Goal: Information Seeking & Learning: Learn about a topic

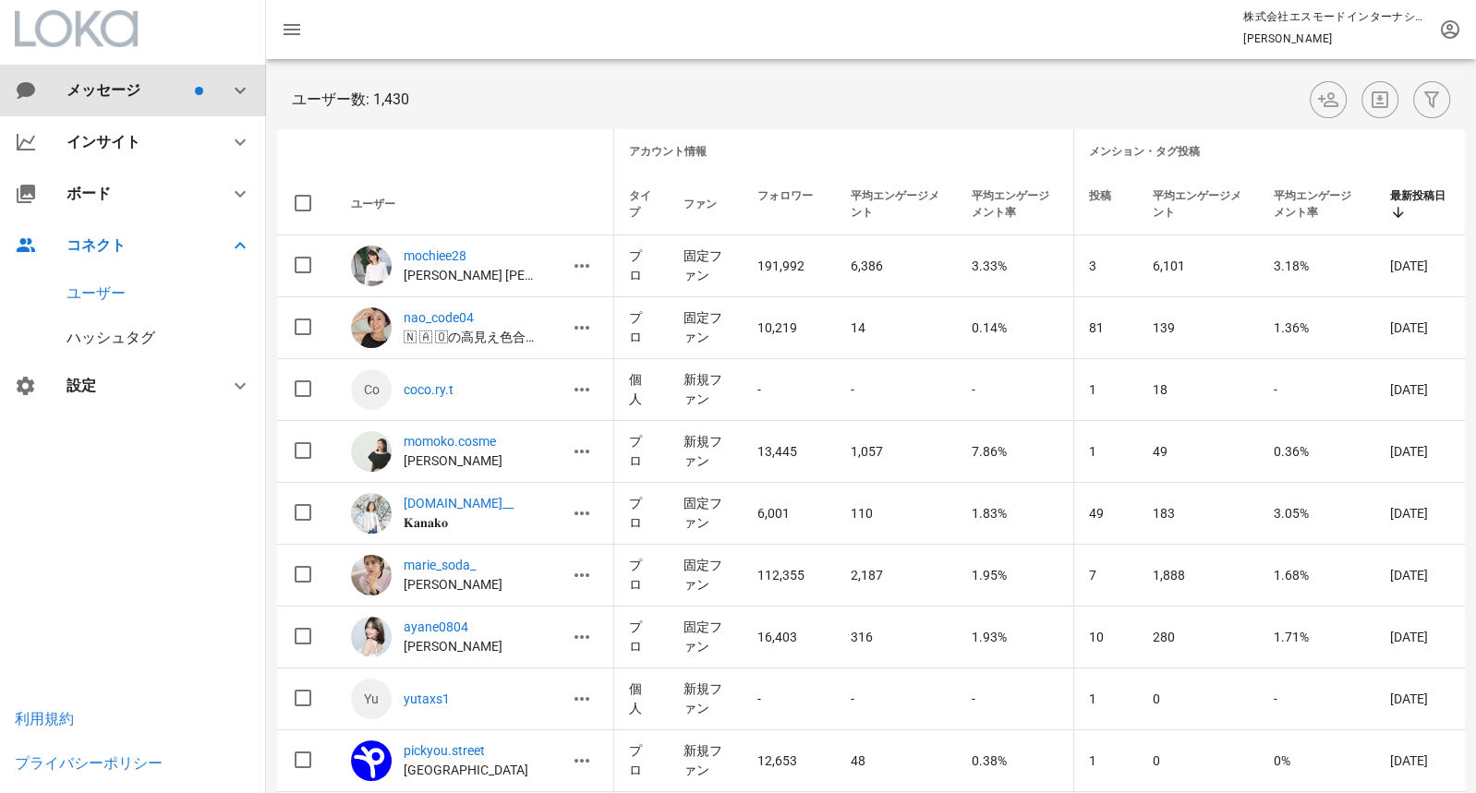
click at [172, 104] on div "メッセージ" at bounding box center [133, 91] width 266 height 52
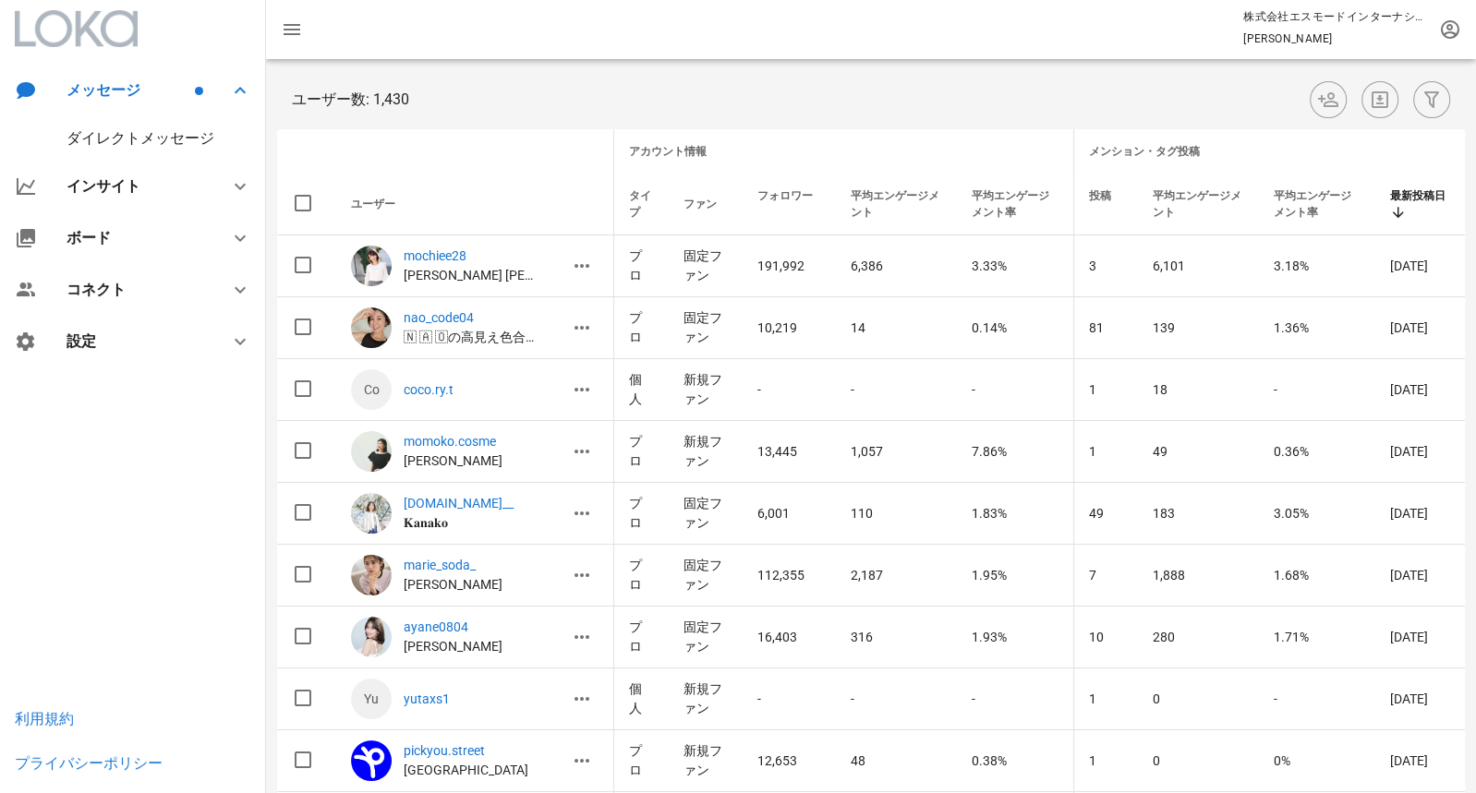
click at [166, 146] on div "ダイレクトメッセージ" at bounding box center [141, 138] width 148 height 18
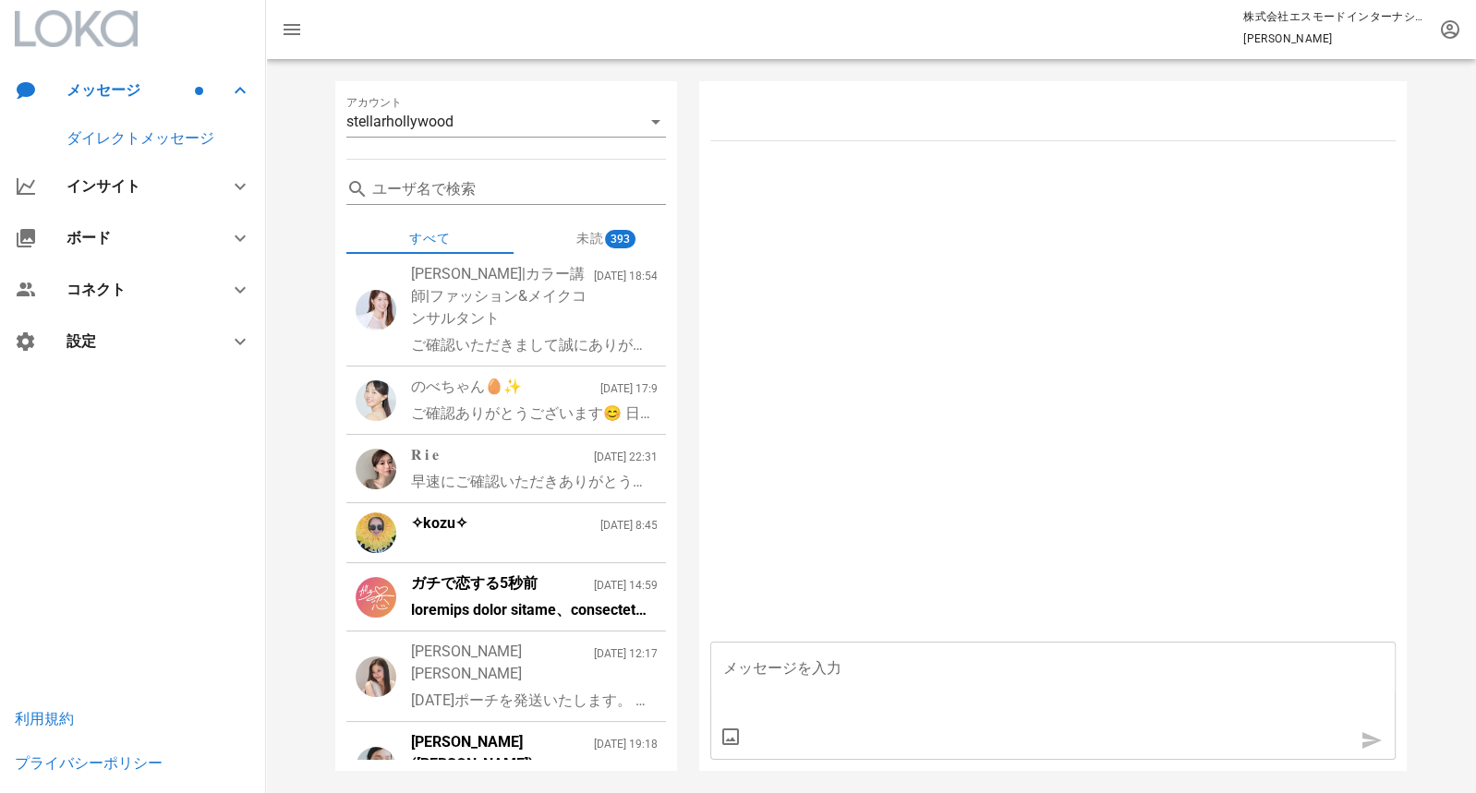
click at [495, 532] on div "✧kozu✧ 2025/8/12 8:45" at bounding box center [534, 524] width 247 height 22
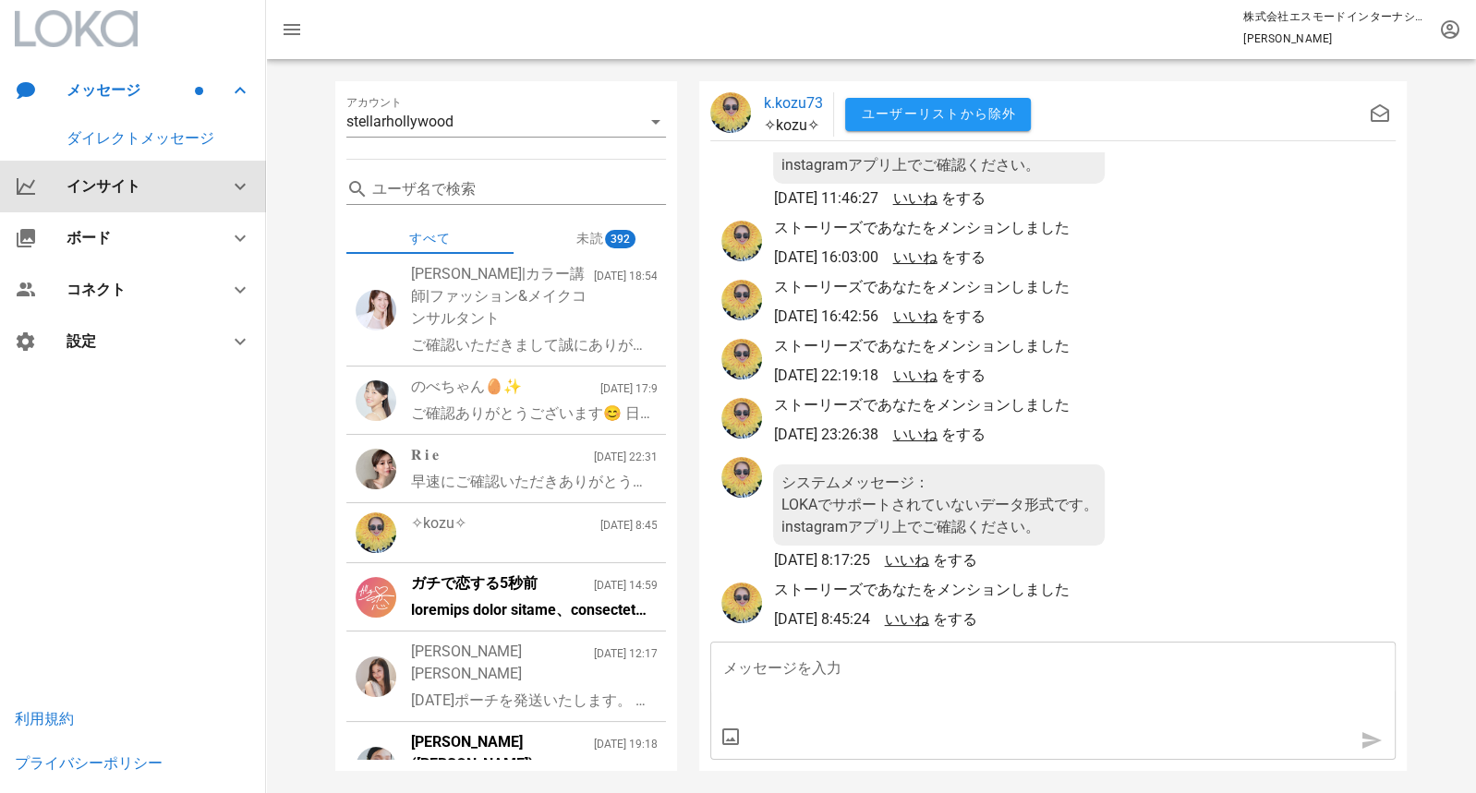
click at [151, 171] on div "インサイト" at bounding box center [133, 187] width 266 height 52
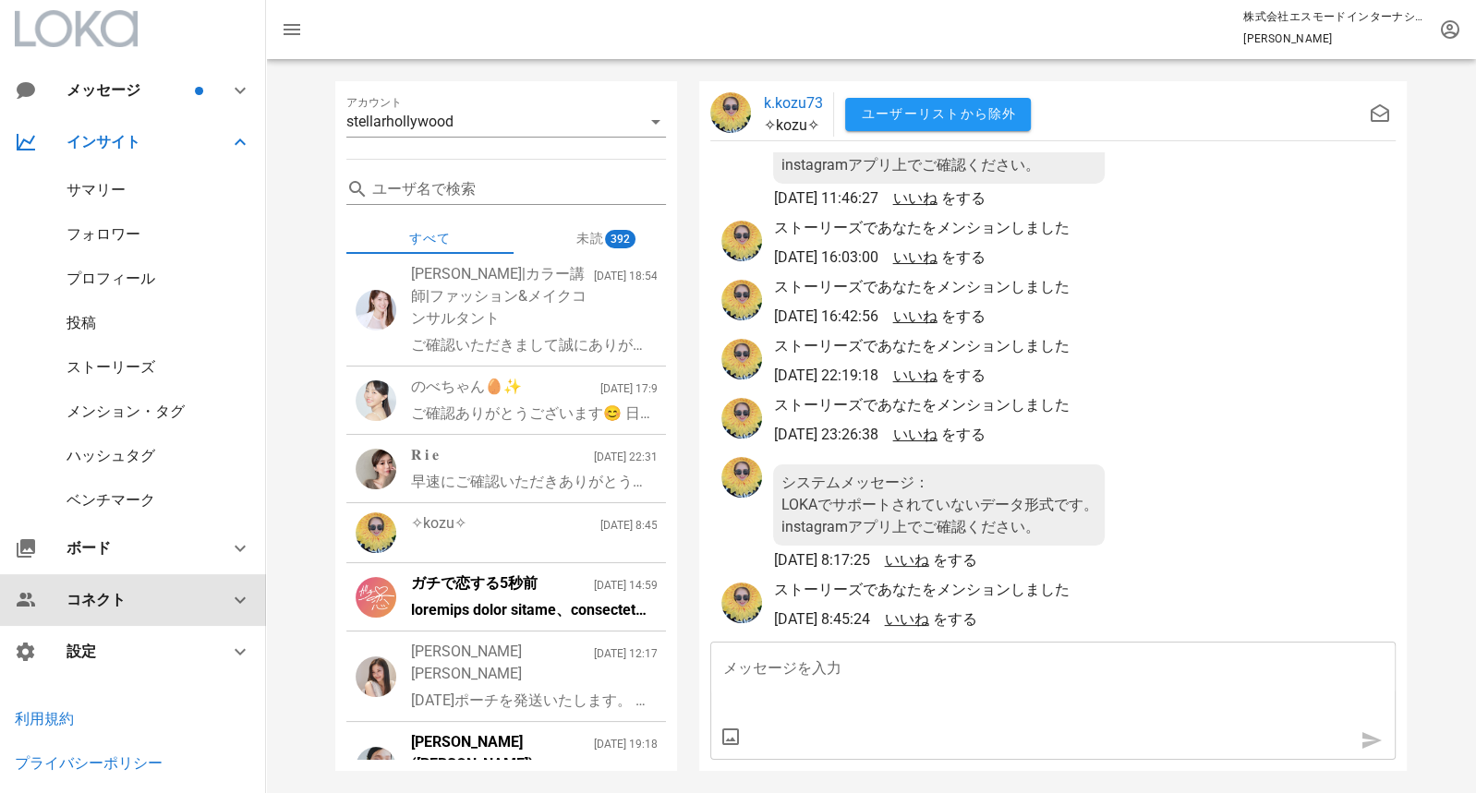
click at [152, 617] on div "コネクト" at bounding box center [133, 601] width 266 height 52
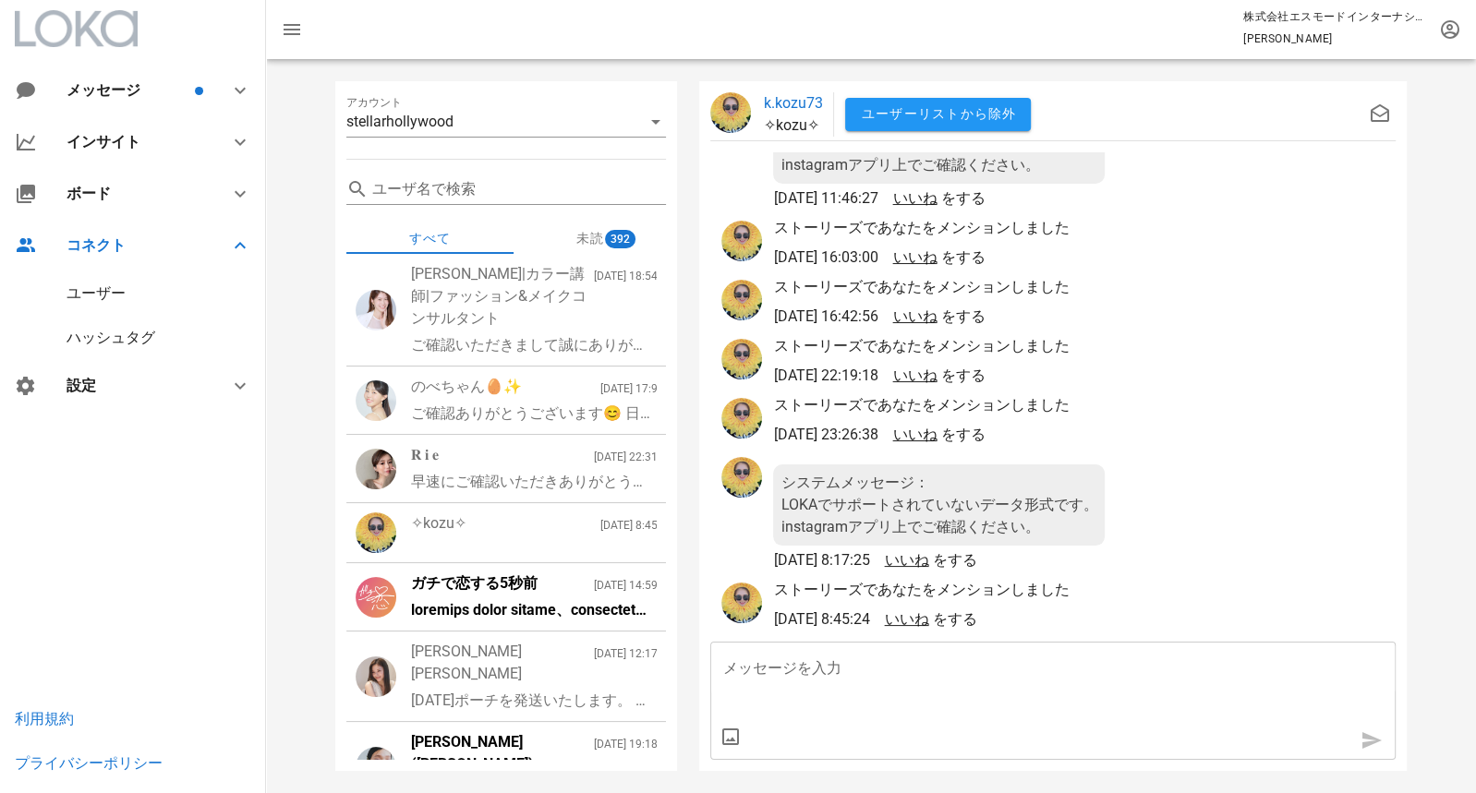
click at [115, 287] on div "ユーザー" at bounding box center [96, 294] width 59 height 18
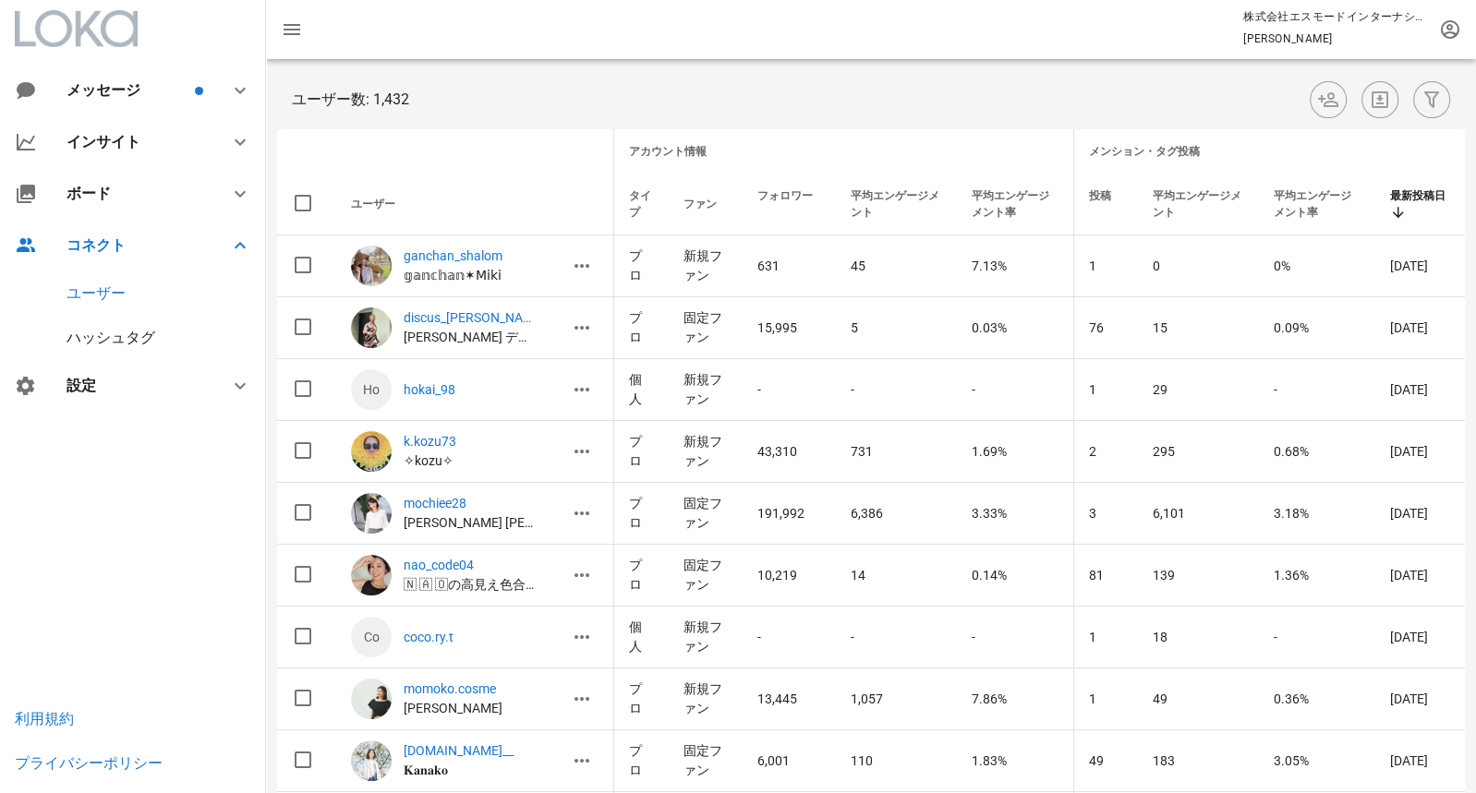
click at [153, 344] on div "ハッシュタグ" at bounding box center [111, 338] width 89 height 18
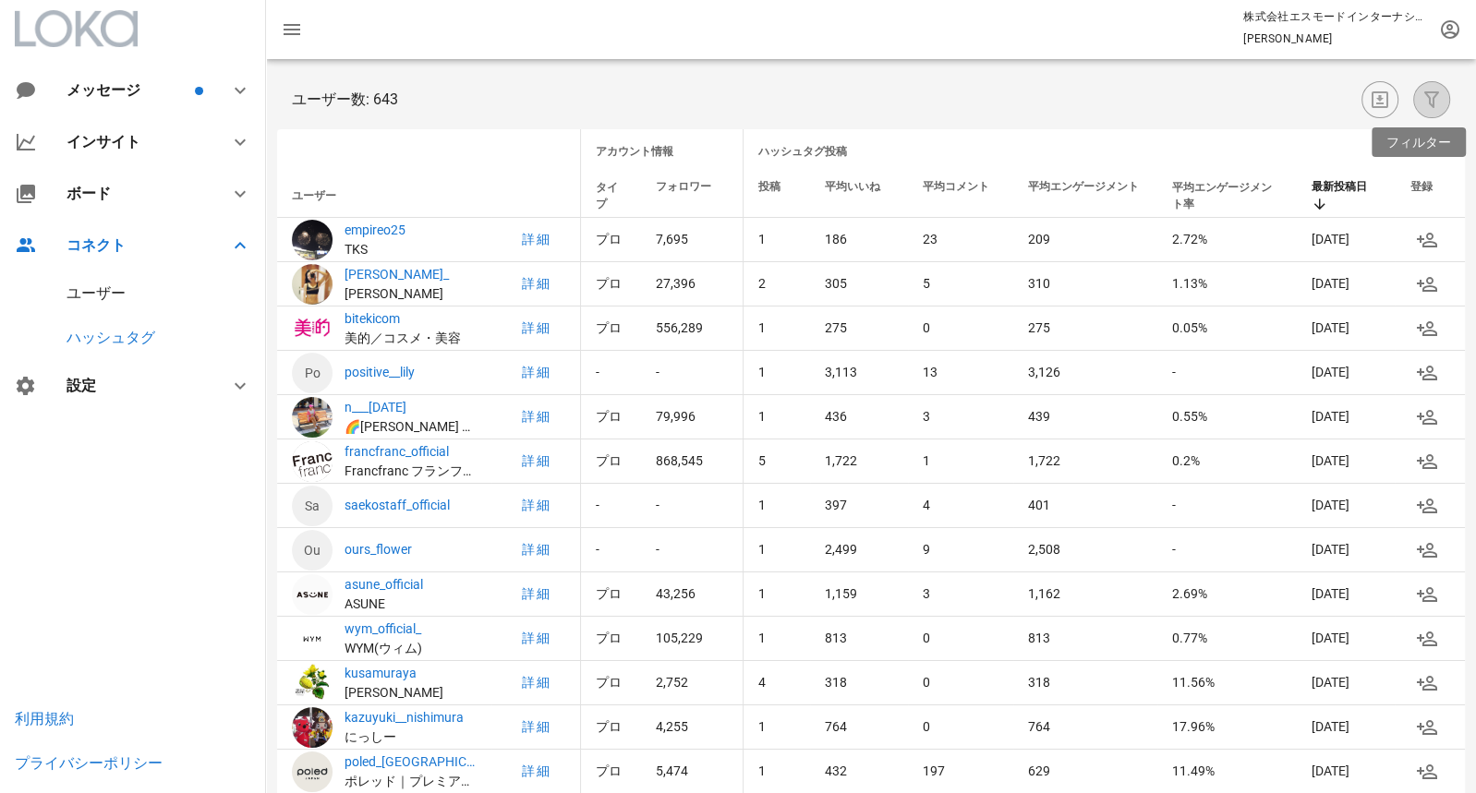
click at [1426, 103] on icon "button" at bounding box center [1432, 100] width 22 height 22
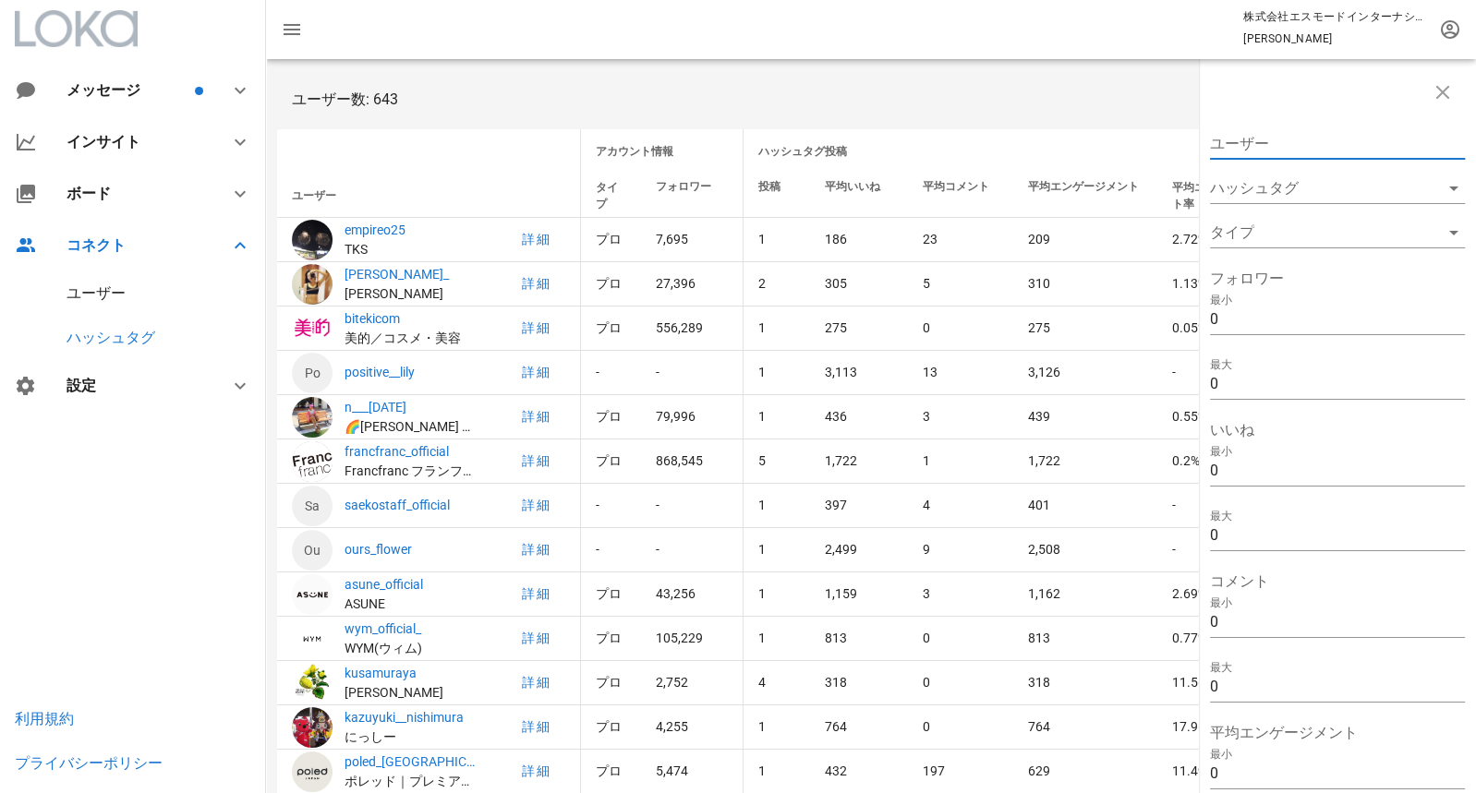
click at [1307, 142] on input "ユーザー" at bounding box center [1324, 144] width 229 height 30
paste input "_____m.m.7114_"
type input "_____m.m.7114_"
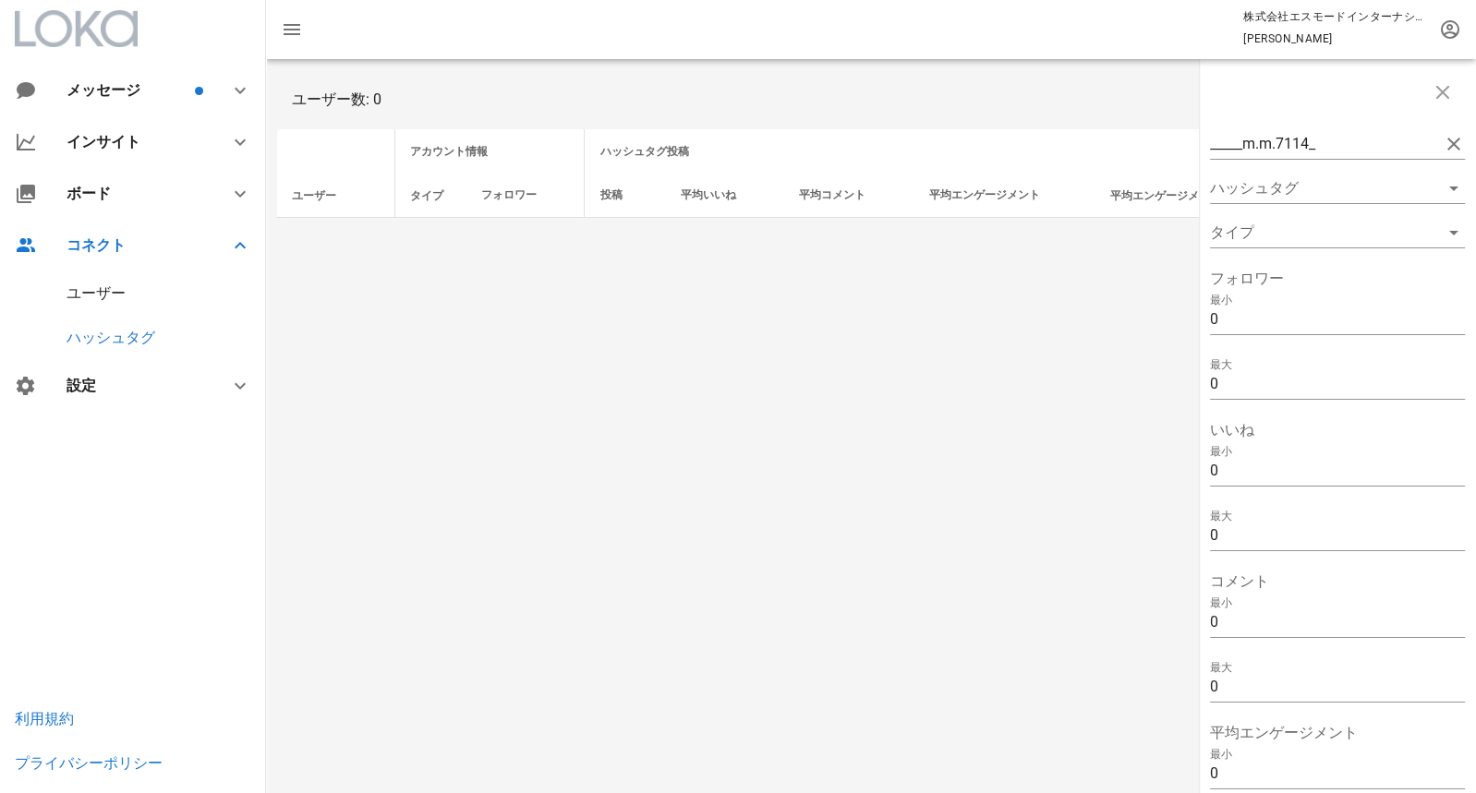
click at [104, 298] on div "ユーザー" at bounding box center [96, 294] width 59 height 18
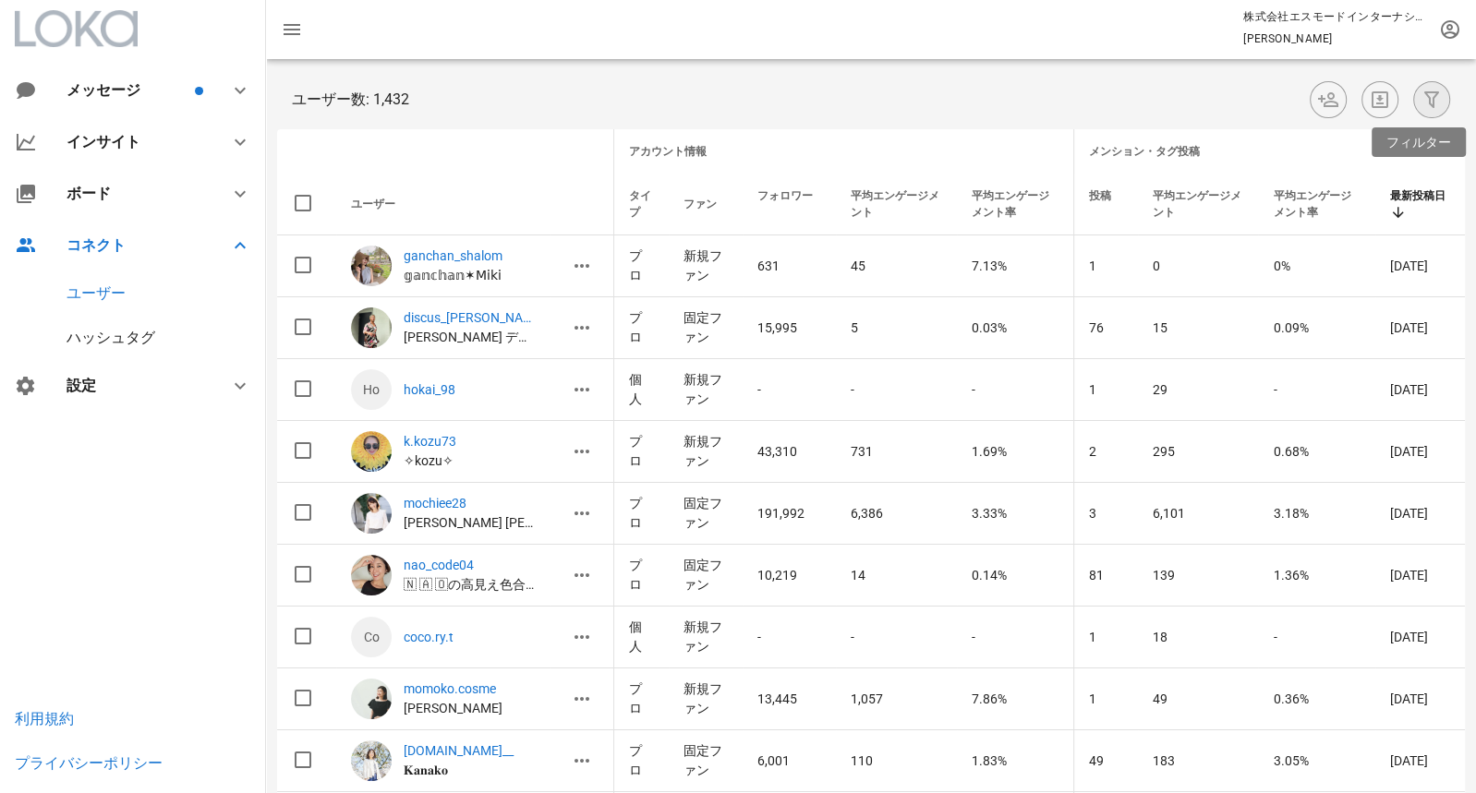
click at [1424, 104] on icon "button" at bounding box center [1432, 100] width 22 height 22
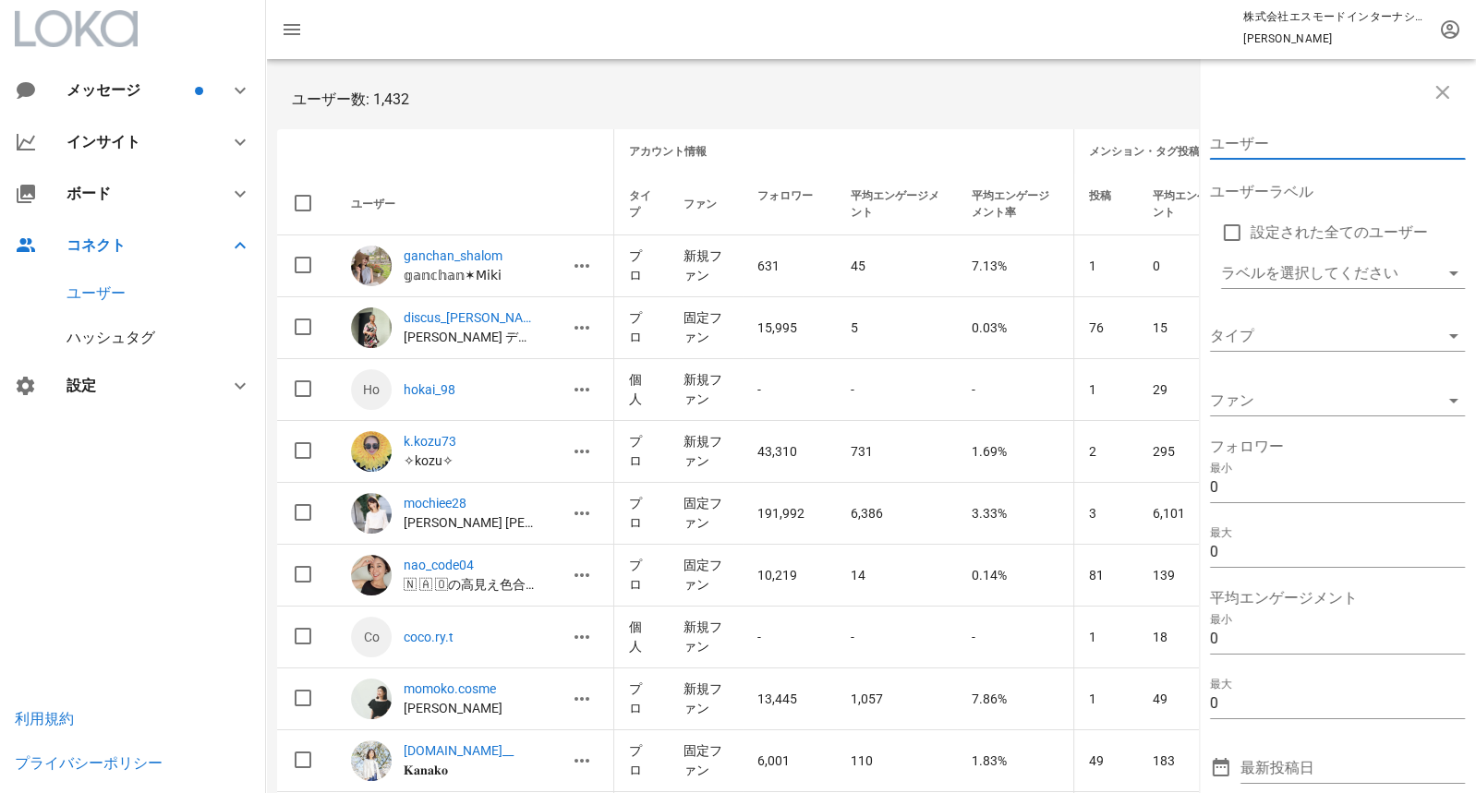
click at [1265, 144] on input "ユーザー" at bounding box center [1324, 144] width 229 height 30
paste input "_____m.m.7114_"
type input "_____m.m.7114_"
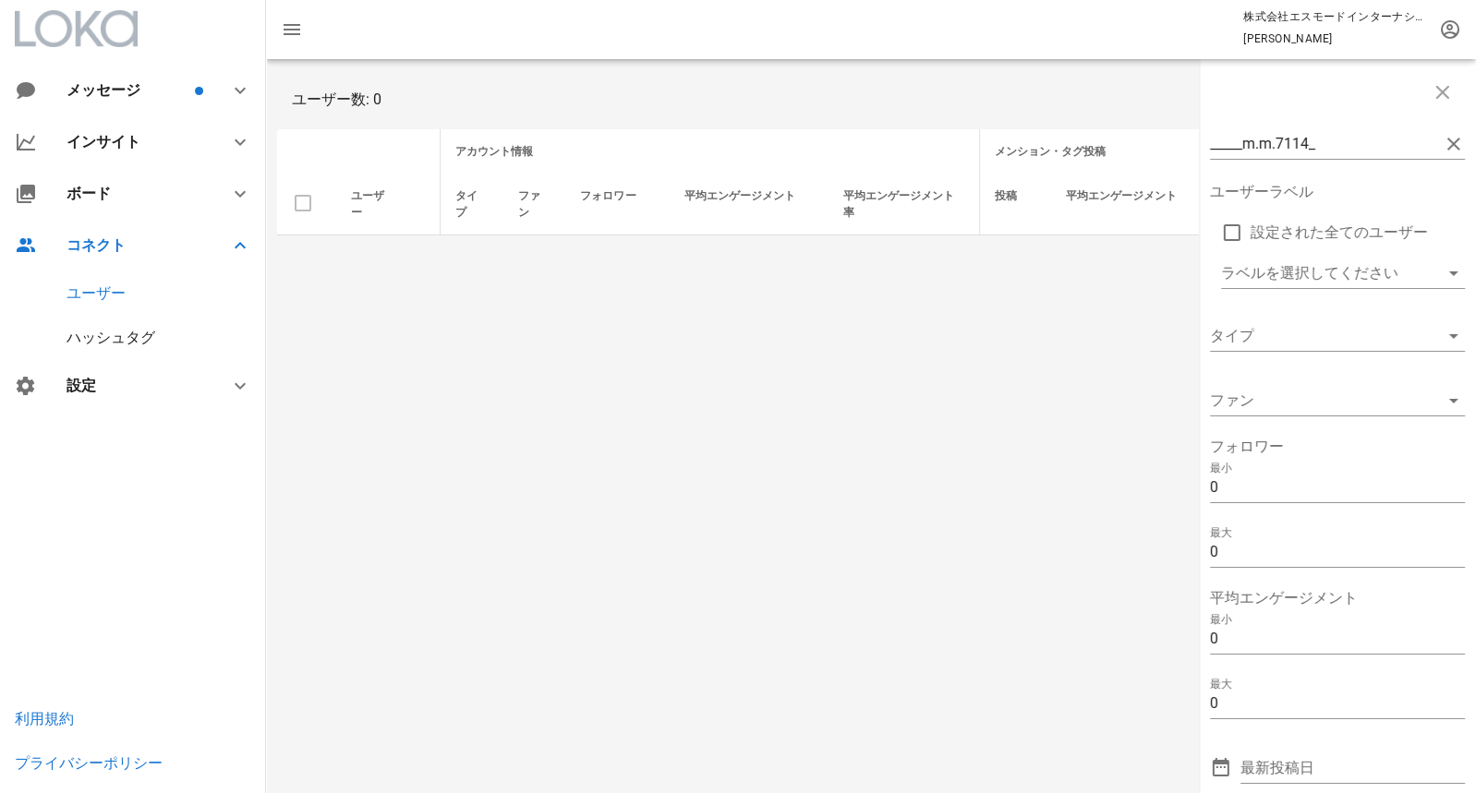
click at [126, 331] on div "ハッシュタグ" at bounding box center [111, 338] width 89 height 18
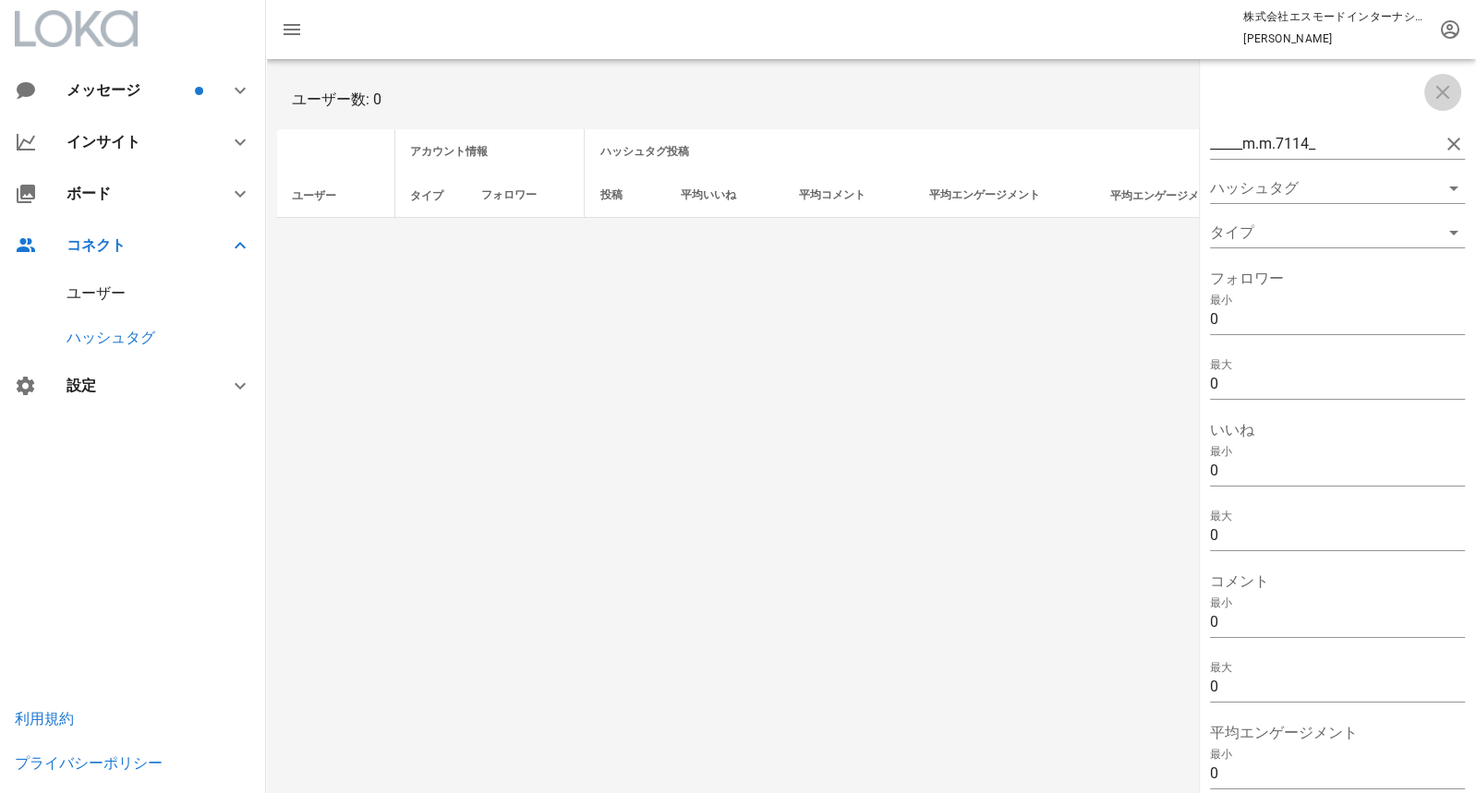
click at [1455, 95] on span "button" at bounding box center [1442, 92] width 37 height 22
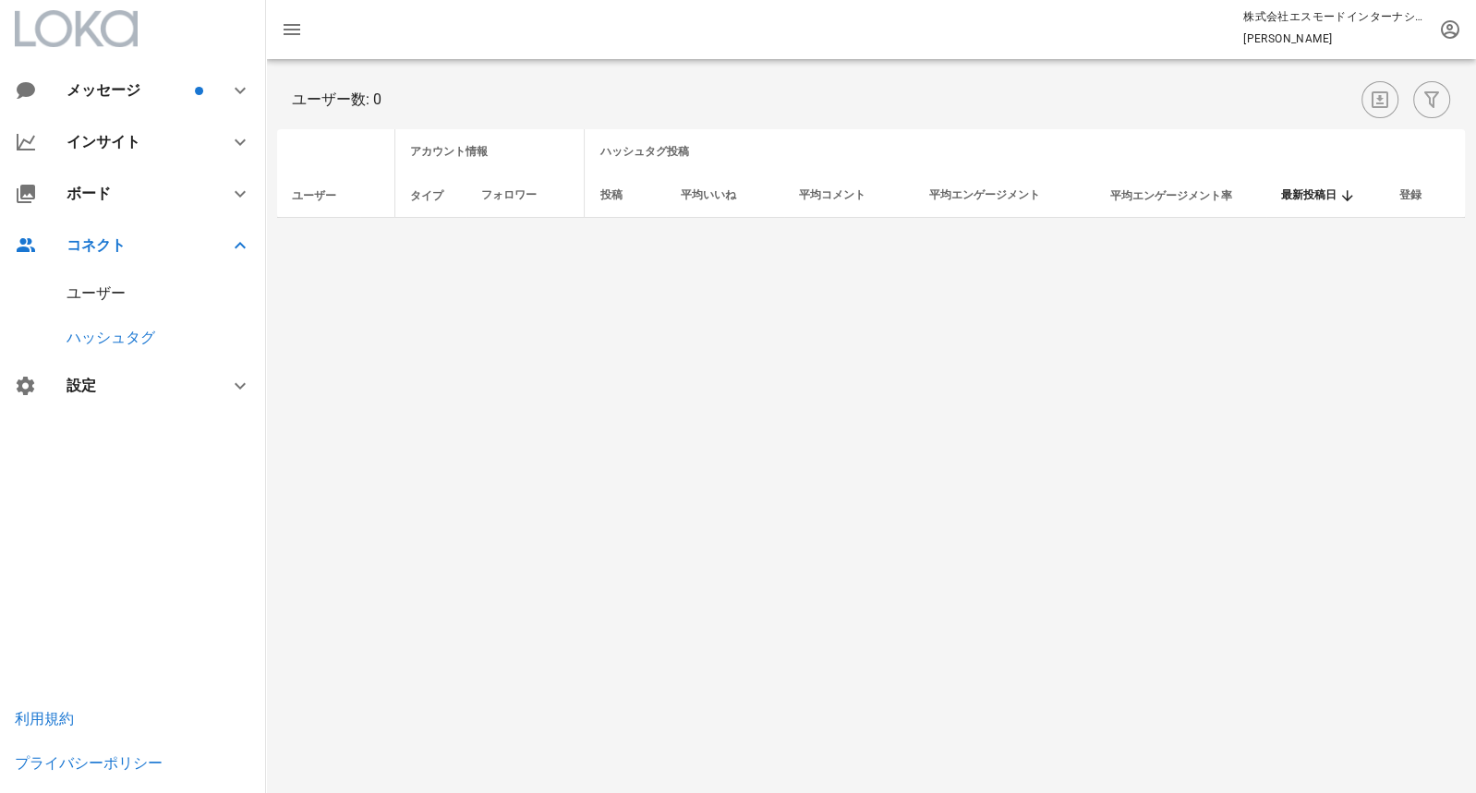
click at [106, 280] on div "ユーザー" at bounding box center [133, 294] width 266 height 44
click at [103, 297] on div "ユーザー" at bounding box center [96, 294] width 59 height 18
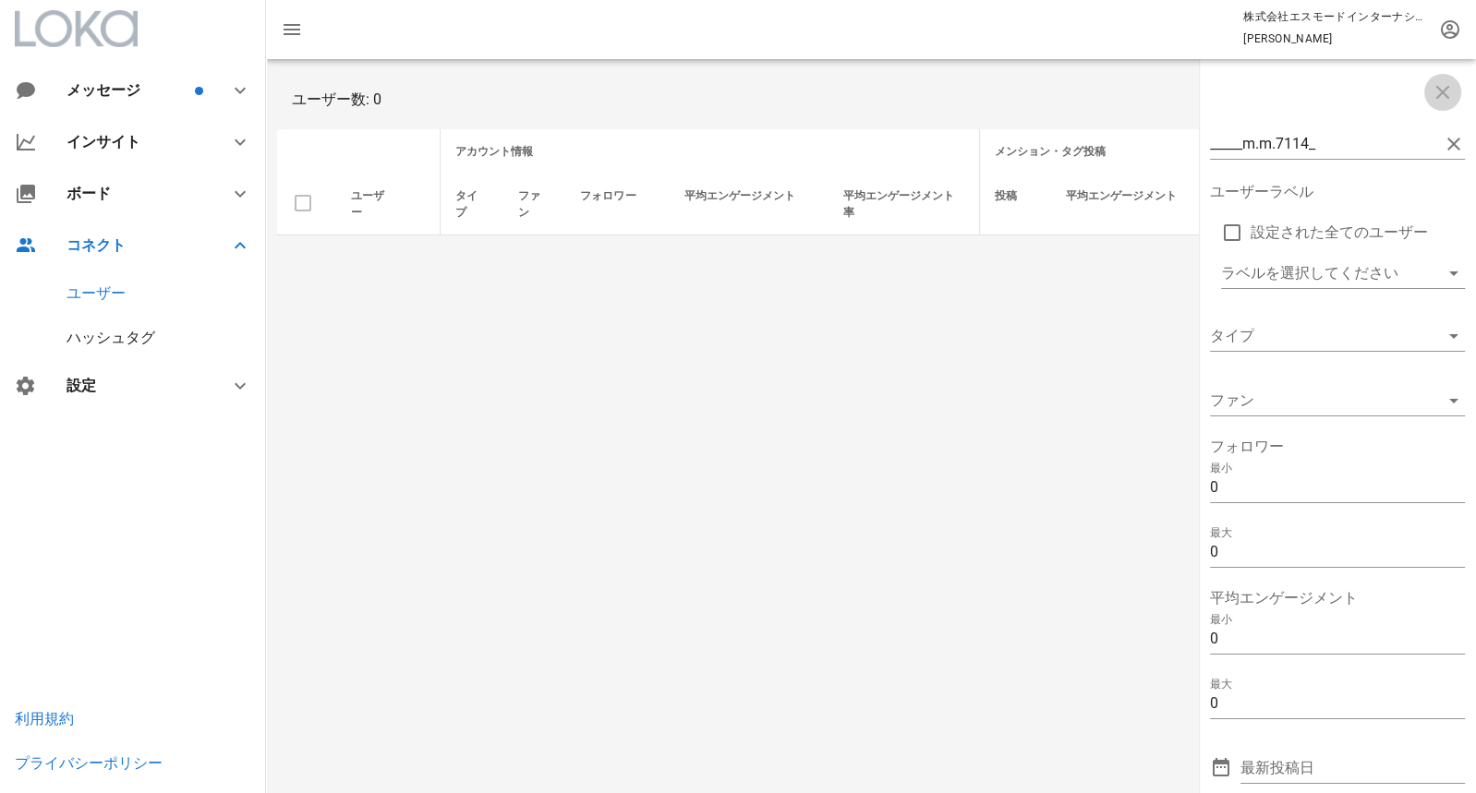
click at [1439, 103] on icon "button" at bounding box center [1443, 92] width 22 height 22
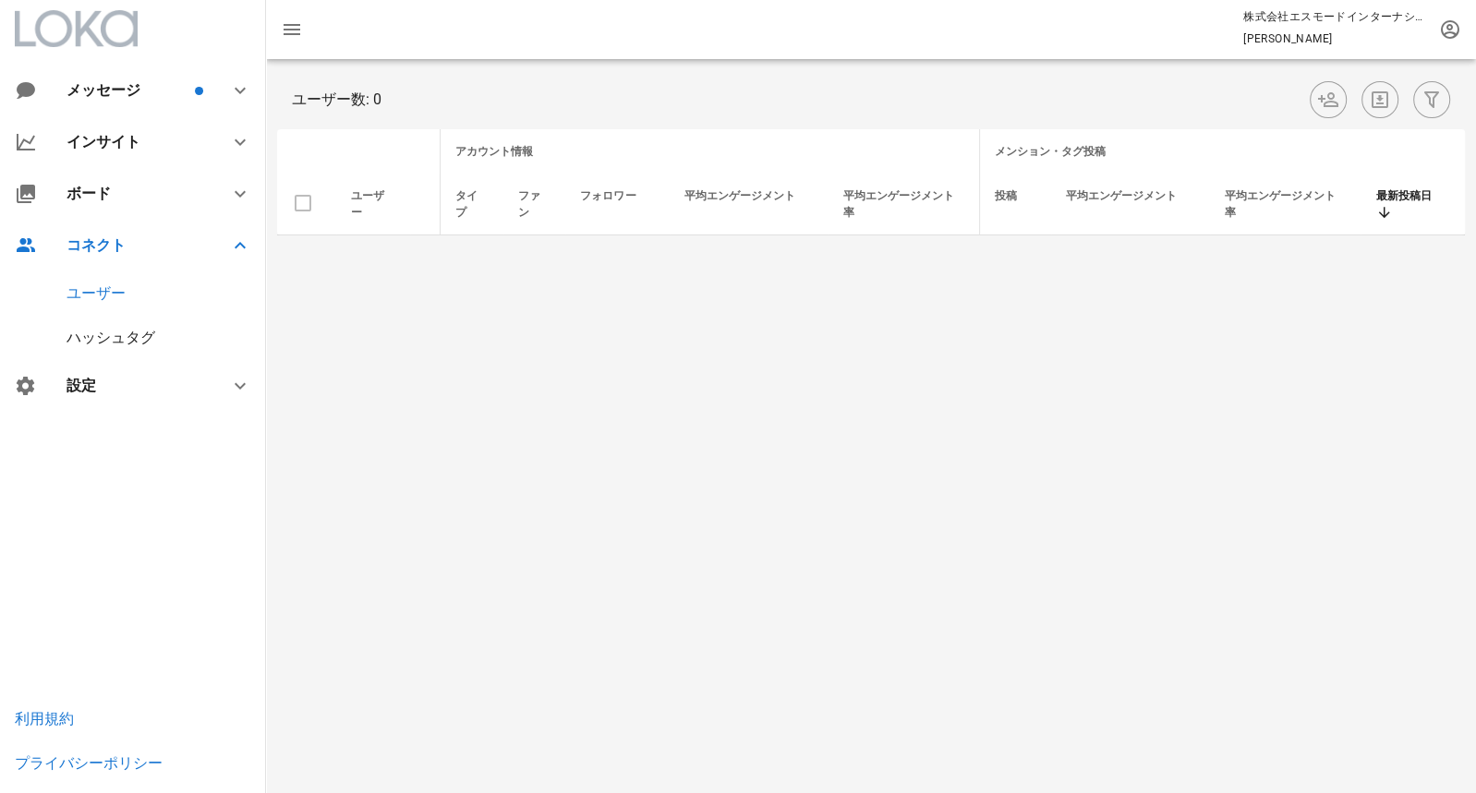
click at [114, 343] on div "ハッシュタグ" at bounding box center [111, 338] width 89 height 18
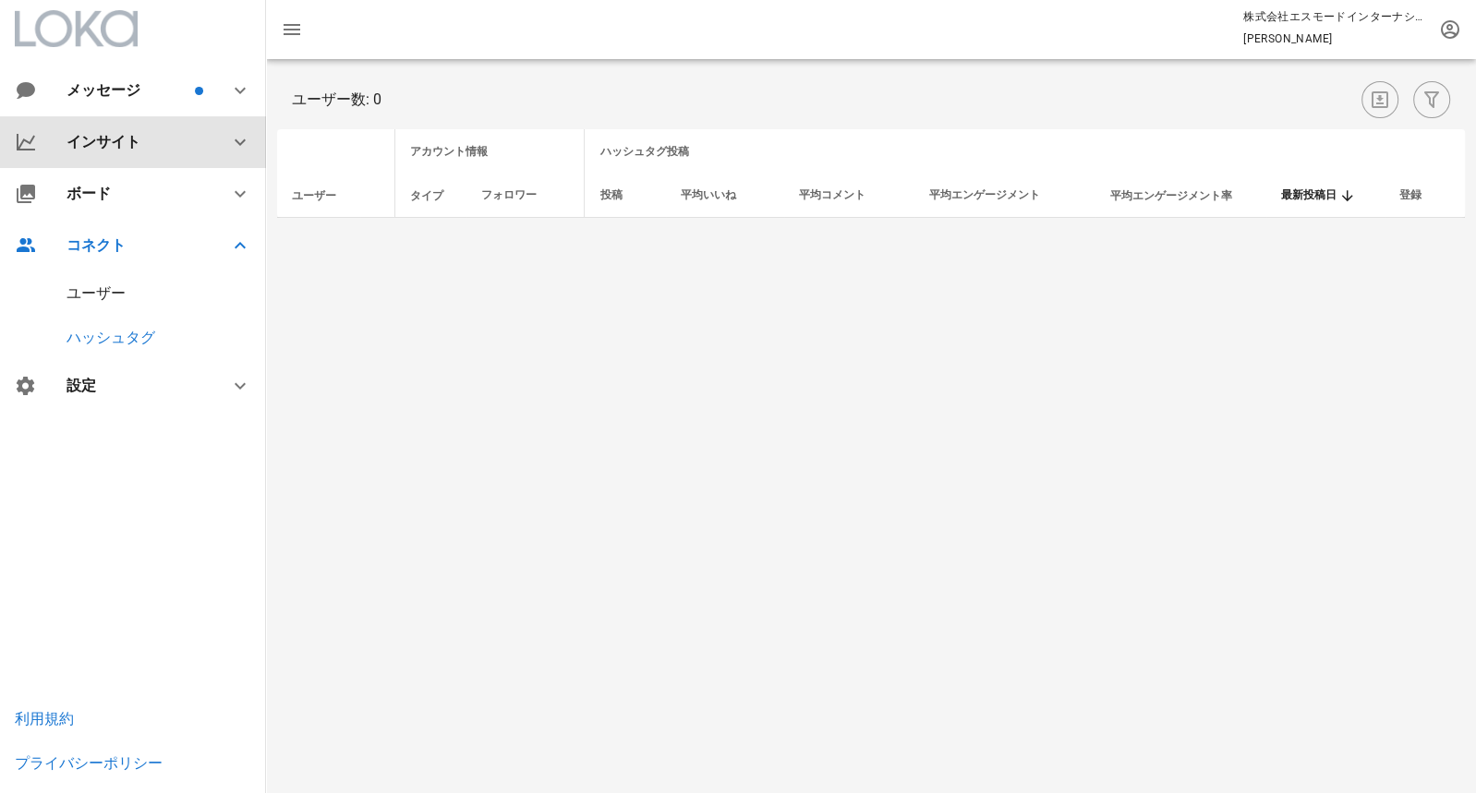
click at [99, 148] on div "インサイト" at bounding box center [137, 142] width 140 height 18
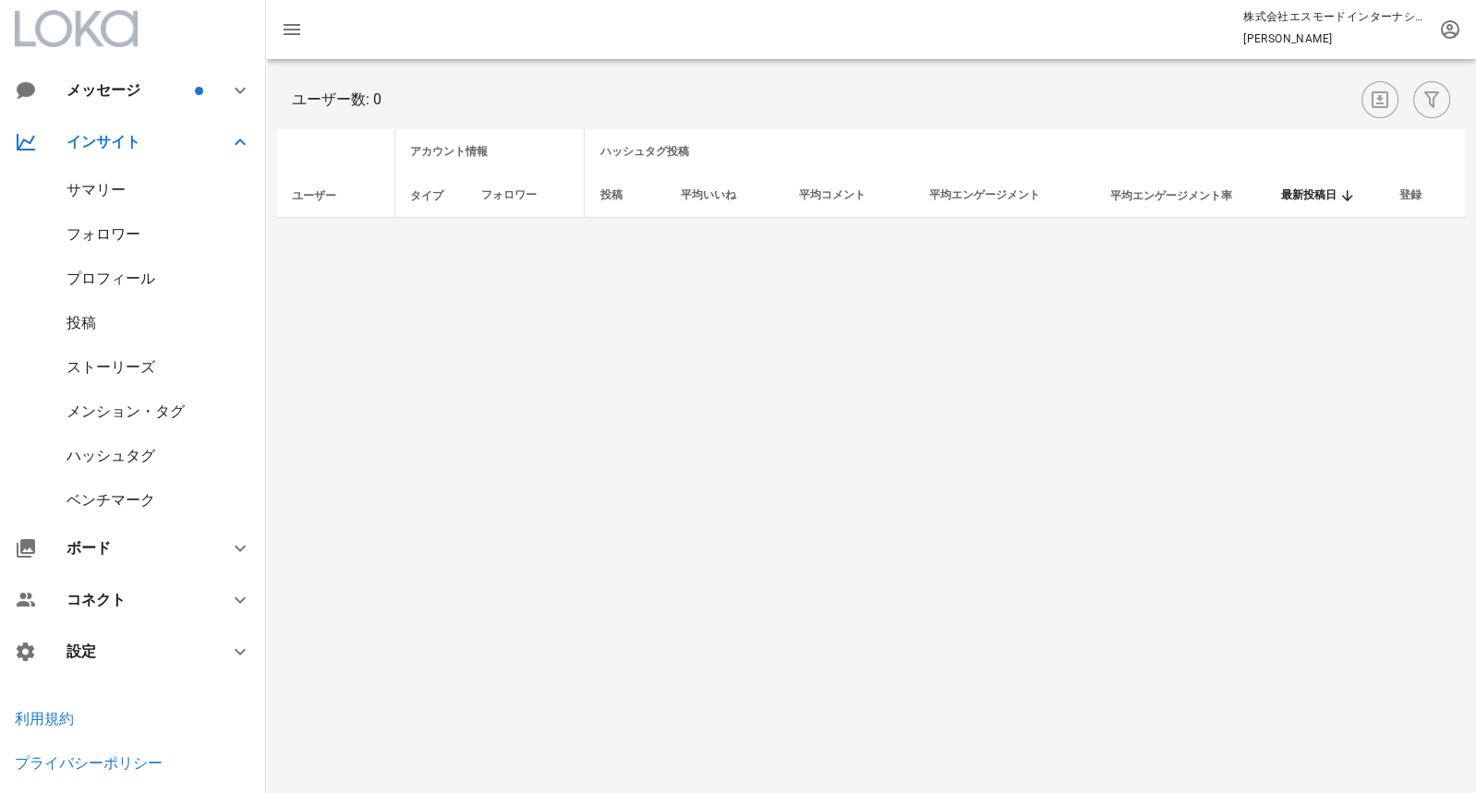
click at [110, 410] on div "メンション・タグ" at bounding box center [126, 412] width 118 height 18
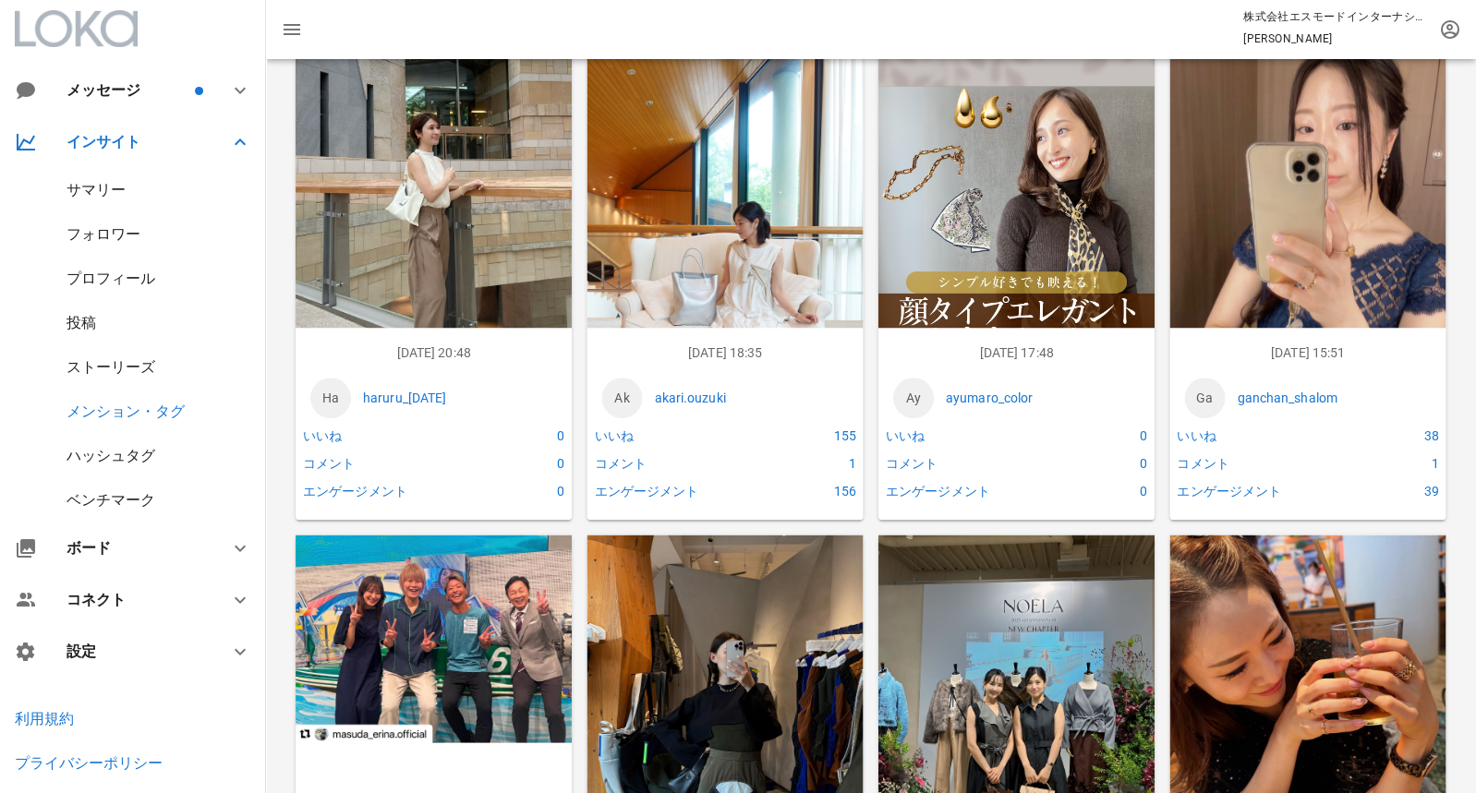
scroll to position [796, 0]
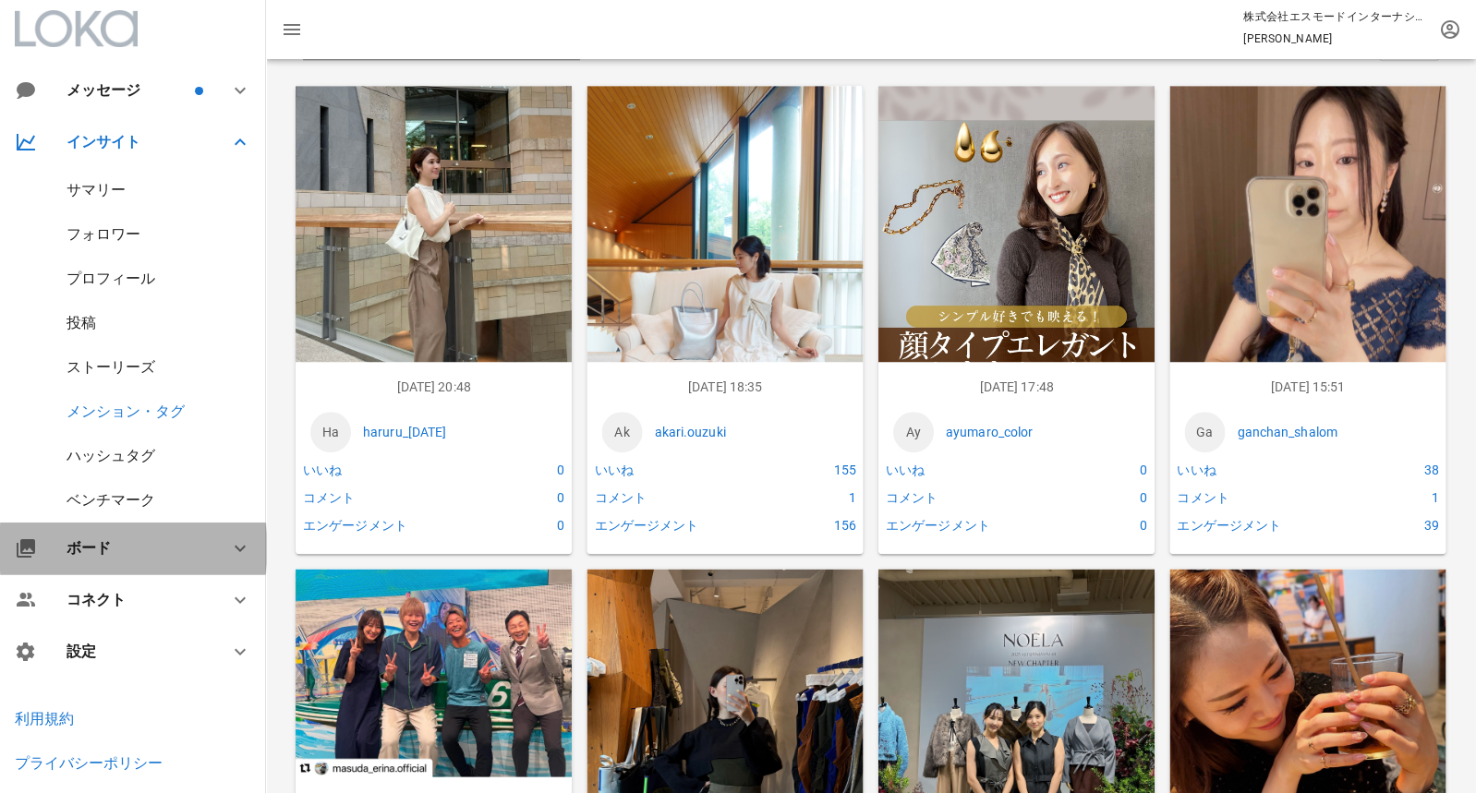
click at [138, 535] on div "ボード" at bounding box center [133, 549] width 266 height 52
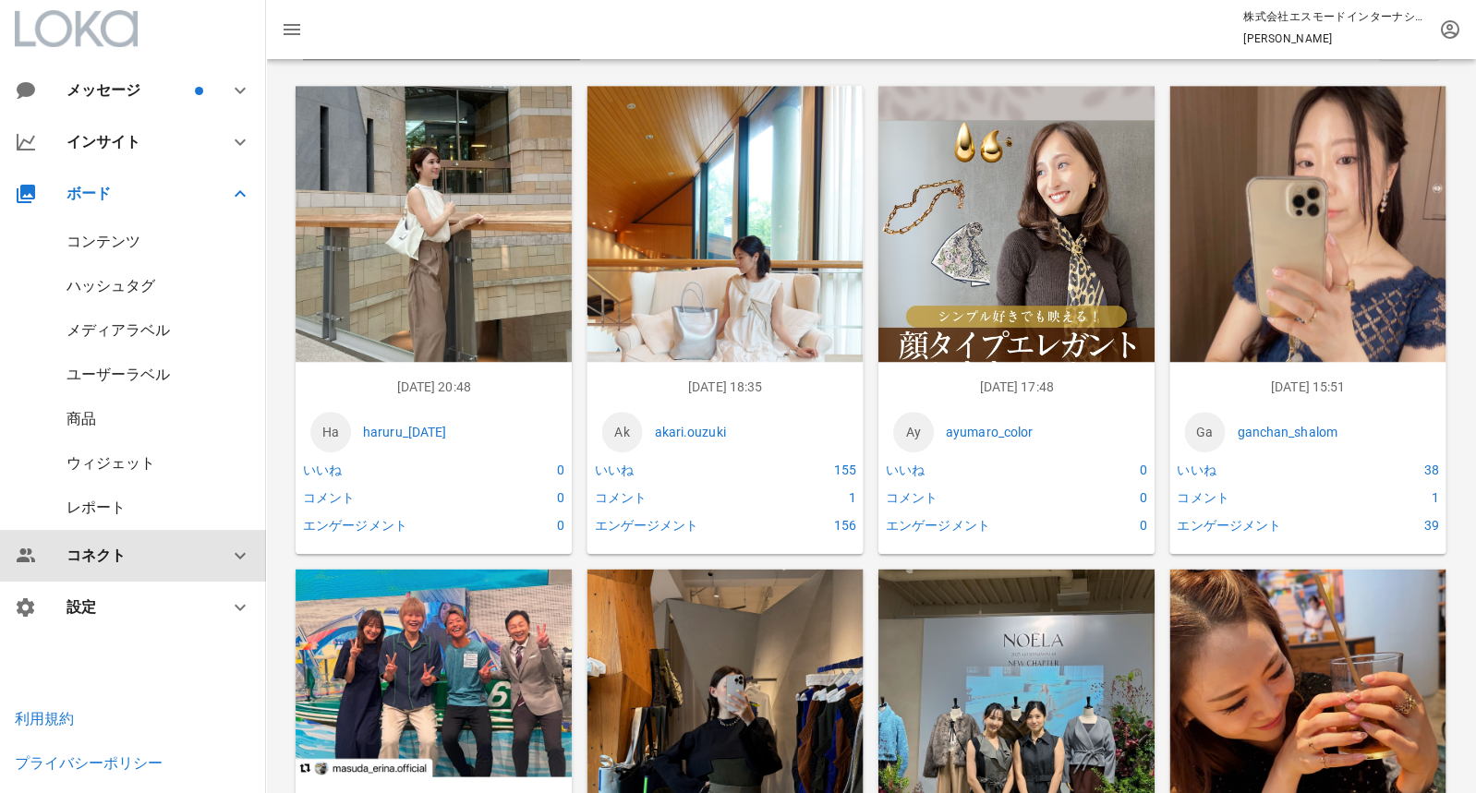
click at [157, 558] on div "コネクト" at bounding box center [137, 556] width 140 height 18
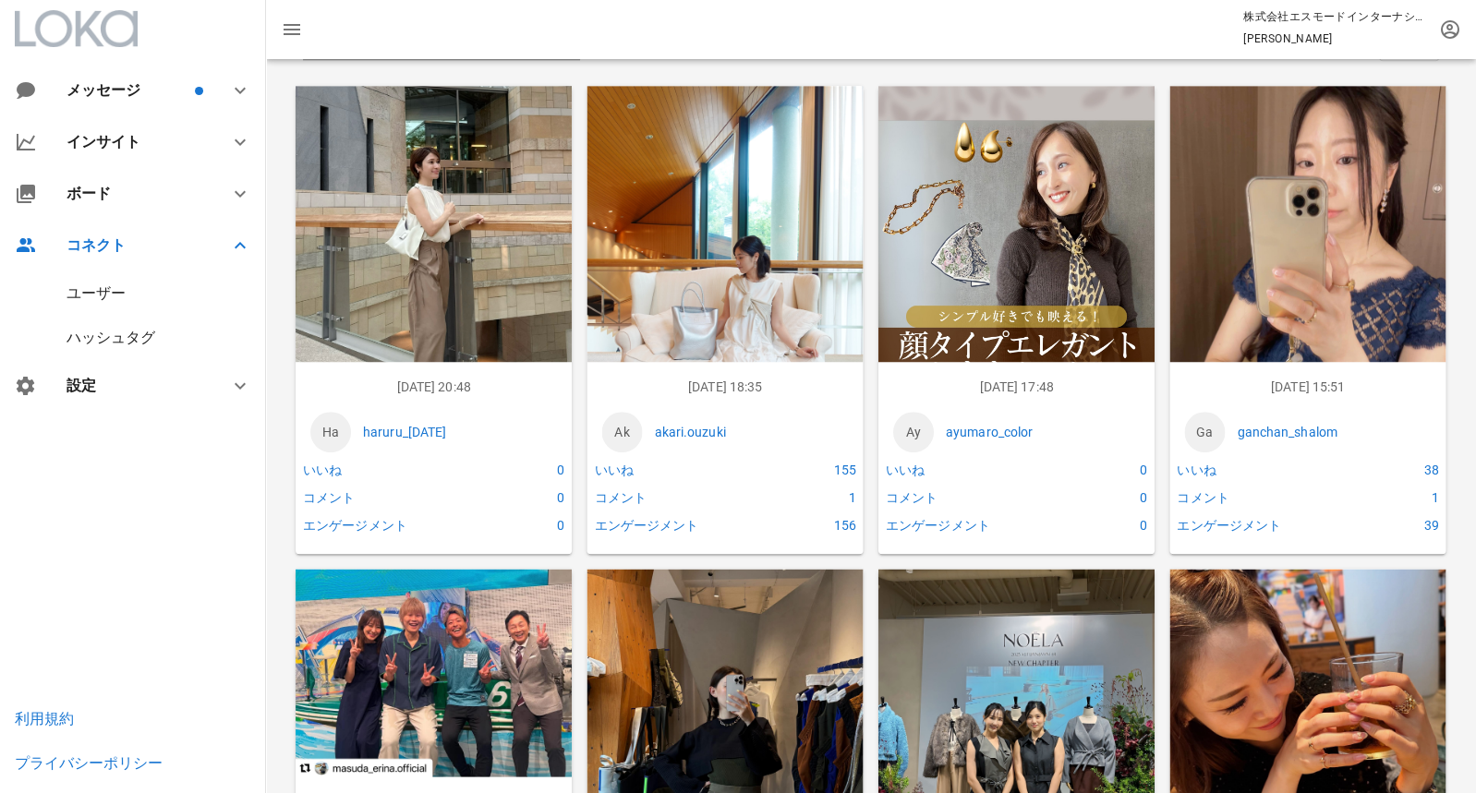
click at [106, 303] on div "ユーザー" at bounding box center [133, 294] width 266 height 44
click at [104, 291] on div "ユーザー" at bounding box center [96, 294] width 59 height 18
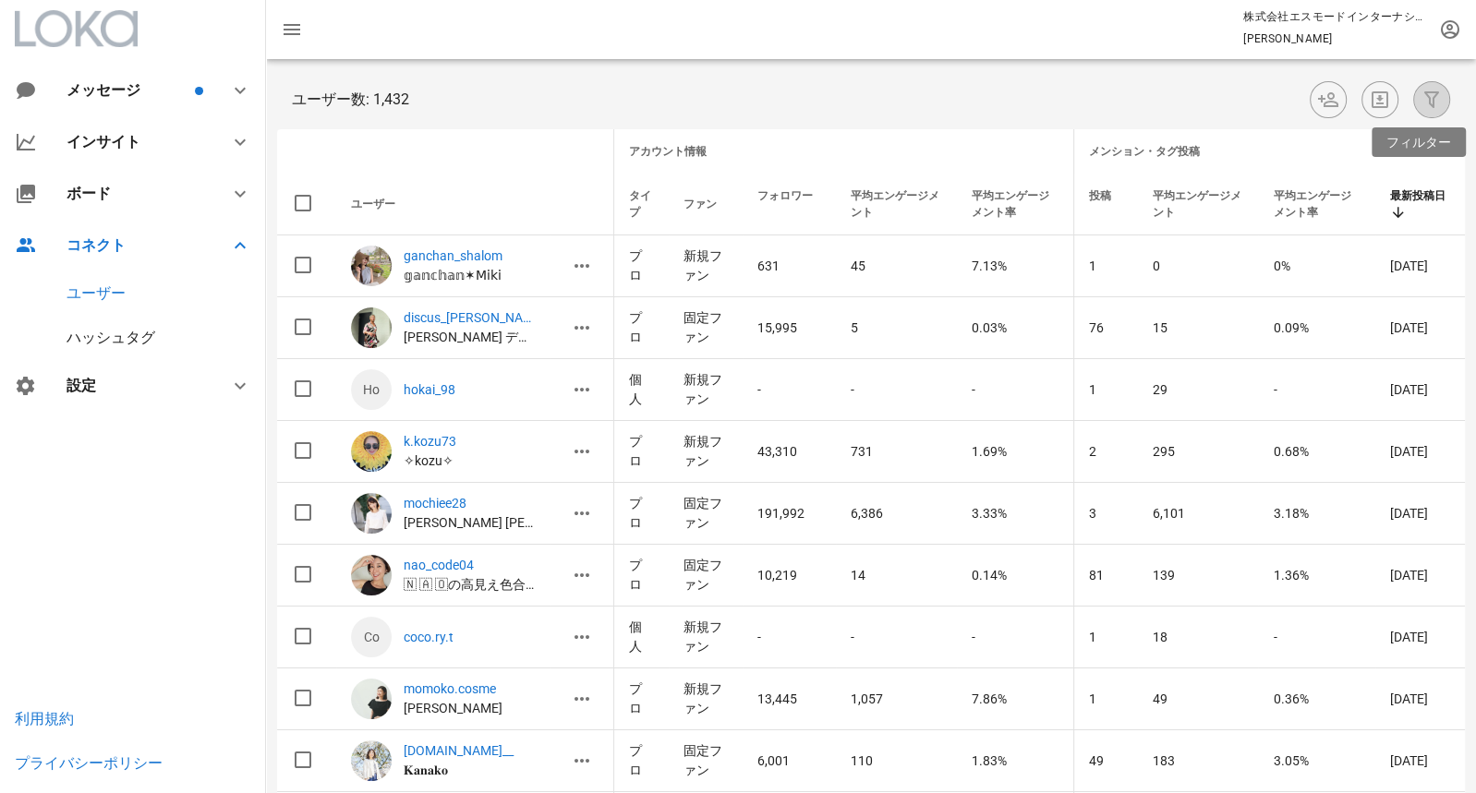
click at [1430, 107] on icon "button" at bounding box center [1432, 100] width 22 height 22
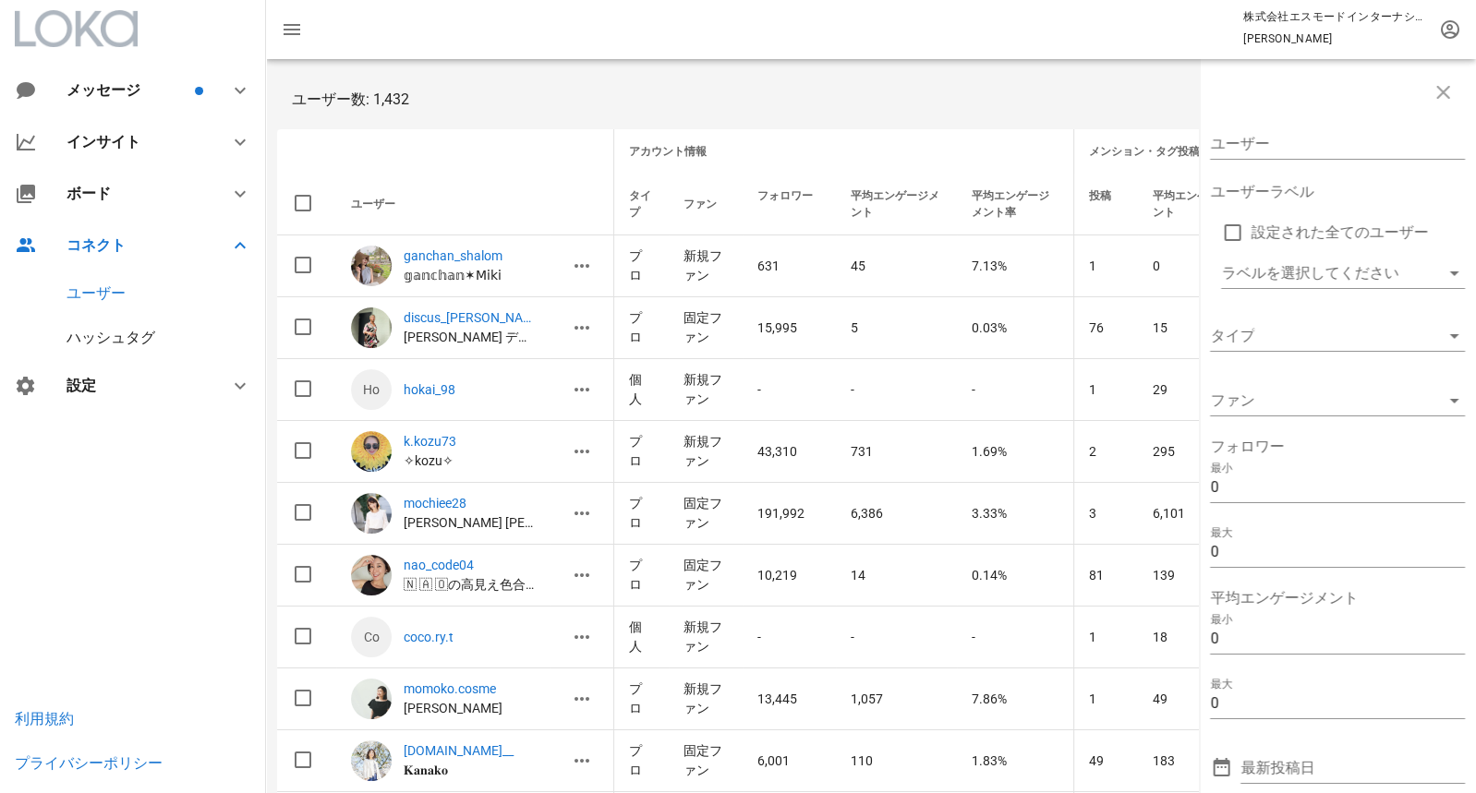
click at [1297, 169] on div "ユーザー ユーザーラベル 設定された全てのユーザー ラベルを選択してください タイプ ファン フォロワー 最小 0 最大 0 平均エンゲージメント 最小 0 …" at bounding box center [1337, 426] width 277 height 735
click at [1286, 151] on input "ユーザー" at bounding box center [1324, 144] width 229 height 30
paste input "_____m.m.7114_"
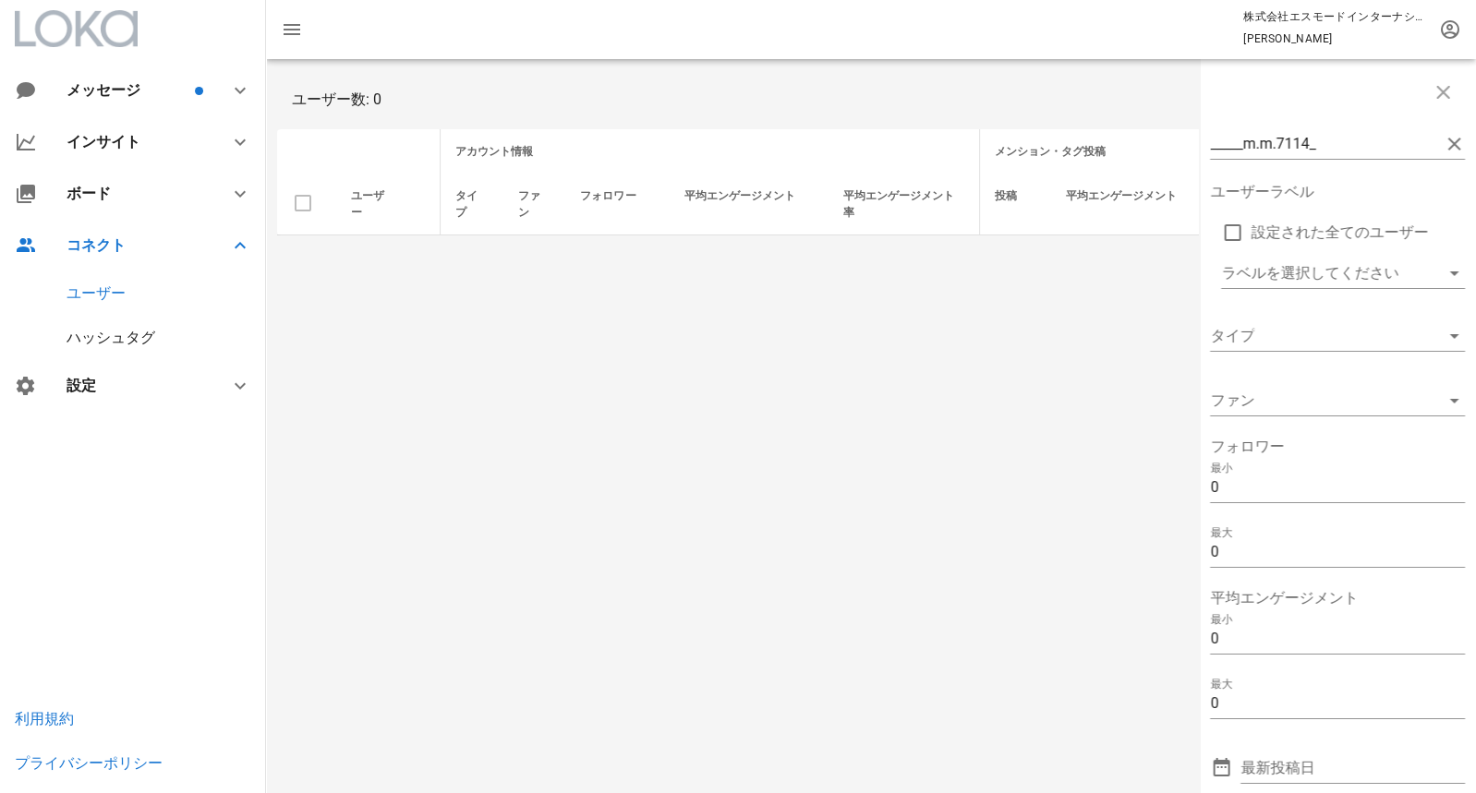
click at [115, 295] on div "ユーザー" at bounding box center [96, 294] width 59 height 18
drag, startPoint x: 1321, startPoint y: 142, endPoint x: 1277, endPoint y: 142, distance: 43.4
click at [1277, 142] on input "_____m.m.7114_" at bounding box center [1324, 144] width 229 height 30
type input "_"
paste input "yuumikono125"
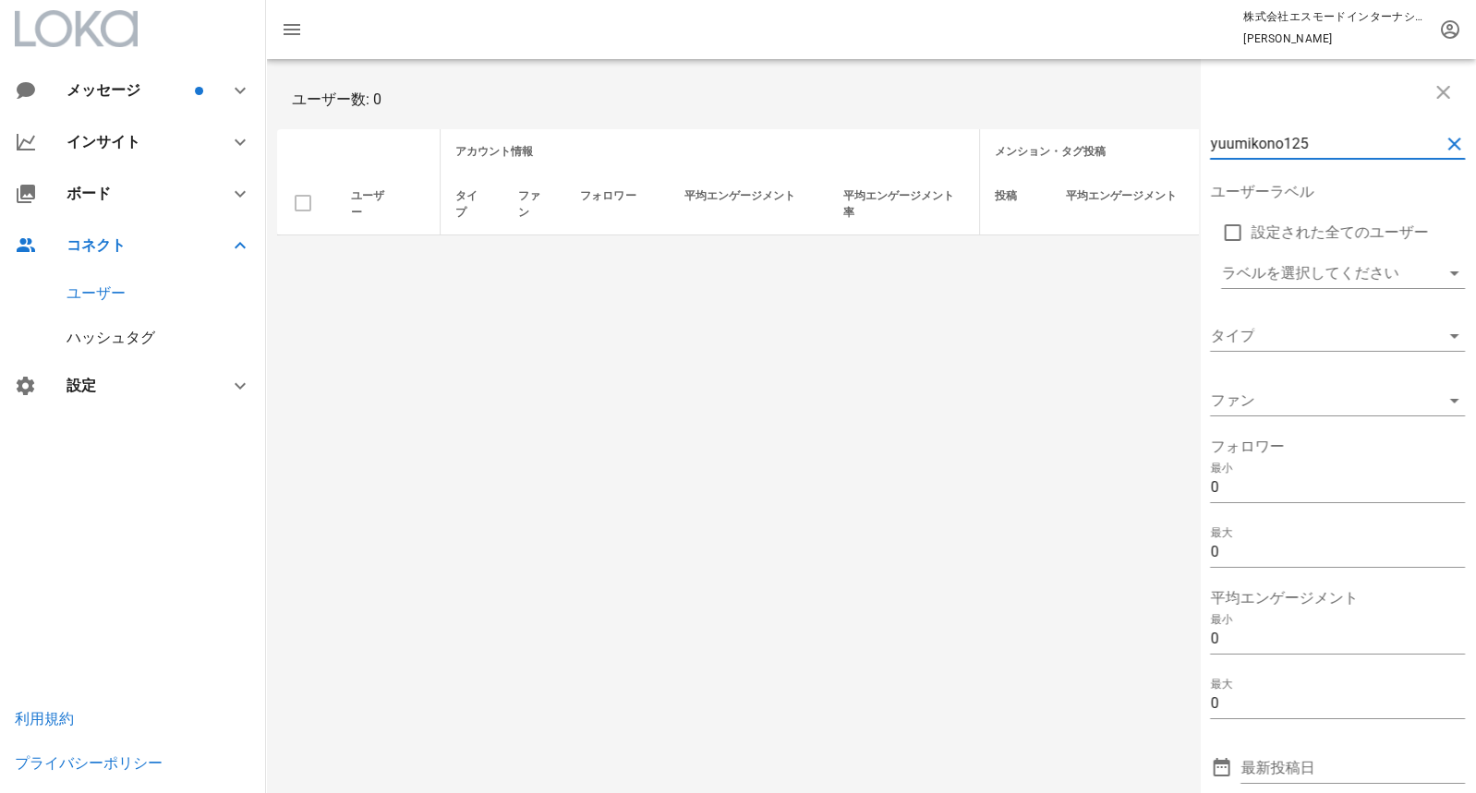
drag, startPoint x: 1359, startPoint y: 146, endPoint x: 878, endPoint y: 81, distance: 485.6
click at [884, 86] on div "yuumikono125 ユーザーラベル 設定された全てのユーザー ラベルを選択してください タイプ ファン フォロワー 最小 0 最大 0 平均エンゲージメ…" at bounding box center [871, 153] width 1210 height 188
type input "nobe"
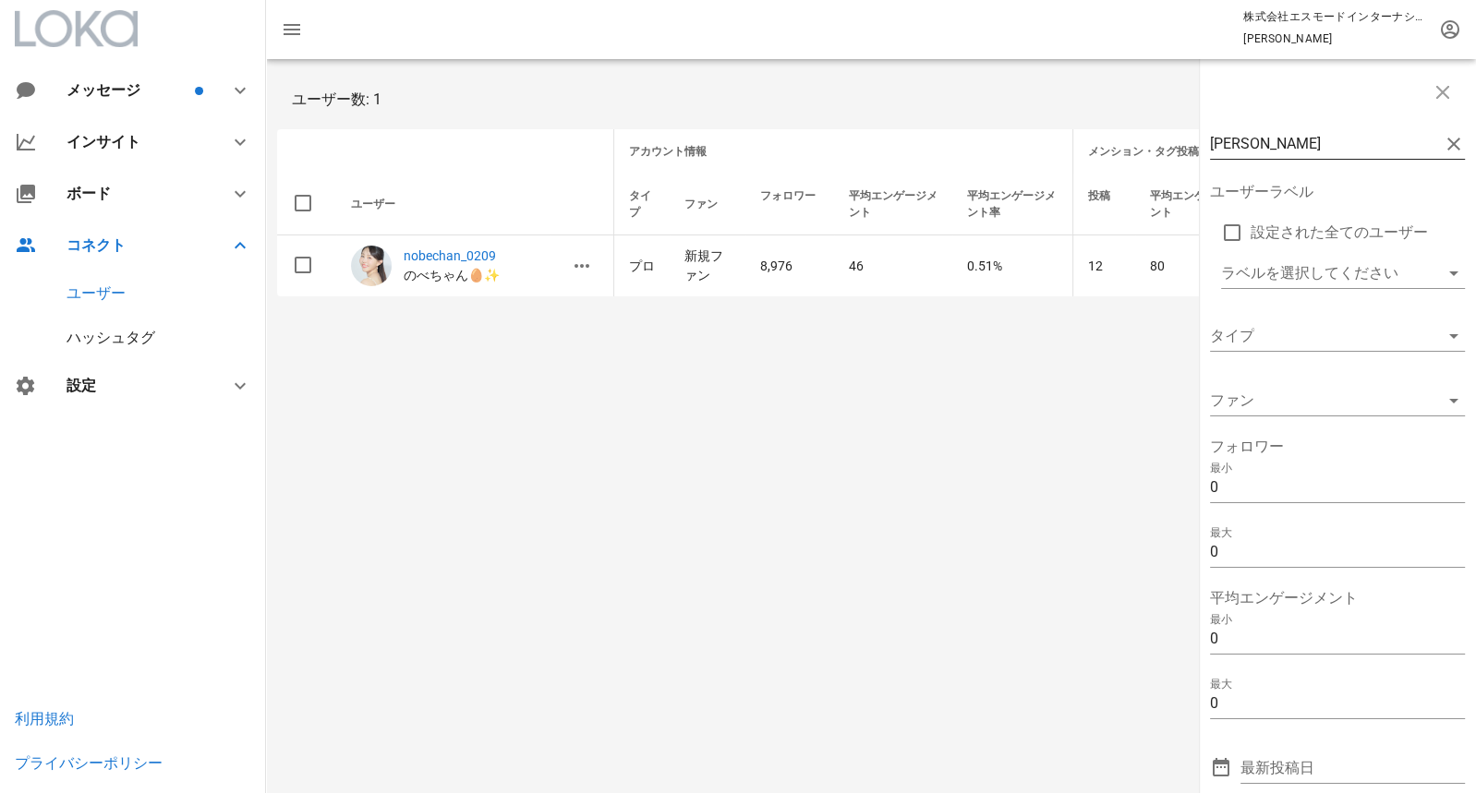
click at [1457, 142] on button "clear icon" at bounding box center [1454, 144] width 22 height 22
click at [1442, 101] on icon "button" at bounding box center [1443, 92] width 22 height 22
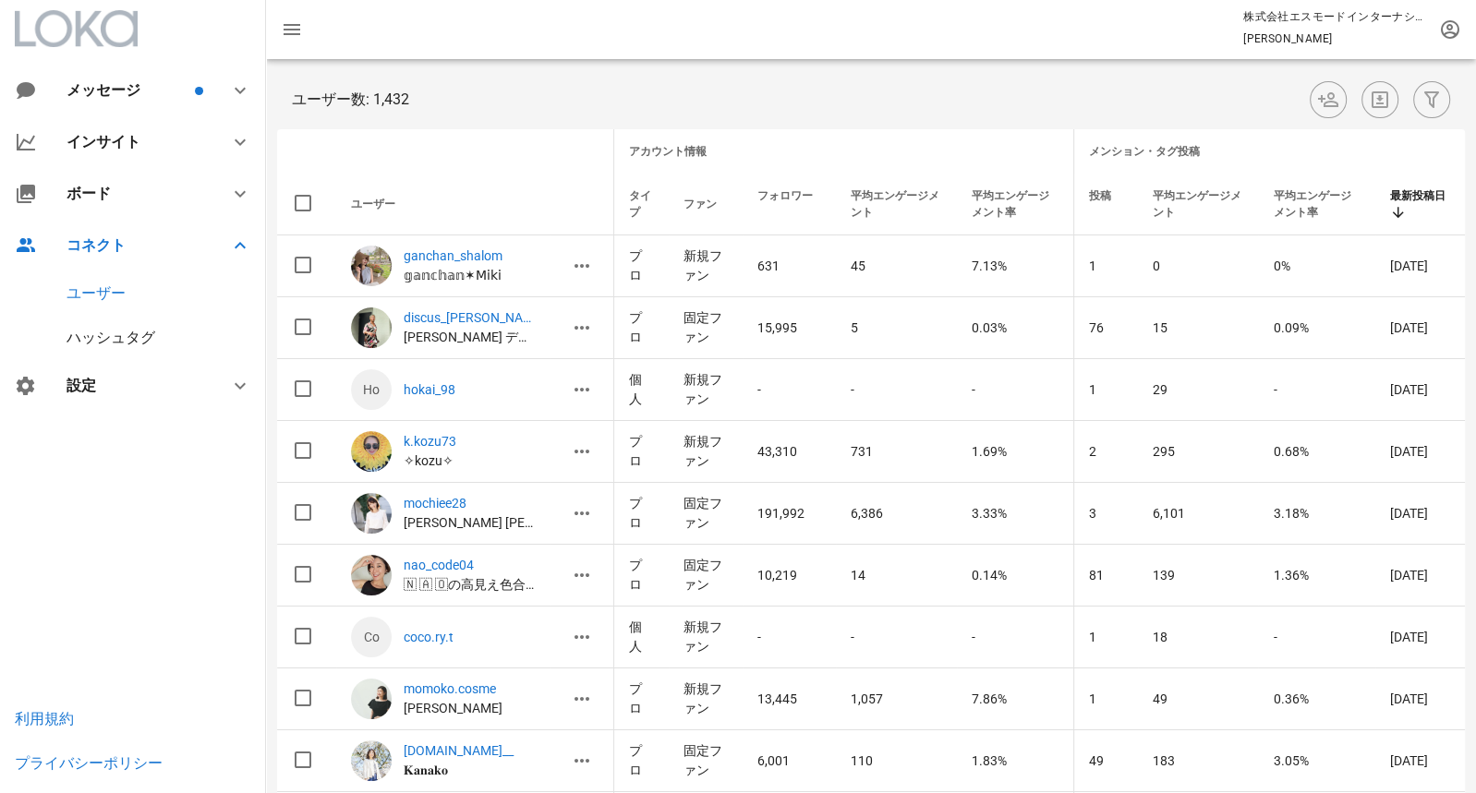
click at [109, 286] on div "ユーザー" at bounding box center [96, 294] width 59 height 18
click at [100, 148] on div "インサイト" at bounding box center [137, 142] width 140 height 18
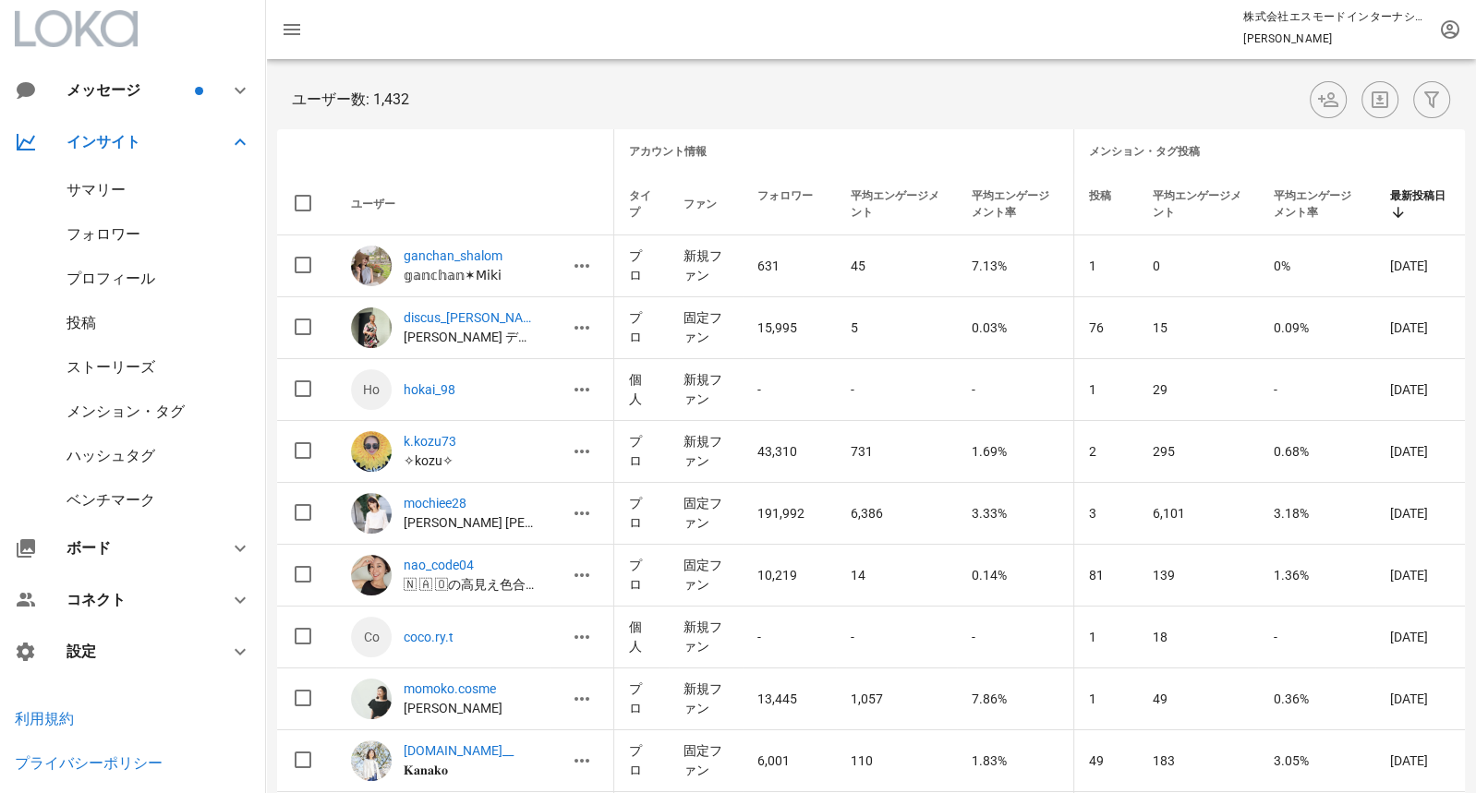
click at [128, 414] on div "メンション・タグ" at bounding box center [126, 412] width 118 height 18
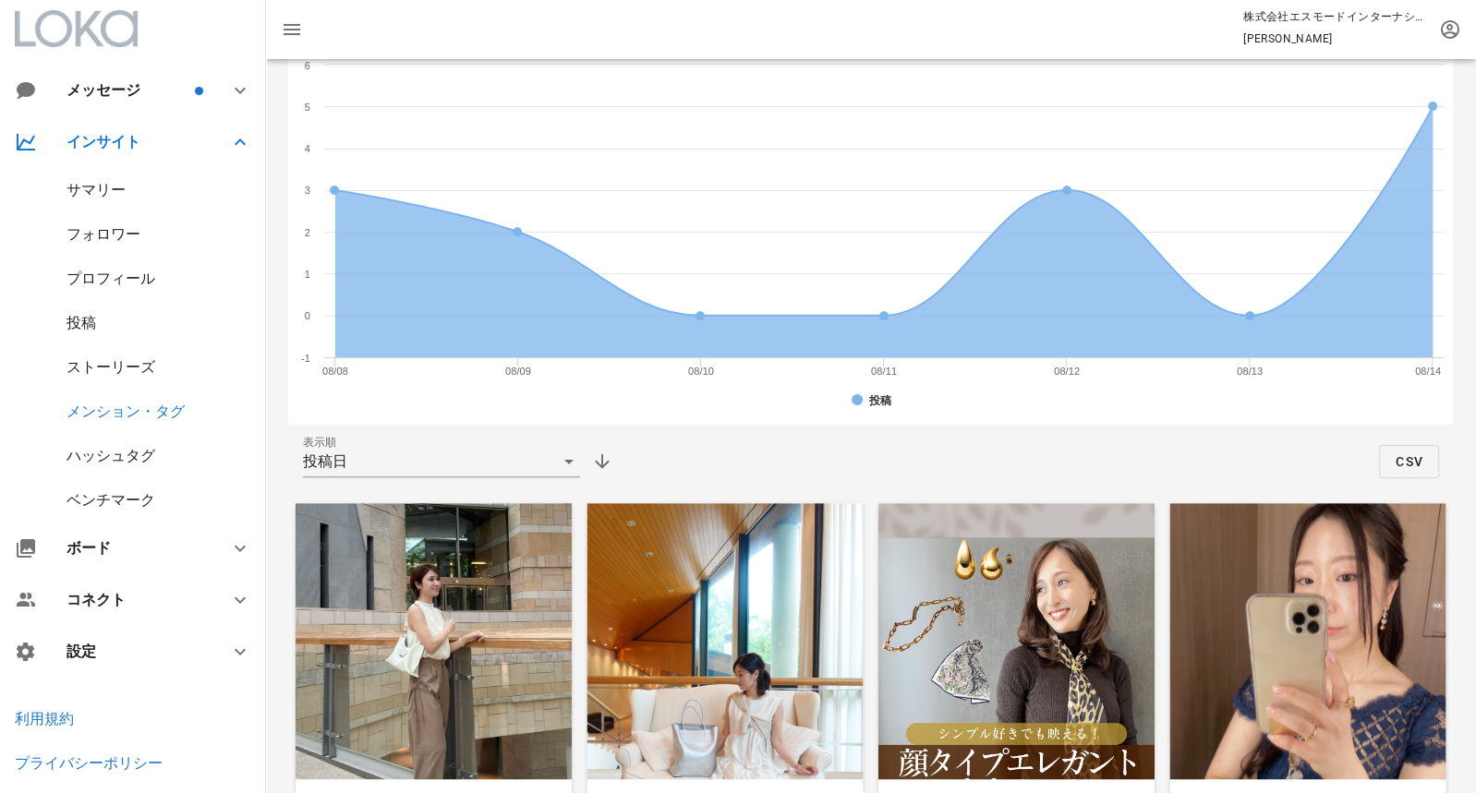
scroll to position [374, 0]
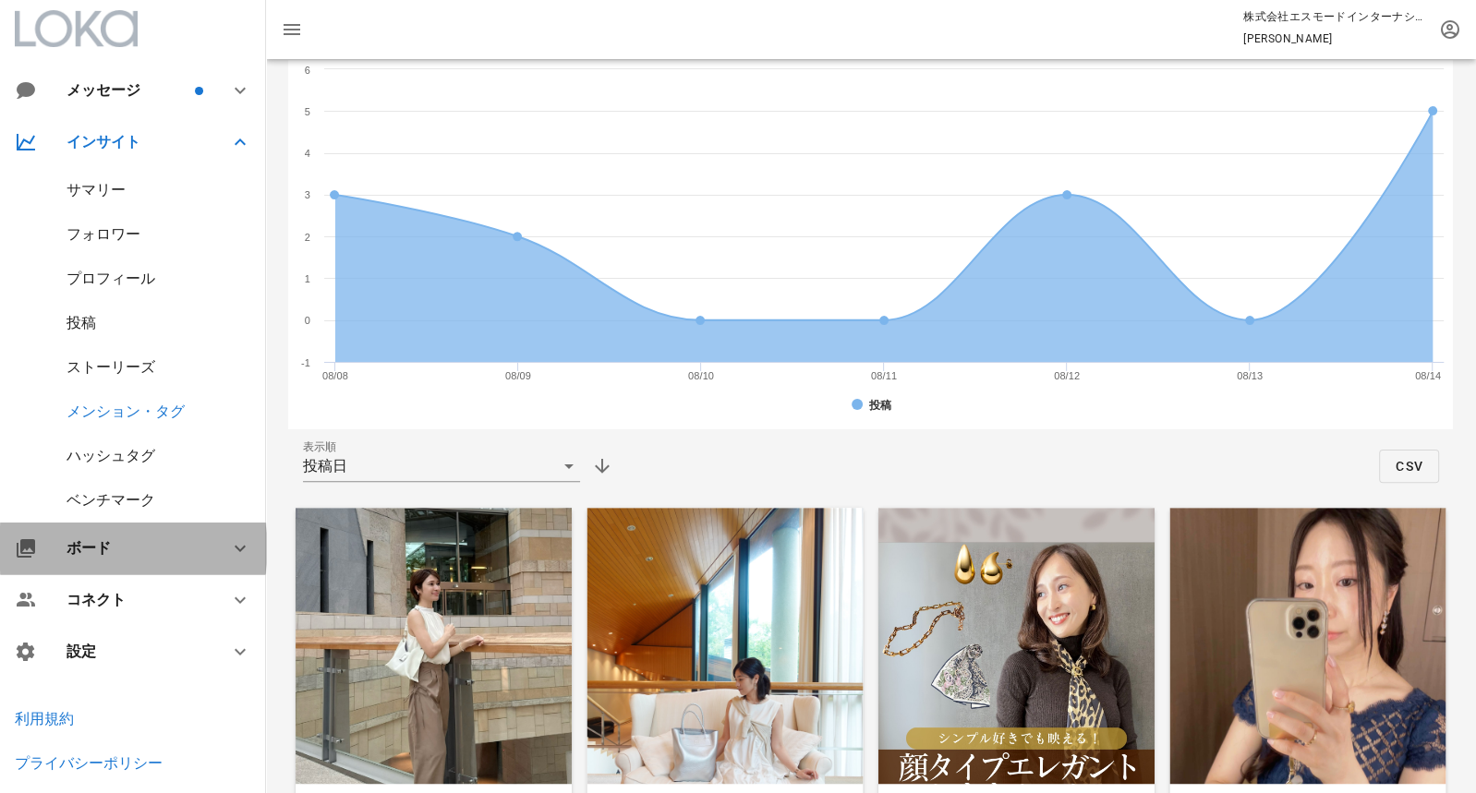
click at [163, 545] on div "ボード" at bounding box center [137, 548] width 140 height 18
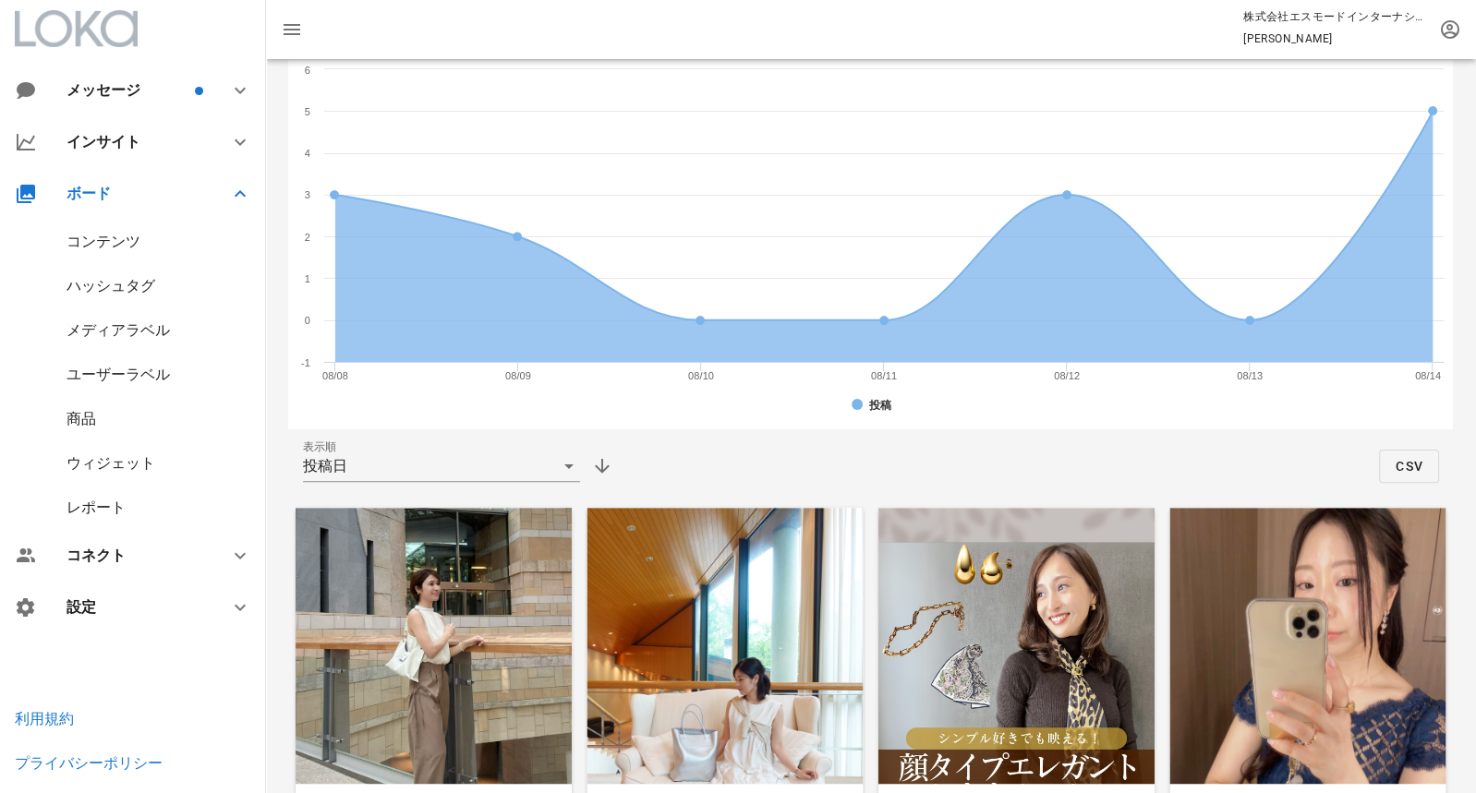
click at [132, 369] on div "ユーザーラベル" at bounding box center [118, 375] width 103 height 18
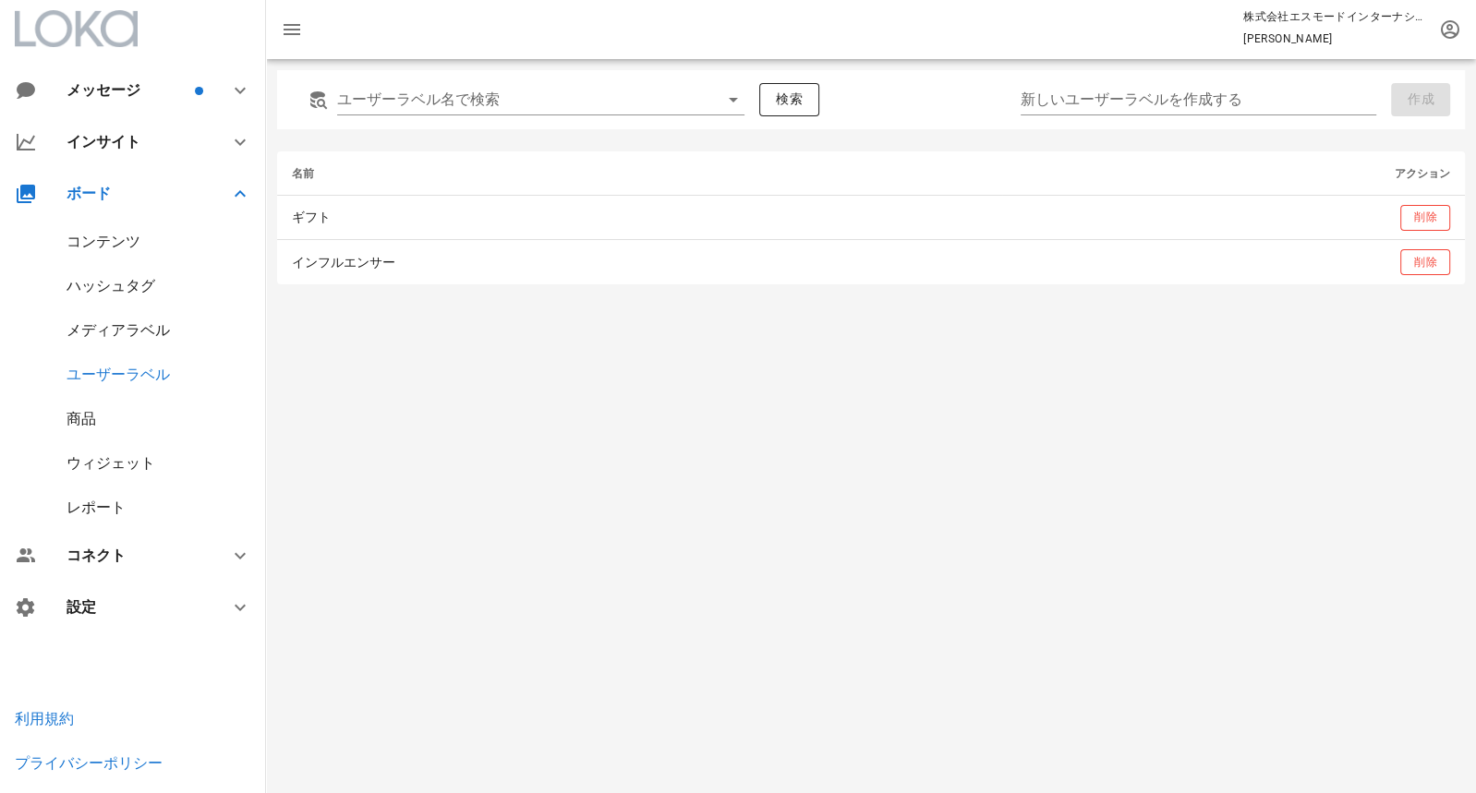
click at [124, 322] on div "メディアラベル" at bounding box center [118, 330] width 103 height 18
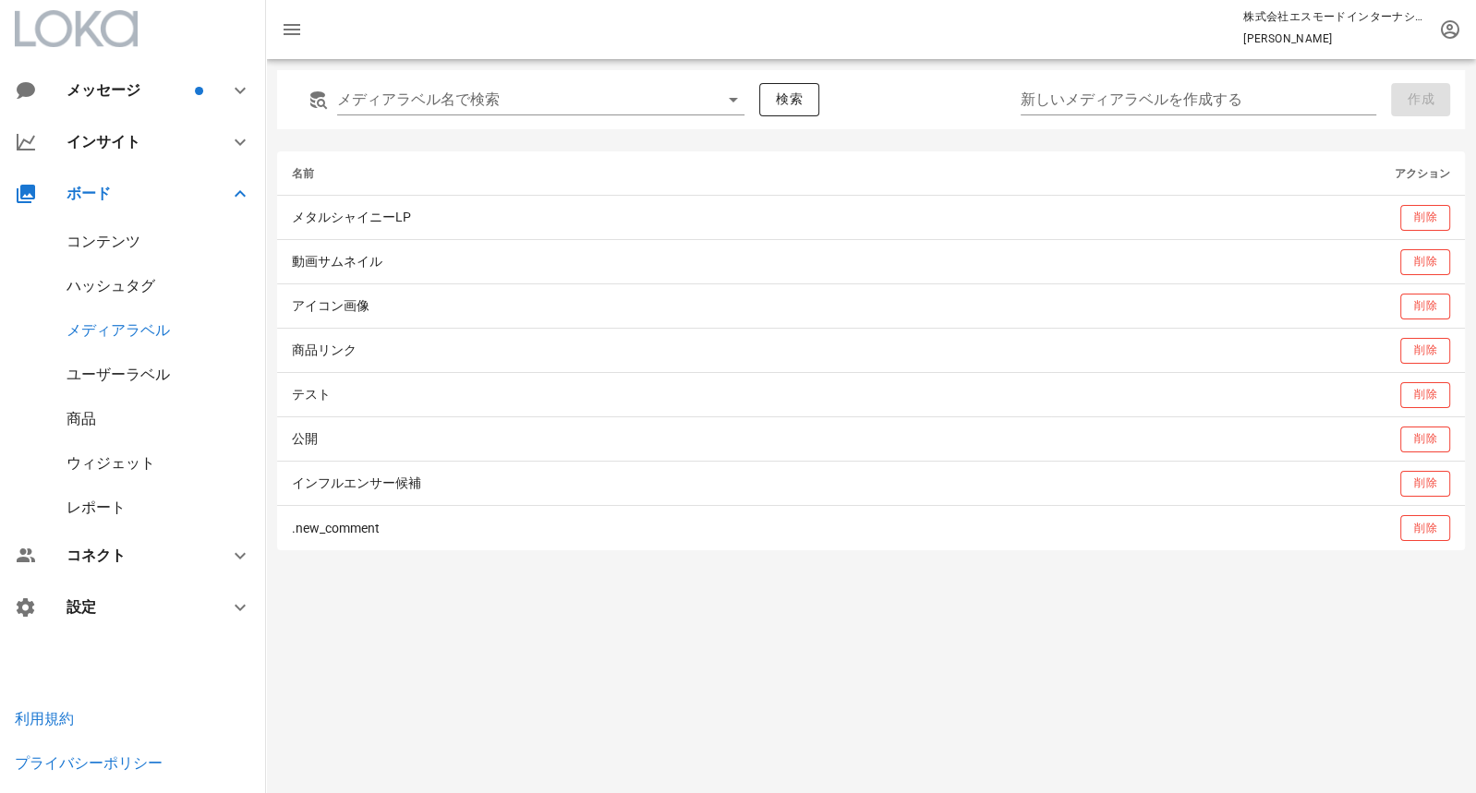
click at [112, 464] on div "ウィジェット" at bounding box center [111, 463] width 89 height 18
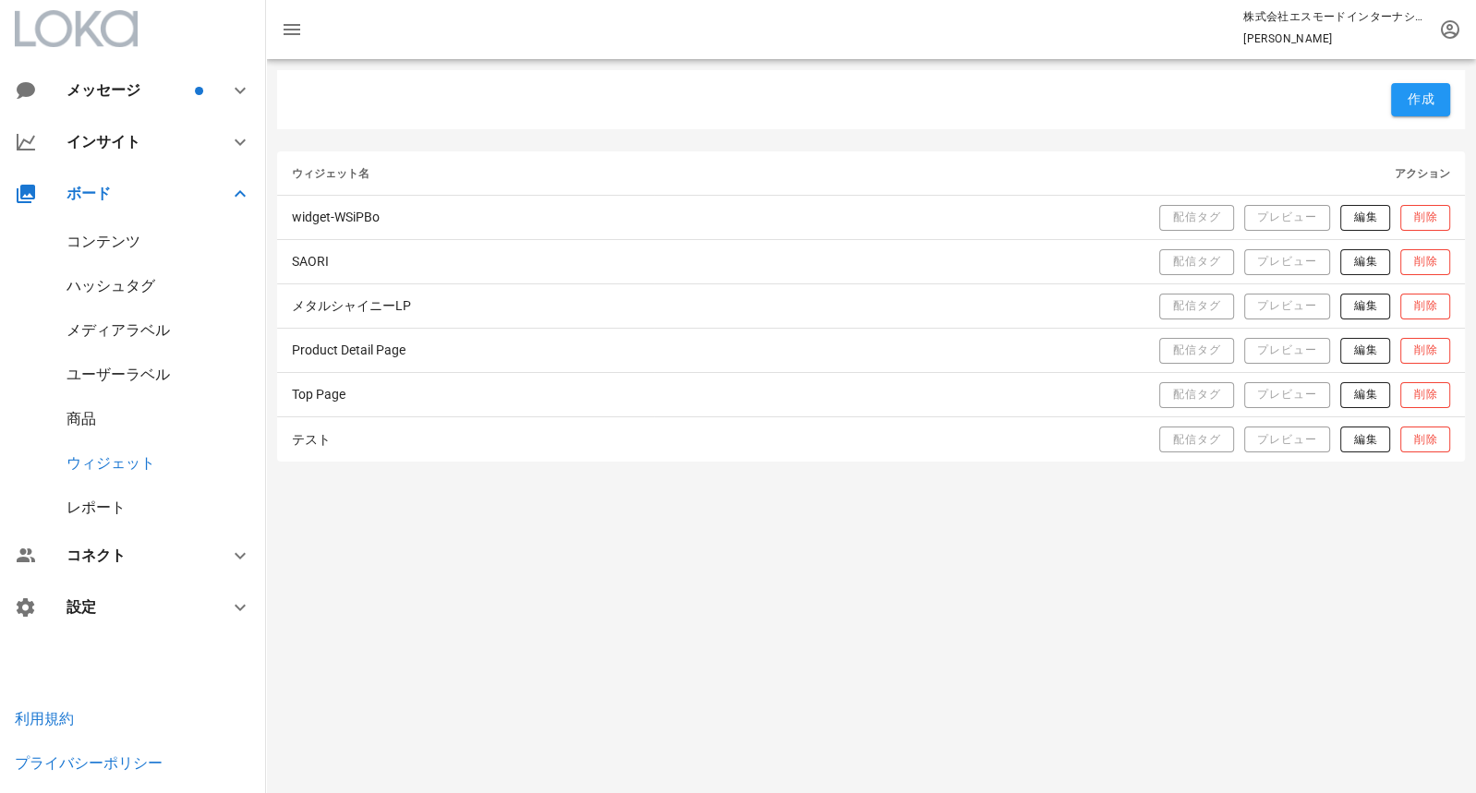
click at [121, 509] on div "レポート" at bounding box center [96, 508] width 59 height 18
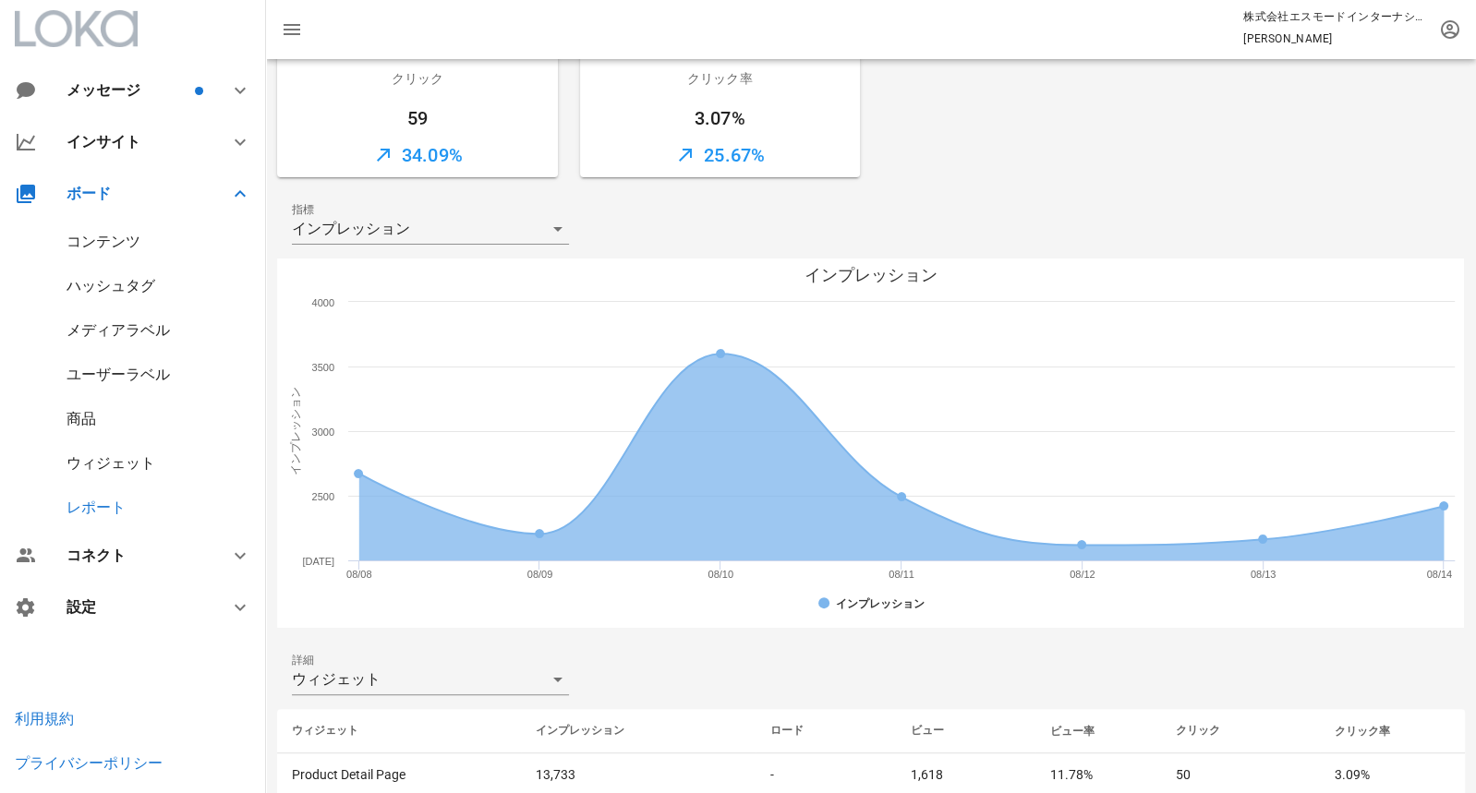
scroll to position [303, 0]
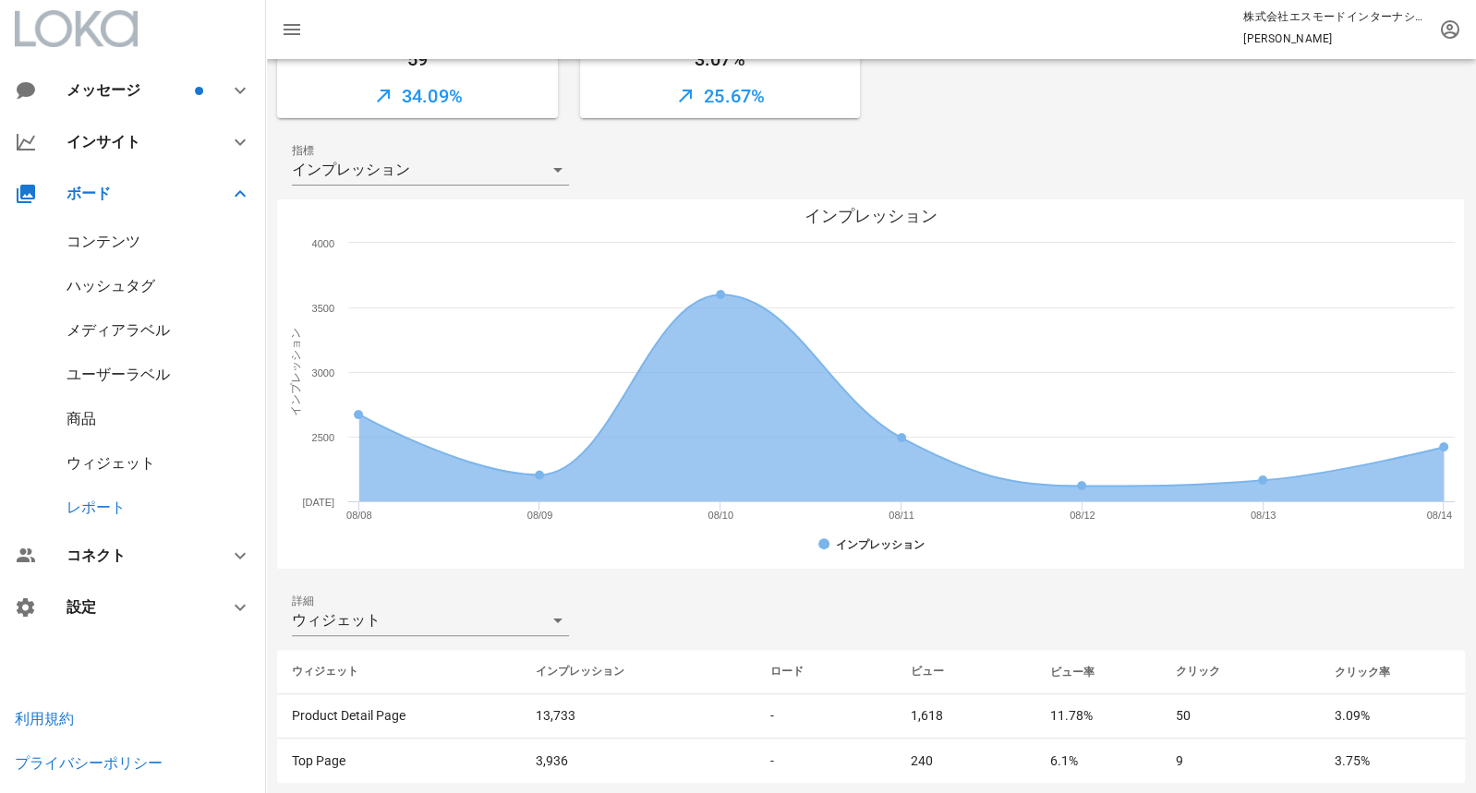
click at [133, 282] on div "ハッシュタグ" at bounding box center [111, 286] width 89 height 18
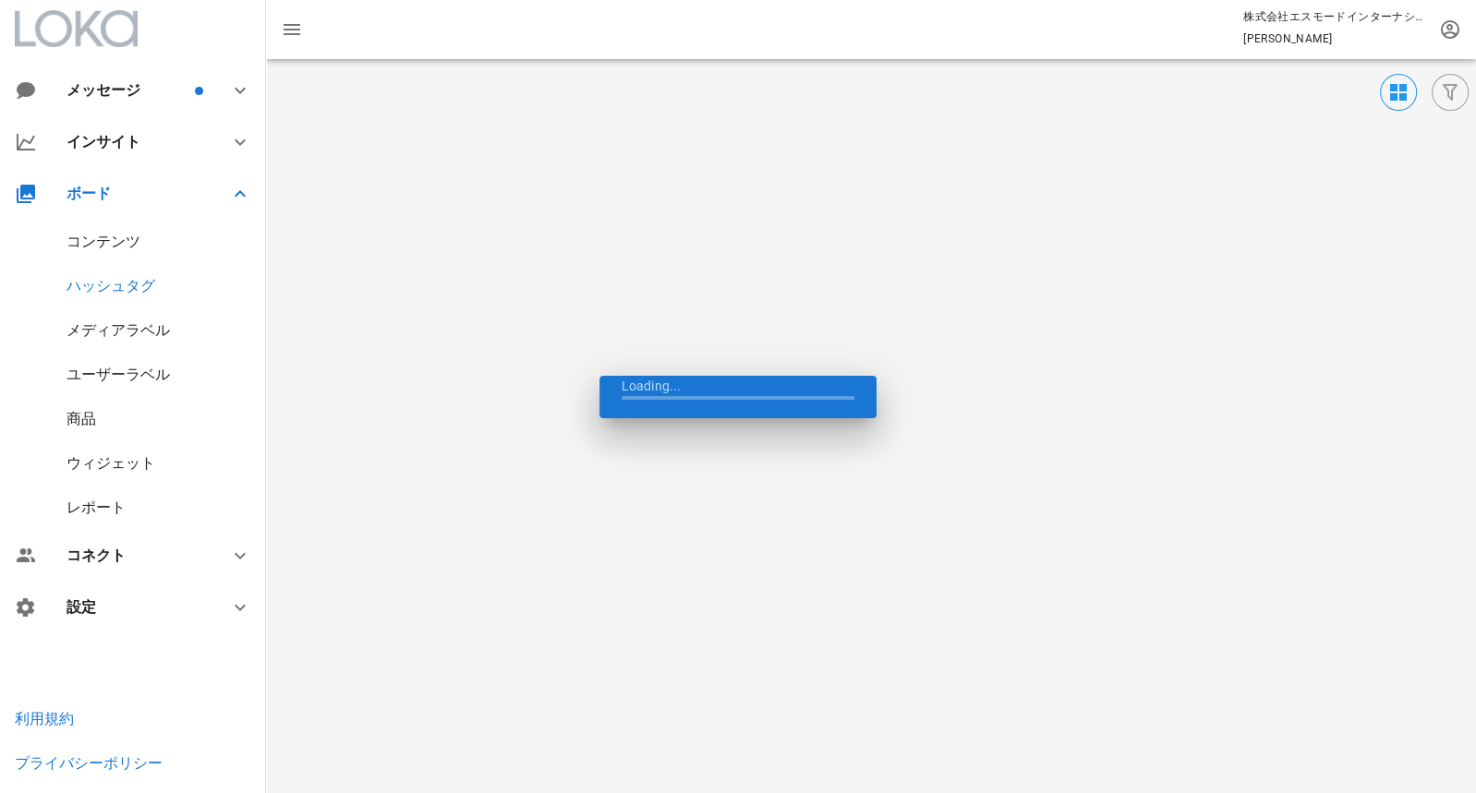
click at [106, 233] on div "コンテンツ" at bounding box center [104, 242] width 74 height 18
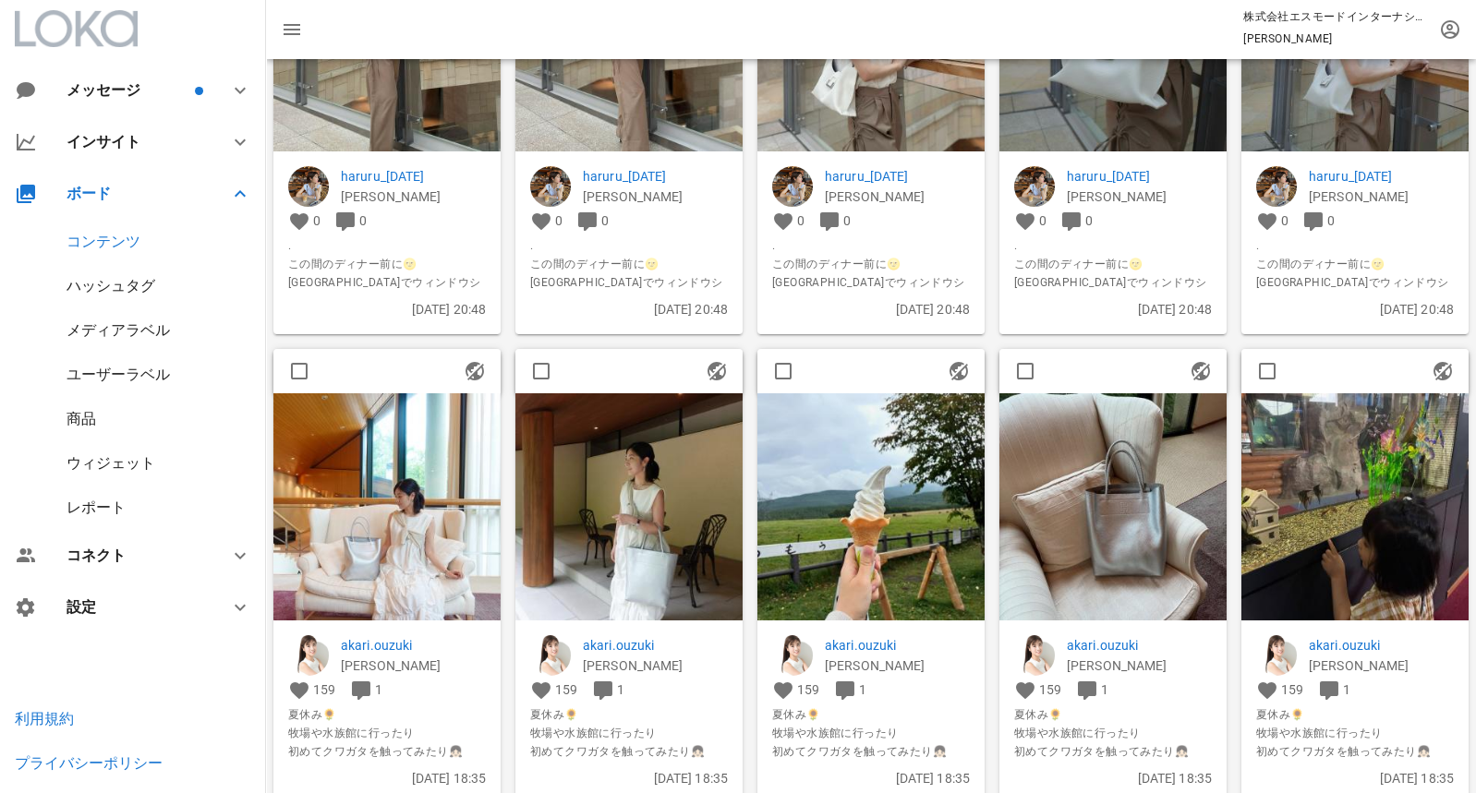
scroll to position [338, 0]
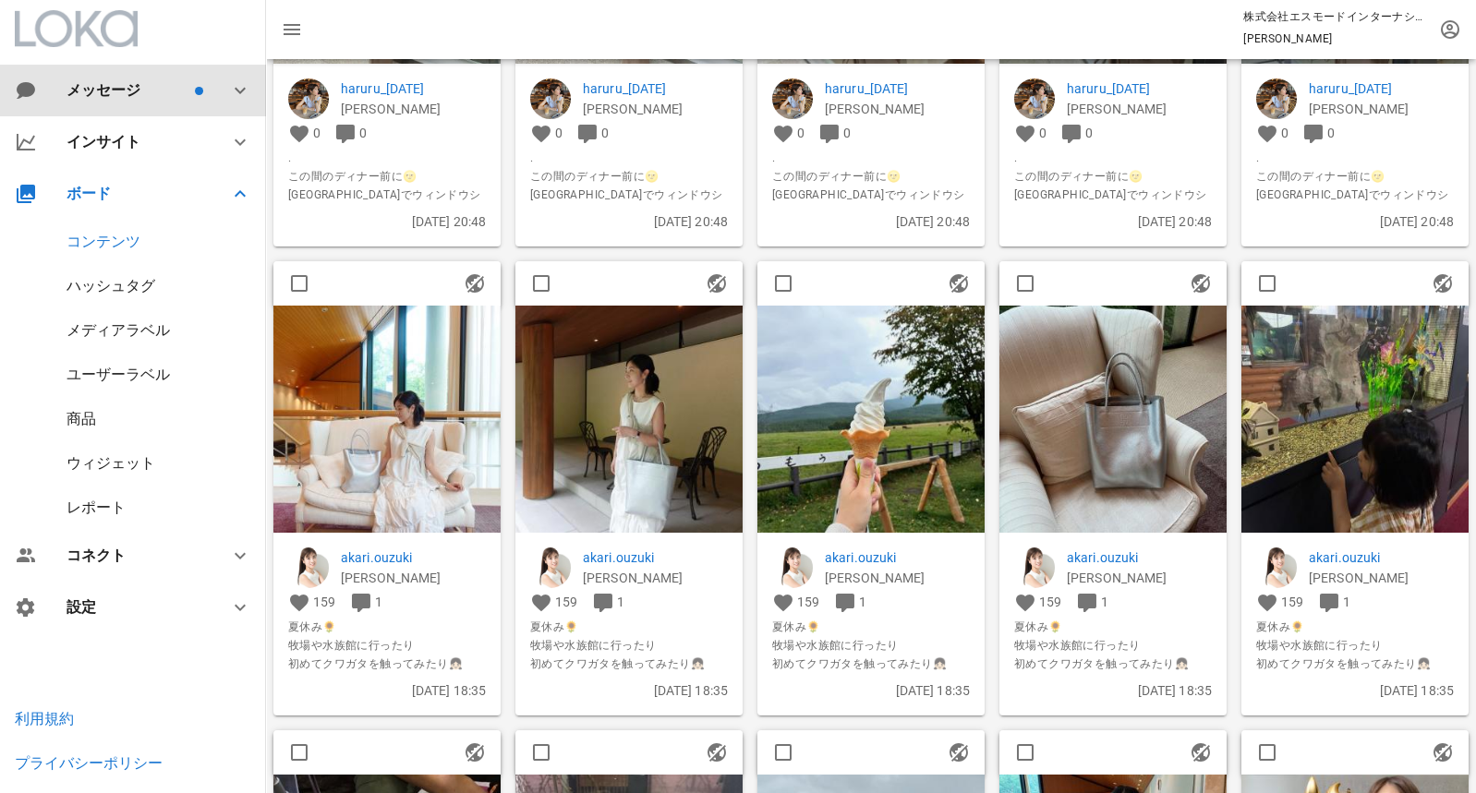
click at [109, 102] on div "メッセージ" at bounding box center [133, 91] width 266 height 52
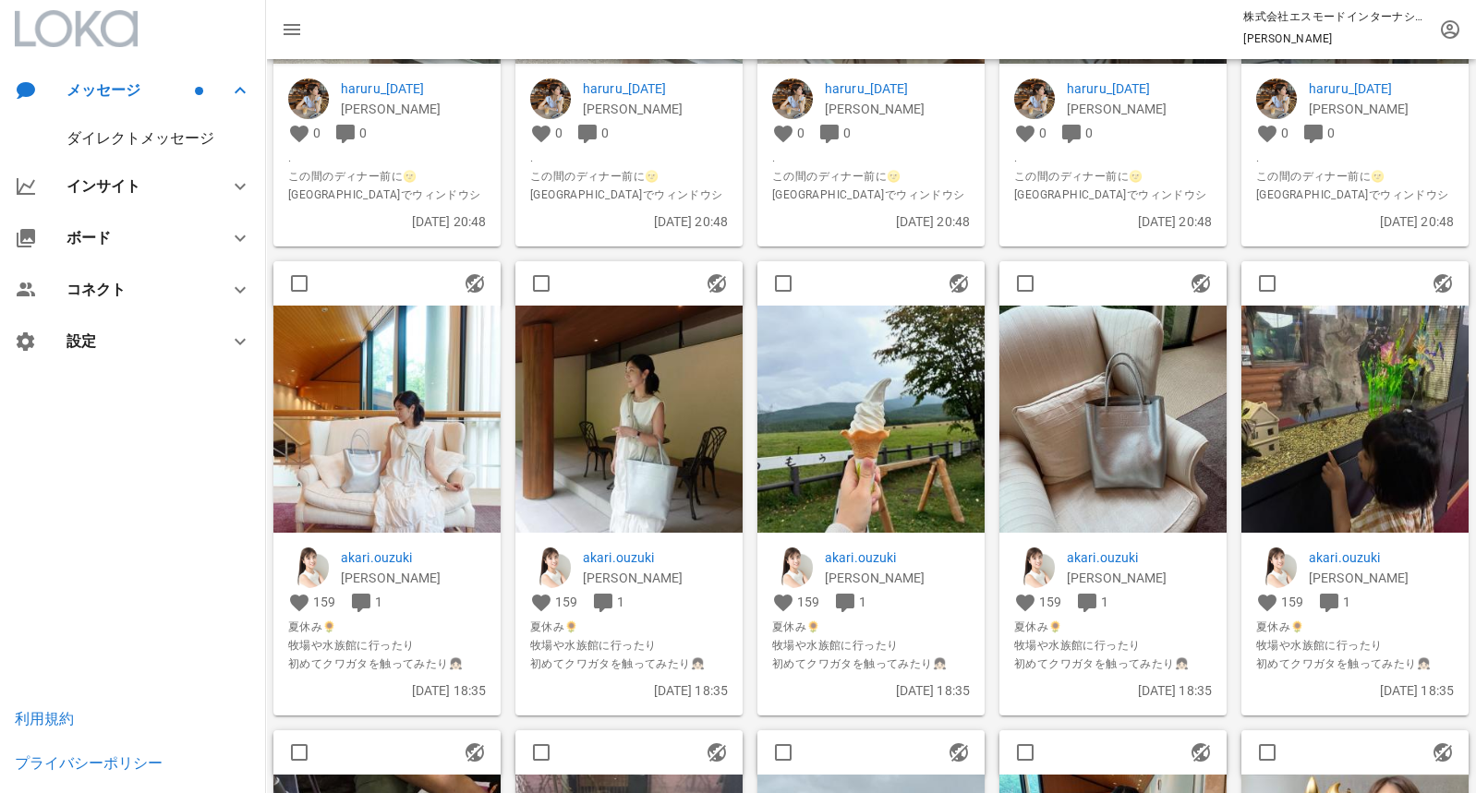
click at [112, 147] on div "ダイレクトメッセージ" at bounding box center [133, 138] width 266 height 44
click at [107, 143] on div "ダイレクトメッセージ" at bounding box center [141, 138] width 148 height 18
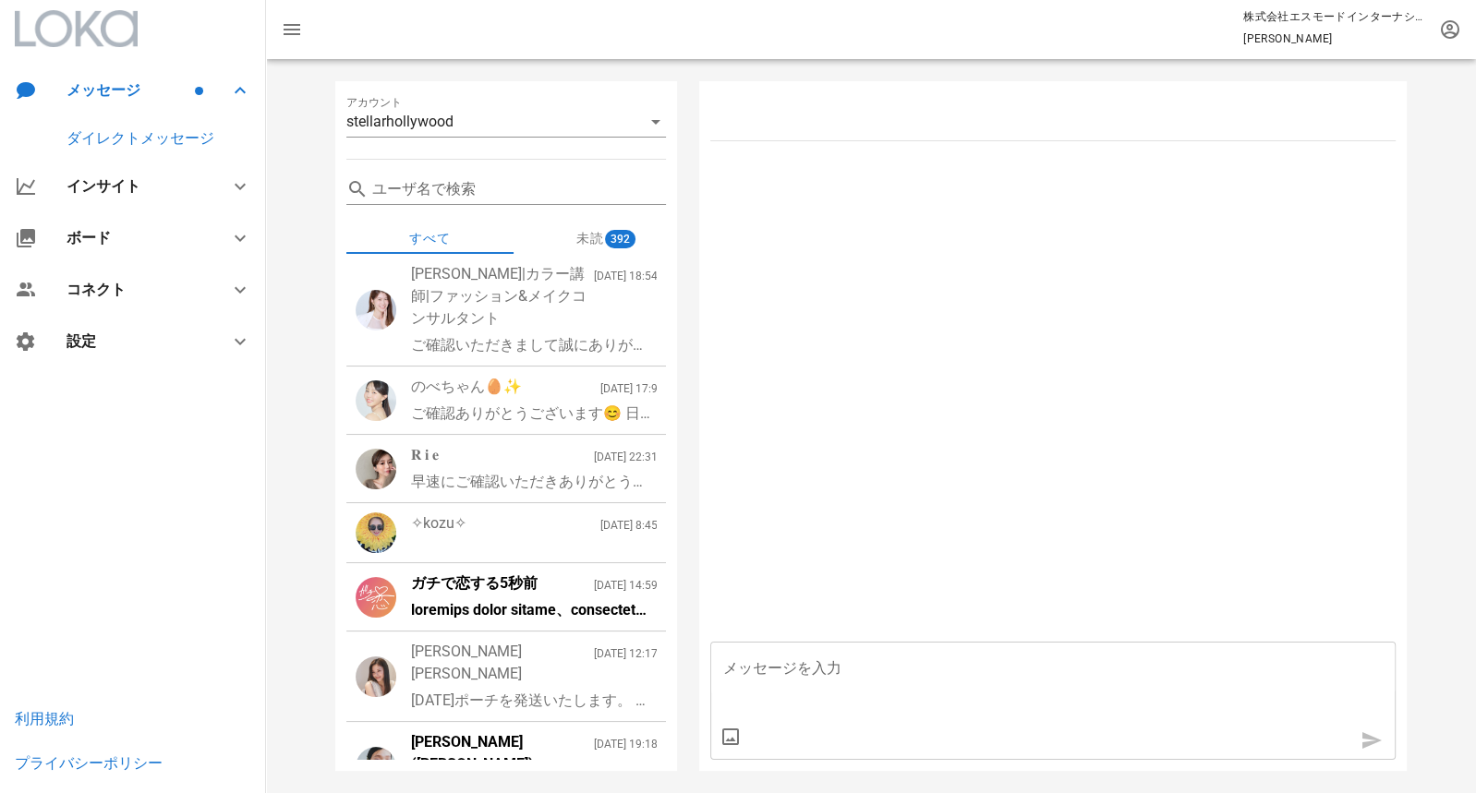
click at [525, 335] on div "ご確認いただきまして誠にありがとうございます！ またご快諾とても嬉しく思います。 発送準備整いましたら別途ご連絡差し上げますので引き続きどうぞよろしくお願いい…" at bounding box center [534, 345] width 247 height 22
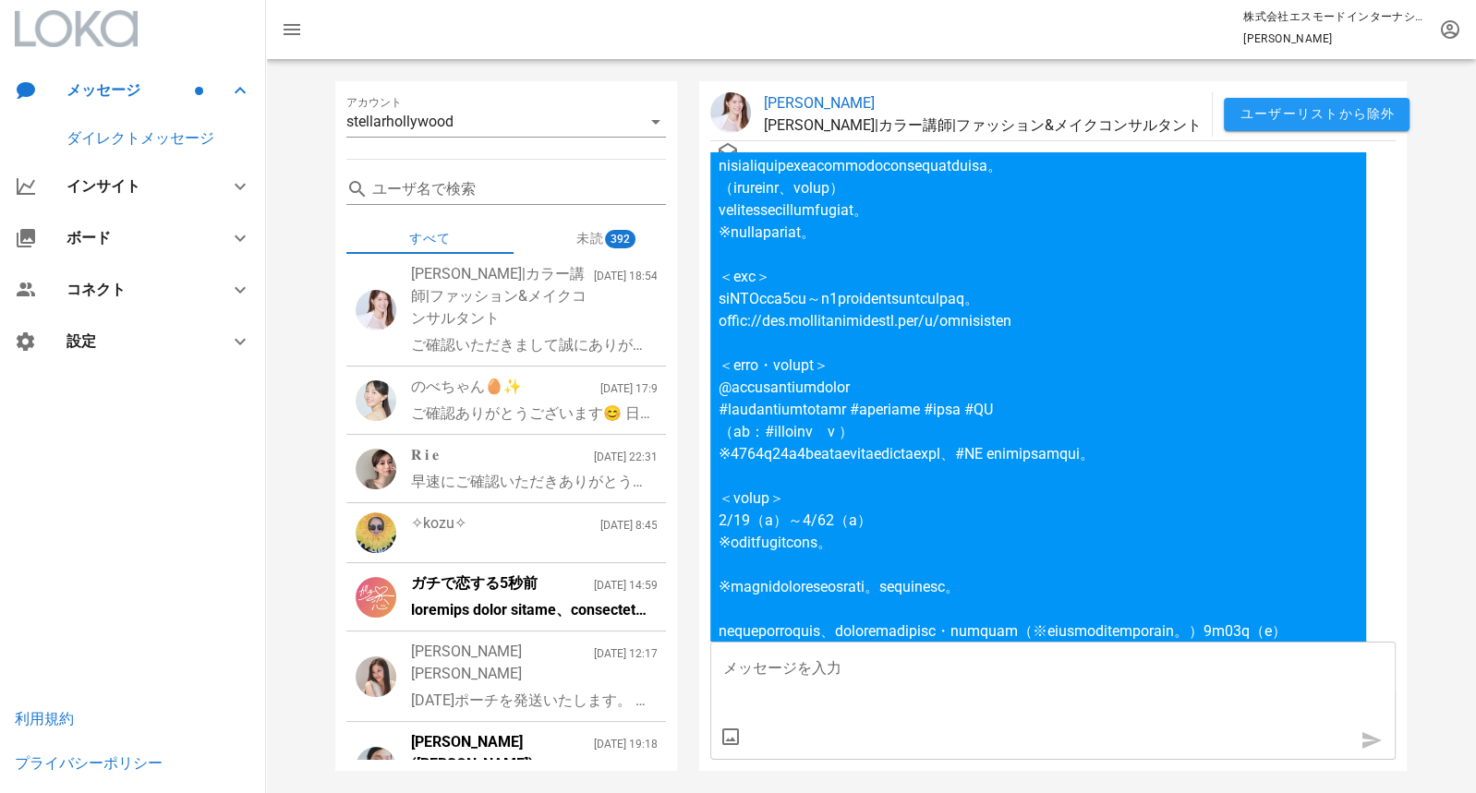
scroll to position [-1411, 0]
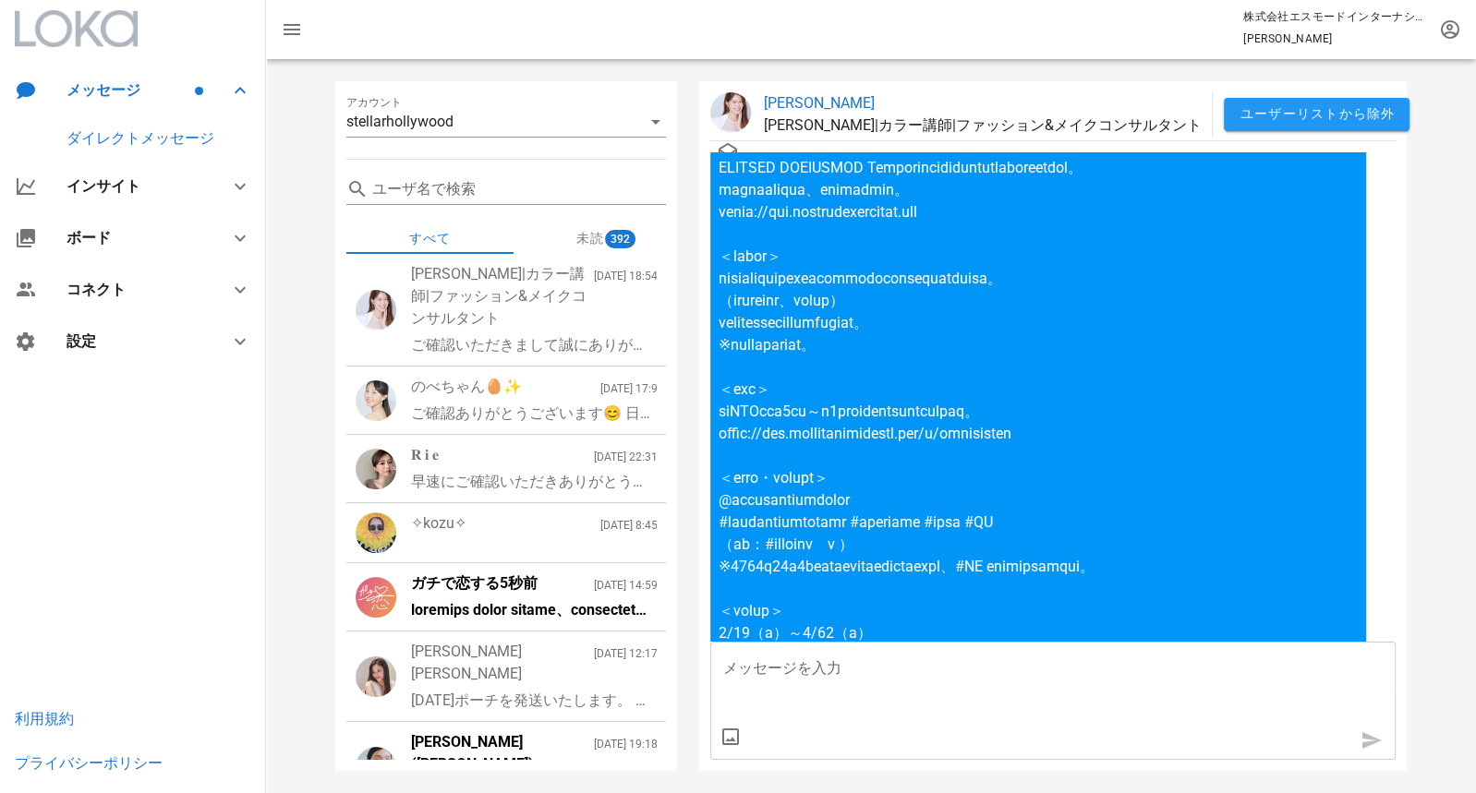
click at [796, 103] on p "mica_taniguchi" at bounding box center [982, 103] width 438 height 22
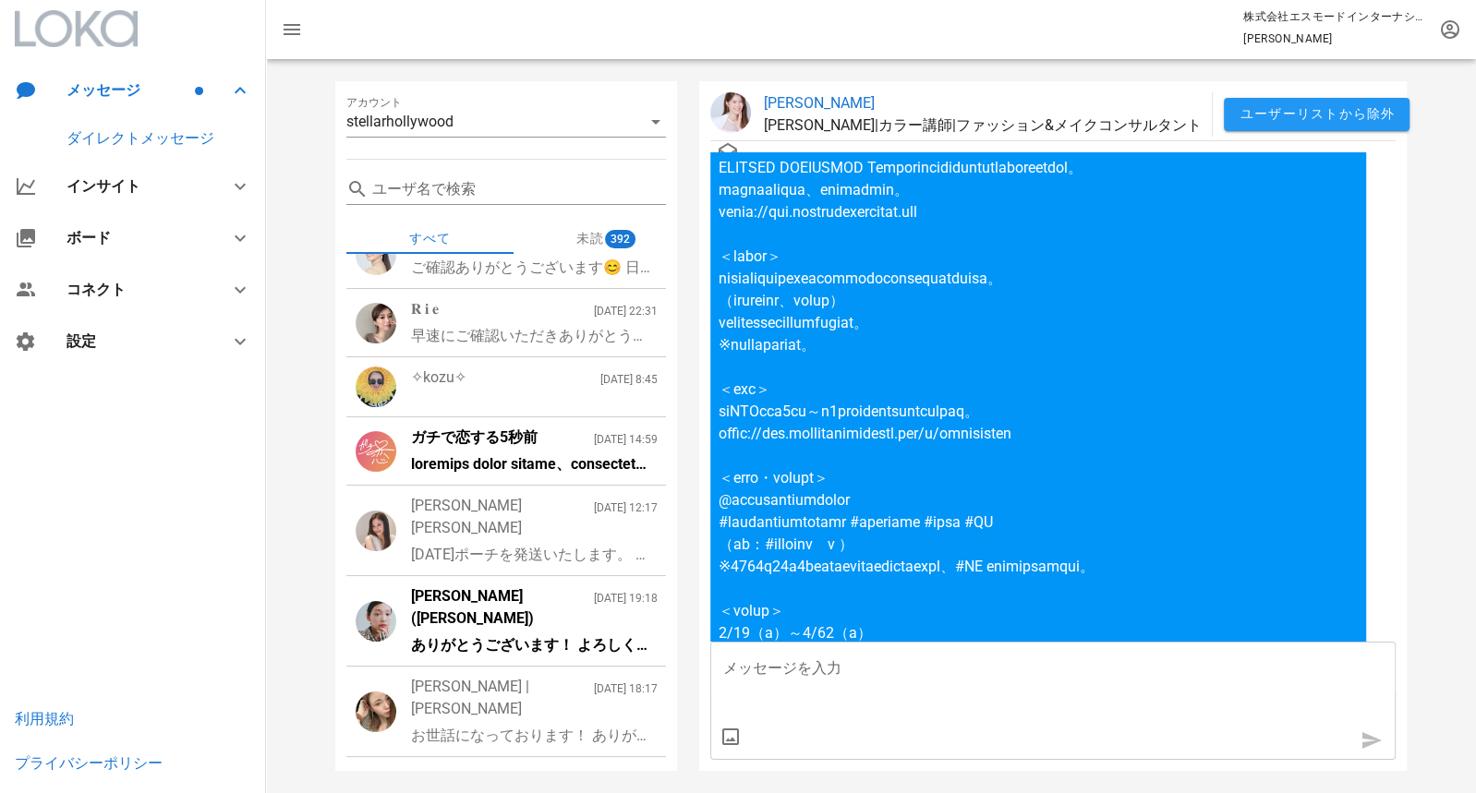
scroll to position [170, 0]
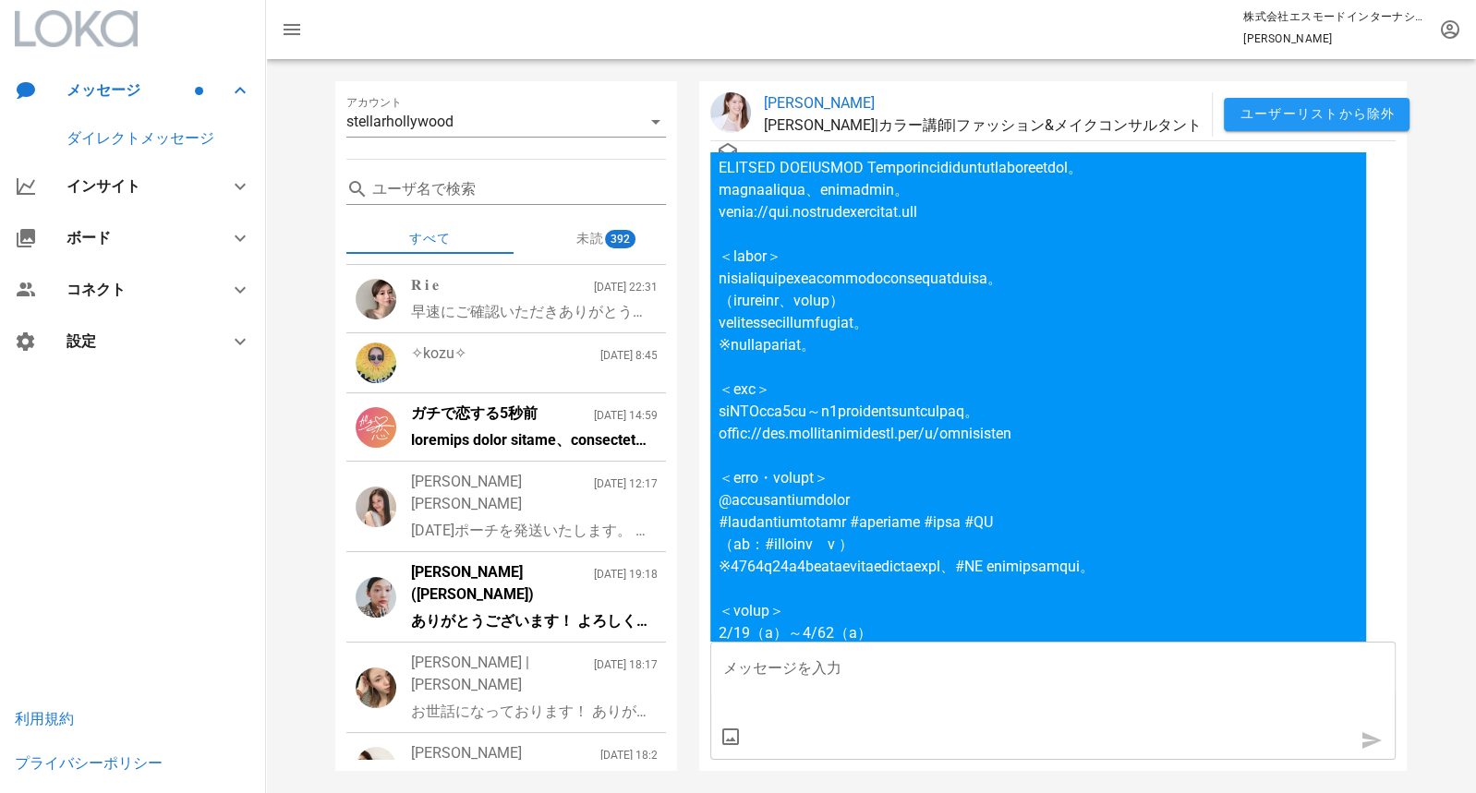
click at [538, 562] on div "伏屋 (fuseya rino) 2025/8/9 19:18" at bounding box center [534, 584] width 247 height 44
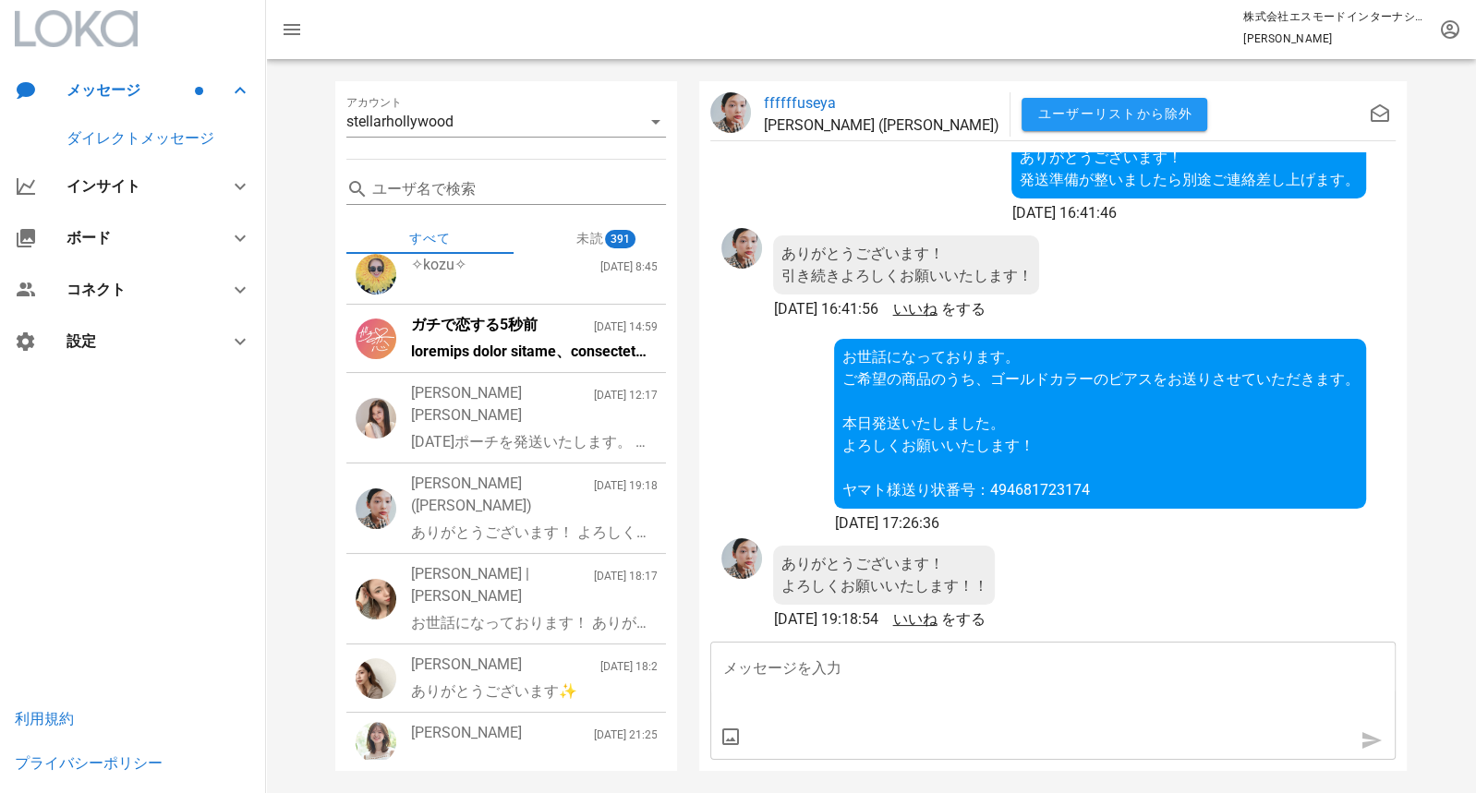
scroll to position [260, 0]
click at [523, 611] on div "お世話になっております！ ありがとうございます😊 楽しみにしております！" at bounding box center [534, 622] width 247 height 22
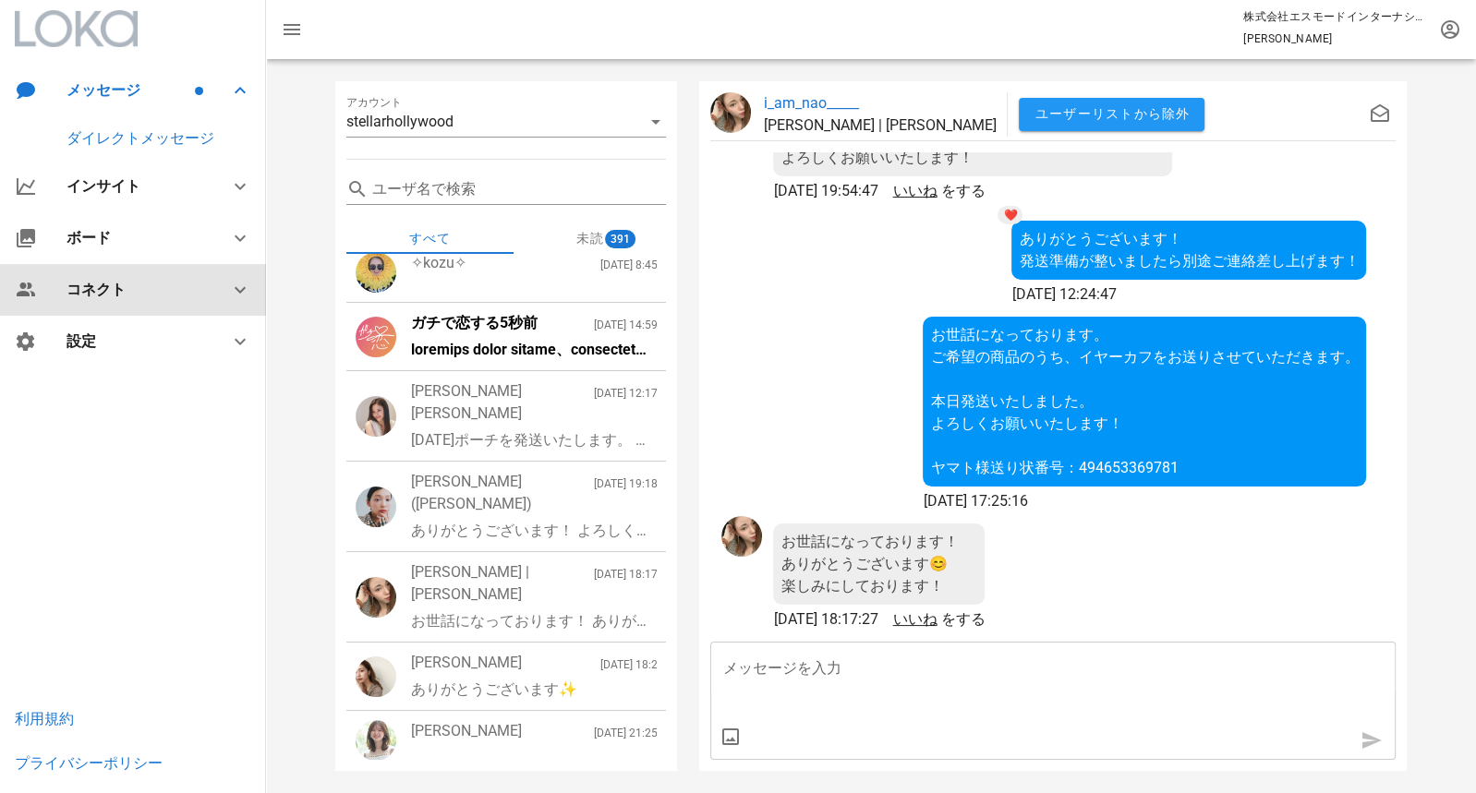
click at [129, 301] on div "コネクト" at bounding box center [133, 290] width 266 height 52
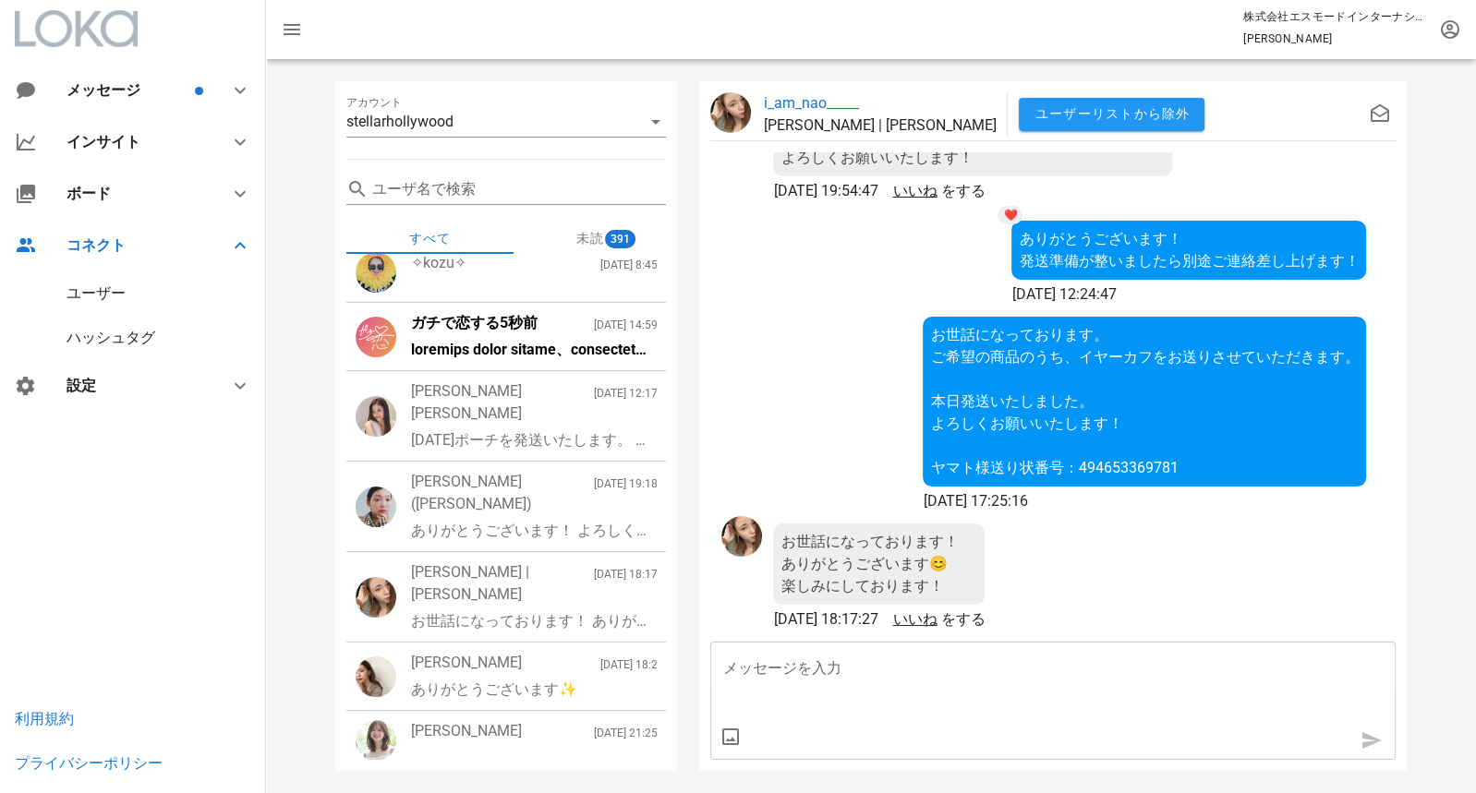
click at [103, 291] on div "ユーザー" at bounding box center [96, 294] width 59 height 18
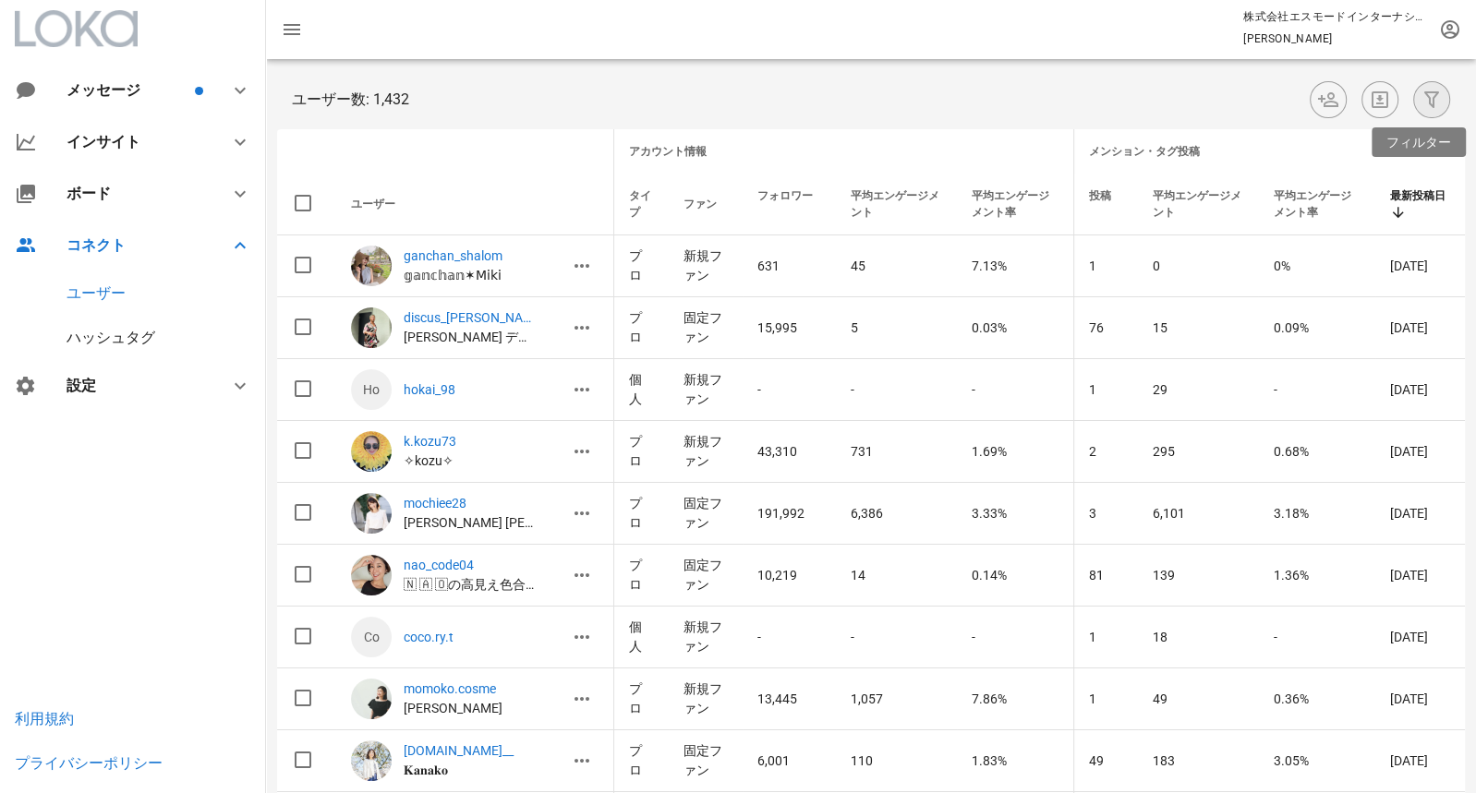
click at [1437, 94] on icon "button" at bounding box center [1432, 100] width 22 height 22
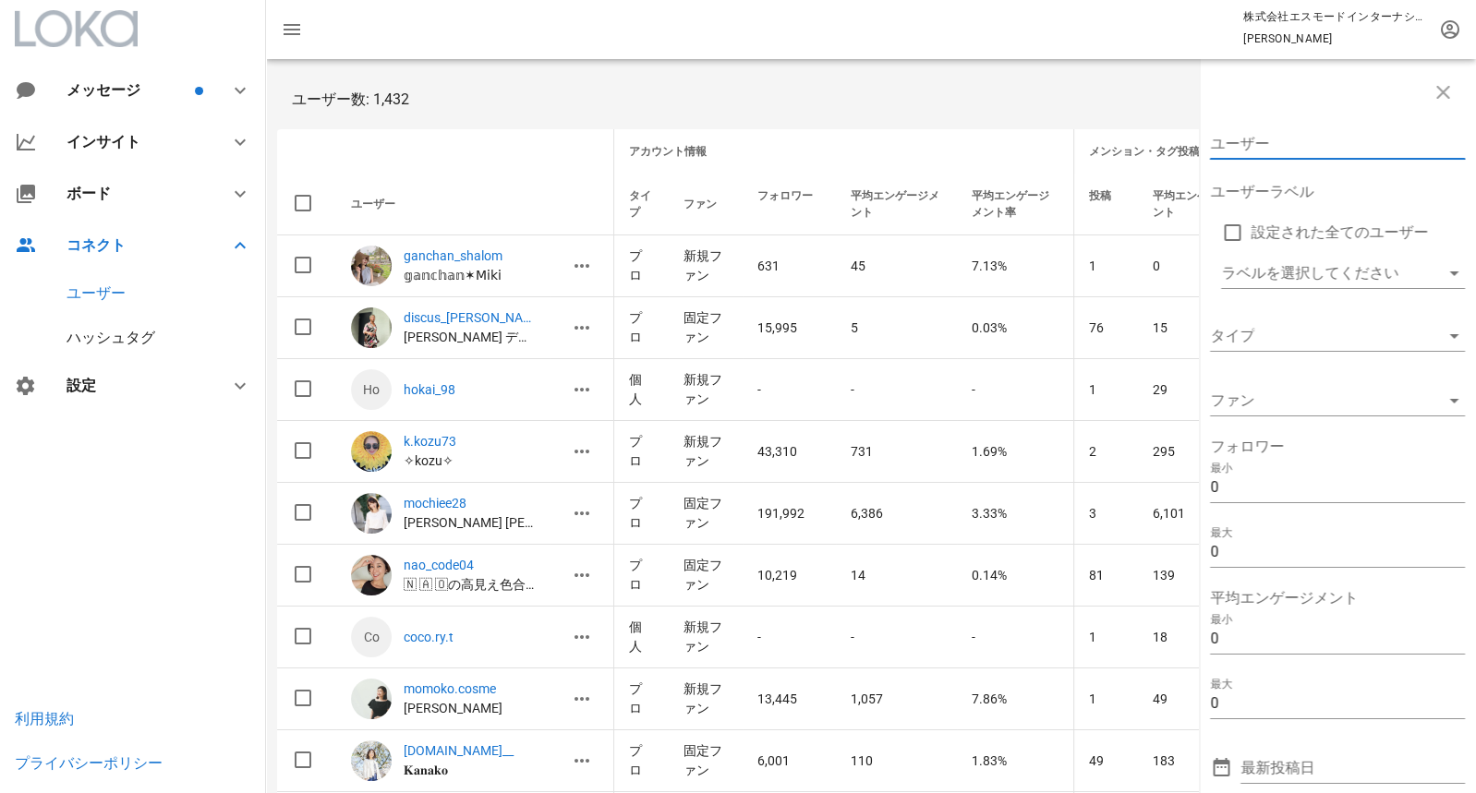
click at [1331, 139] on input "ユーザー" at bounding box center [1324, 144] width 229 height 30
paste input "a____home_"
type input "a____home_"
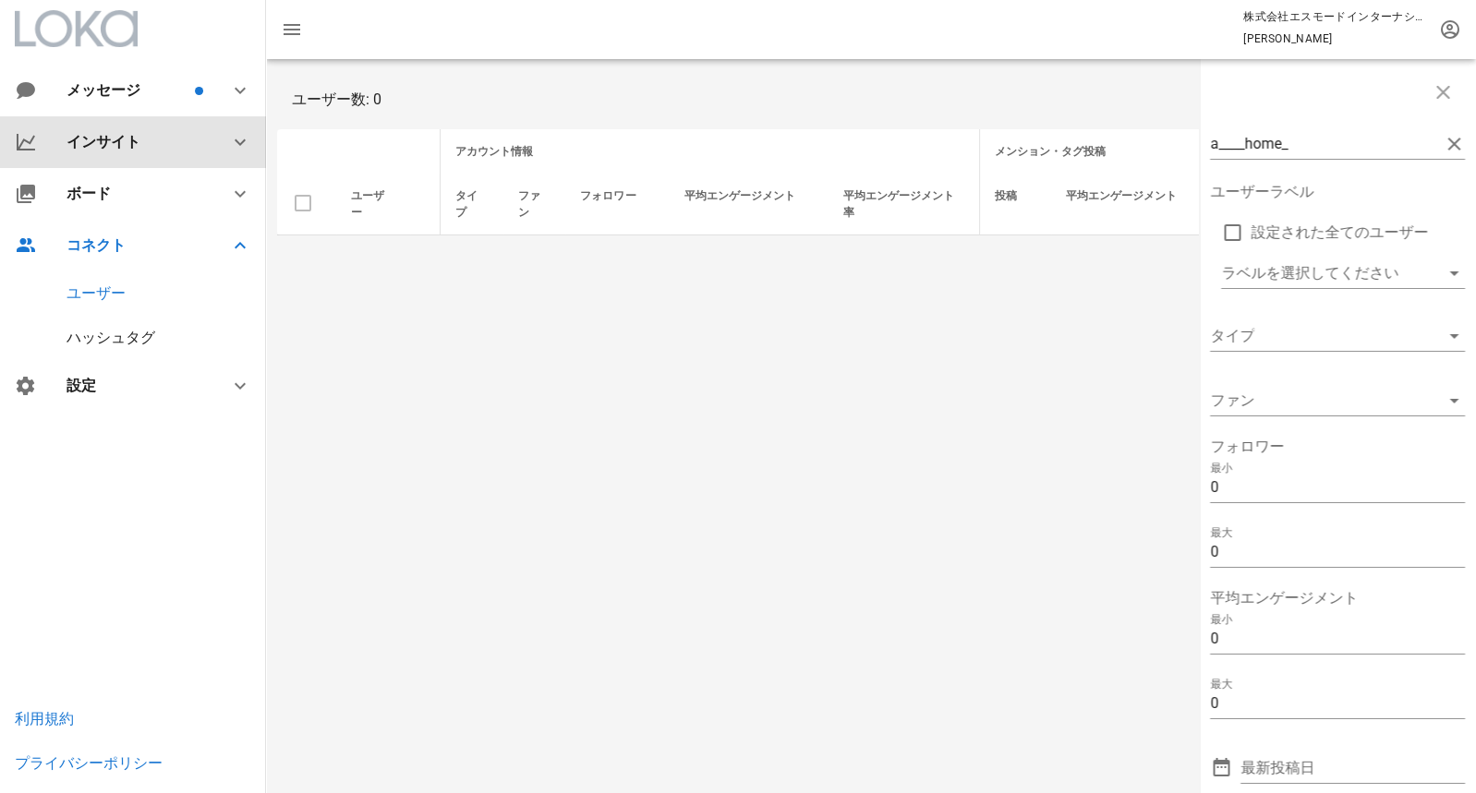
click at [127, 138] on div "インサイト" at bounding box center [137, 142] width 140 height 18
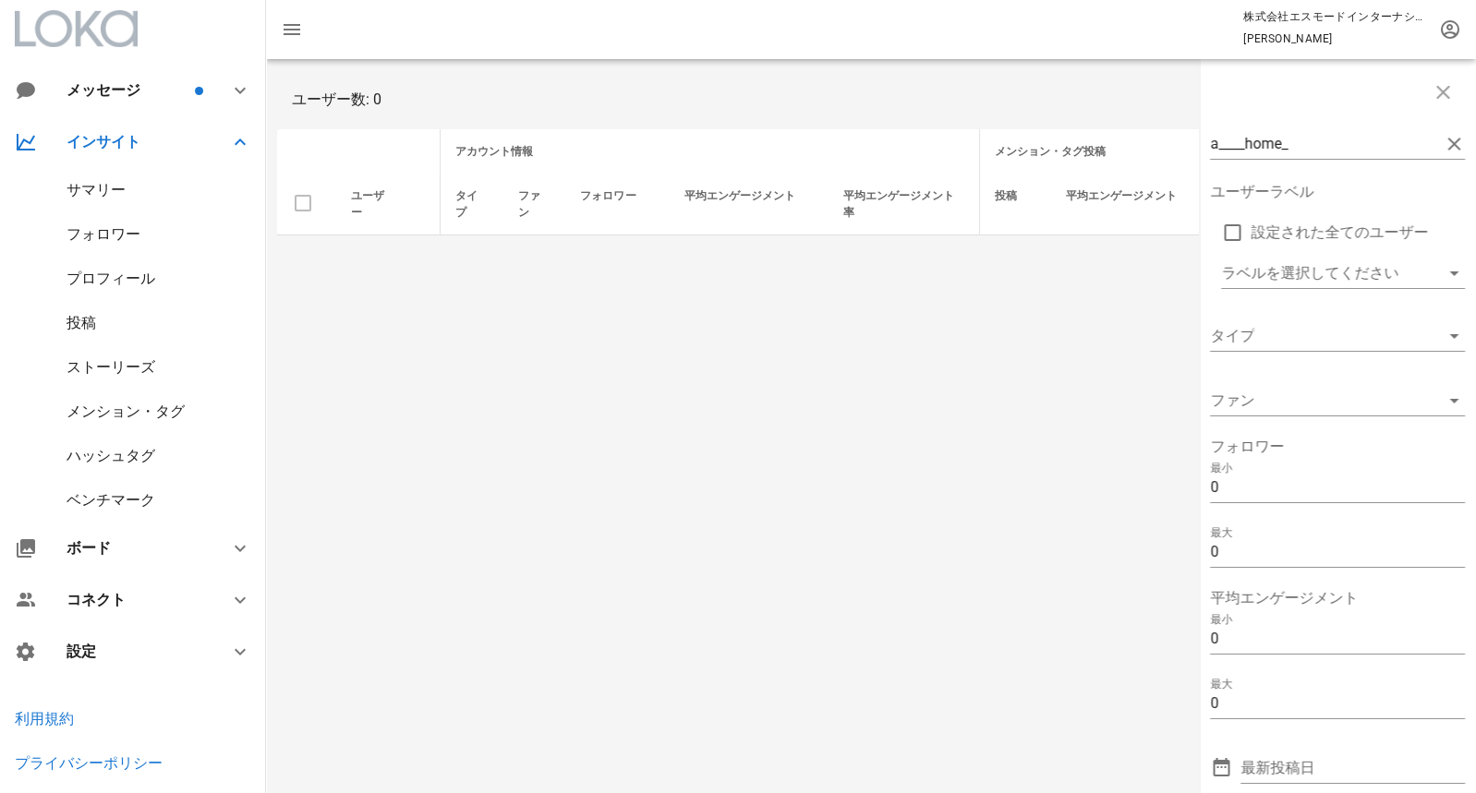
click at [156, 367] on div "ストーリーズ" at bounding box center [133, 367] width 266 height 44
click at [131, 367] on div "ストーリーズ" at bounding box center [111, 367] width 89 height 18
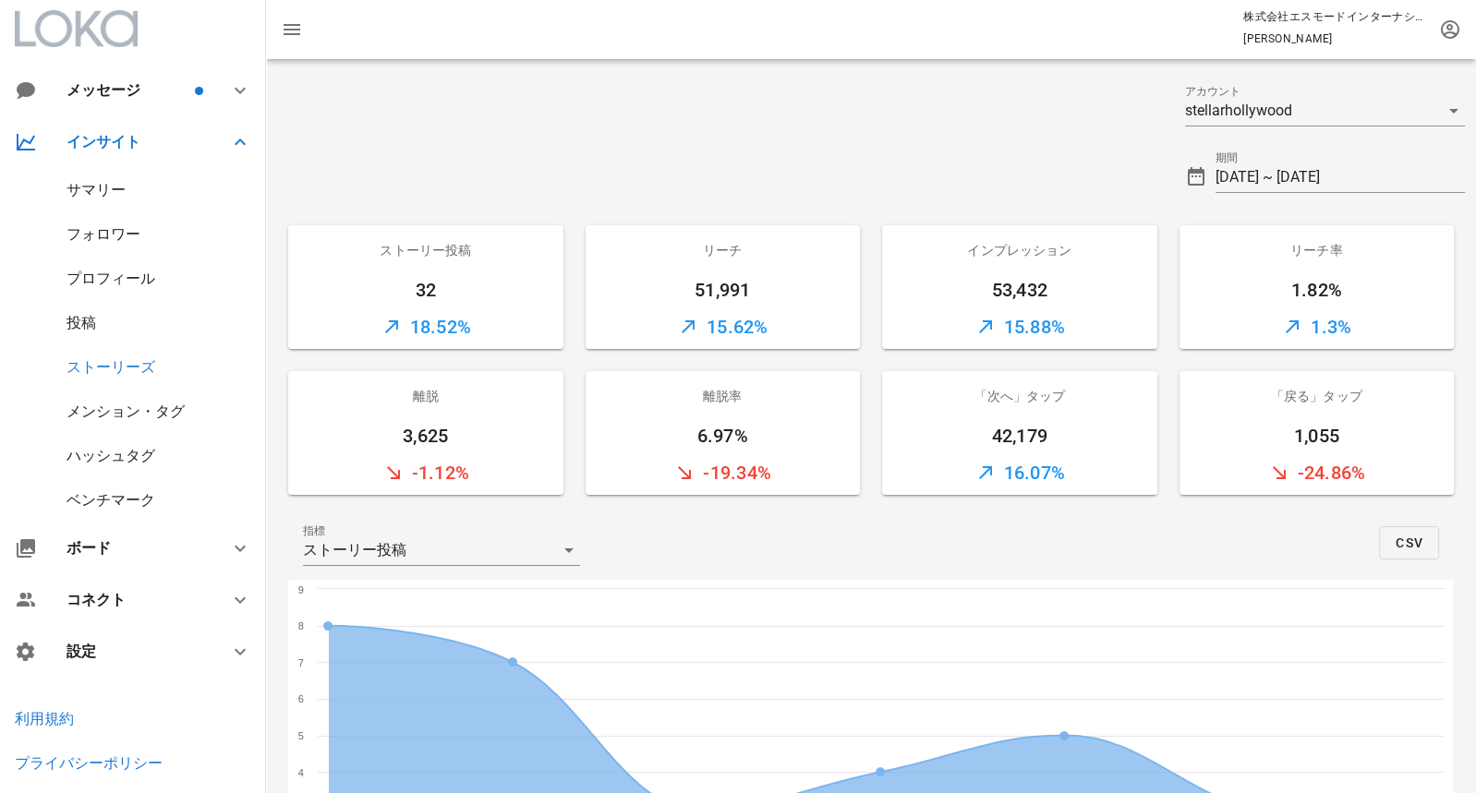
click at [118, 407] on div "メンション・タグ" at bounding box center [126, 412] width 118 height 18
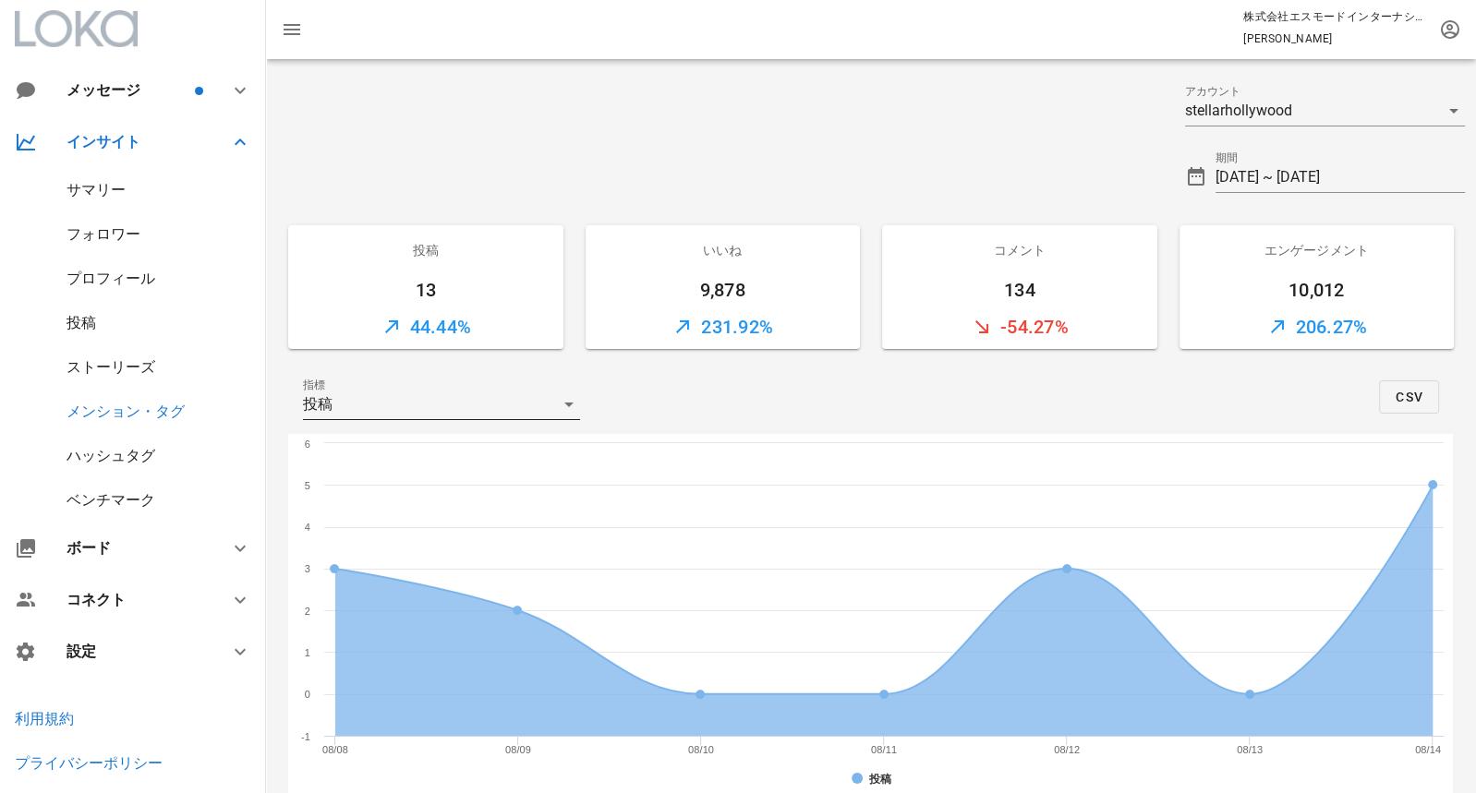
click at [365, 393] on div "投稿" at bounding box center [428, 405] width 251 height 30
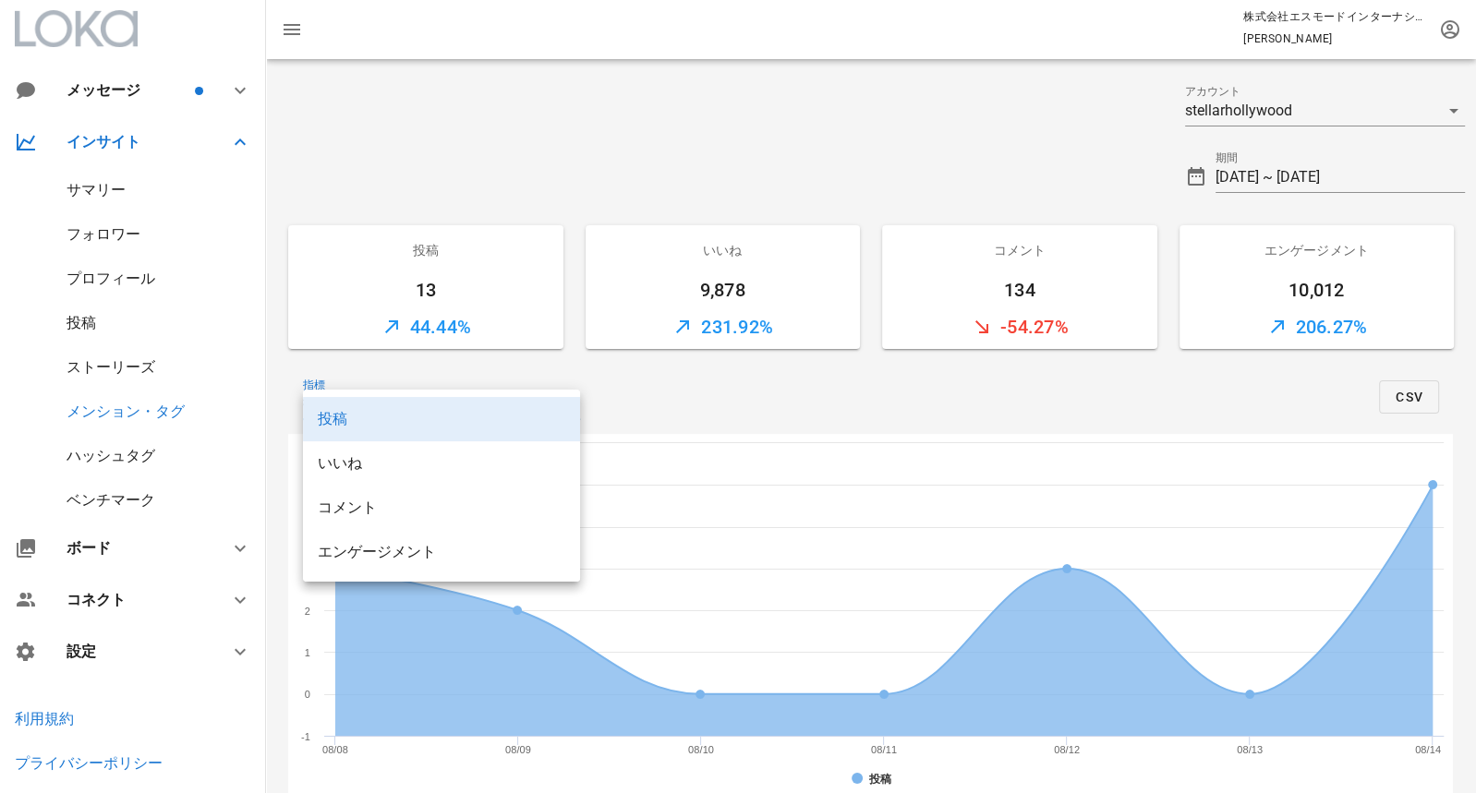
click at [325, 87] on div at bounding box center [720, 103] width 908 height 67
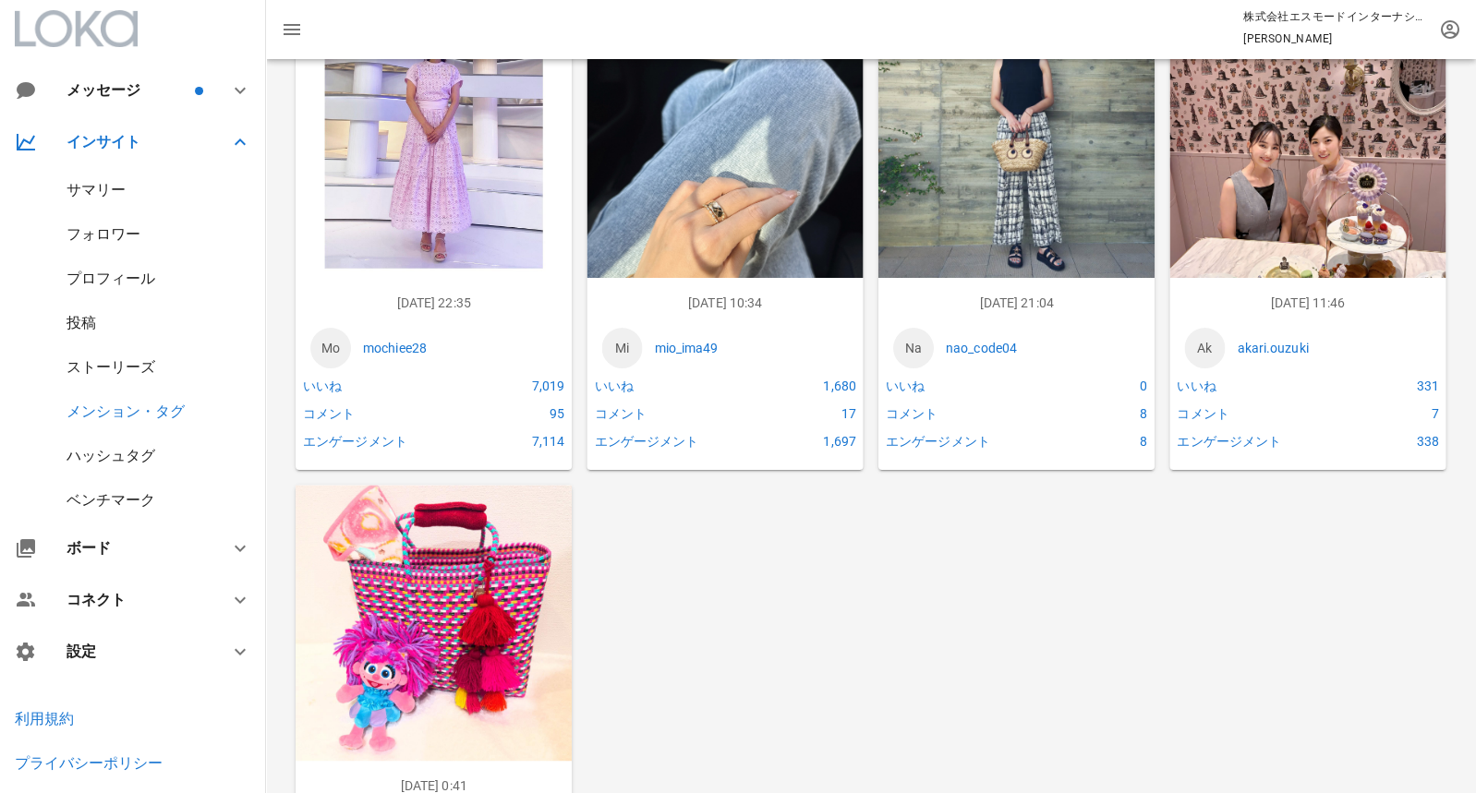
scroll to position [2044, 0]
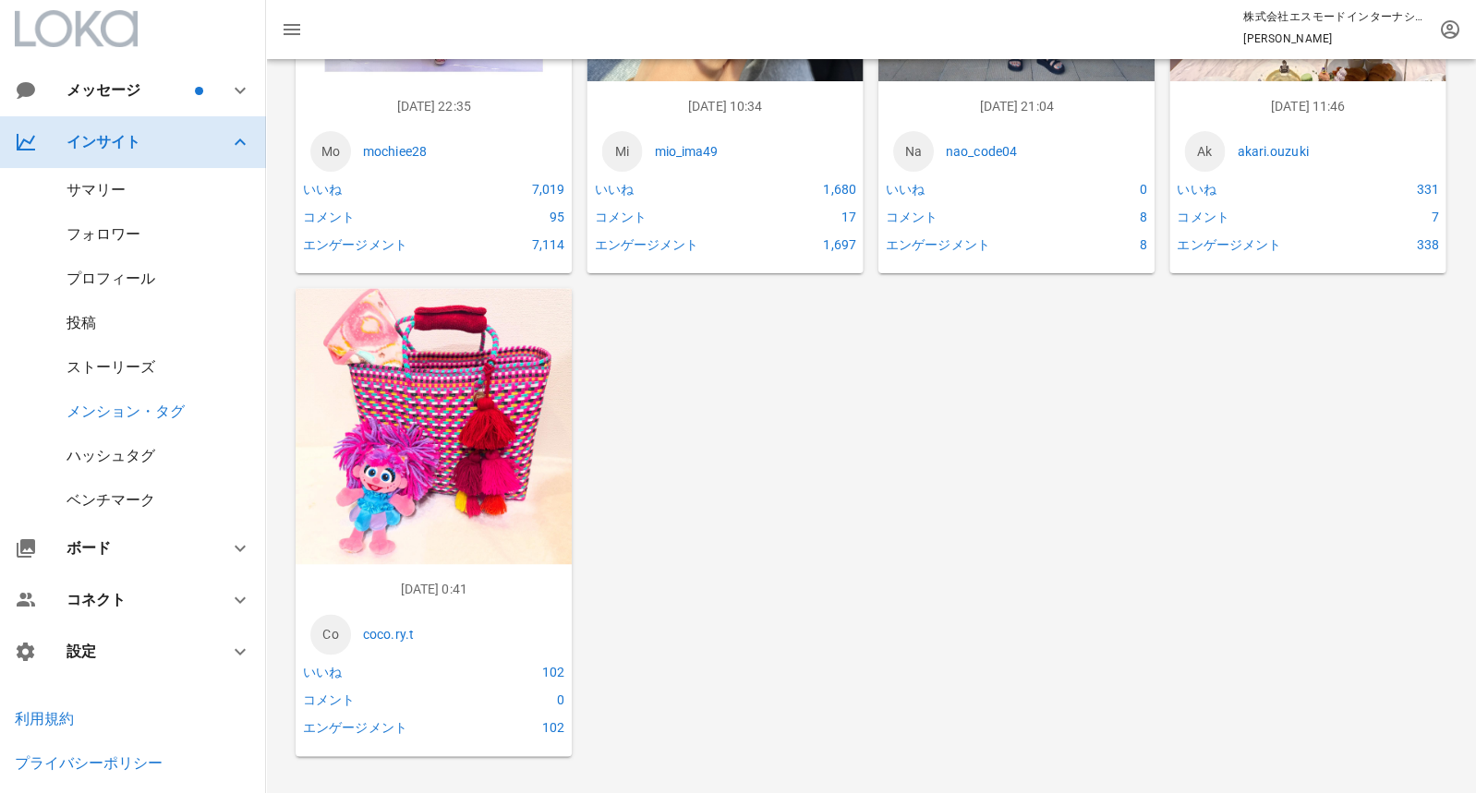
click at [93, 151] on div "インサイト" at bounding box center [133, 142] width 266 height 52
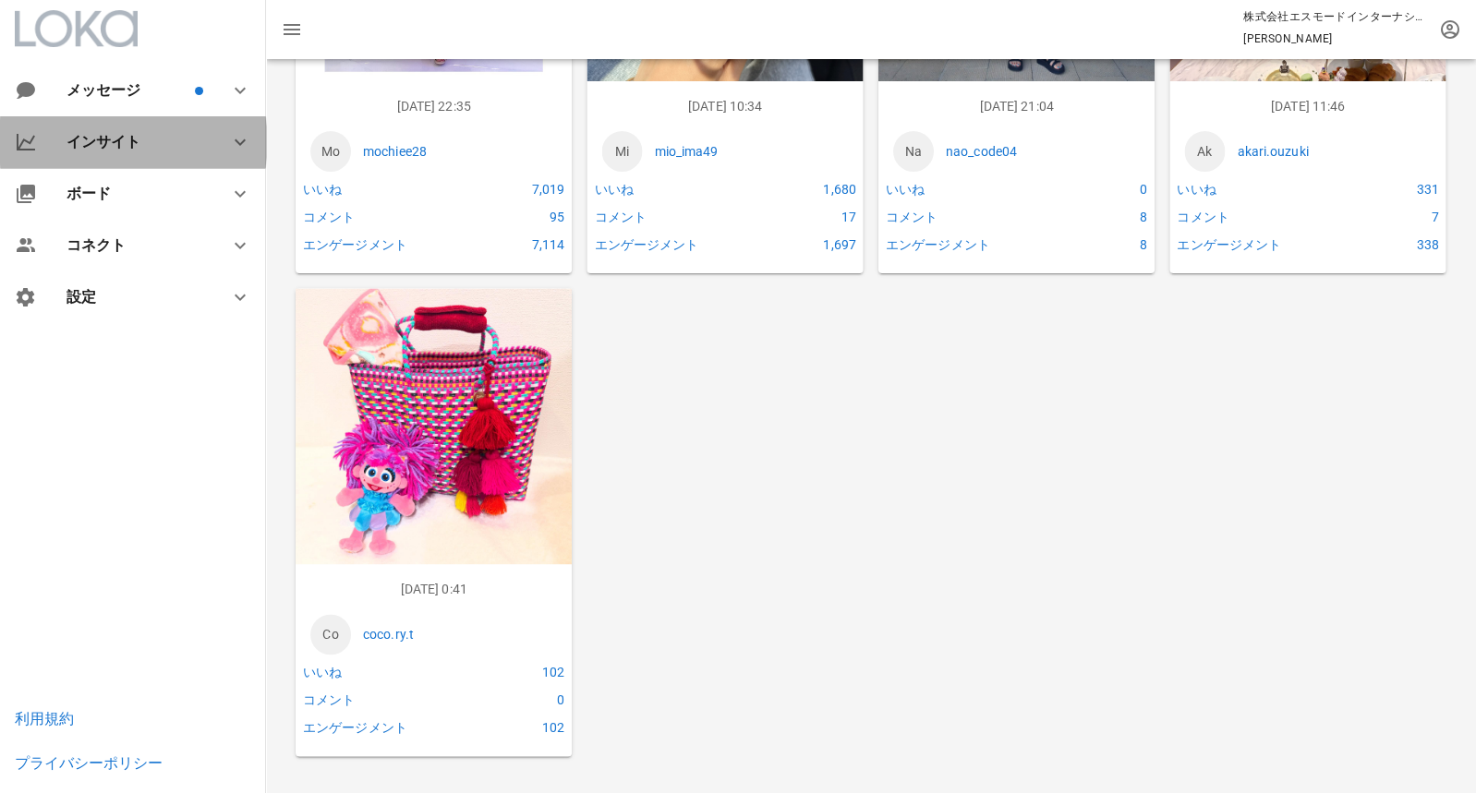
click at [93, 151] on div "インサイト" at bounding box center [133, 142] width 266 height 52
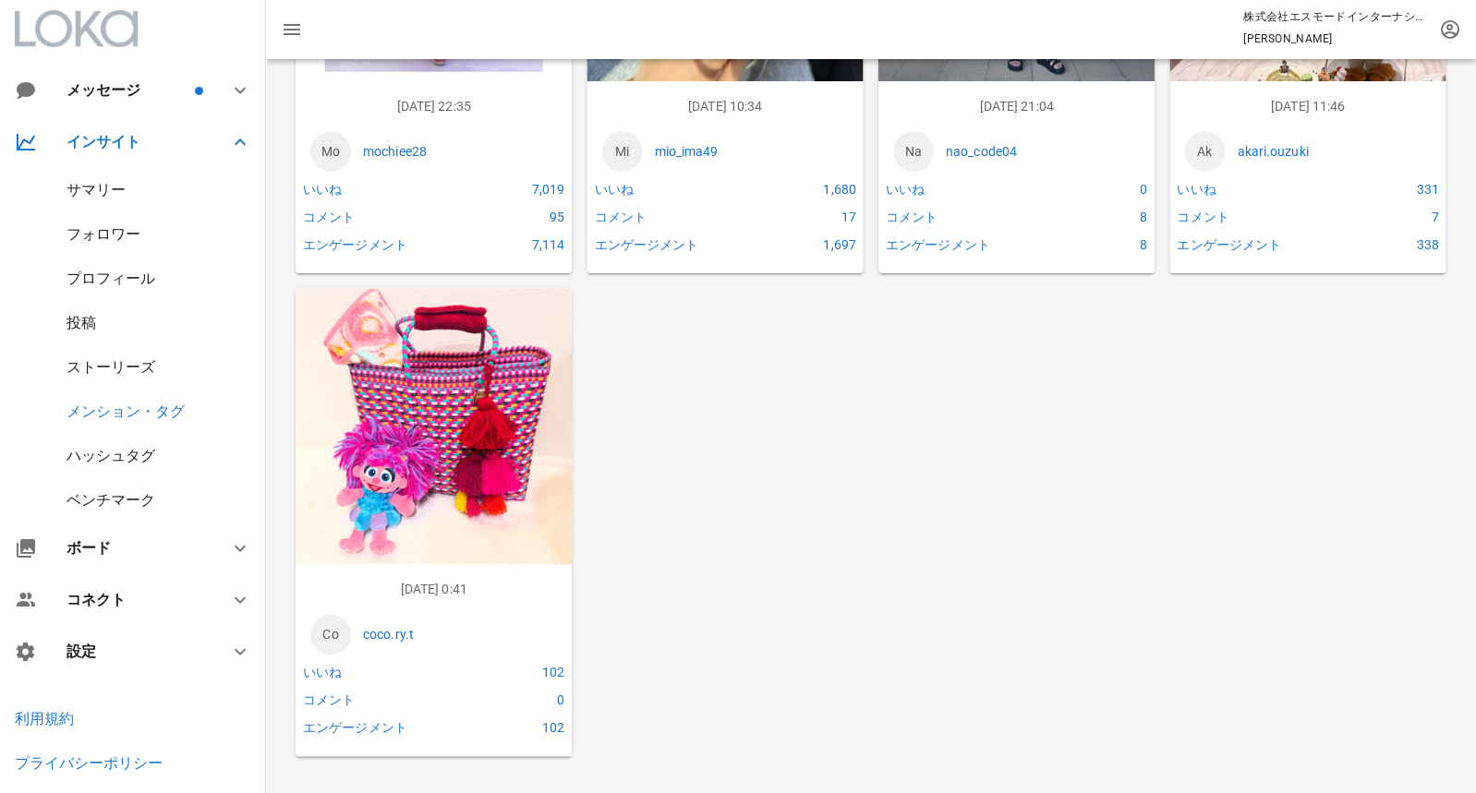
click at [93, 189] on div "サマリー" at bounding box center [96, 190] width 59 height 18
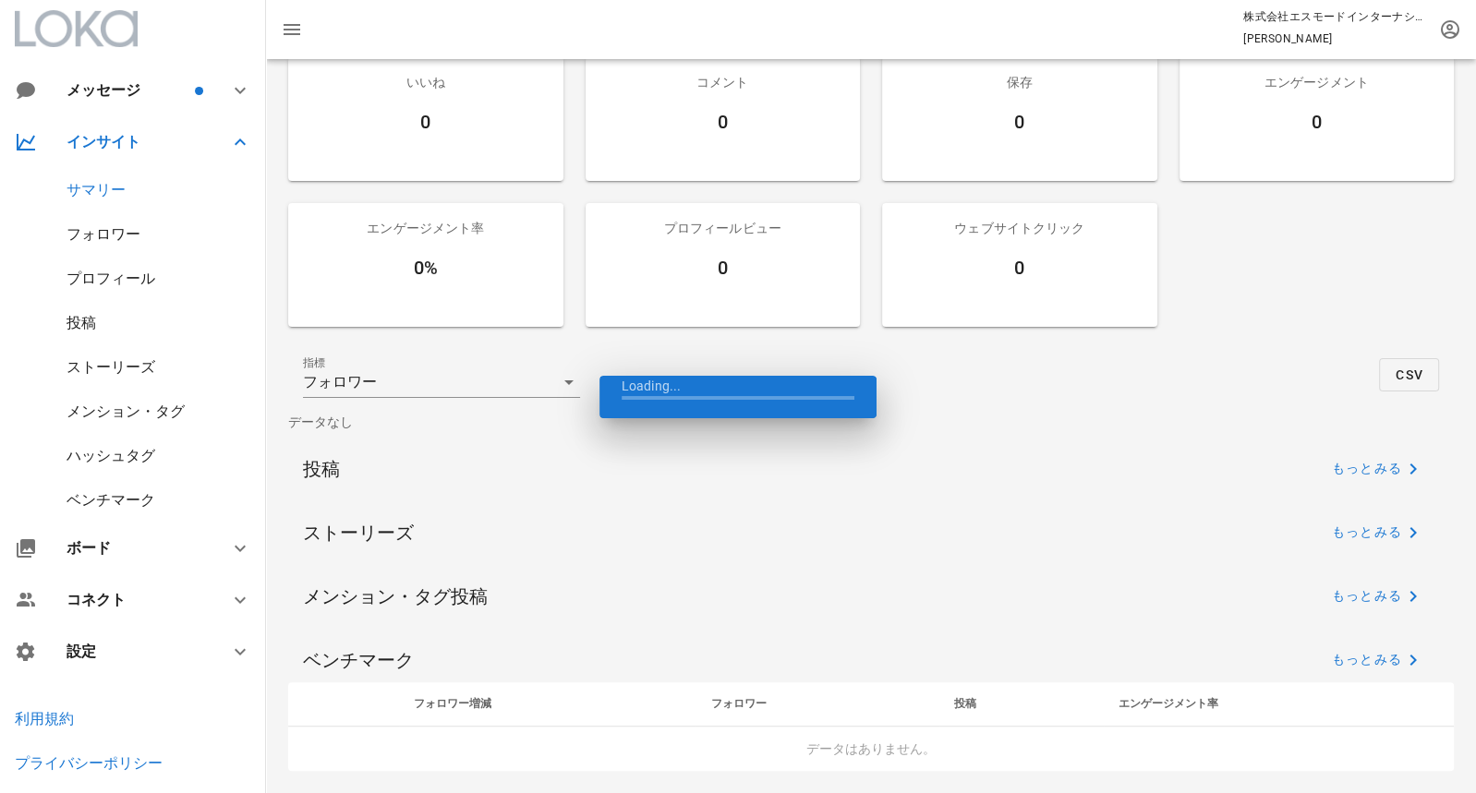
scroll to position [293, 0]
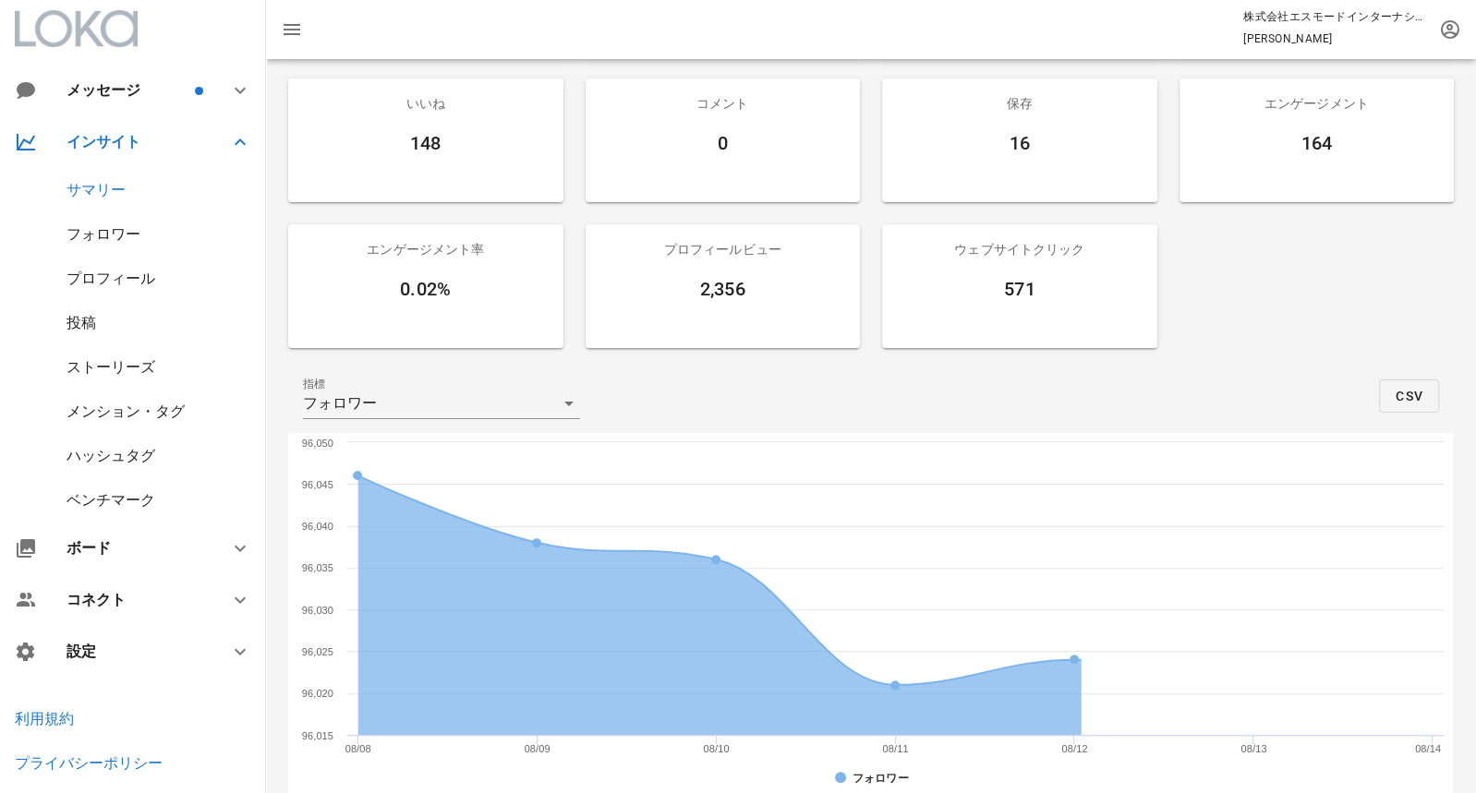
click at [118, 282] on div "プロフィール" at bounding box center [111, 279] width 89 height 18
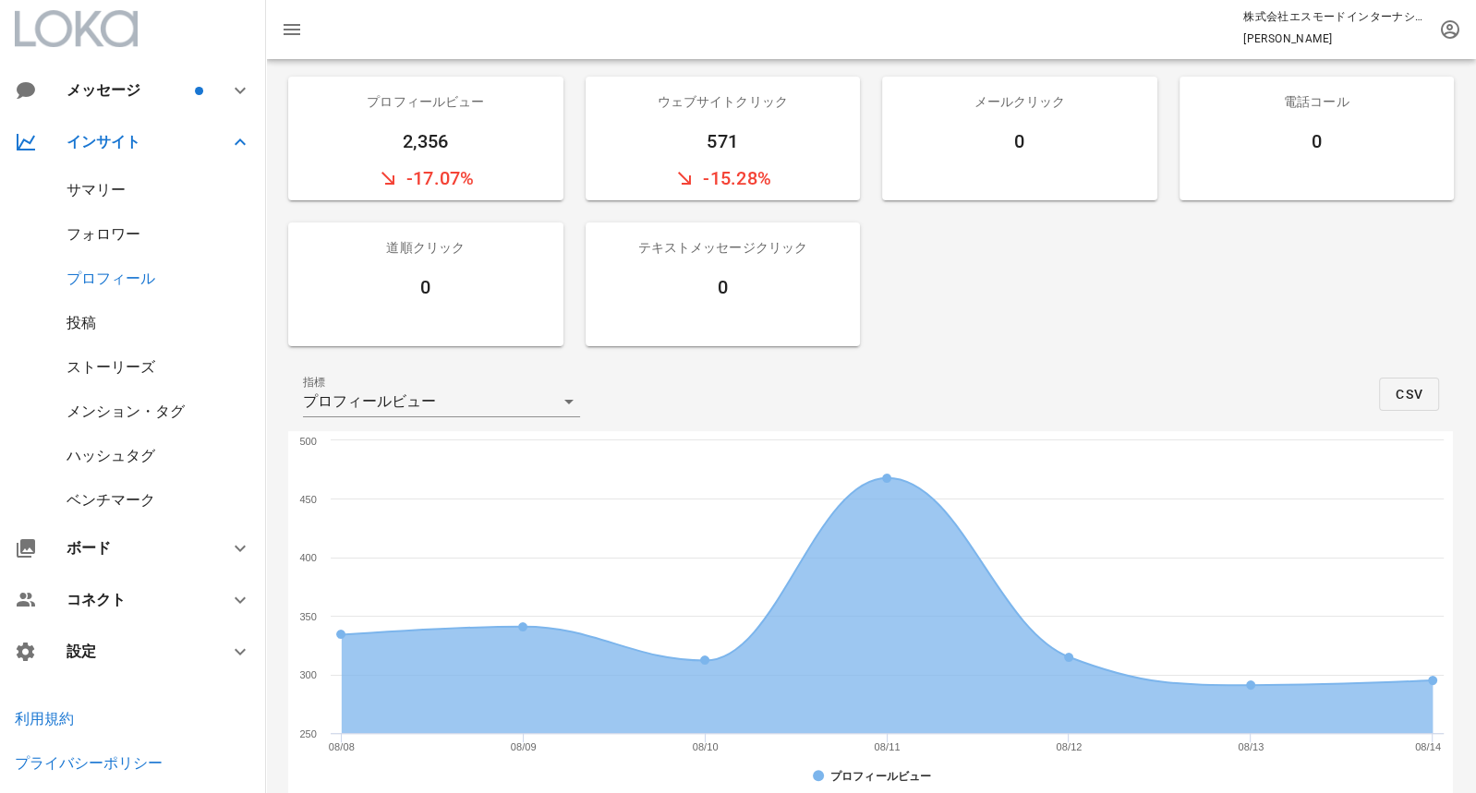
scroll to position [192, 0]
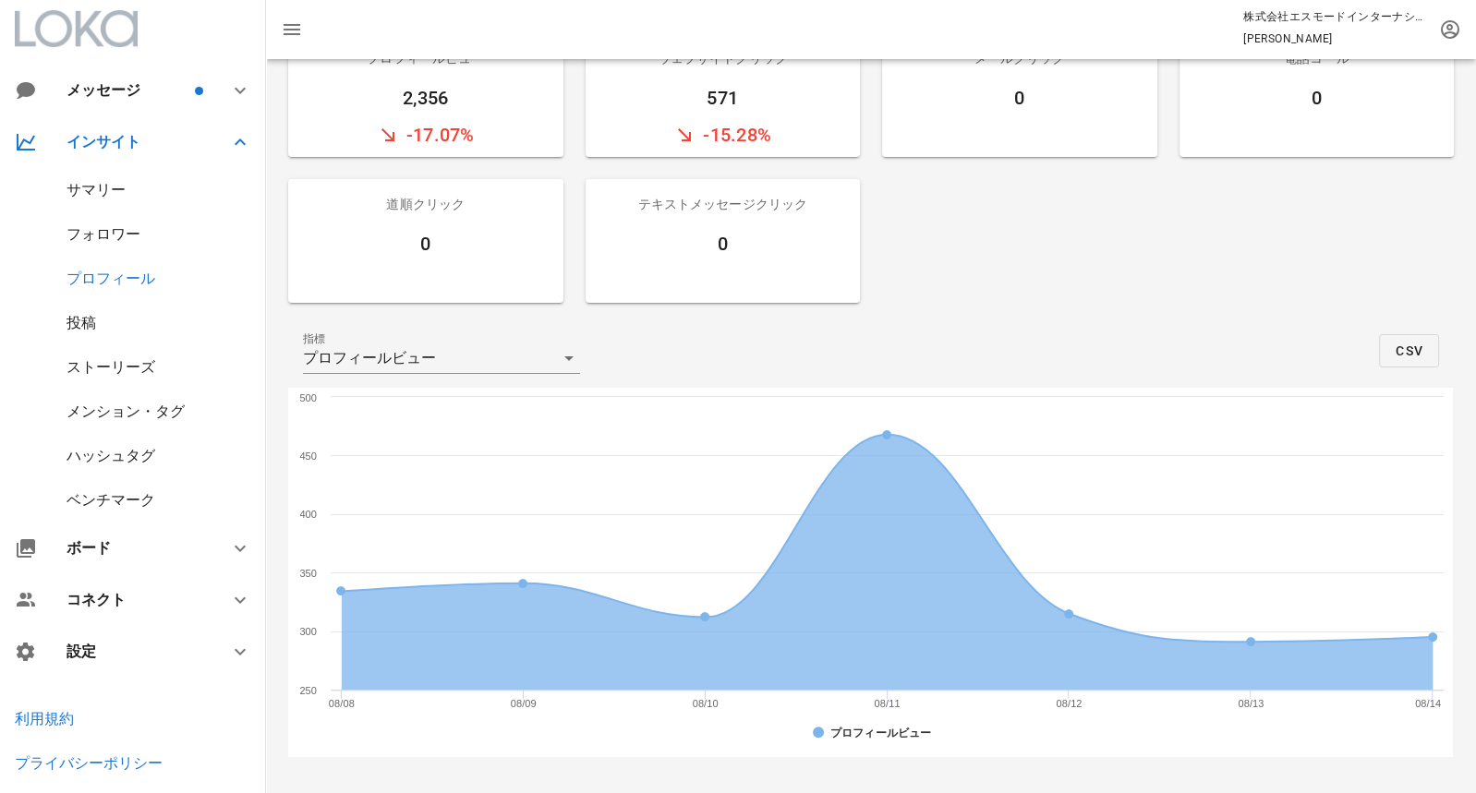
click at [91, 236] on div "フォロワー" at bounding box center [104, 234] width 74 height 18
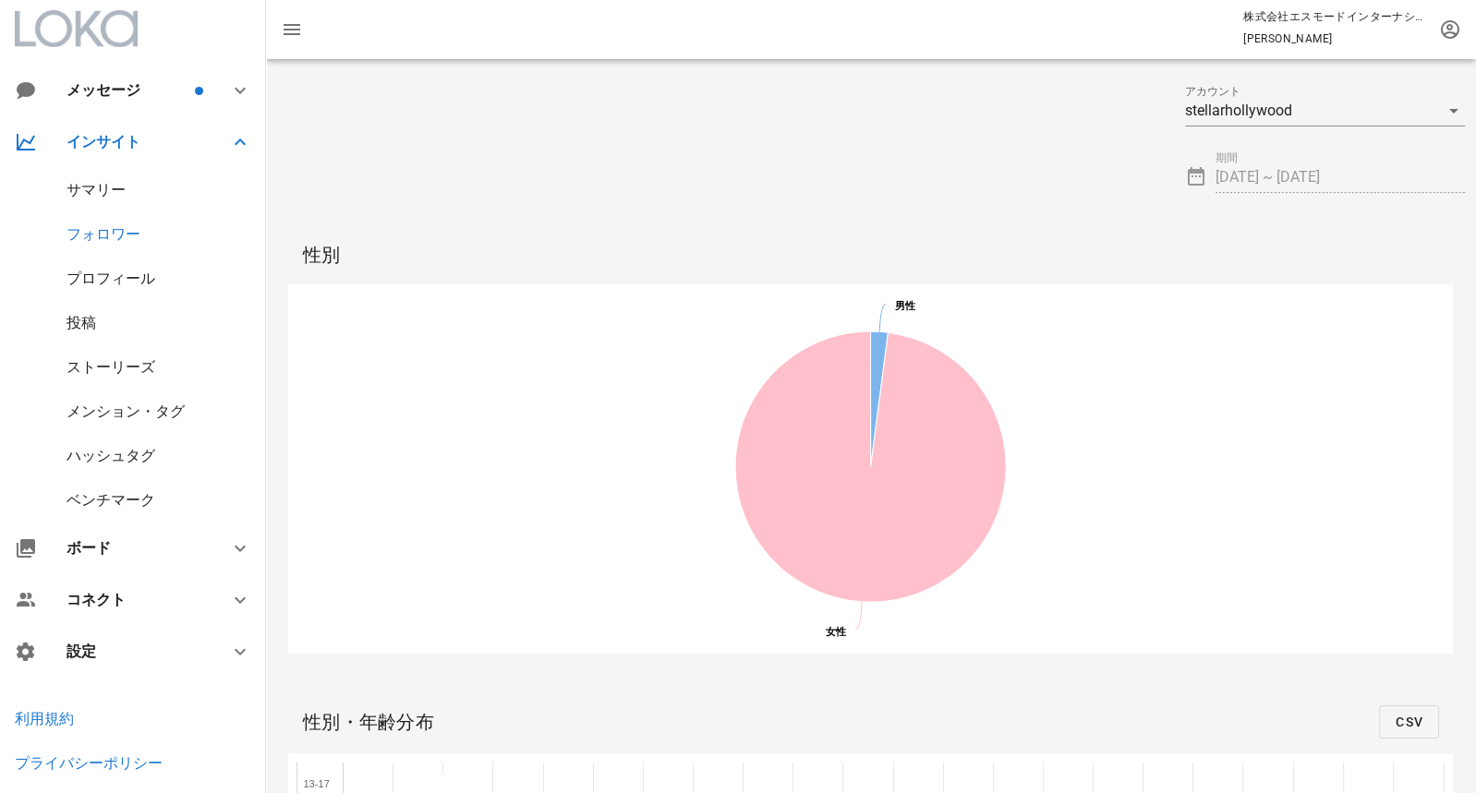
click at [113, 231] on div "フォロワー" at bounding box center [104, 234] width 74 height 18
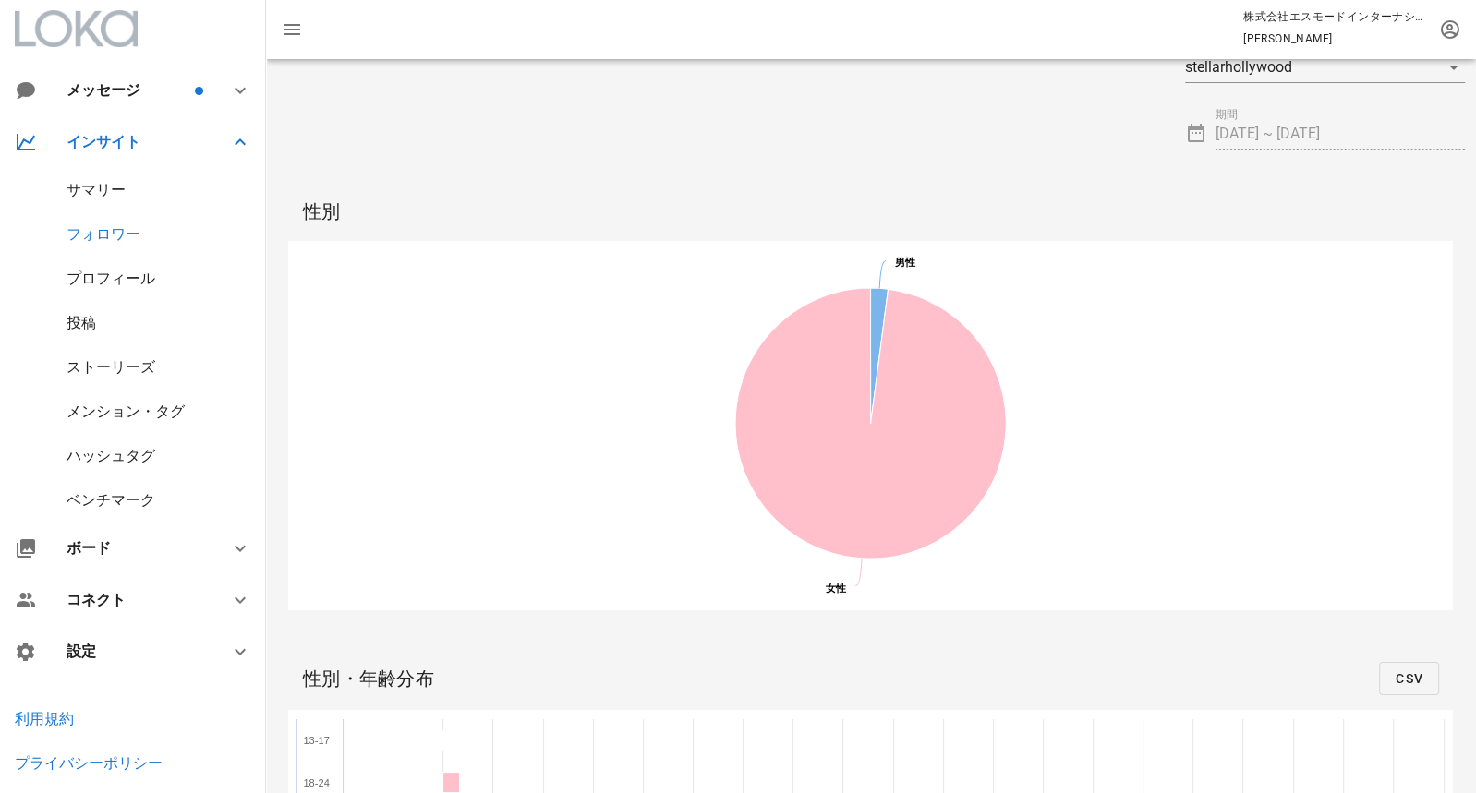
scroll to position [46, 0]
click at [1191, 137] on div at bounding box center [1196, 131] width 22 height 22
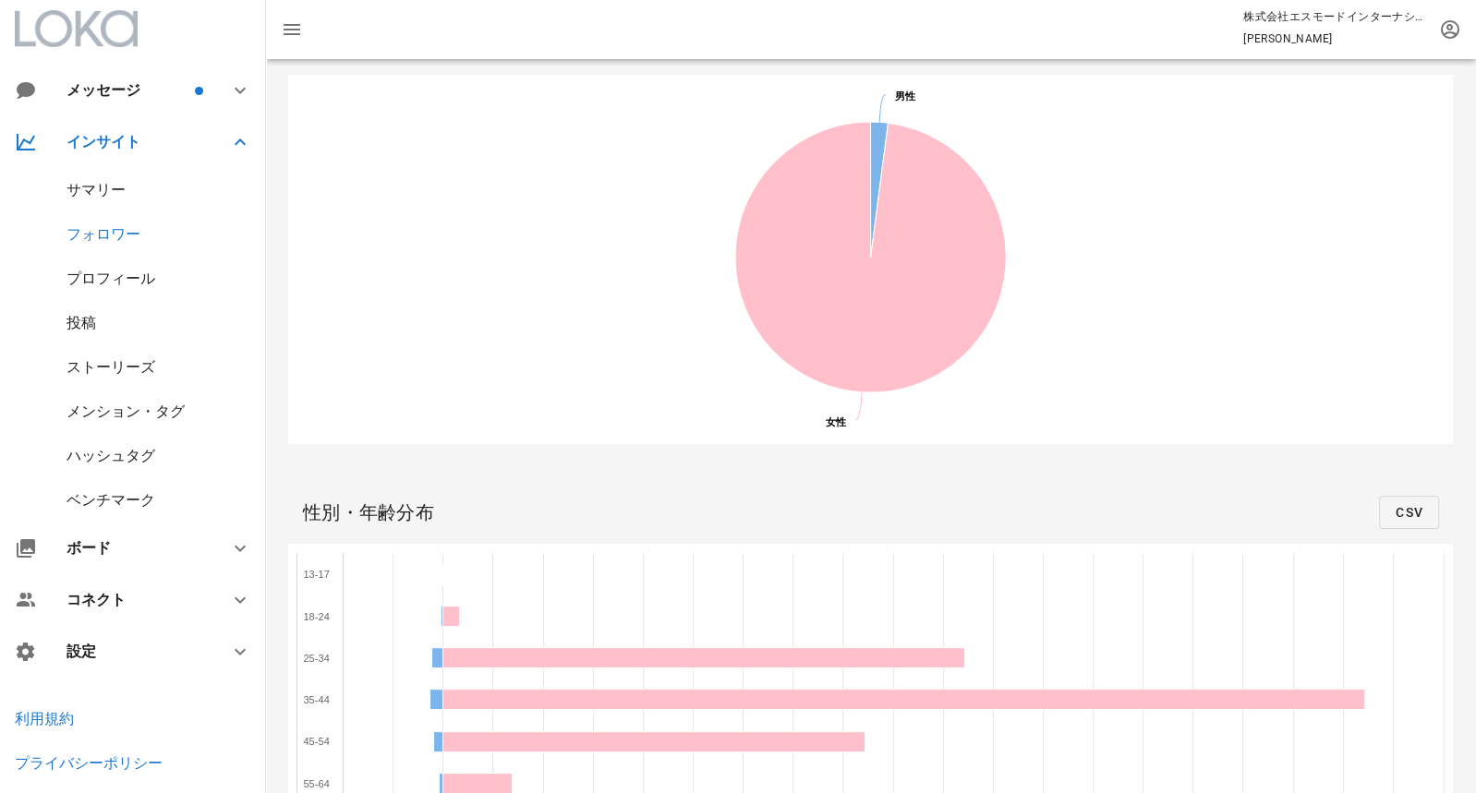
scroll to position [0, 0]
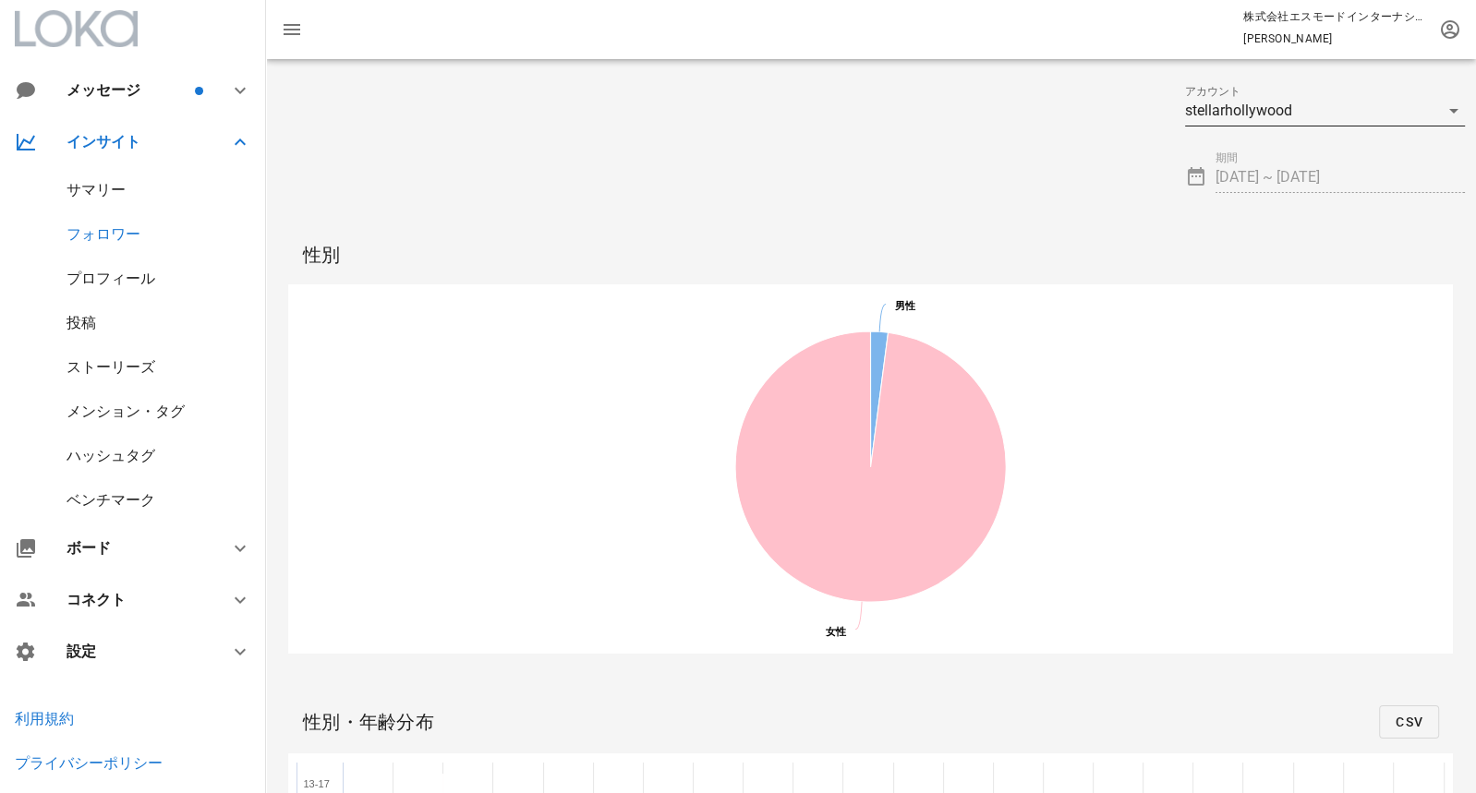
click at [1451, 118] on icon at bounding box center [1454, 111] width 22 height 22
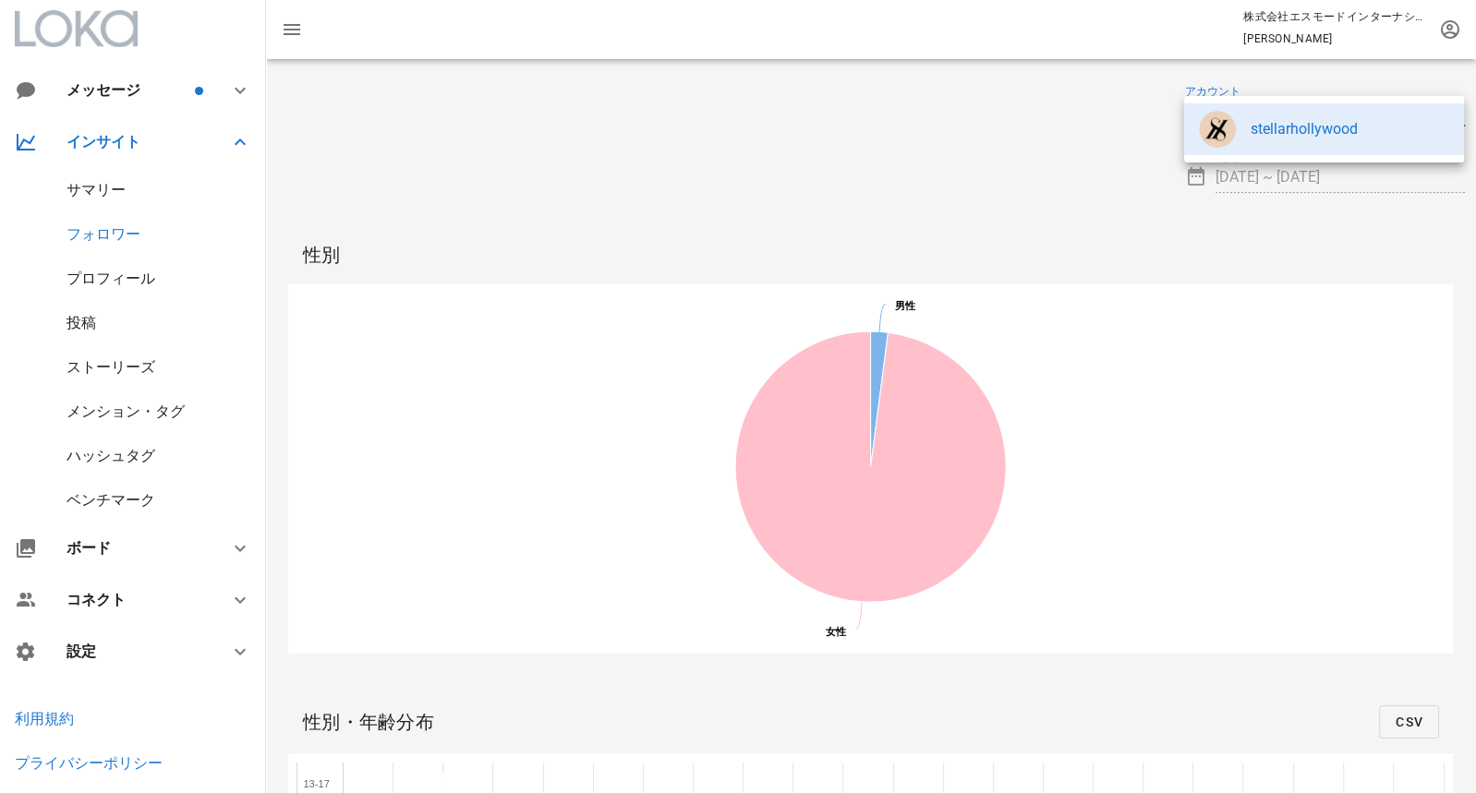
click at [1362, 137] on div "stellarhollywood" at bounding box center [1350, 129] width 199 height 18
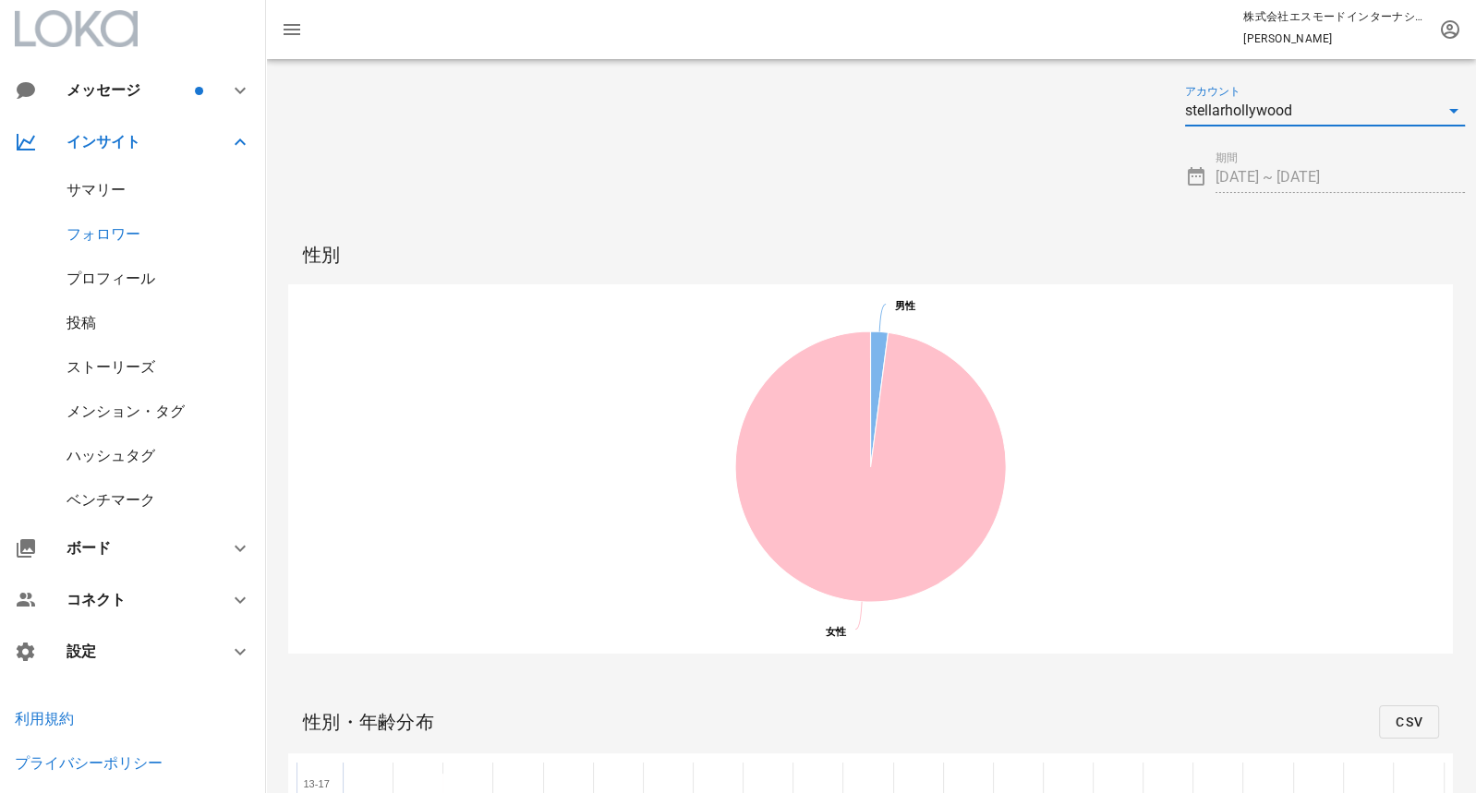
click at [131, 189] on div "サマリー" at bounding box center [133, 190] width 266 height 44
click at [84, 190] on div "サマリー" at bounding box center [96, 190] width 59 height 18
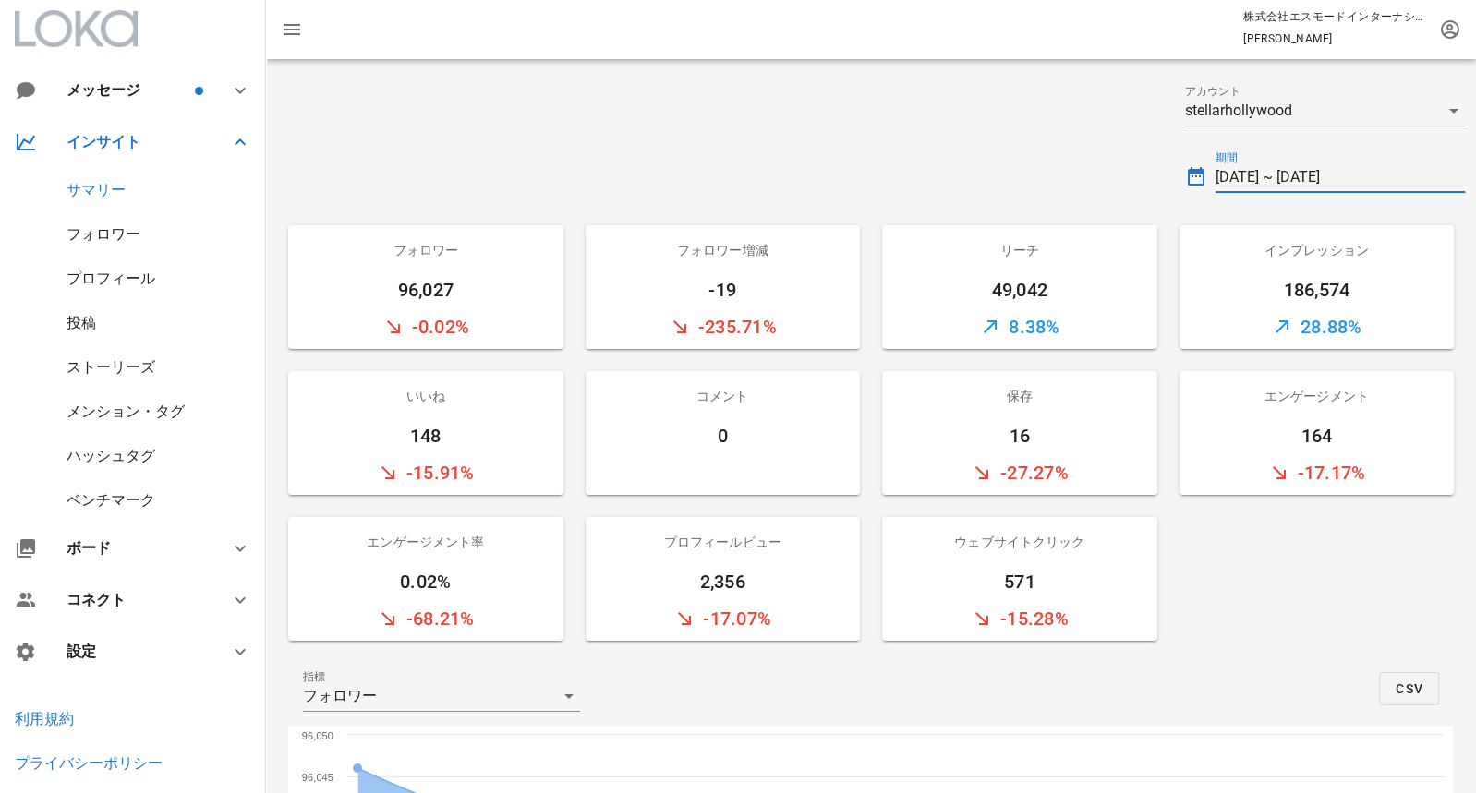
click at [1267, 188] on input "2025-08-08 ~ 2025-08-14" at bounding box center [1341, 178] width 250 height 30
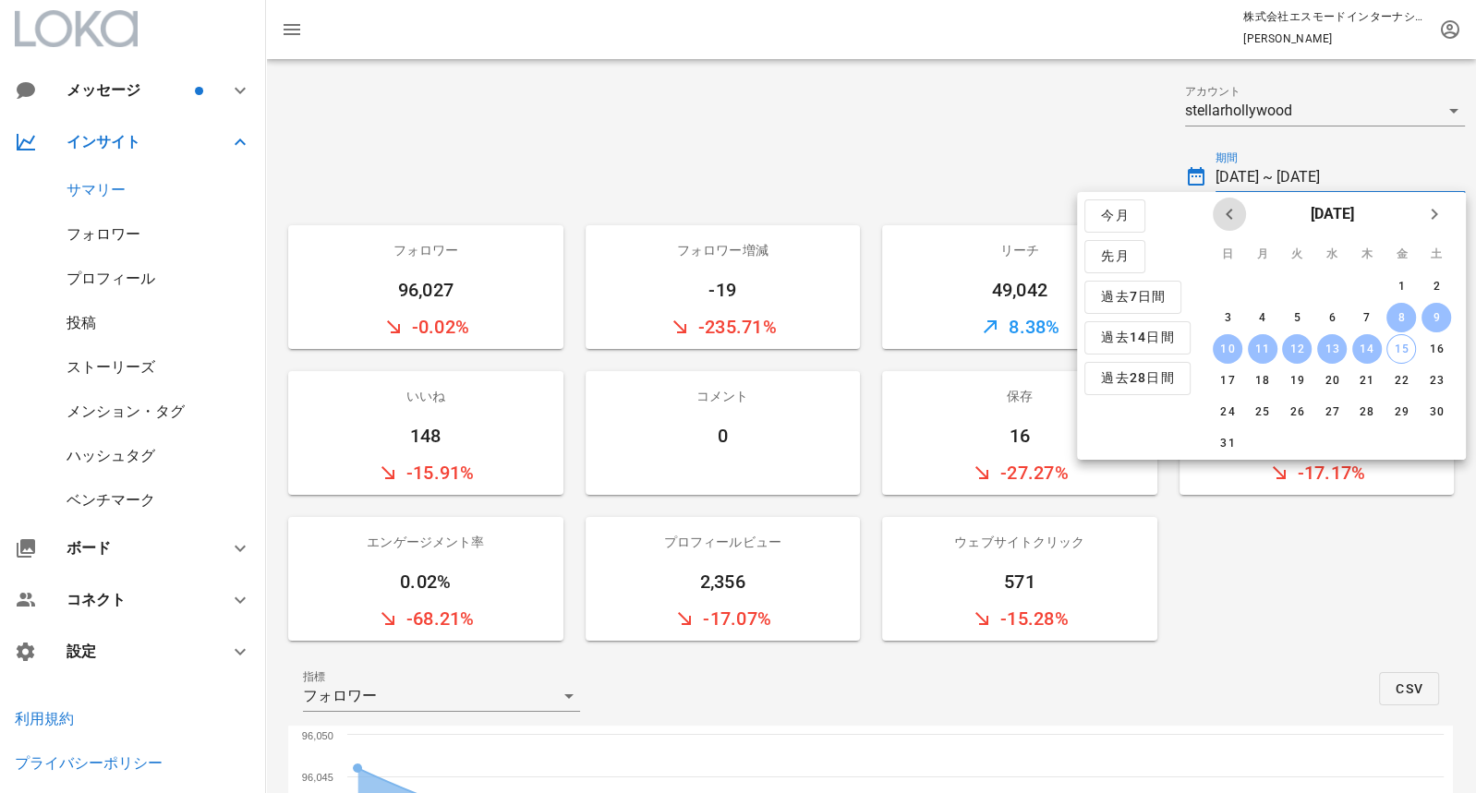
click at [1221, 211] on icon "前月" at bounding box center [1229, 214] width 22 height 22
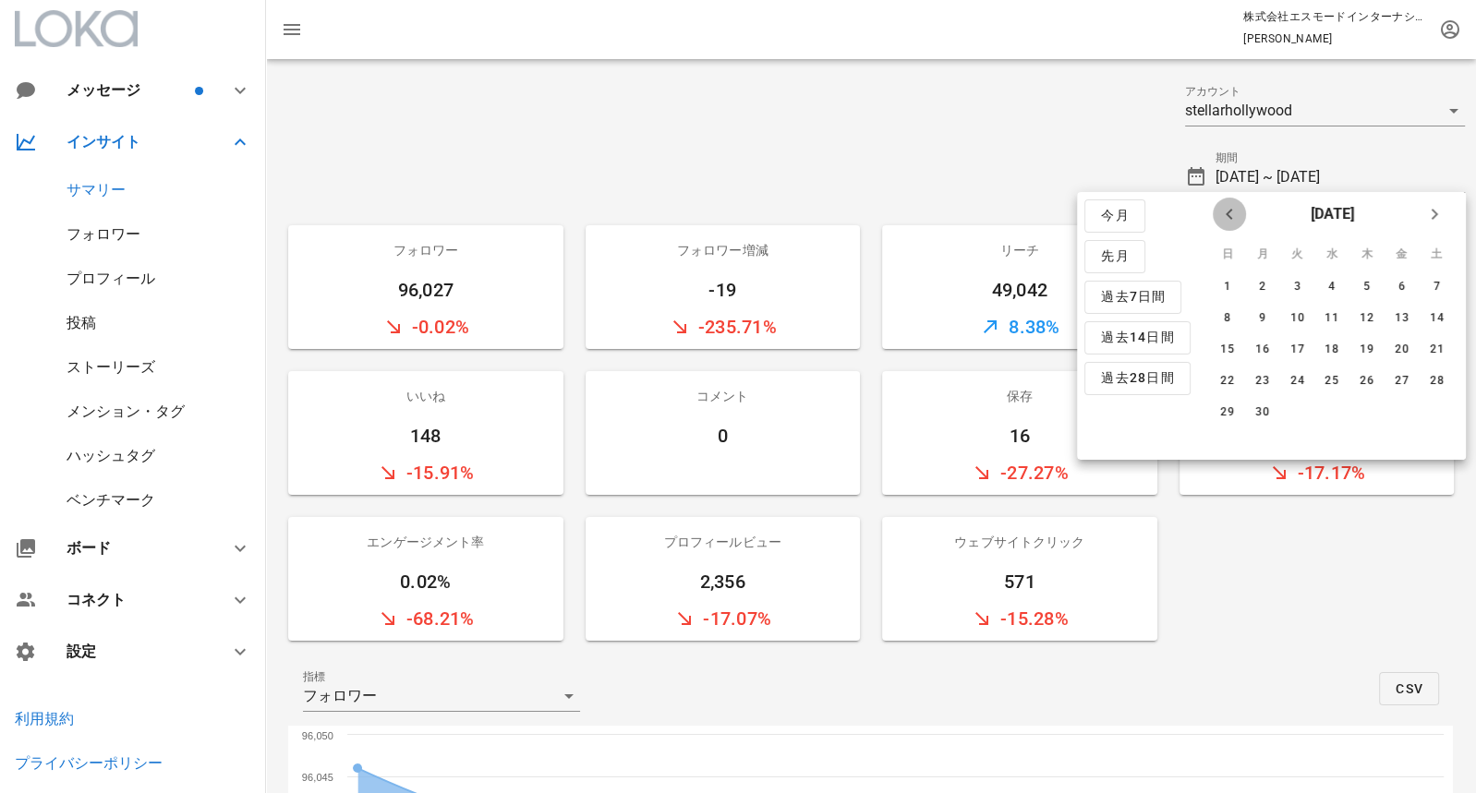
click at [1221, 211] on icon "前月" at bounding box center [1229, 214] width 22 height 22
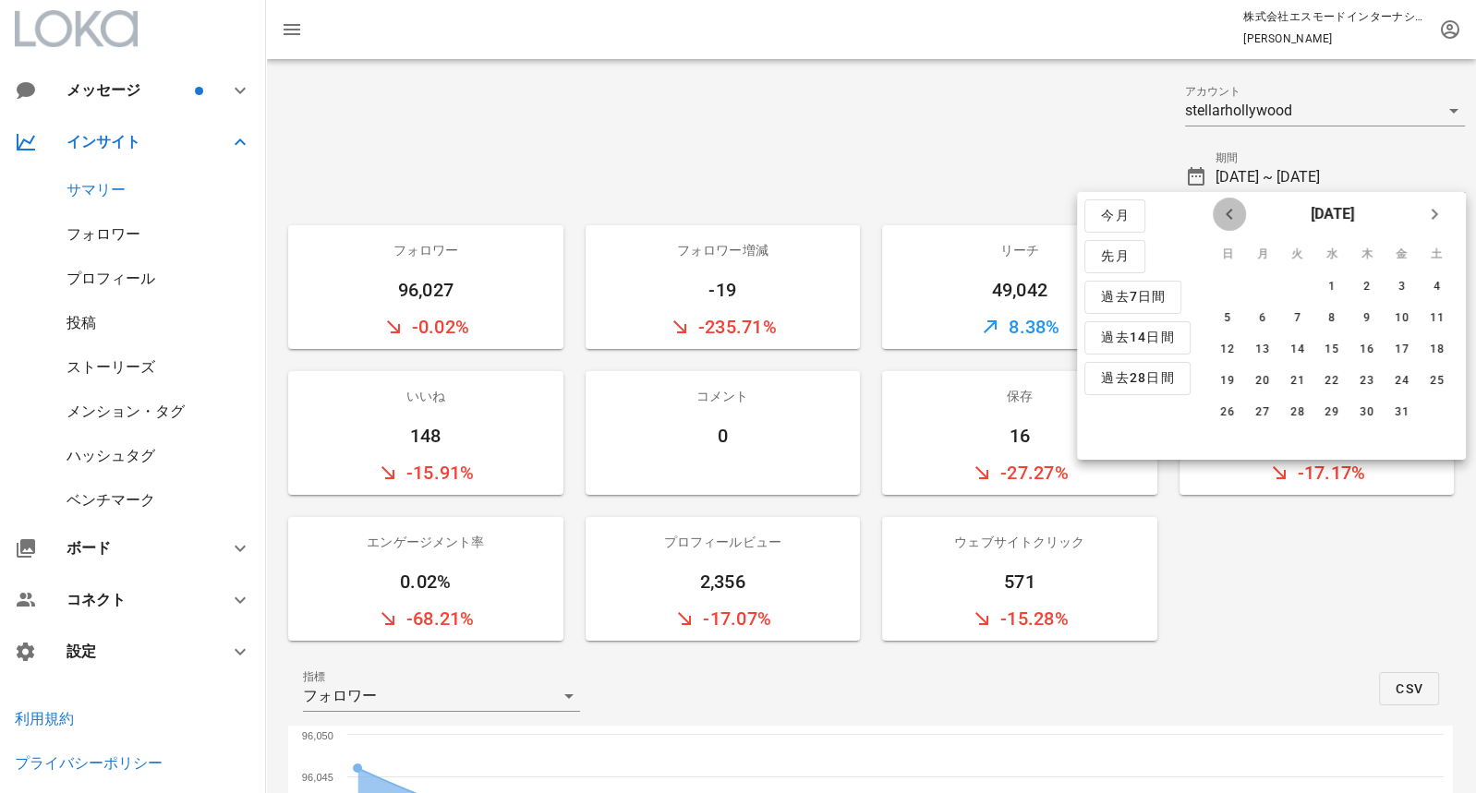
click at [1221, 211] on icon "前月" at bounding box center [1229, 214] width 22 height 22
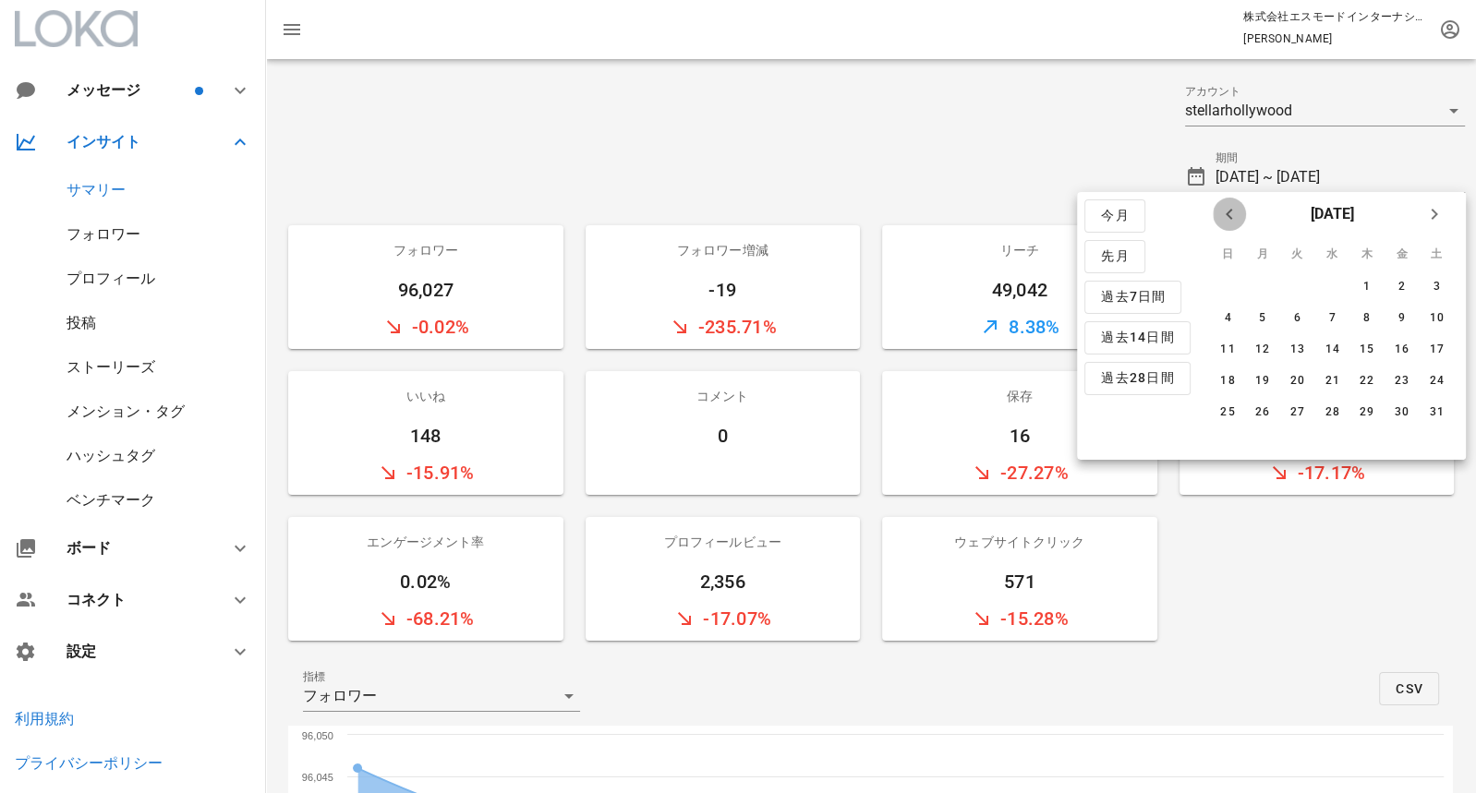
click at [1221, 211] on icon "前月" at bounding box center [1229, 214] width 22 height 22
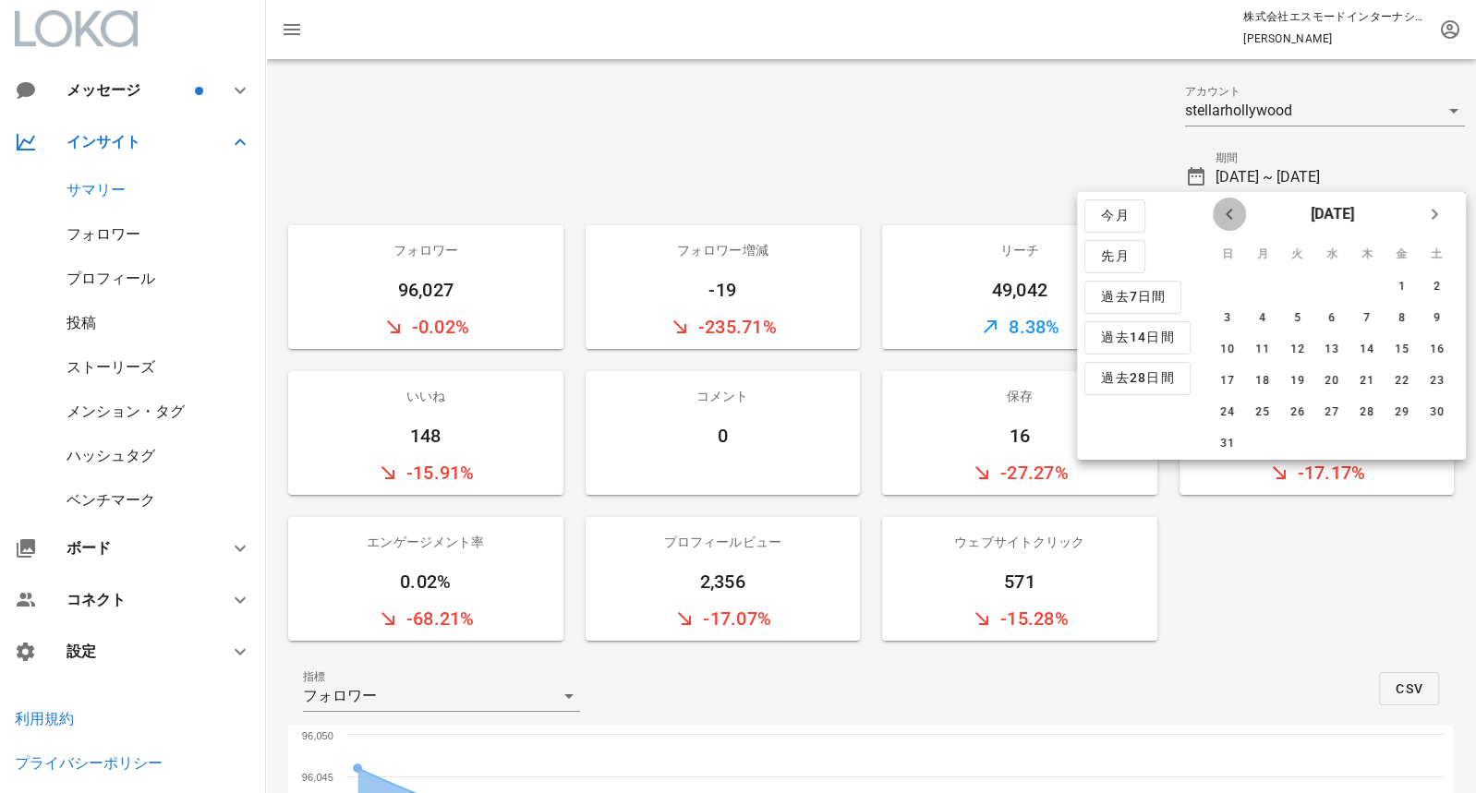
click at [1221, 211] on icon "前月" at bounding box center [1229, 214] width 22 height 22
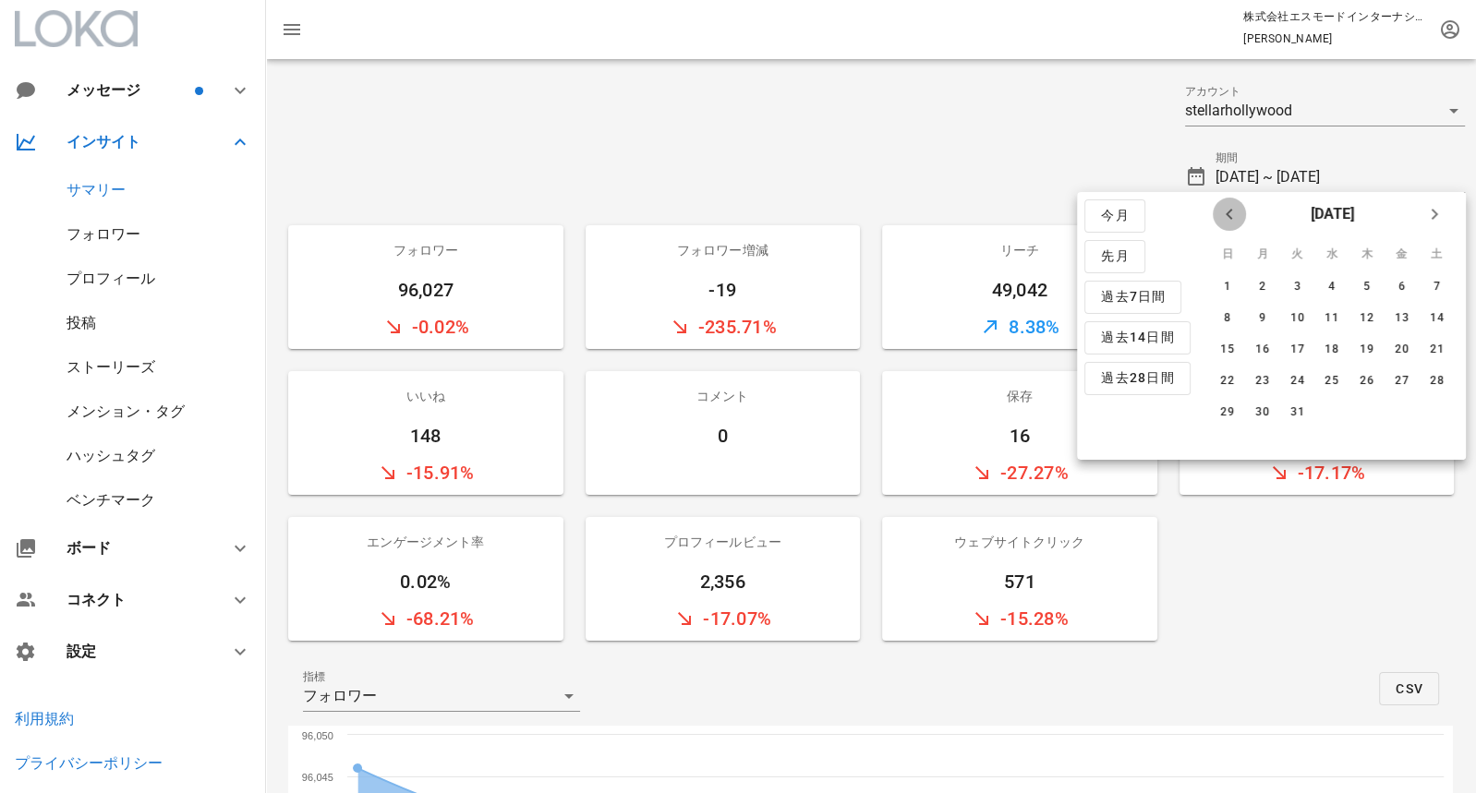
click at [1221, 211] on icon "前月" at bounding box center [1229, 214] width 22 height 22
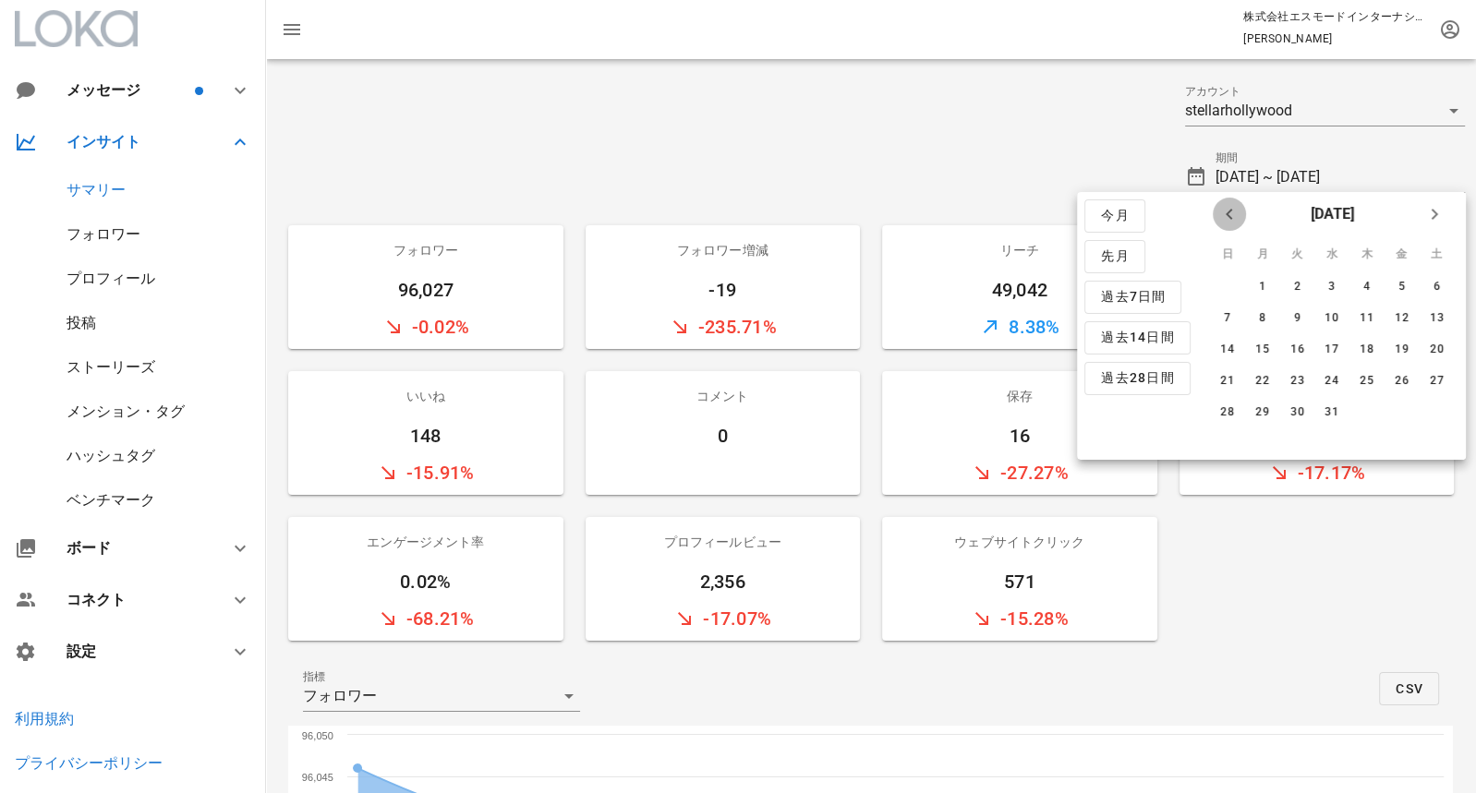
click at [1221, 211] on icon "前月" at bounding box center [1229, 214] width 22 height 22
click at [1229, 280] on div "1" at bounding box center [1228, 286] width 30 height 13
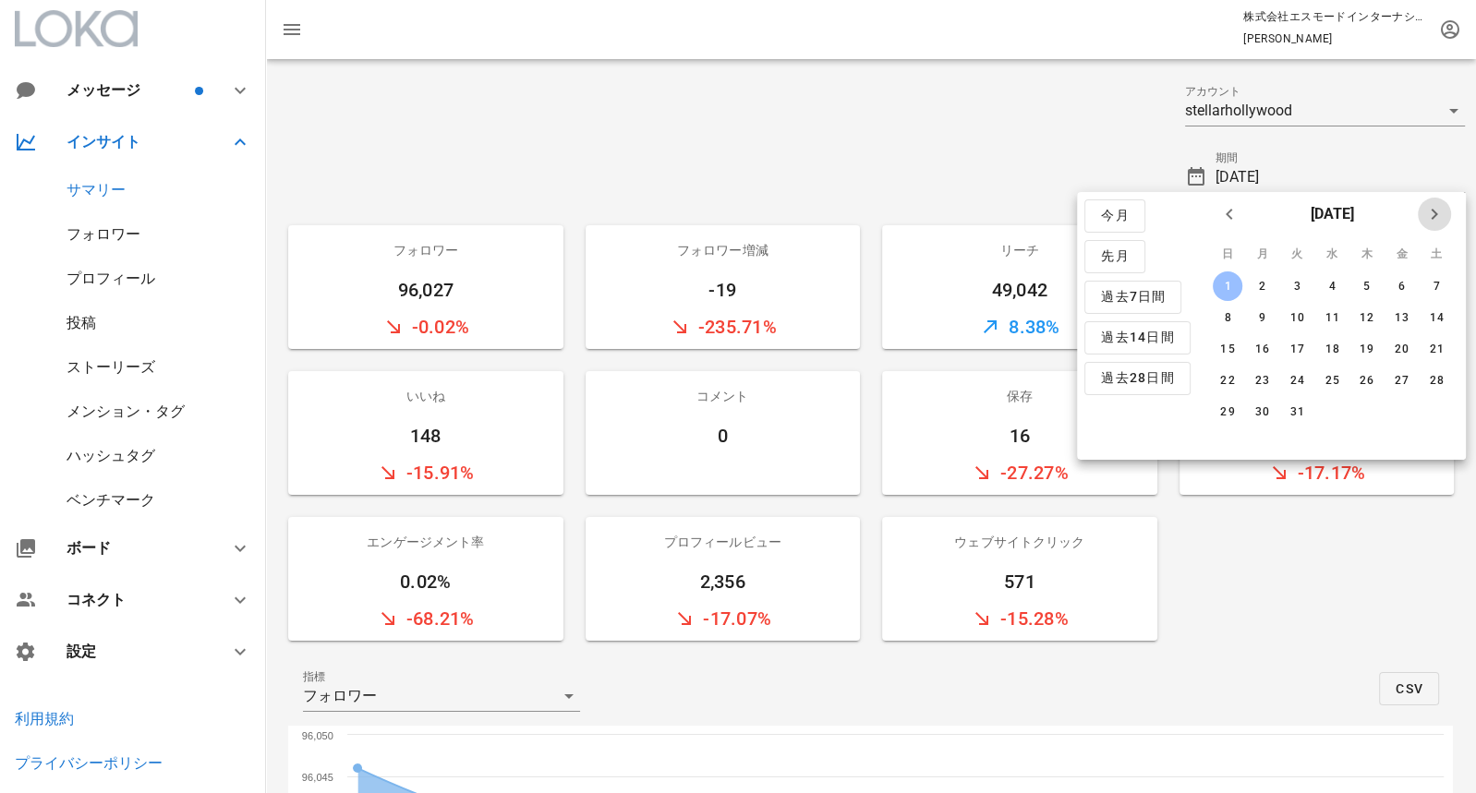
click at [1437, 218] on icon "来月" at bounding box center [1434, 214] width 22 height 22
click at [1403, 408] on div "31" at bounding box center [1401, 412] width 30 height 13
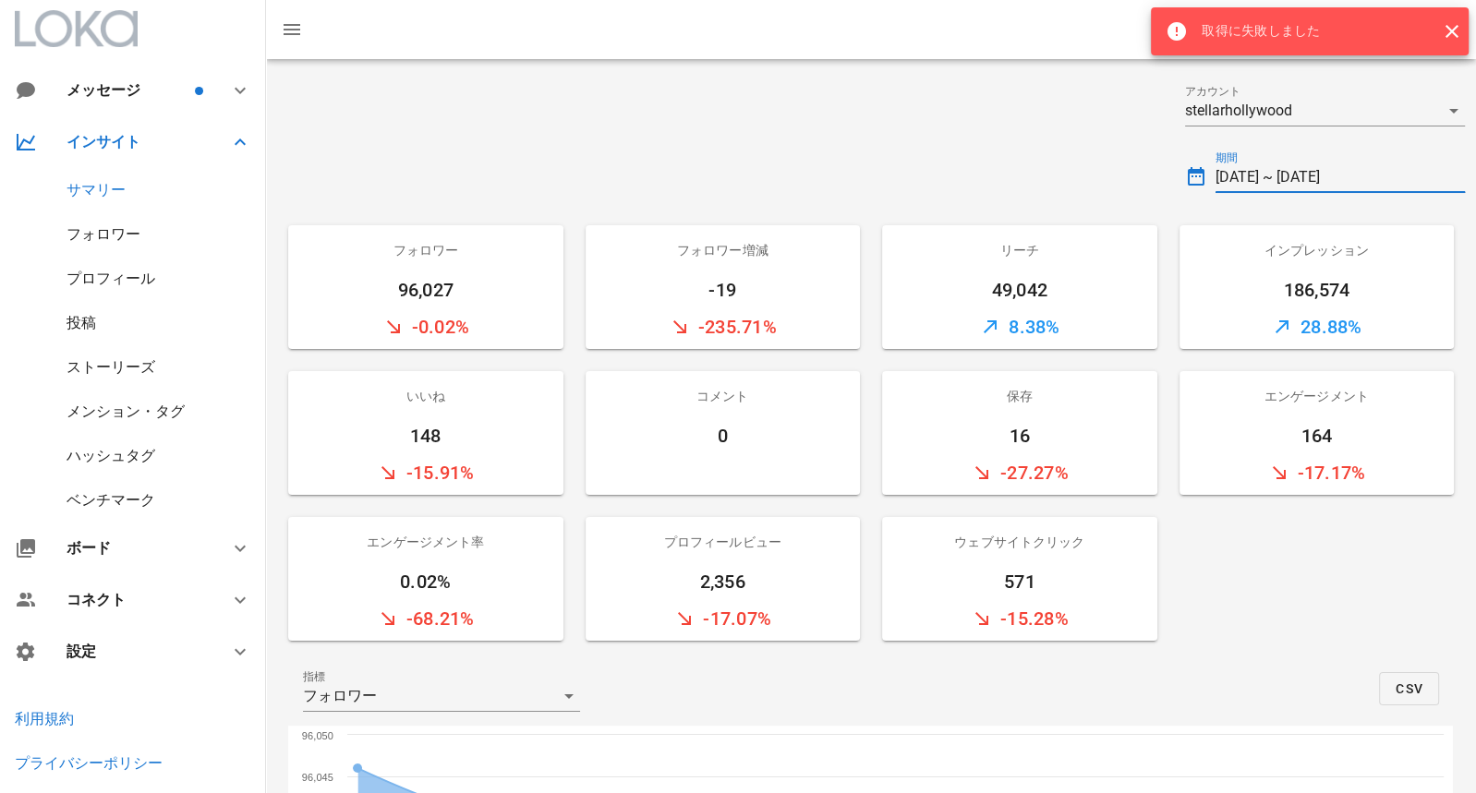
click at [1374, 178] on input "2023-01-01 ~ 2023-03-31" at bounding box center [1341, 178] width 250 height 30
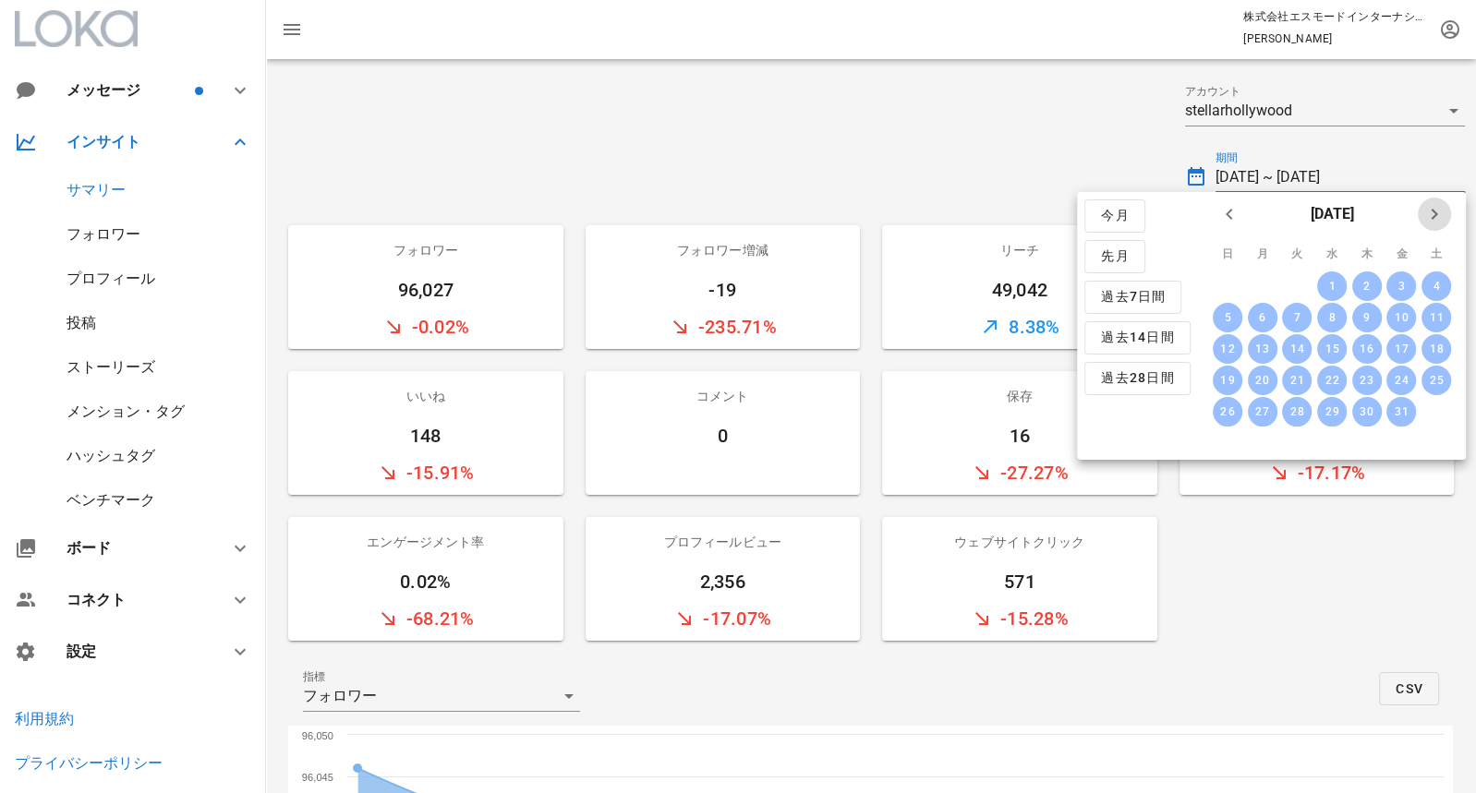
click at [1446, 218] on span "来月" at bounding box center [1434, 214] width 33 height 22
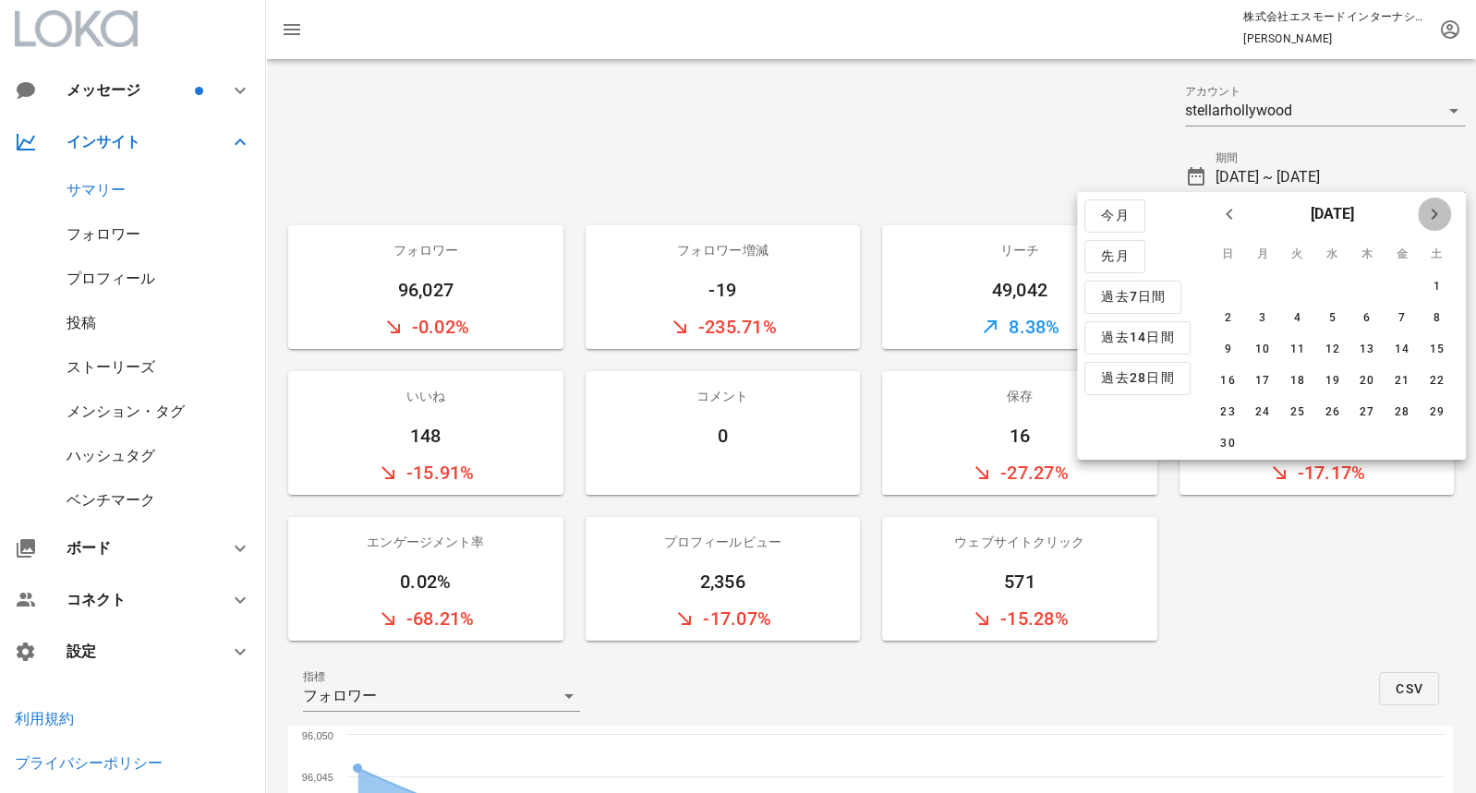
click at [1433, 217] on icon "来月" at bounding box center [1434, 214] width 22 height 22
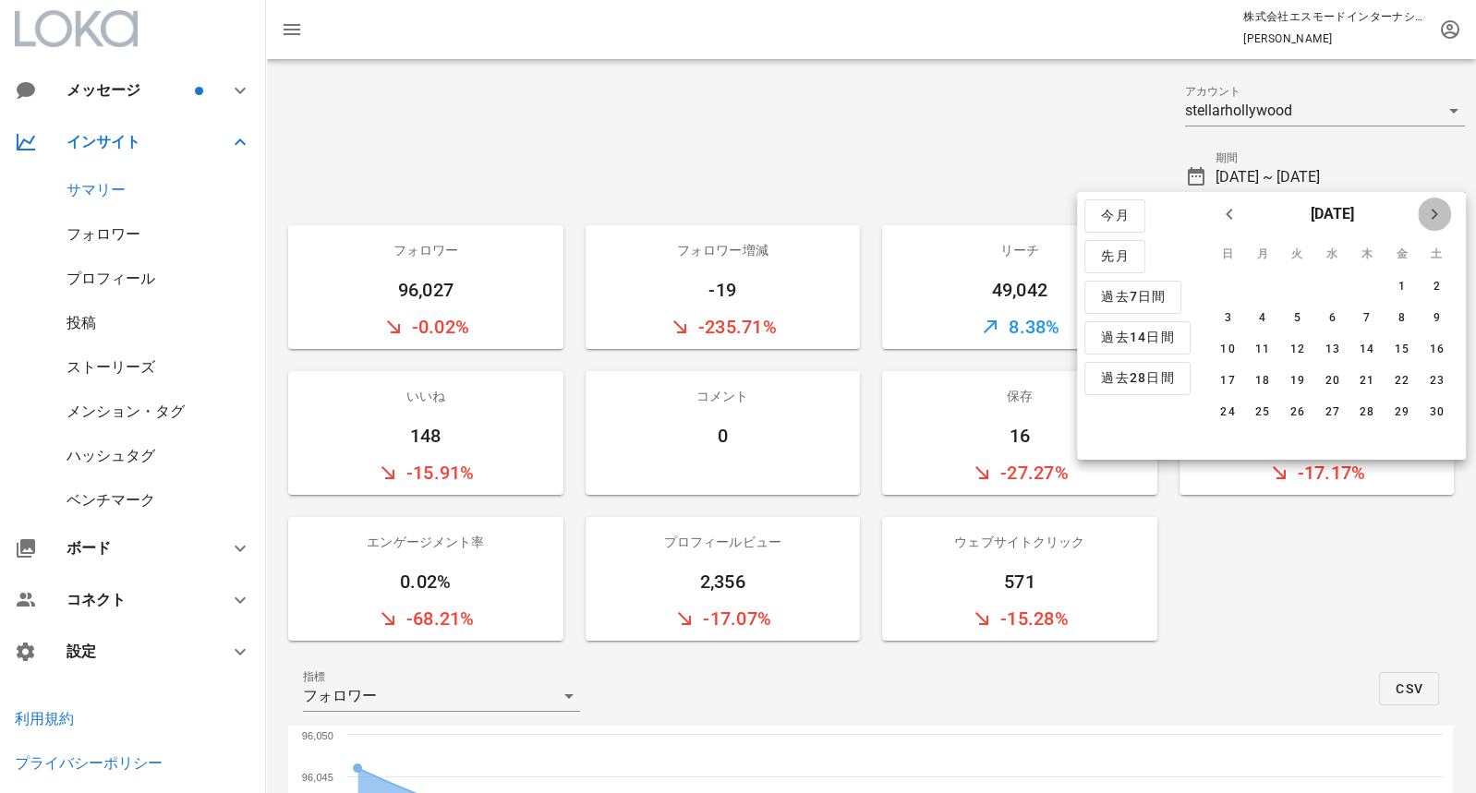
click at [1433, 217] on icon "来月" at bounding box center [1434, 214] width 22 height 22
click at [1440, 211] on icon "来月" at bounding box center [1434, 214] width 22 height 22
click at [1260, 286] on div "1" at bounding box center [1262, 286] width 30 height 13
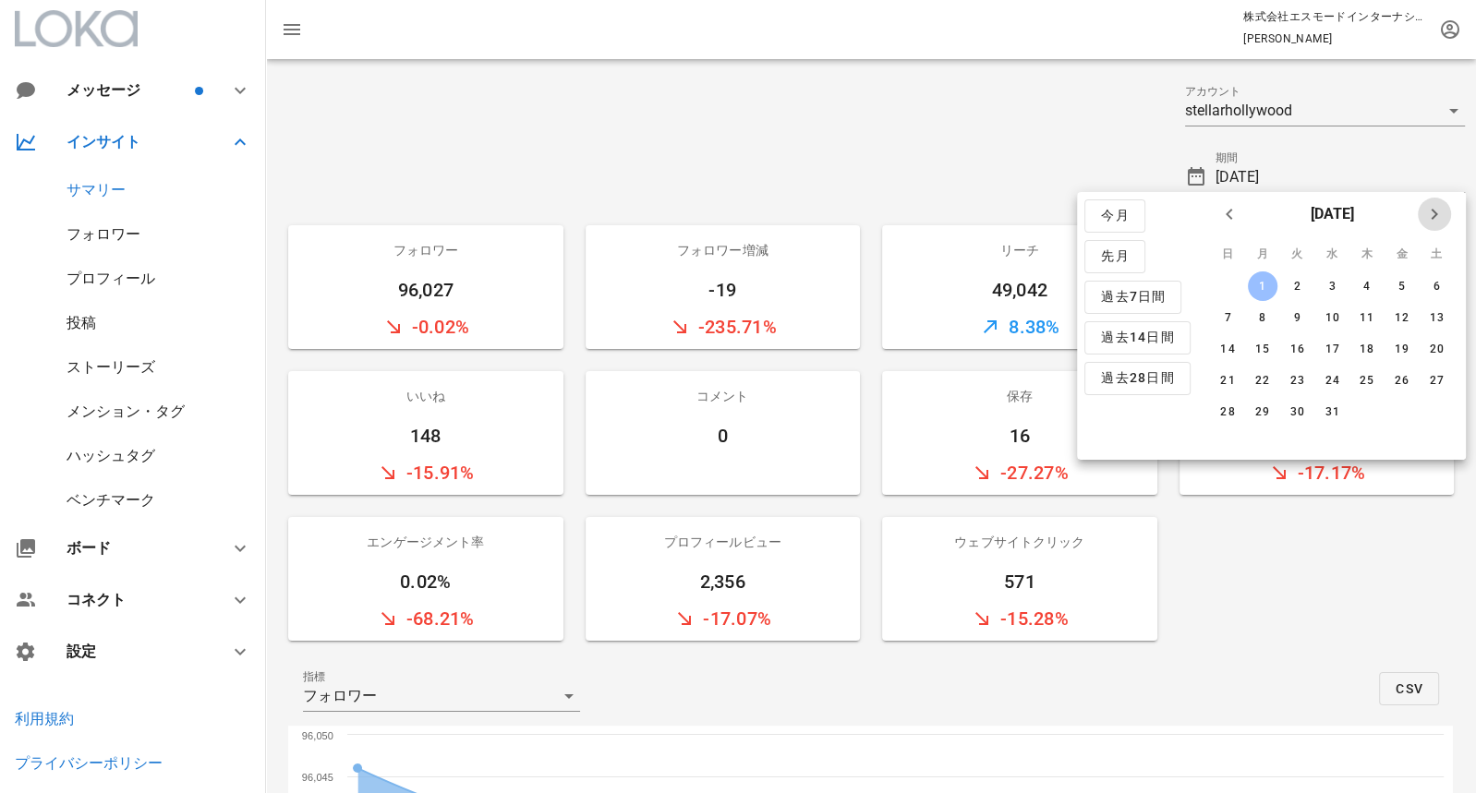
click at [1439, 218] on icon "来月" at bounding box center [1434, 214] width 22 height 22
click at [1229, 442] on div "31" at bounding box center [1228, 443] width 30 height 13
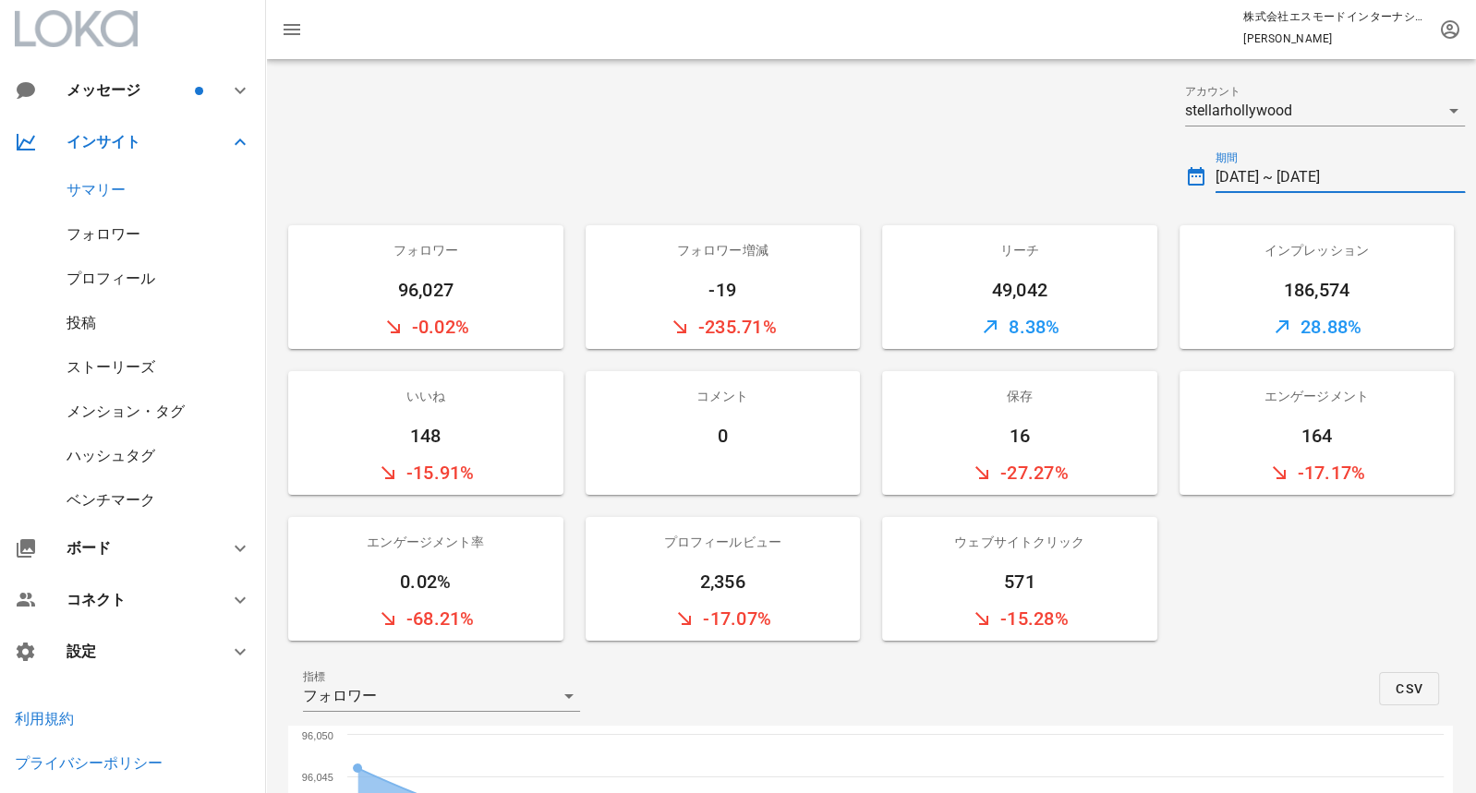
click at [1372, 186] on input "2024-01-01 ~ 2024-03-31" at bounding box center [1341, 178] width 250 height 30
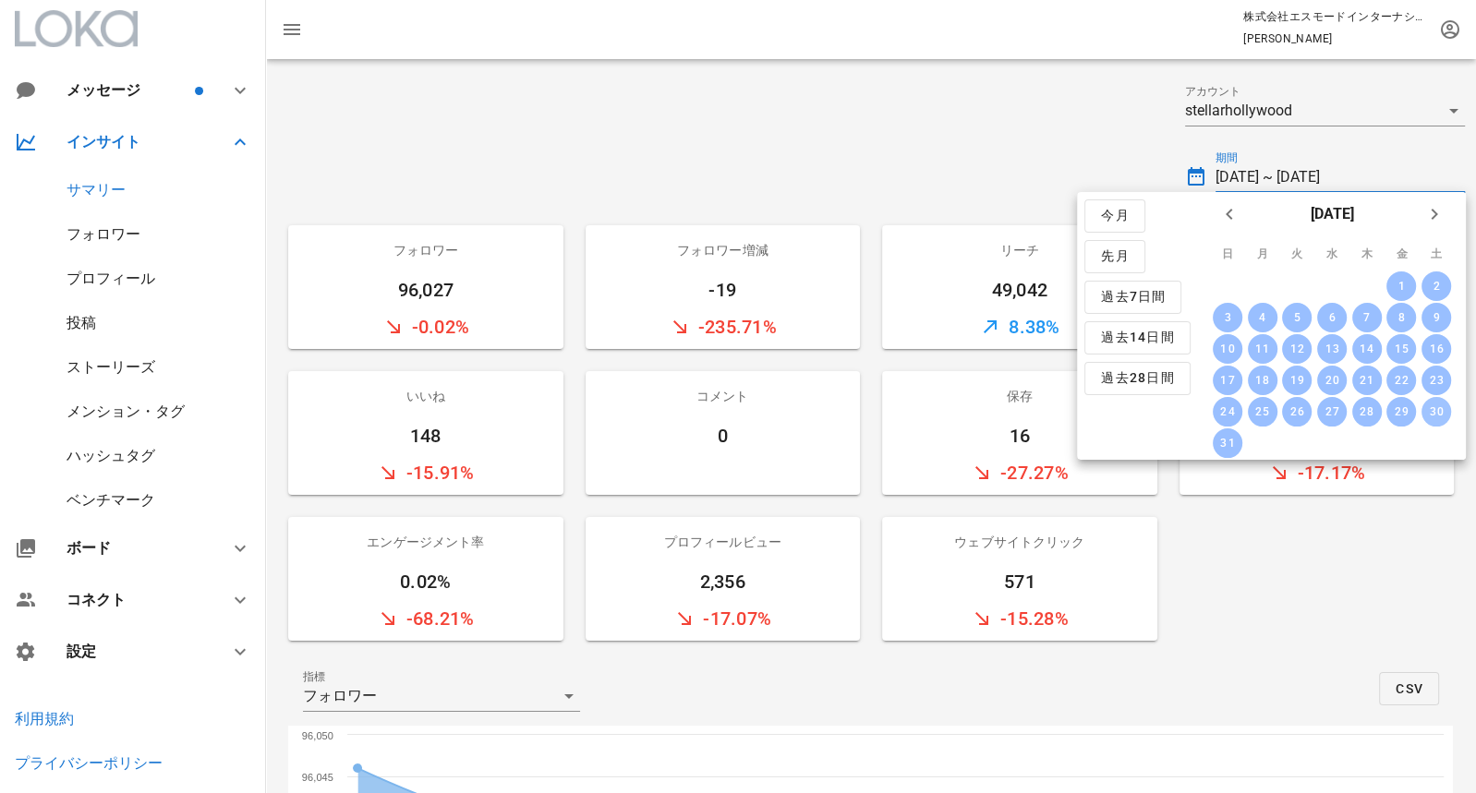
click at [1449, 413] on div "30" at bounding box center [1437, 412] width 30 height 13
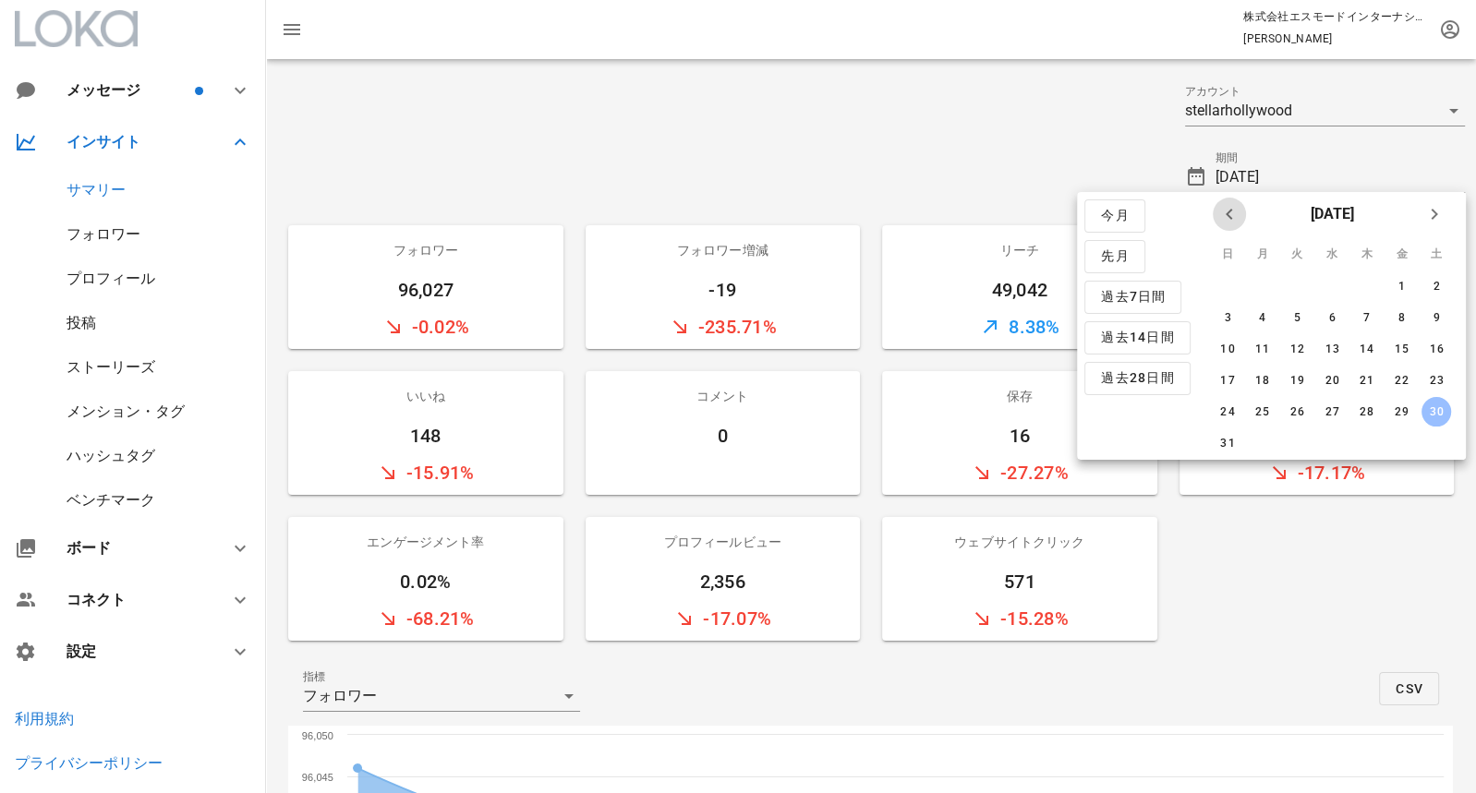
click at [1226, 218] on icon "前月" at bounding box center [1229, 214] width 22 height 22
click at [1259, 281] on div "1" at bounding box center [1262, 286] width 30 height 13
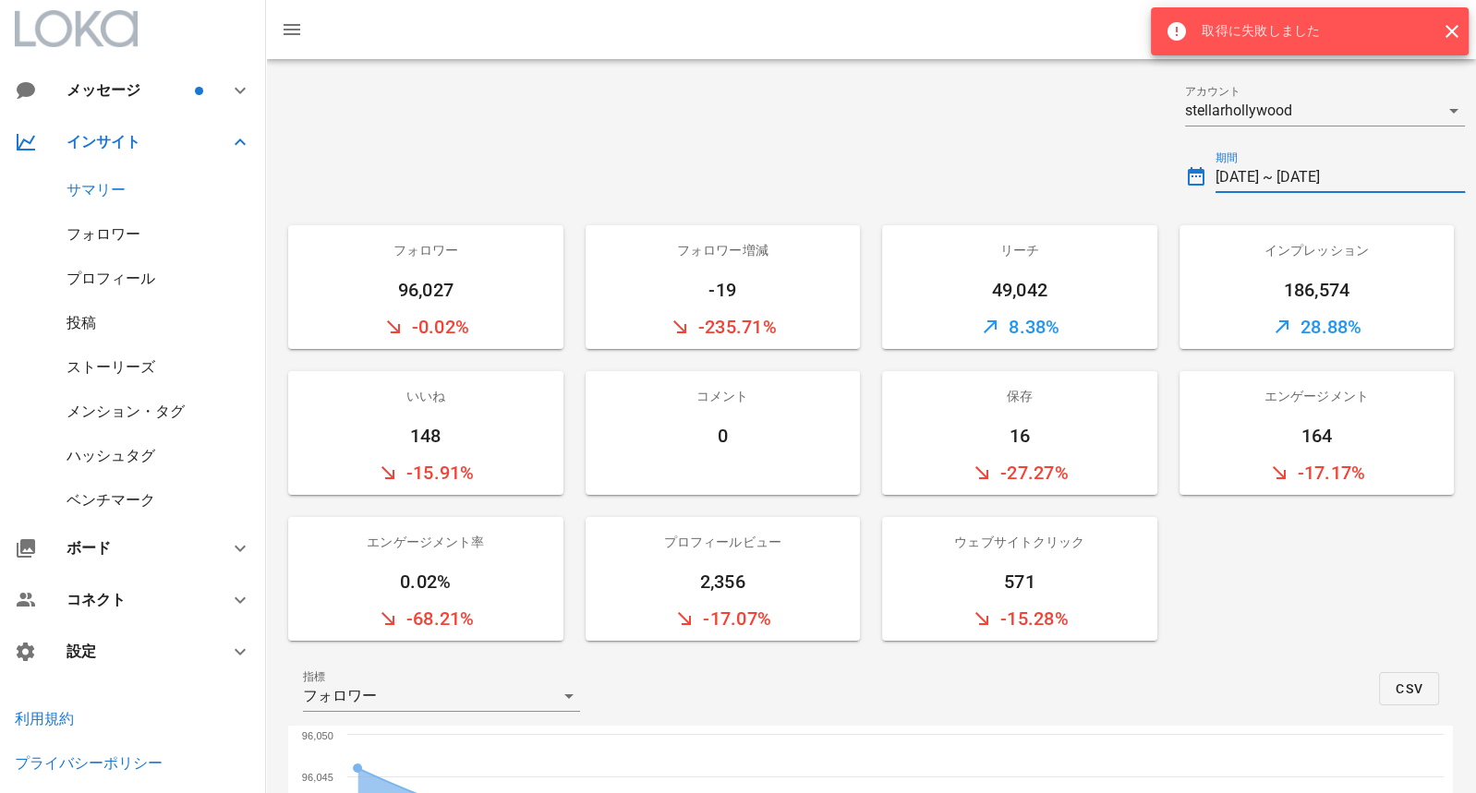
click at [1296, 174] on input "2024-01-01 ~ 2024-03-30" at bounding box center [1341, 178] width 250 height 30
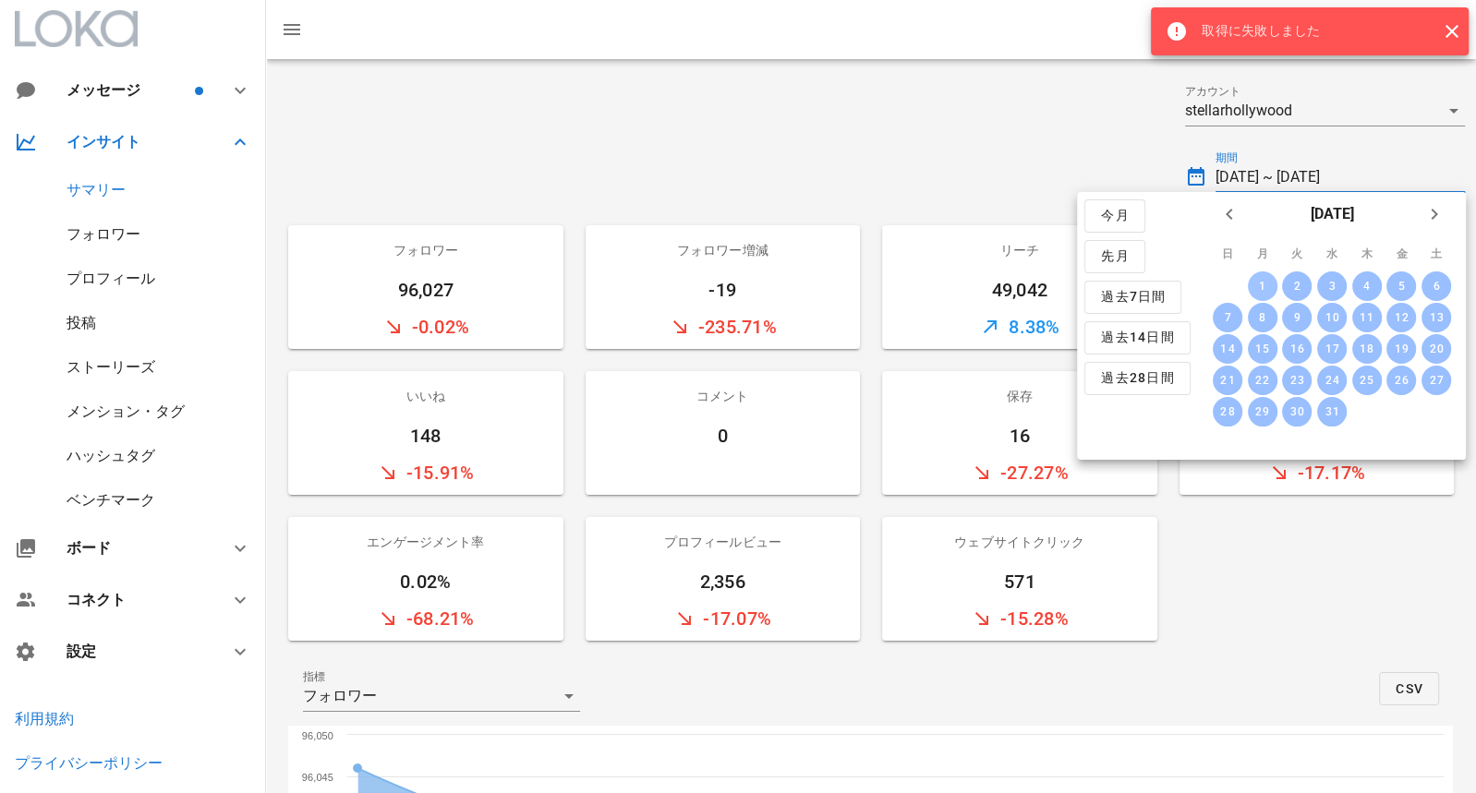
click at [1262, 281] on div "1" at bounding box center [1262, 286] width 30 height 13
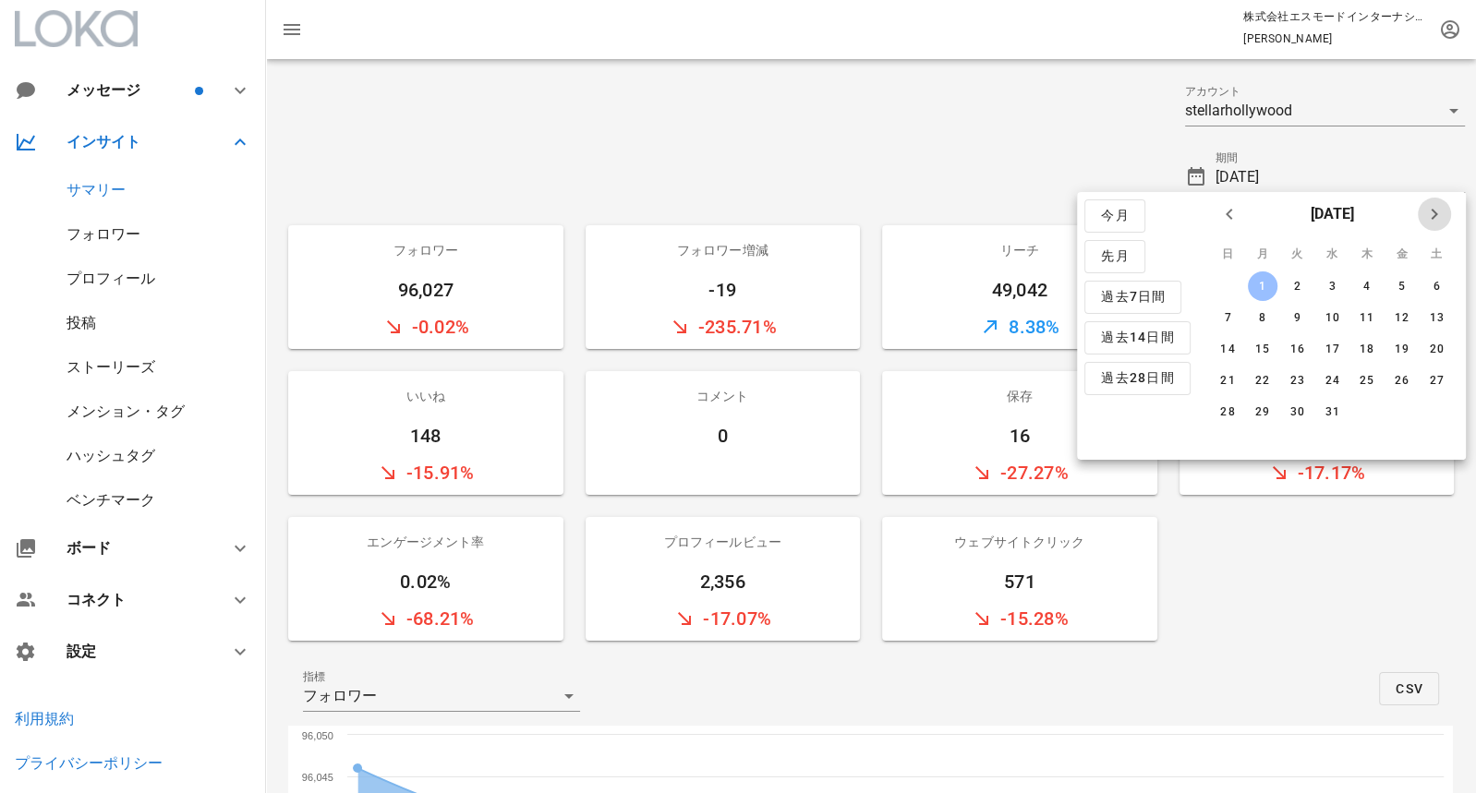
click at [1440, 213] on icon "来月" at bounding box center [1434, 214] width 22 height 22
click at [1366, 412] on div "29" at bounding box center [1366, 412] width 30 height 13
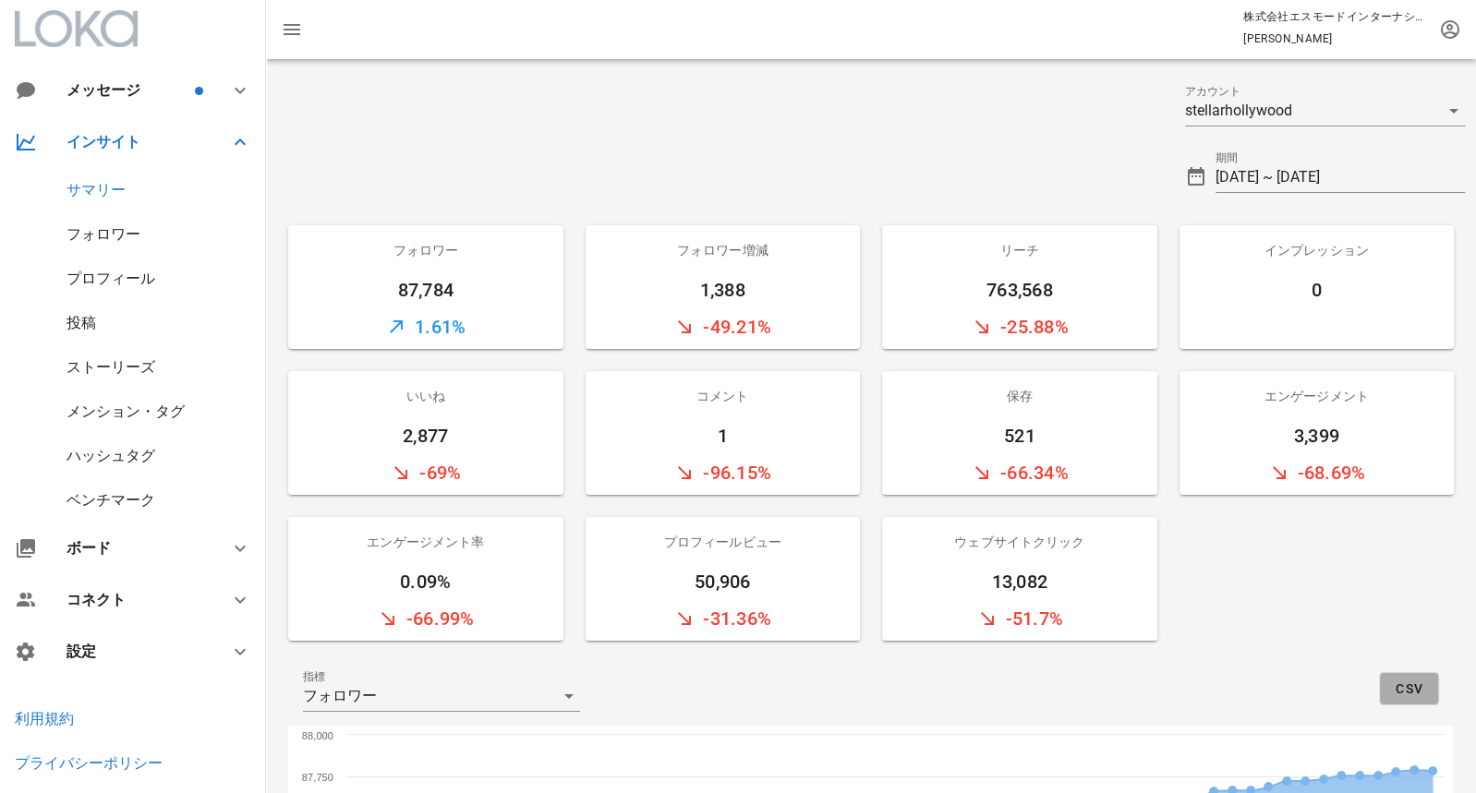
click at [1411, 684] on span "CSV" at bounding box center [1409, 689] width 29 height 15
click at [1280, 180] on input "2024-01-01 ~ 2024-02-29" at bounding box center [1341, 178] width 250 height 30
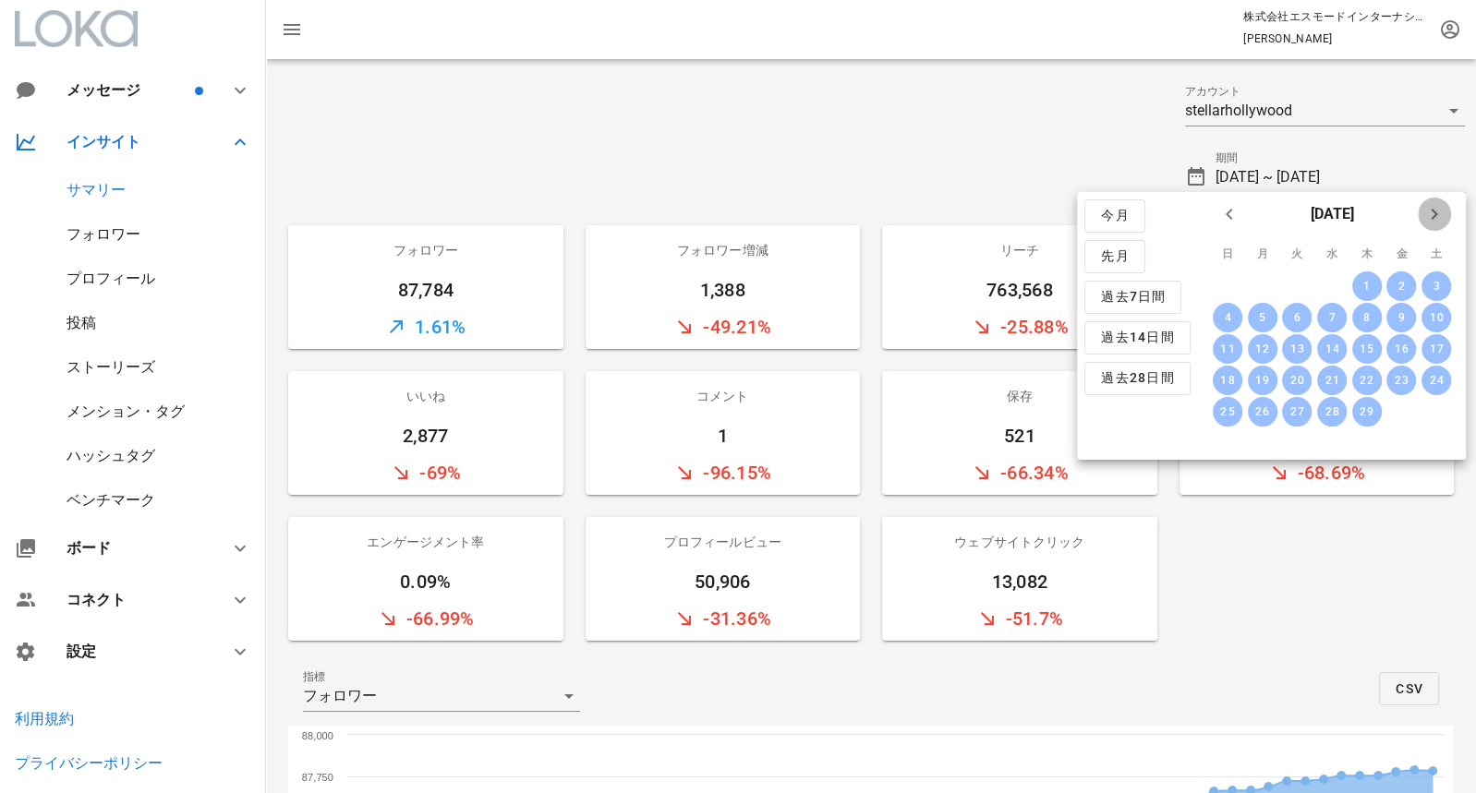
click at [1428, 210] on icon "来月" at bounding box center [1434, 214] width 22 height 22
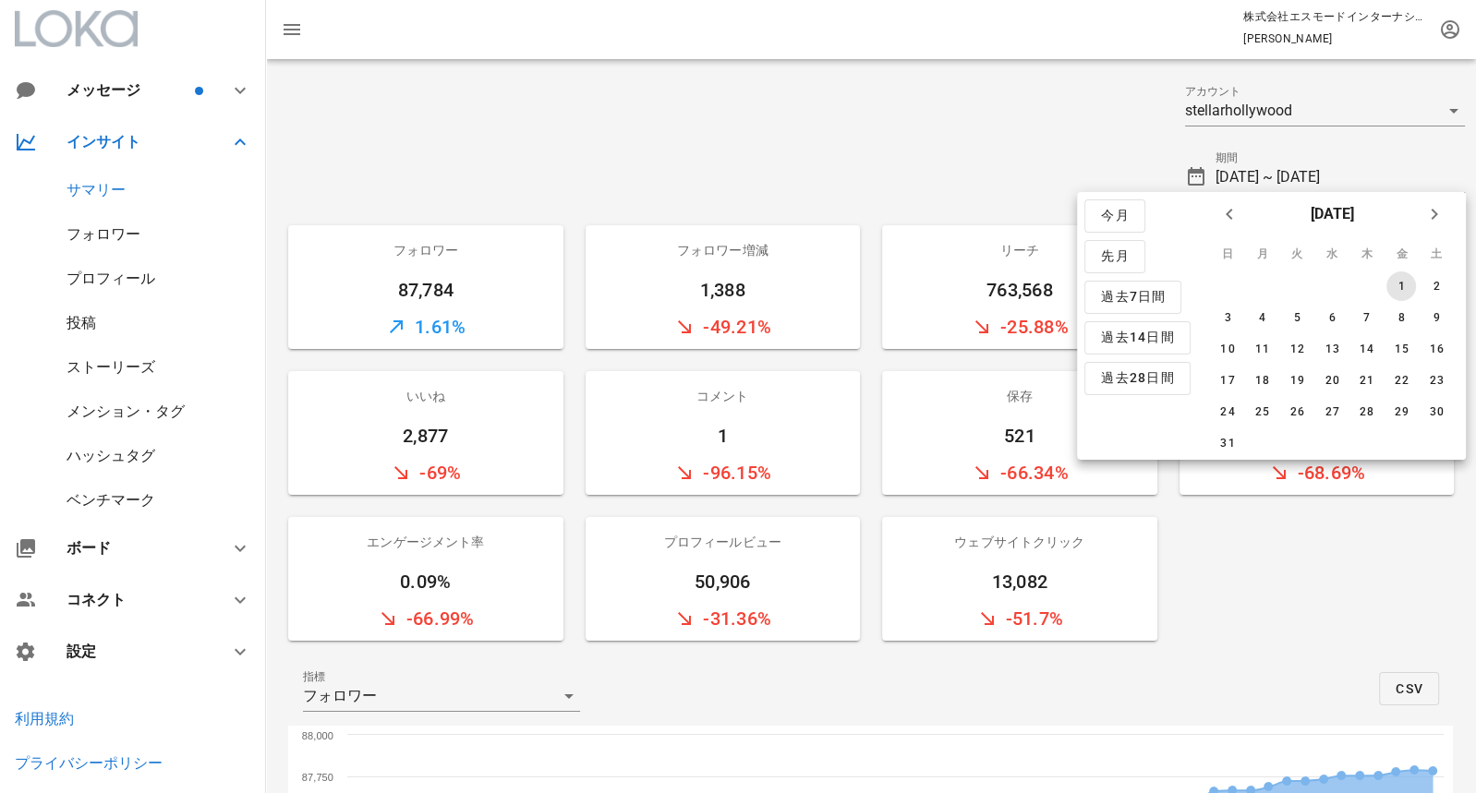
click at [1399, 285] on div "1" at bounding box center [1401, 286] width 30 height 13
click at [1438, 225] on button "来月" at bounding box center [1434, 214] width 33 height 33
click at [1402, 408] on div "31" at bounding box center [1401, 412] width 30 height 13
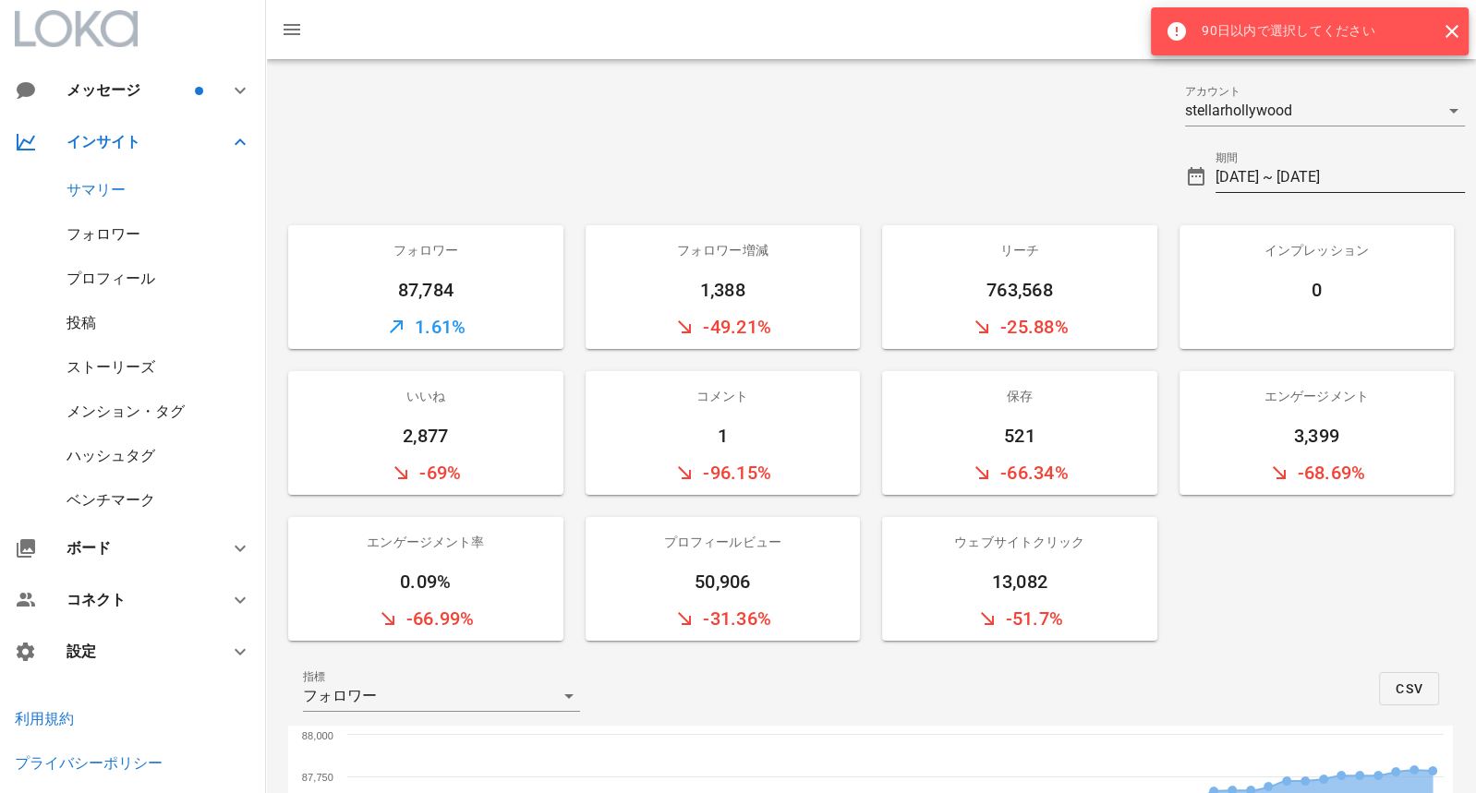
click at [1348, 167] on input "2024-03-01 ~ 2024-05-31" at bounding box center [1341, 178] width 250 height 30
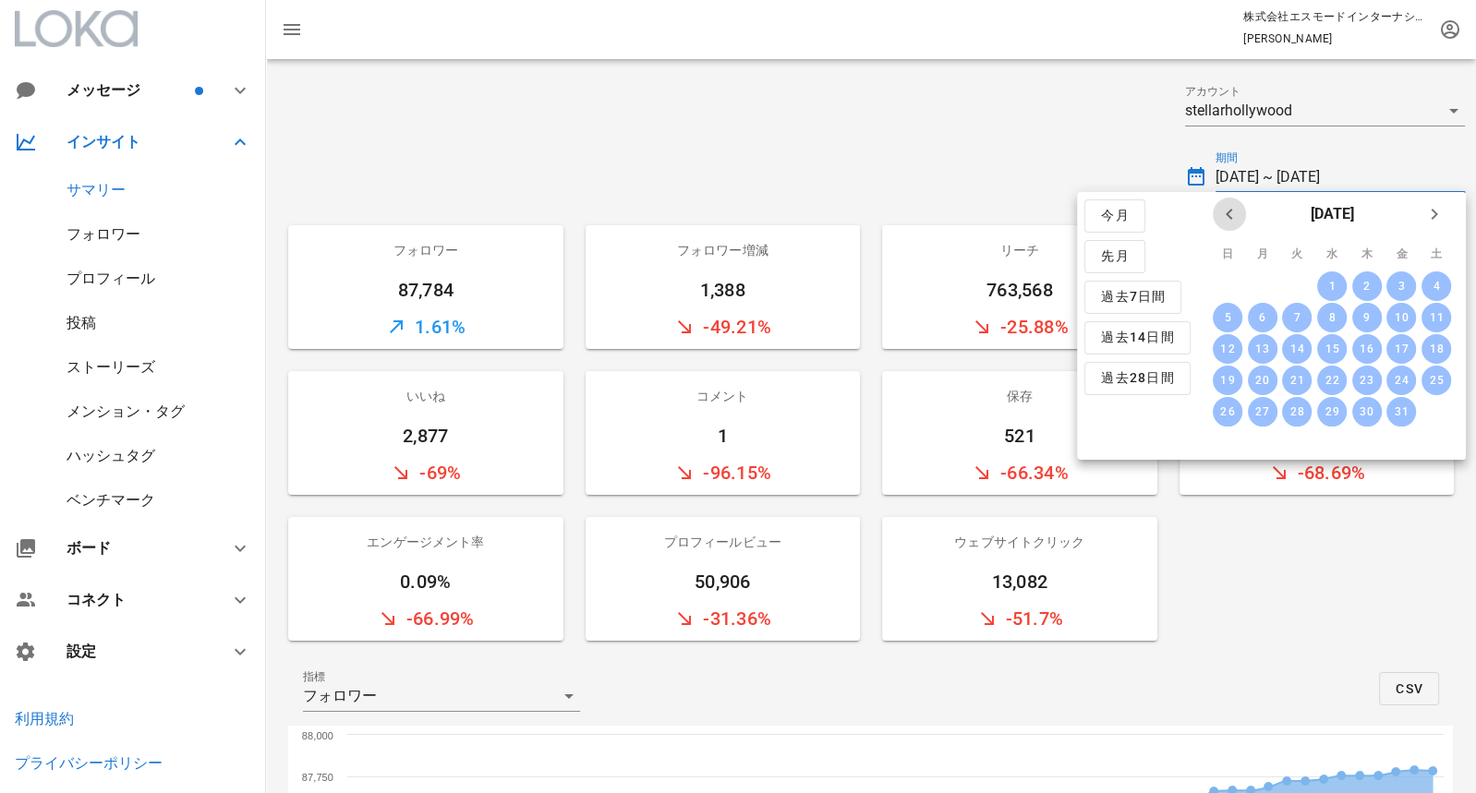
click at [1232, 219] on icon "前月" at bounding box center [1229, 214] width 22 height 22
click at [1307, 413] on div "30" at bounding box center [1297, 412] width 30 height 13
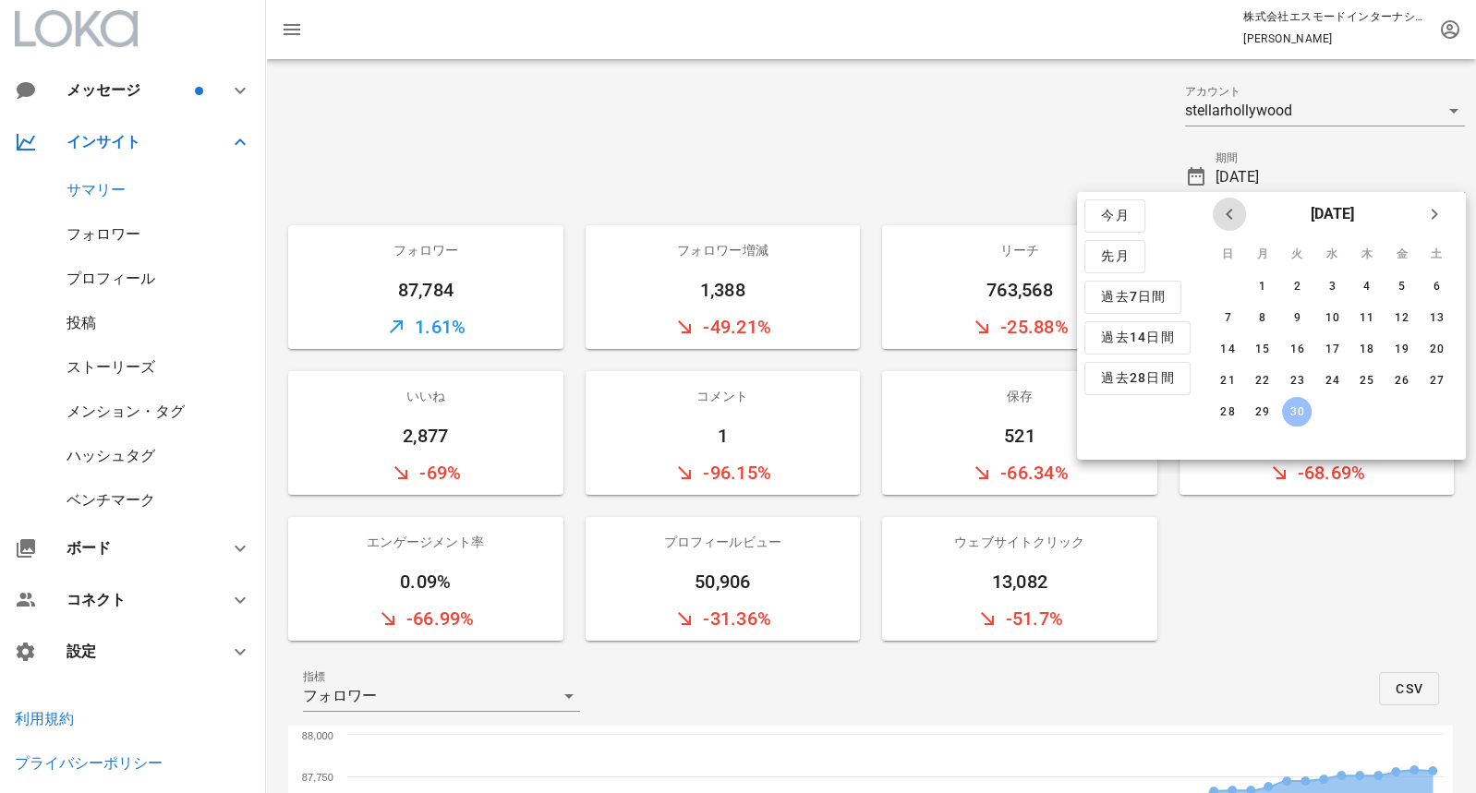
click at [1230, 216] on icon "前月" at bounding box center [1229, 214] width 22 height 22
click at [1405, 280] on div "1" at bounding box center [1401, 286] width 30 height 13
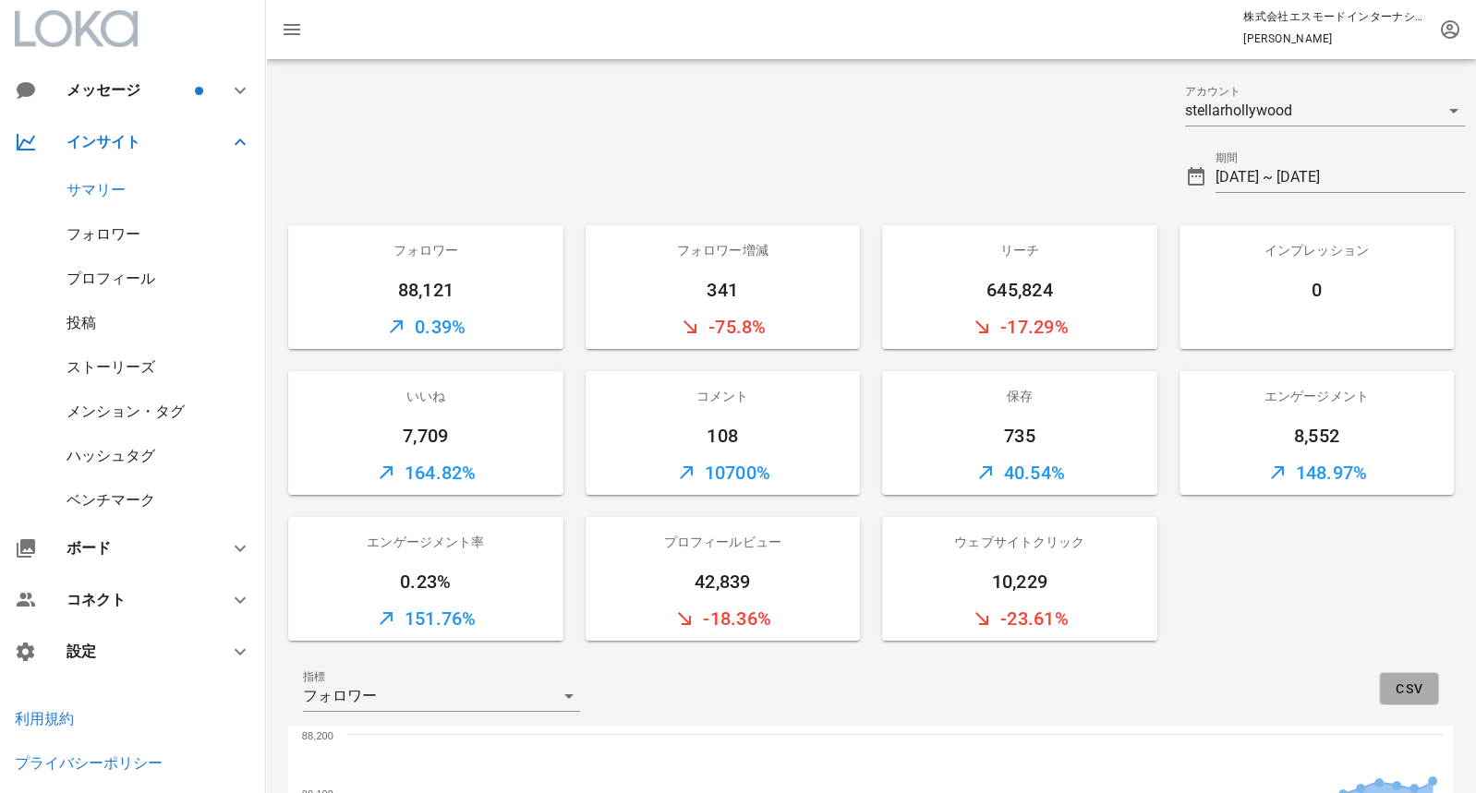
click at [1419, 684] on span "CSV" at bounding box center [1409, 689] width 29 height 15
click at [1277, 163] on input "2024-03-01 ~ 2024-04-30" at bounding box center [1341, 178] width 250 height 30
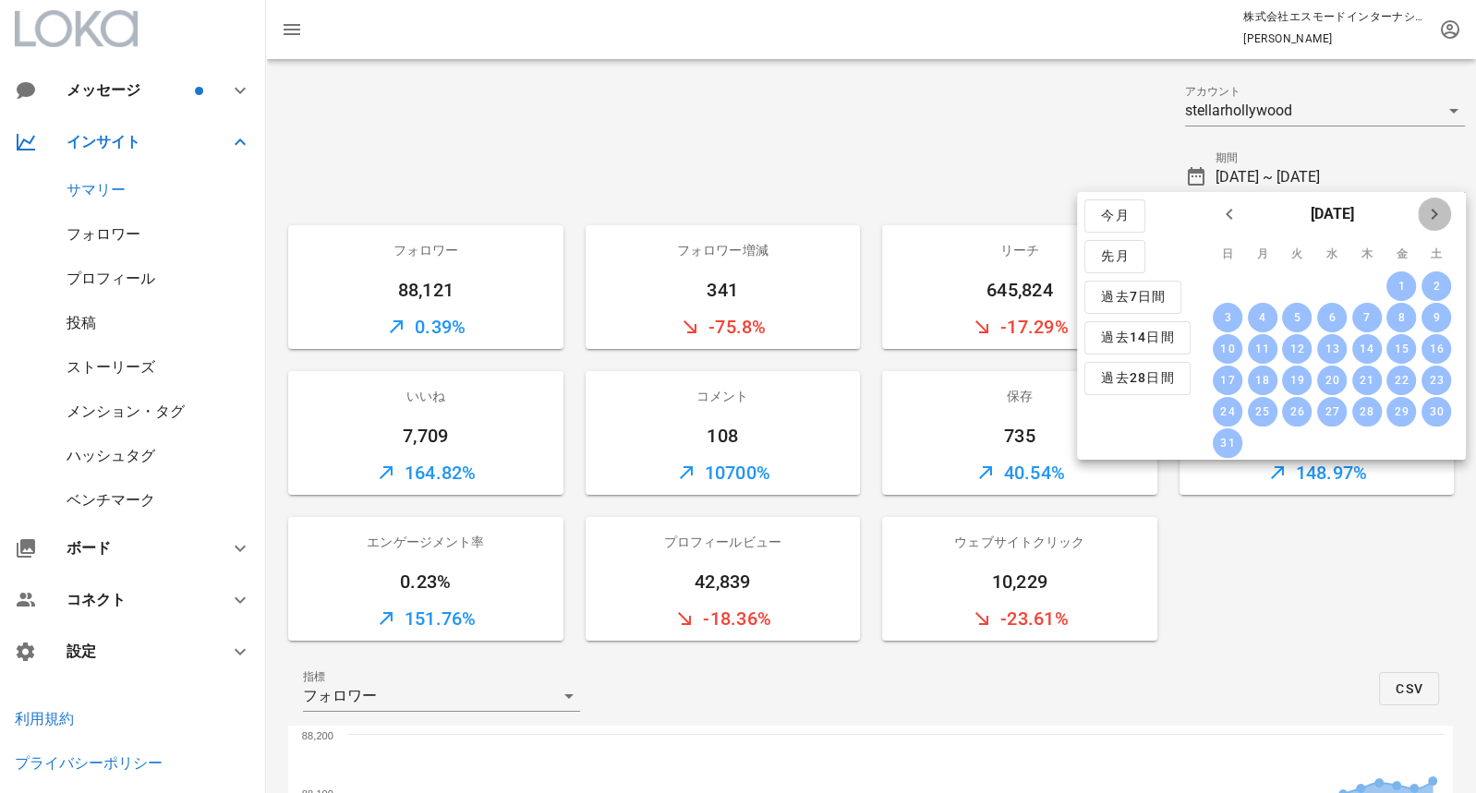
click at [1434, 215] on icon "来月" at bounding box center [1434, 214] width 22 height 22
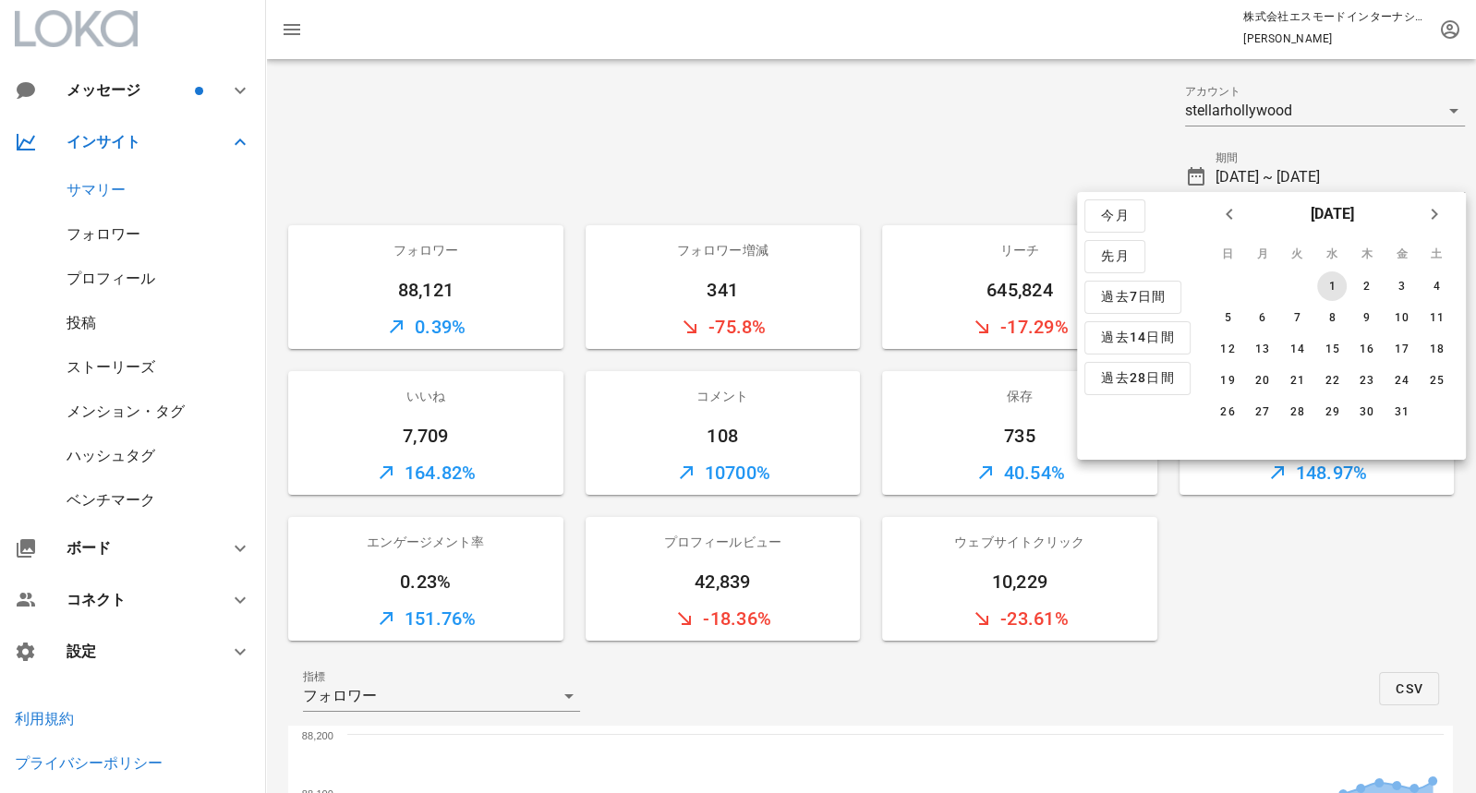
click at [1331, 289] on div "1" at bounding box center [1332, 286] width 30 height 13
click at [1432, 216] on icon "来月" at bounding box center [1434, 214] width 22 height 22
click at [1235, 442] on div "30" at bounding box center [1228, 443] width 30 height 13
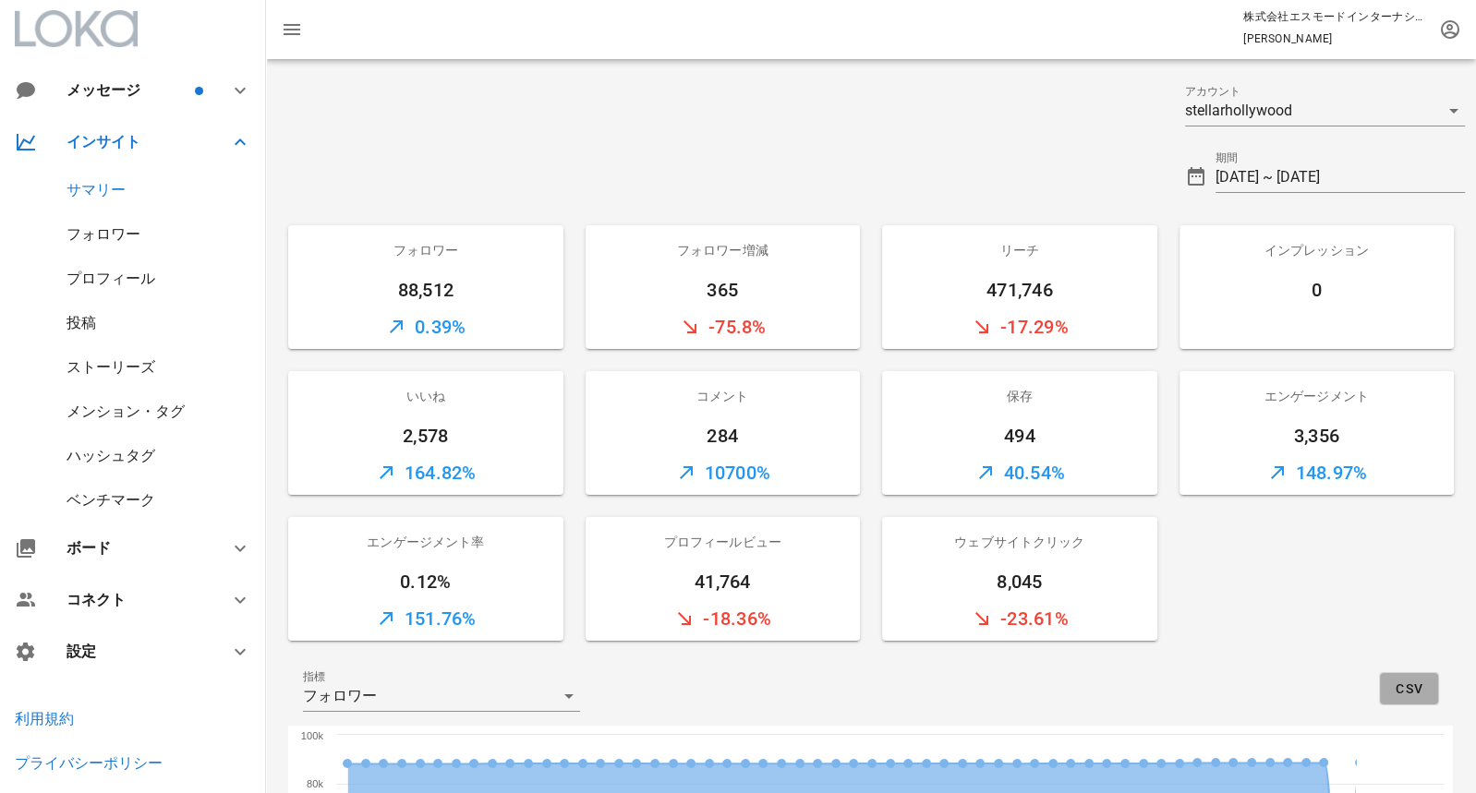
click at [1408, 699] on button "CSV" at bounding box center [1409, 688] width 60 height 33
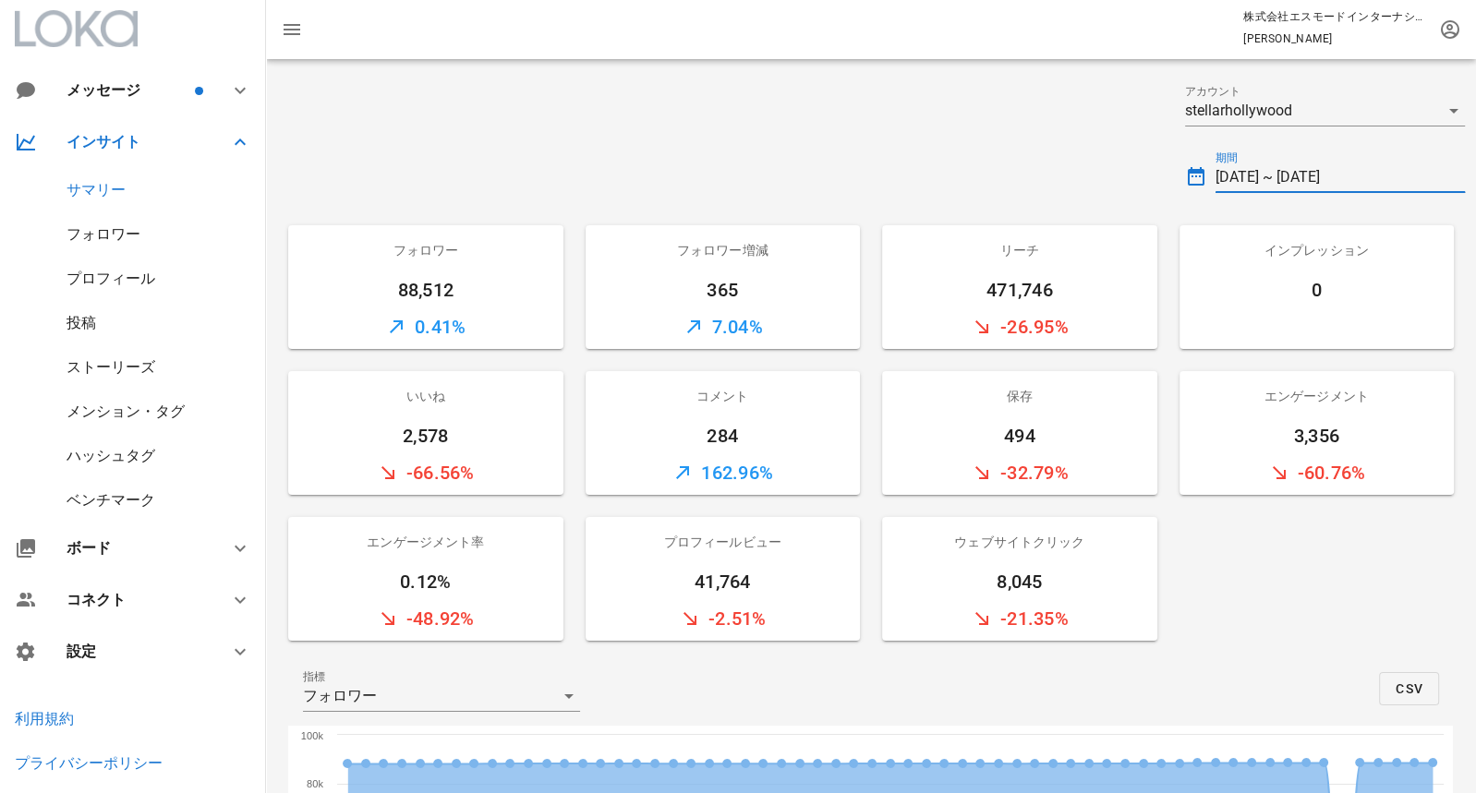
click at [1268, 163] on input "2024-05-01 ~ 2024-06-30" at bounding box center [1341, 178] width 250 height 30
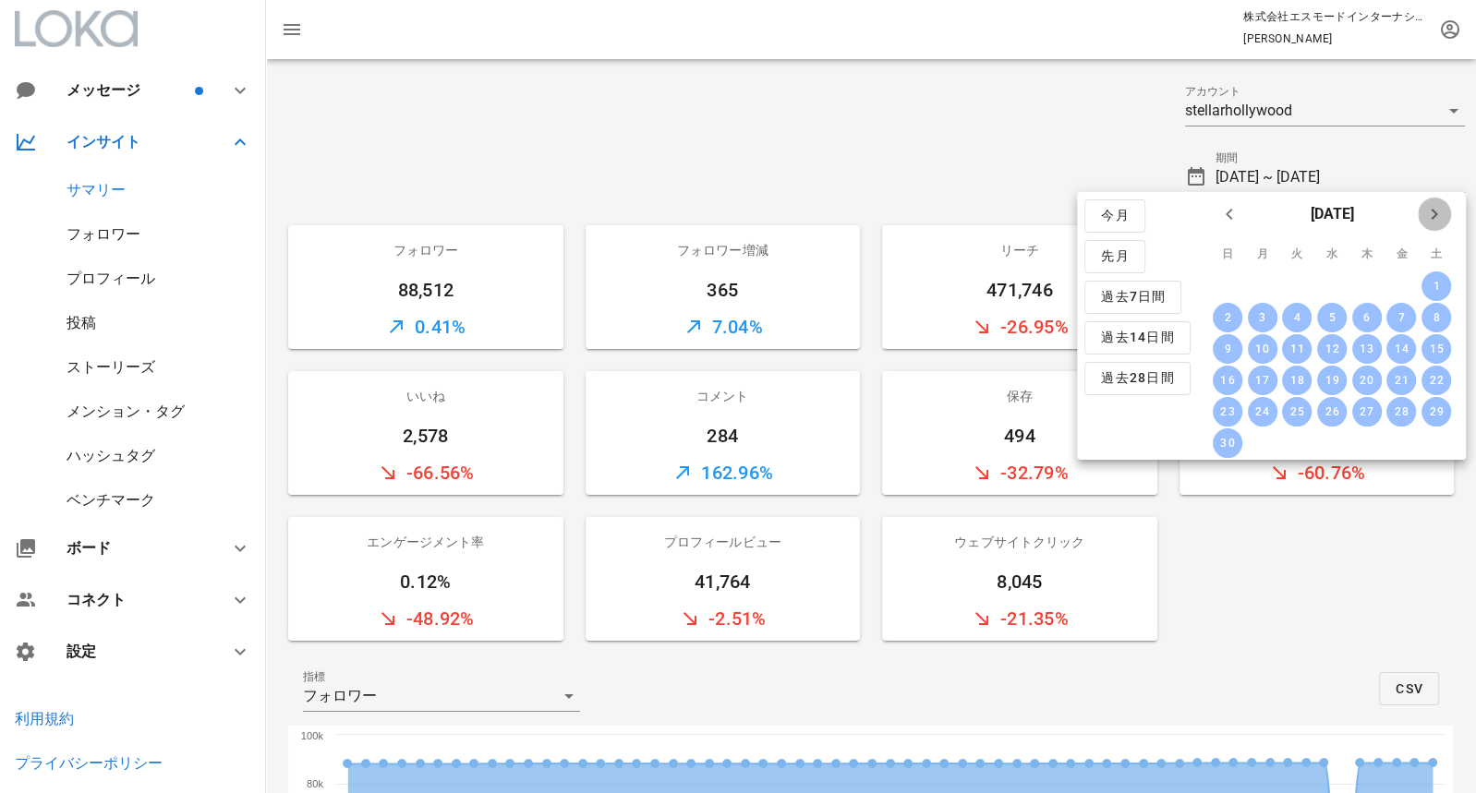
click at [1419, 209] on span "来月" at bounding box center [1434, 214] width 33 height 22
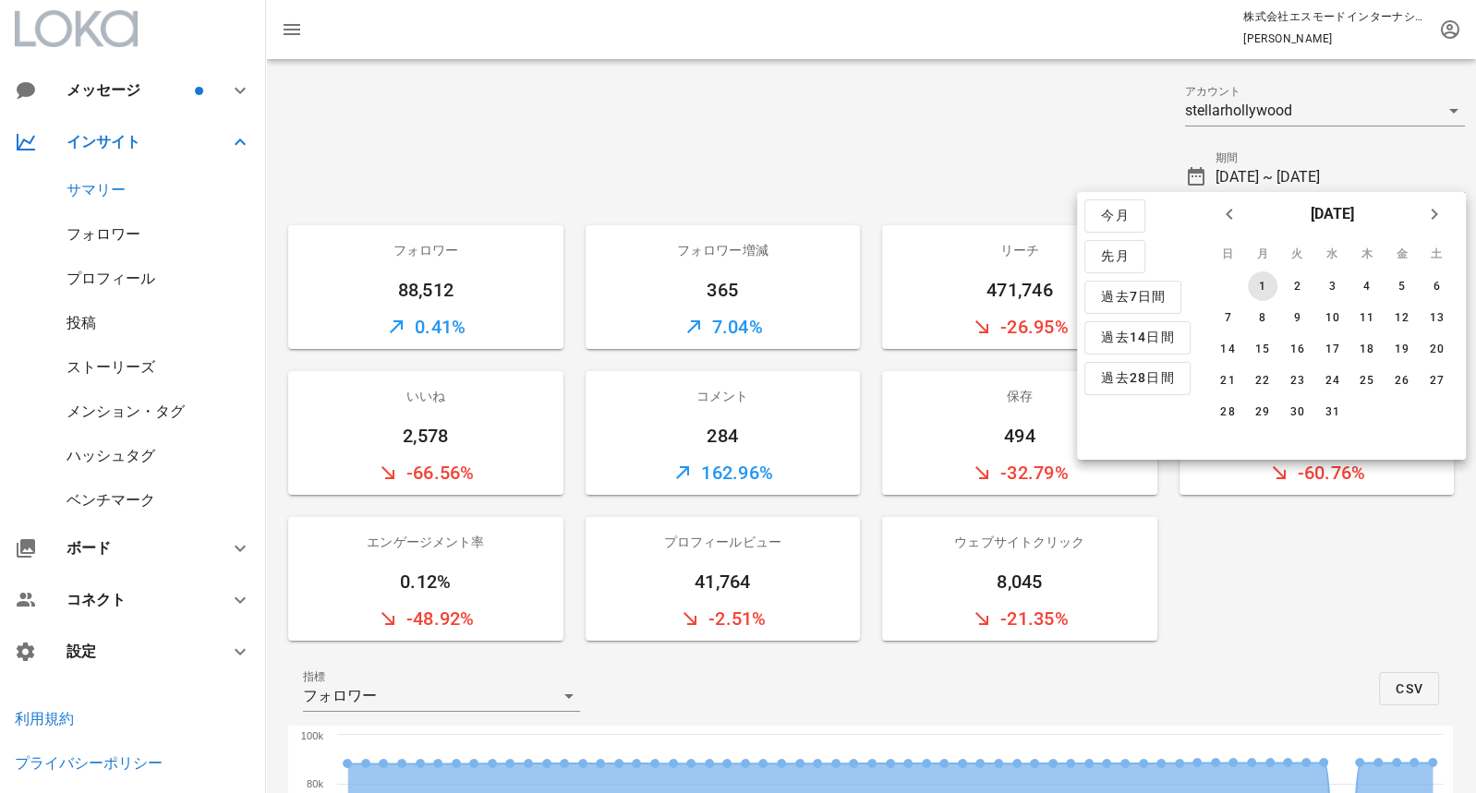
click at [1266, 283] on div "1" at bounding box center [1262, 286] width 30 height 13
click at [1424, 218] on icon "来月" at bounding box center [1434, 214] width 22 height 22
click at [1430, 412] on div "31" at bounding box center [1437, 412] width 30 height 13
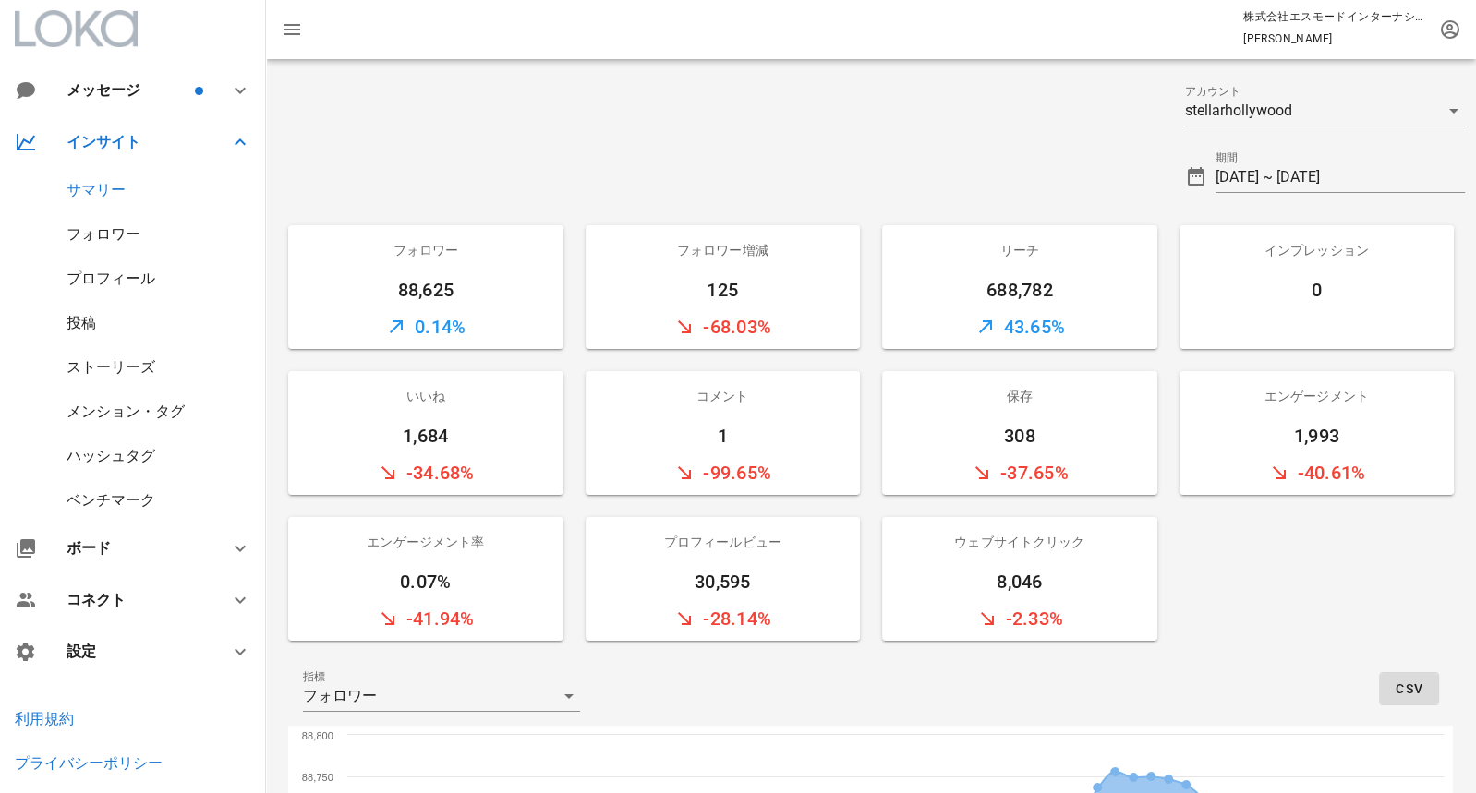
click at [1407, 690] on span "CSV" at bounding box center [1409, 689] width 29 height 15
click at [1355, 180] on input "2024-07-01 ~ 2024-08-31" at bounding box center [1341, 178] width 250 height 30
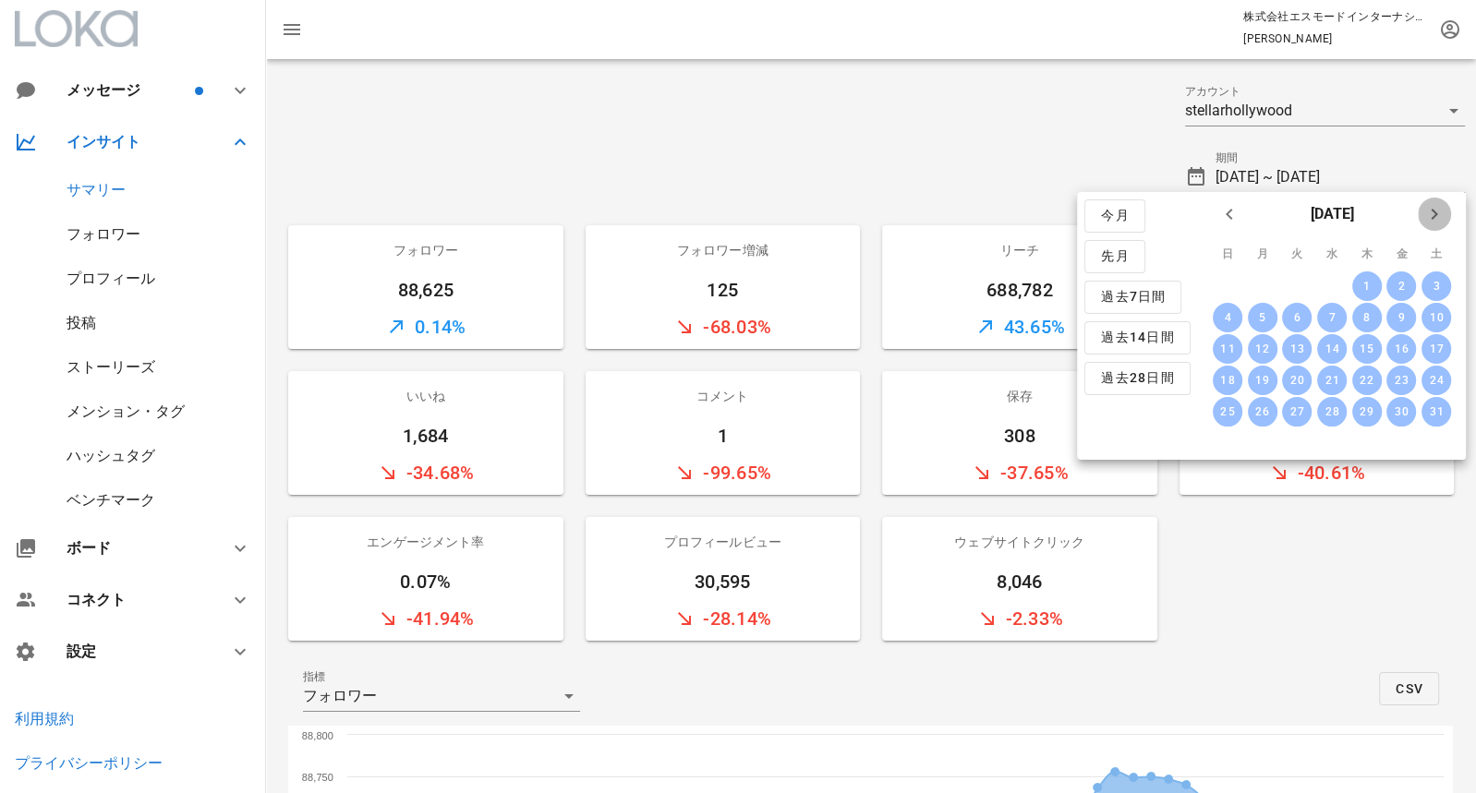
click at [1426, 214] on icon "来月" at bounding box center [1434, 214] width 22 height 22
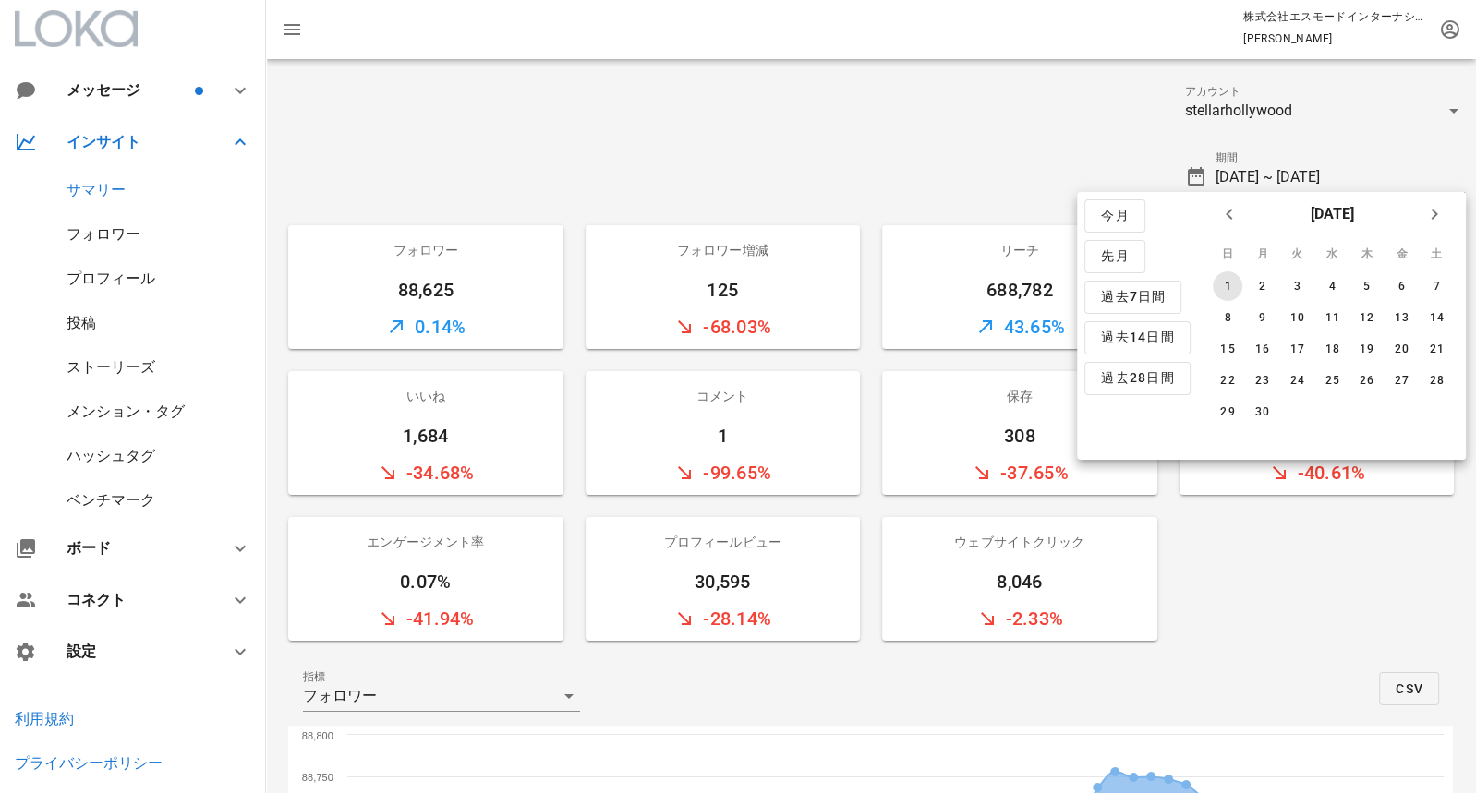
click at [1224, 276] on button "1" at bounding box center [1228, 287] width 30 height 30
click at [1429, 213] on icon "来月" at bounding box center [1434, 214] width 22 height 22
click at [1363, 406] on div "31" at bounding box center [1366, 412] width 30 height 13
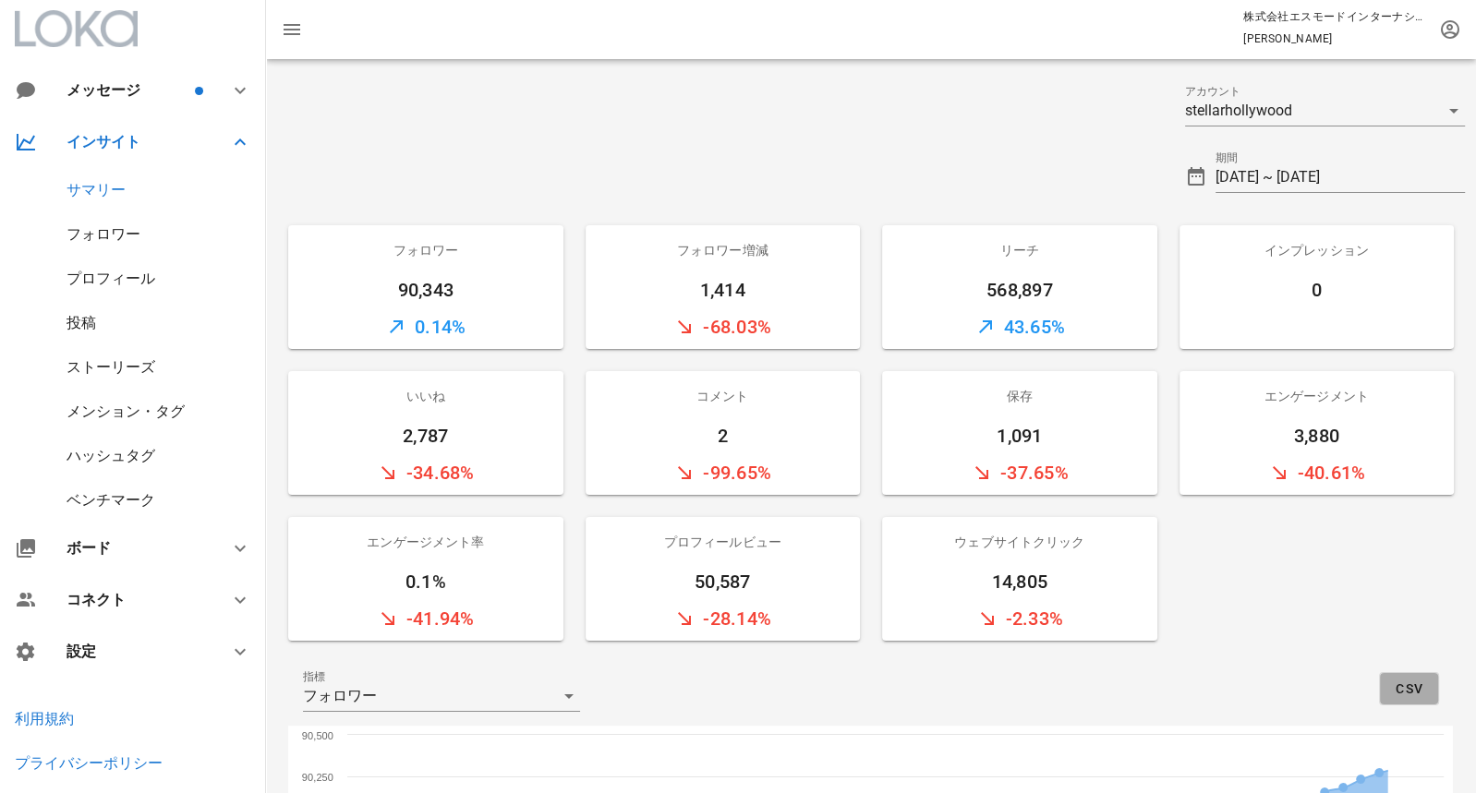
click at [1408, 689] on span "CSV" at bounding box center [1409, 689] width 29 height 15
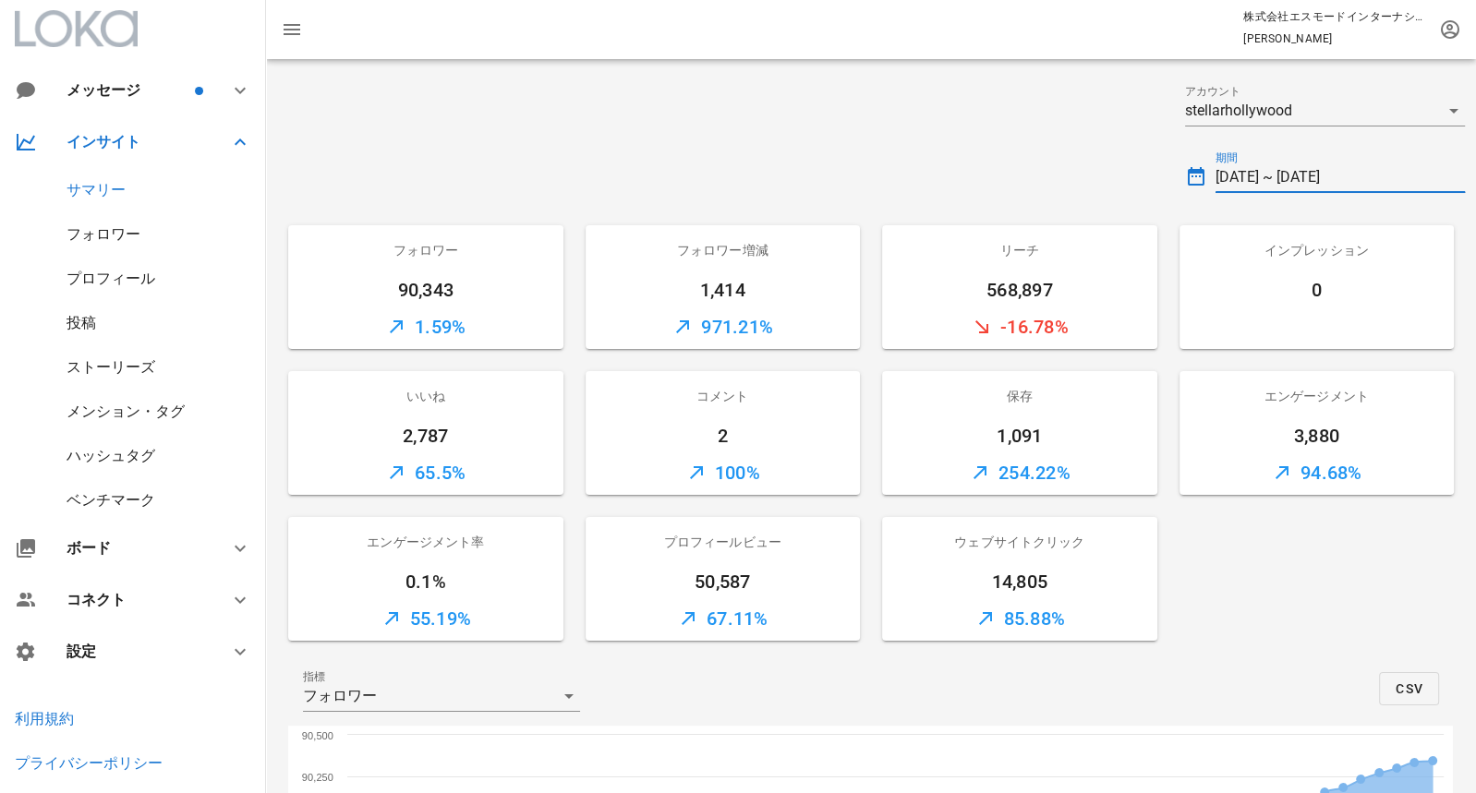
click at [1321, 168] on input "2024-09-01 ~ 2024-10-31" at bounding box center [1341, 178] width 250 height 30
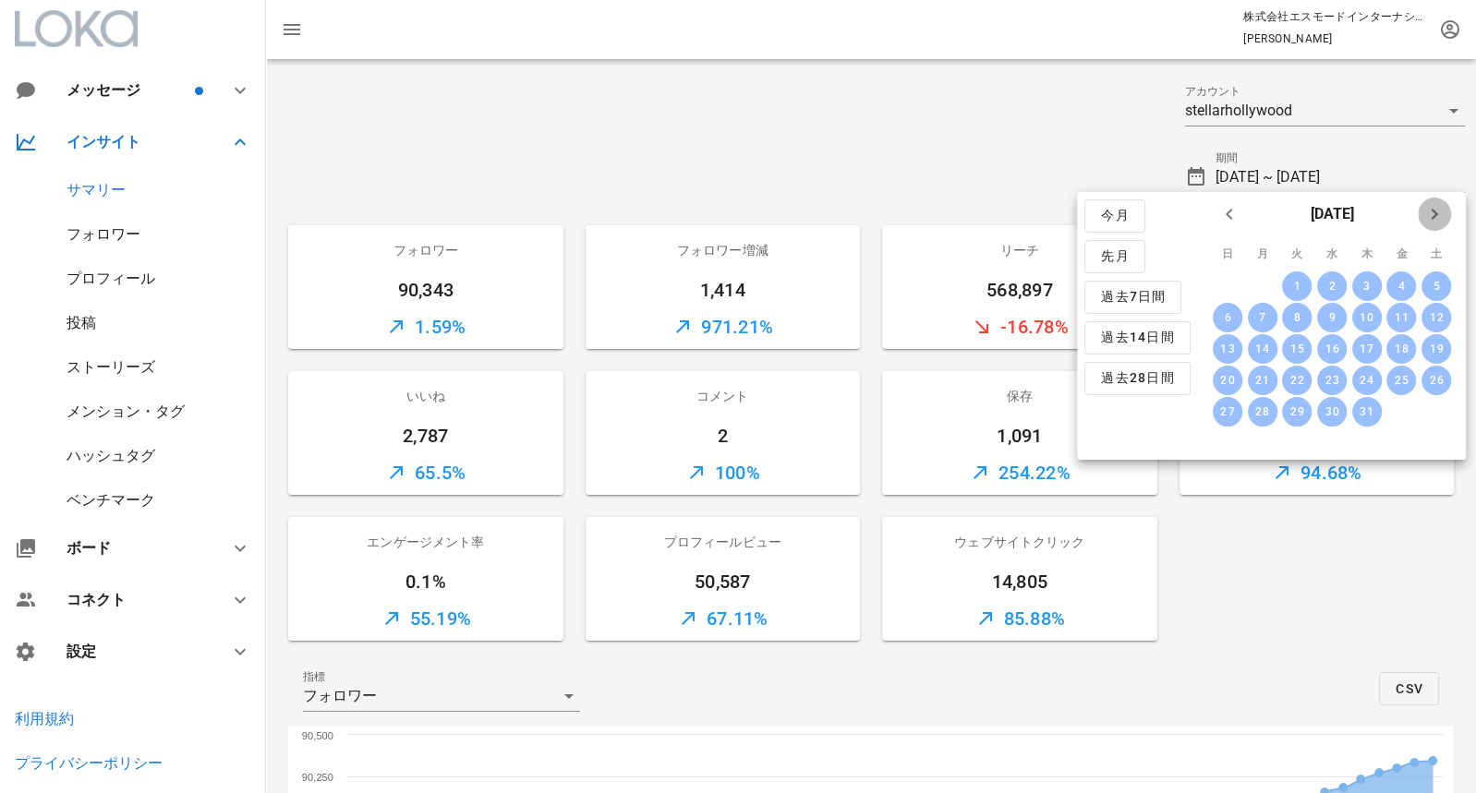
click at [1428, 211] on icon "来月" at bounding box center [1434, 214] width 22 height 22
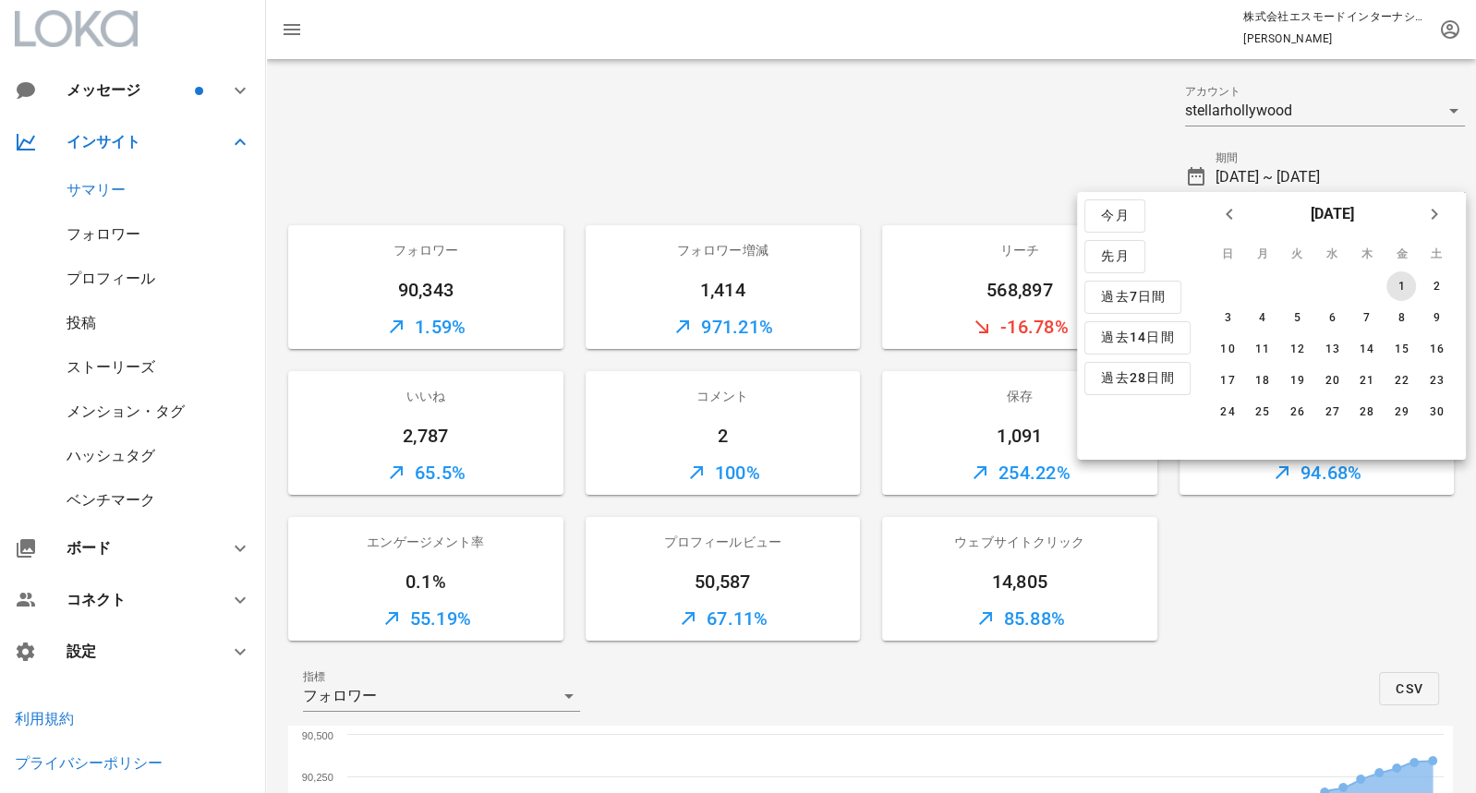
click at [1406, 286] on div "1" at bounding box center [1401, 286] width 30 height 13
click at [1432, 212] on icon "来月" at bounding box center [1434, 214] width 22 height 22
click at [1299, 413] on div "31" at bounding box center [1297, 412] width 30 height 13
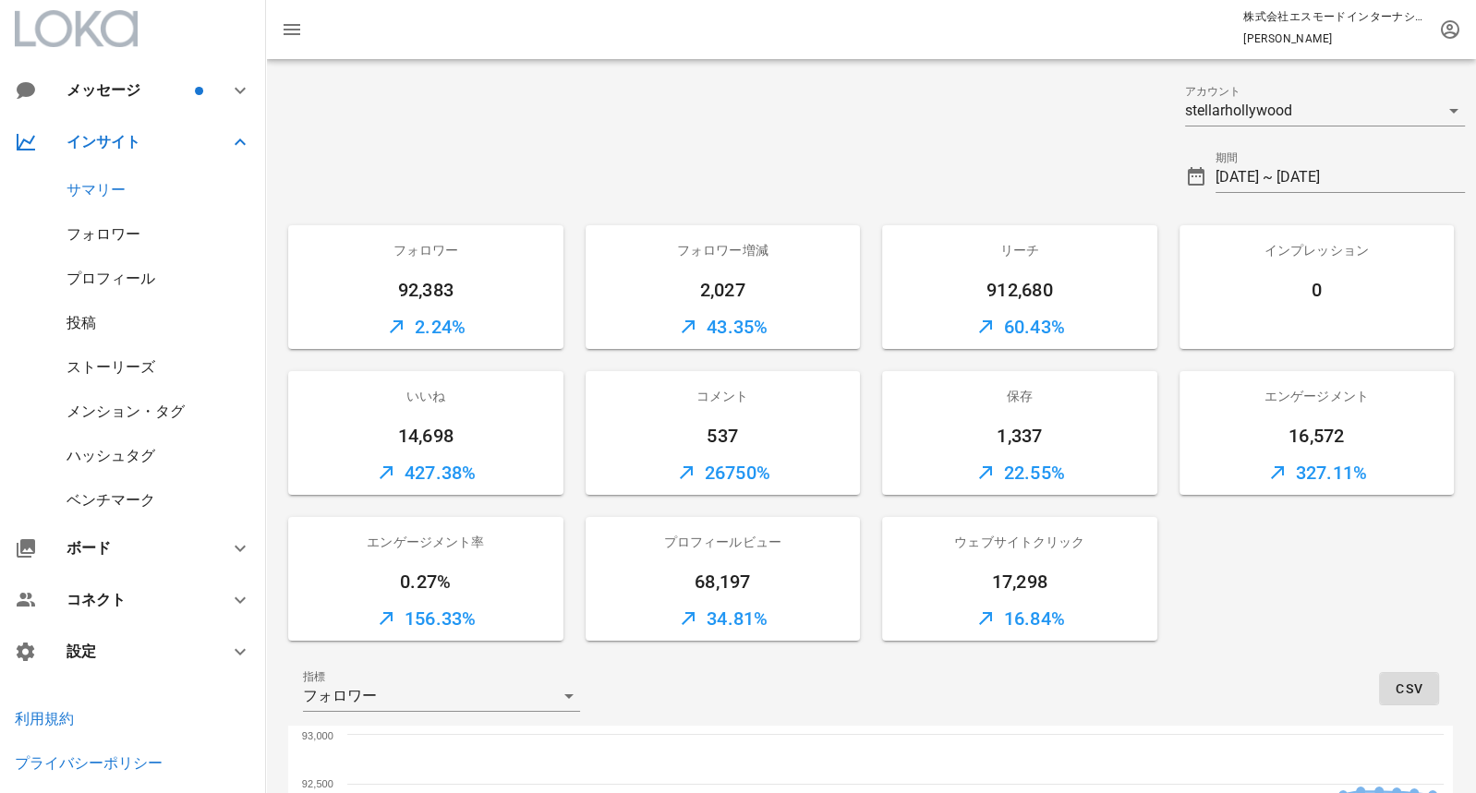
click at [1420, 684] on span "CSV" at bounding box center [1409, 689] width 29 height 15
click at [1317, 177] on input "2024-11-01 ~ 2024-12-31" at bounding box center [1341, 178] width 250 height 30
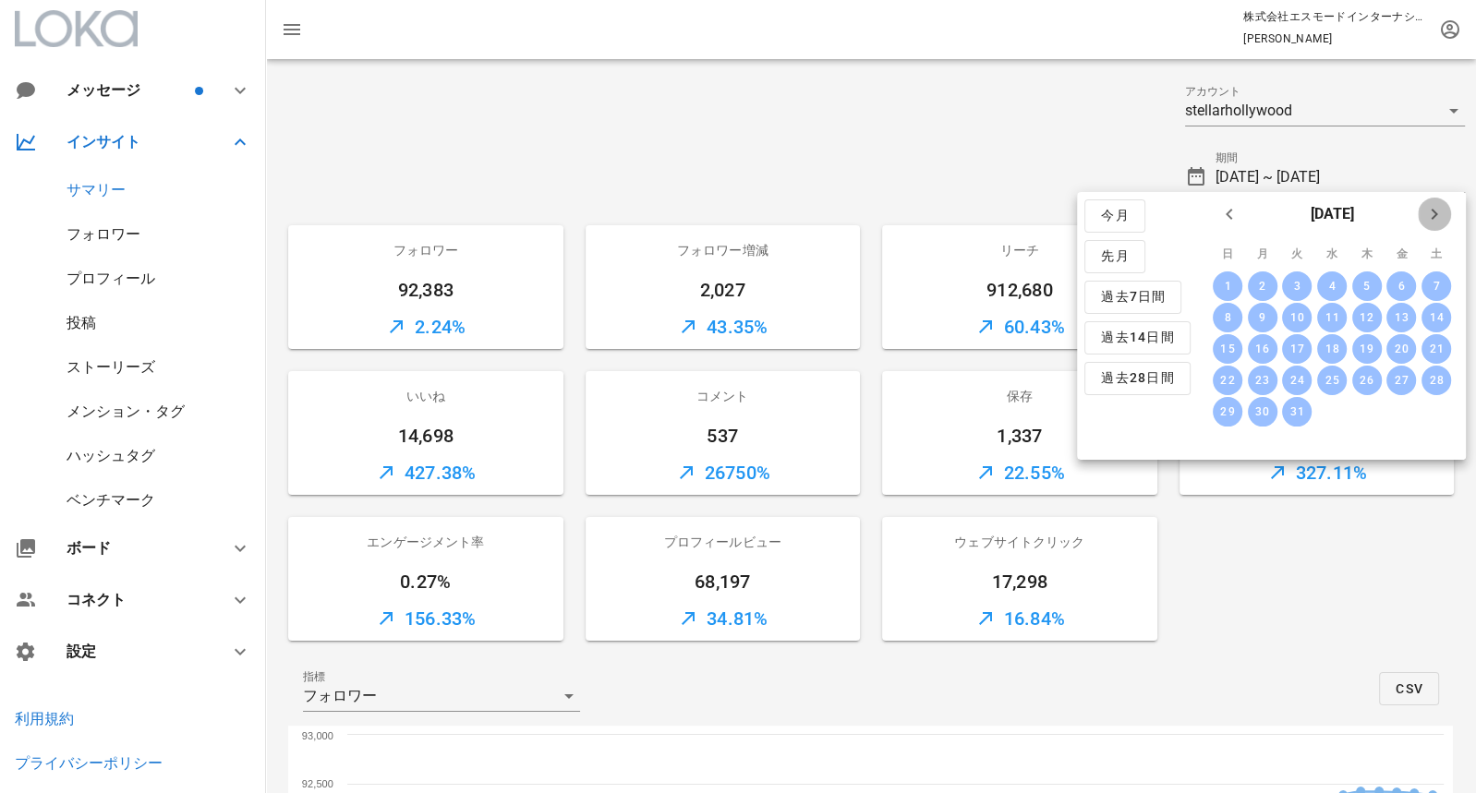
click at [1433, 221] on icon "来月" at bounding box center [1434, 214] width 22 height 22
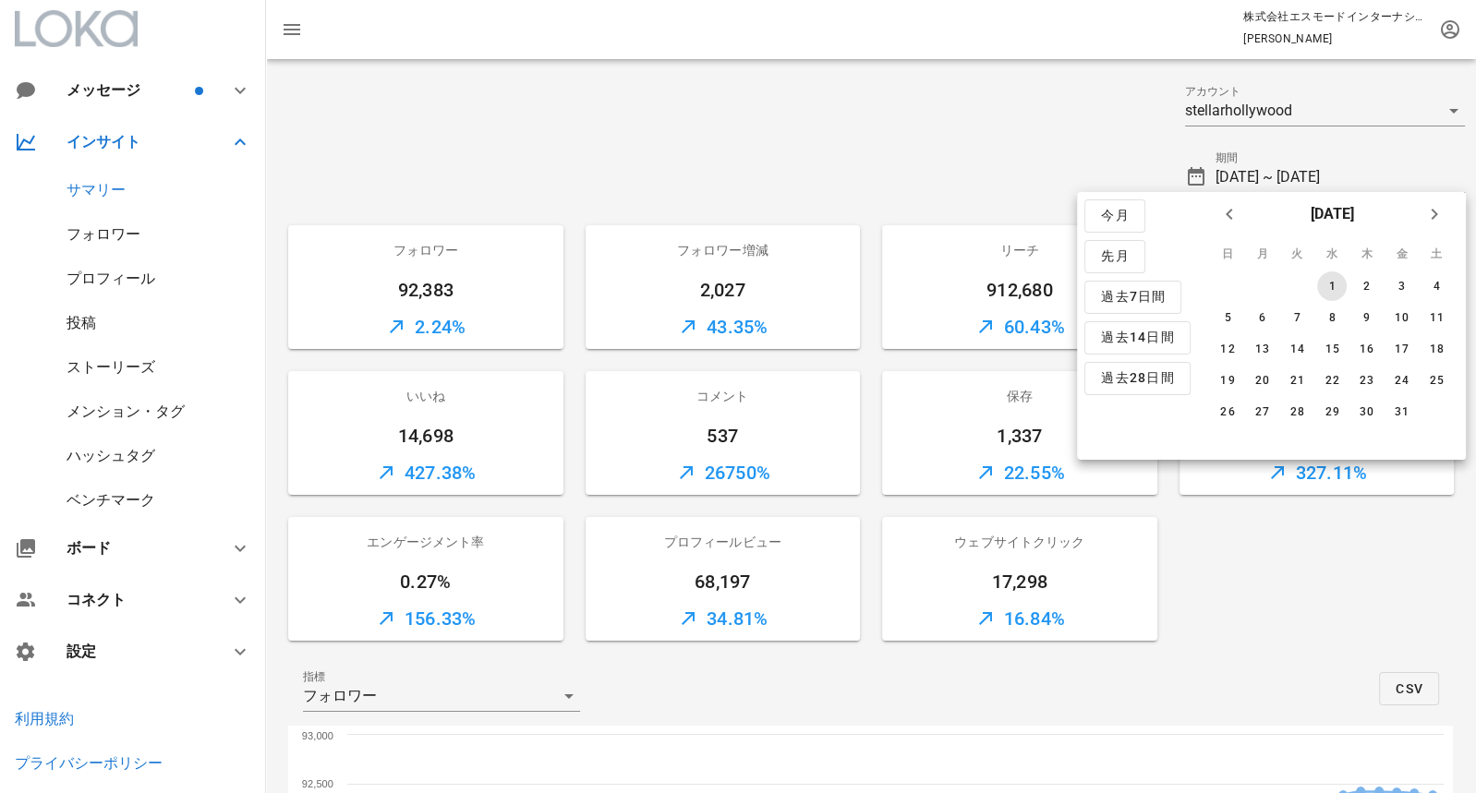
click at [1334, 280] on div "1" at bounding box center [1332, 286] width 30 height 13
click at [1438, 213] on icon "来月" at bounding box center [1434, 214] width 22 height 22
click at [1438, 214] on icon "来月" at bounding box center [1434, 214] width 22 height 22
click at [1263, 440] on div "31" at bounding box center [1262, 443] width 30 height 13
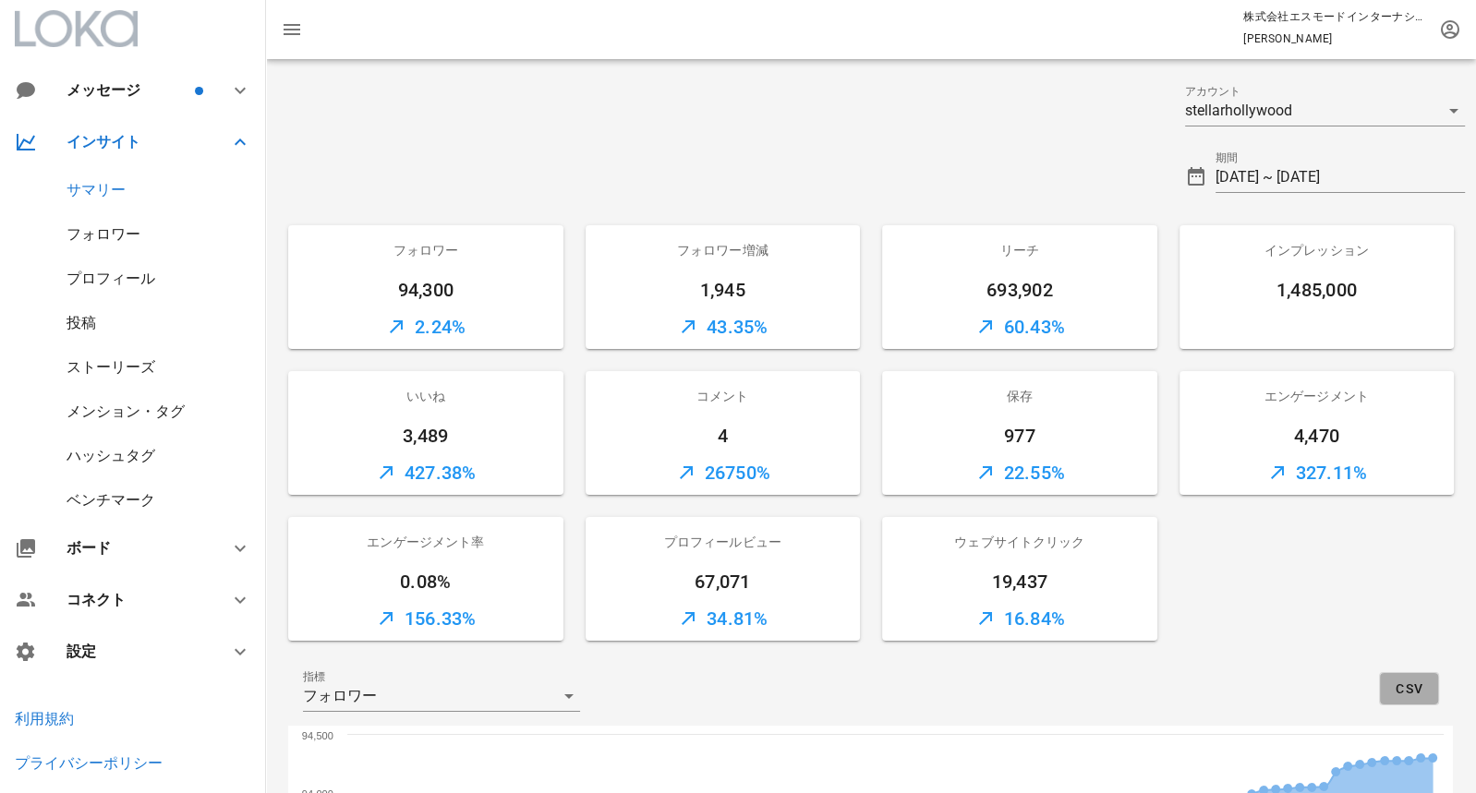
click at [1406, 692] on span "CSV" at bounding box center [1409, 689] width 29 height 15
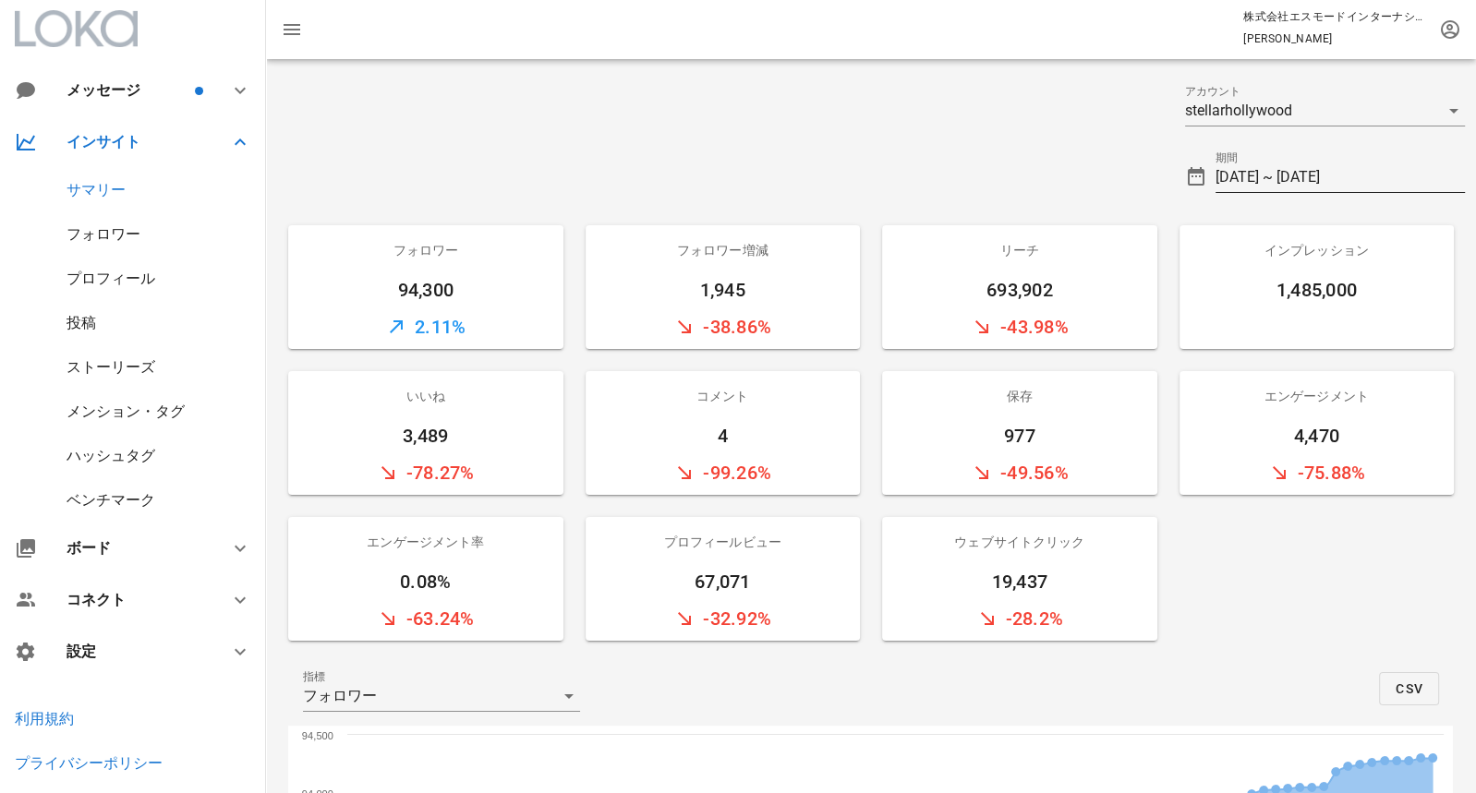
click at [1273, 181] on input "2025-01-01 ~ 2025-03-31" at bounding box center [1341, 178] width 250 height 30
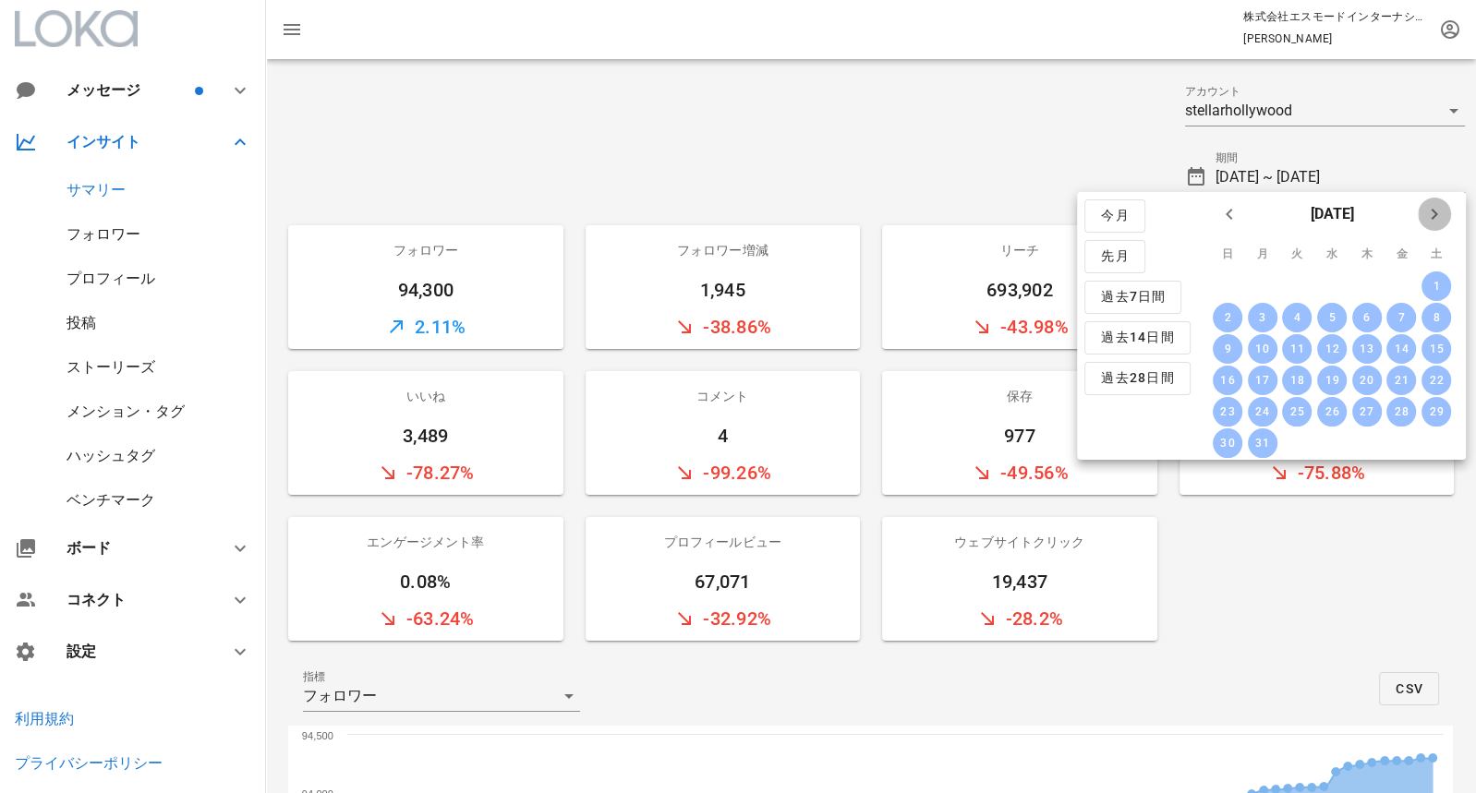
click at [1432, 213] on icon "来月" at bounding box center [1434, 214] width 22 height 22
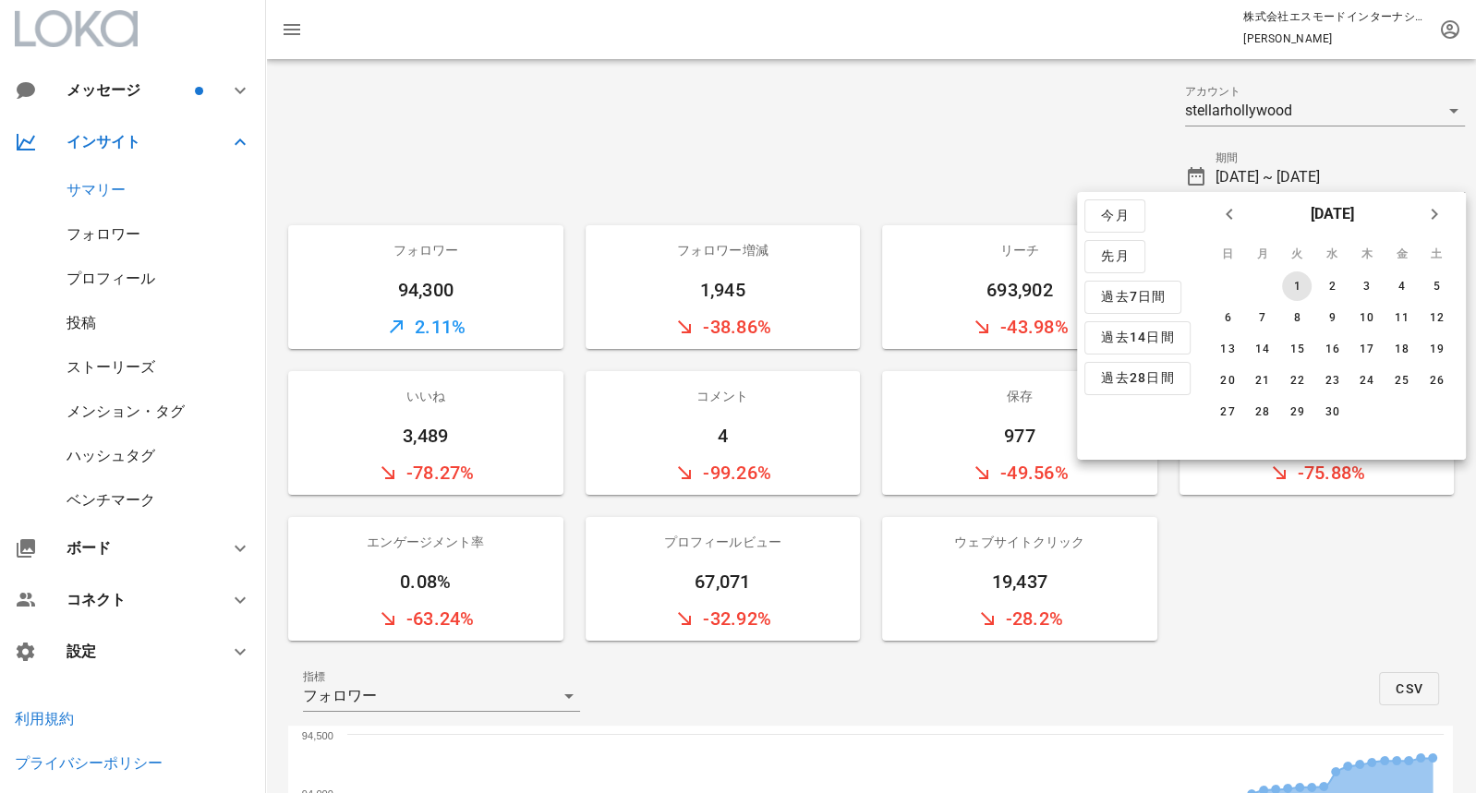
click at [1293, 286] on div "1" at bounding box center [1297, 286] width 30 height 13
click at [1431, 220] on icon "来月" at bounding box center [1434, 214] width 22 height 22
click at [1266, 407] on div "30" at bounding box center [1262, 412] width 30 height 13
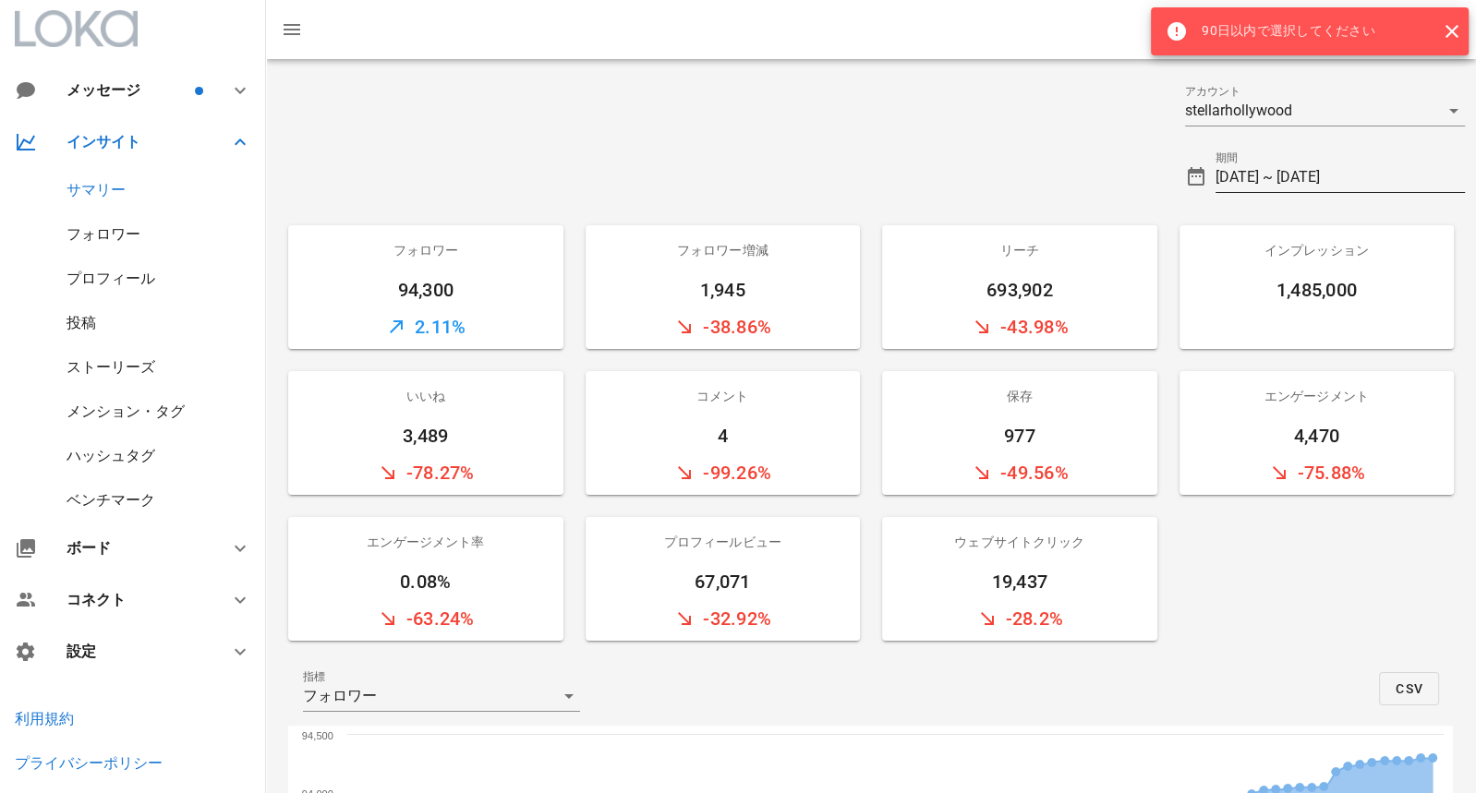
click at [1322, 177] on input "2025-04-01 ~ 2025-06-30" at bounding box center [1341, 178] width 250 height 30
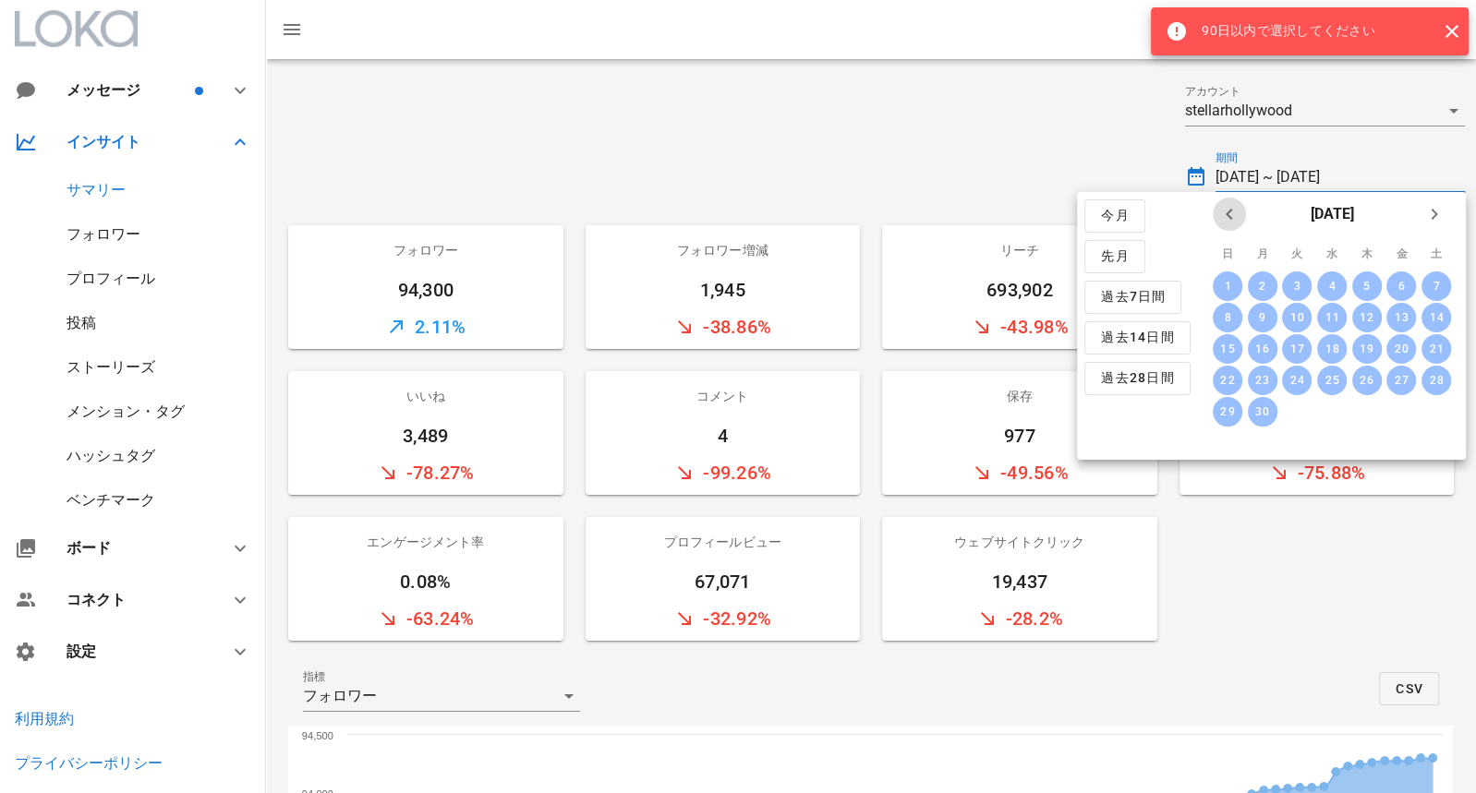
click at [1223, 218] on icon "前月" at bounding box center [1229, 214] width 22 height 22
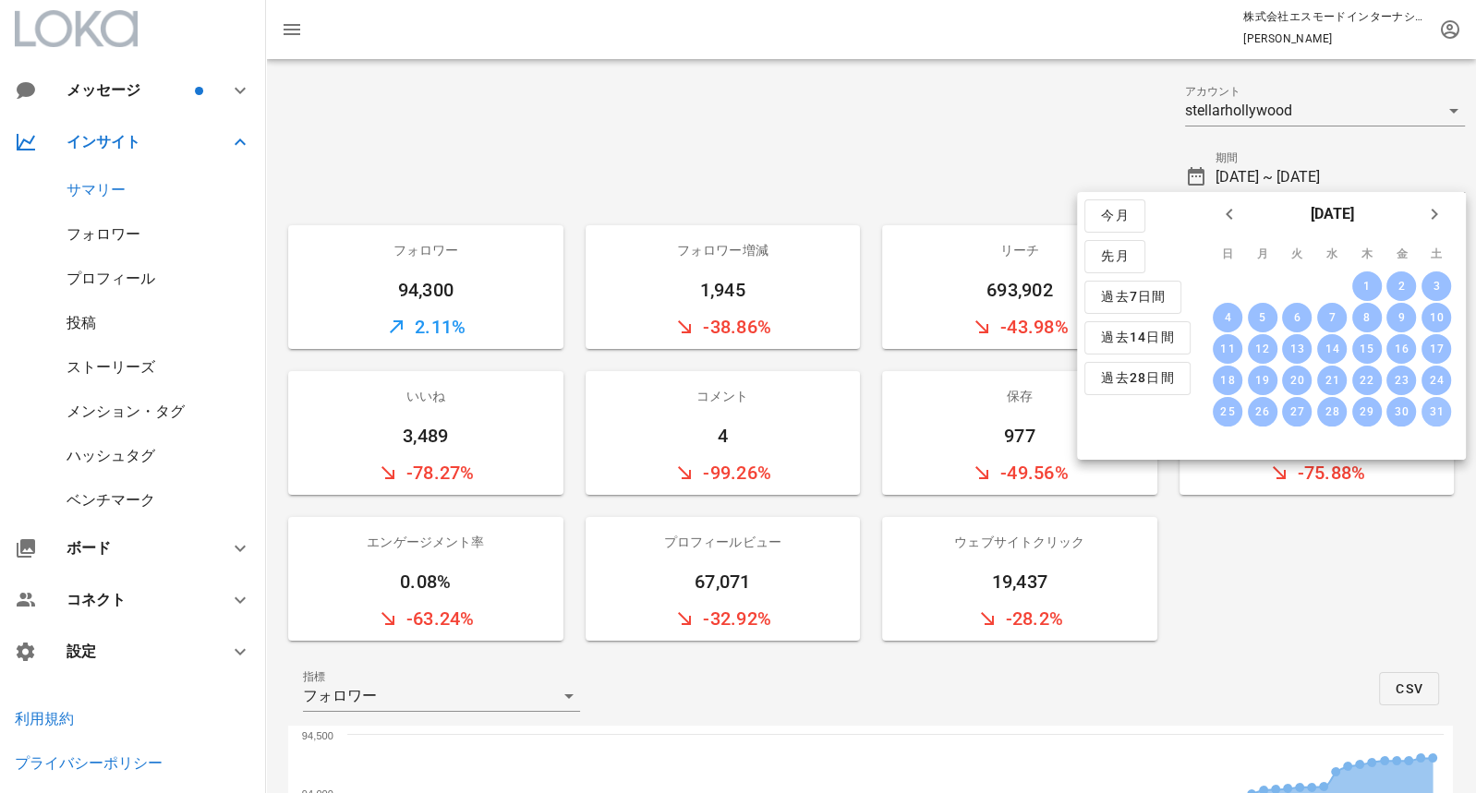
click at [1433, 409] on div "31" at bounding box center [1437, 412] width 30 height 13
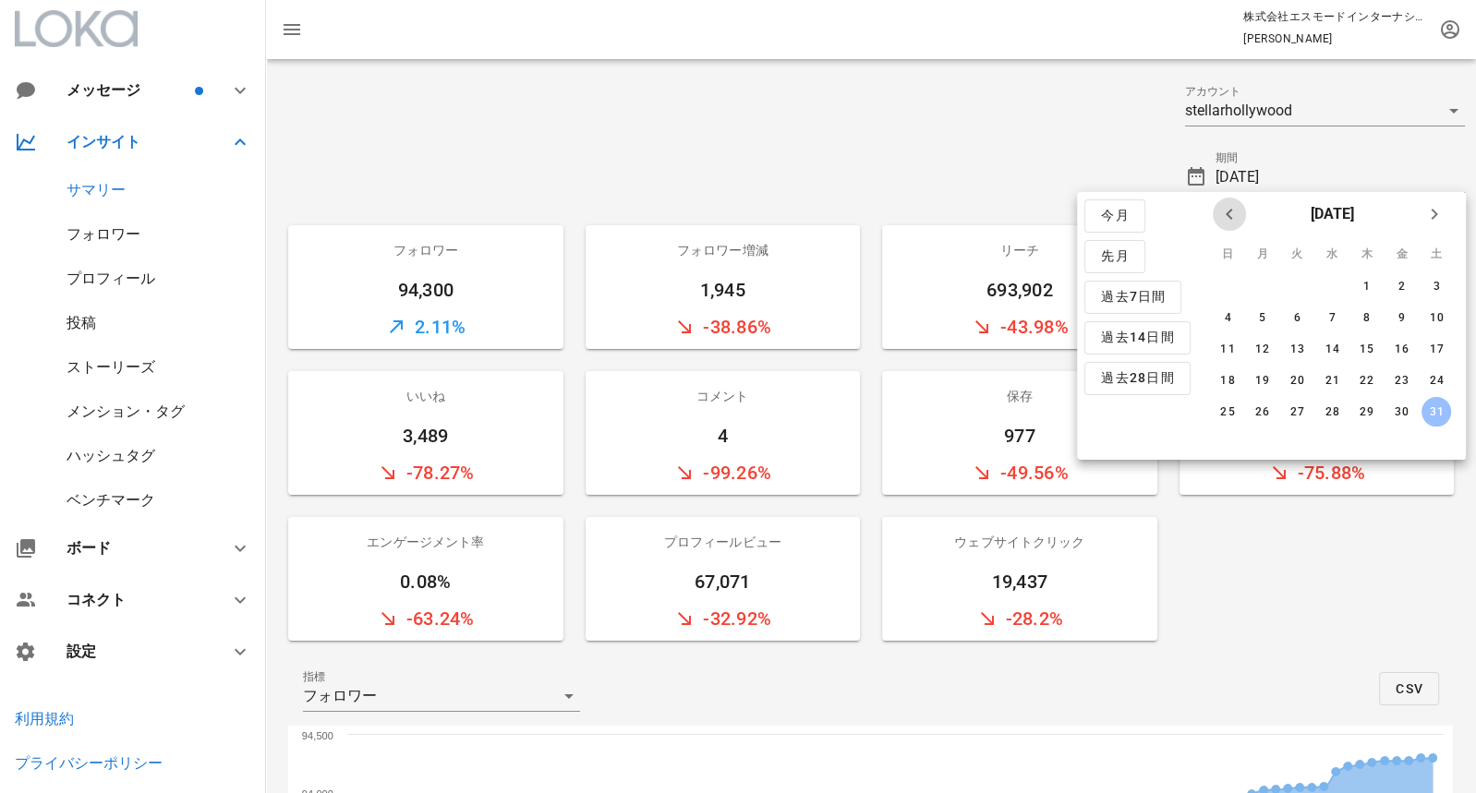
click at [1215, 208] on span "前月" at bounding box center [1229, 214] width 33 height 22
click at [1305, 277] on button "1" at bounding box center [1297, 287] width 30 height 30
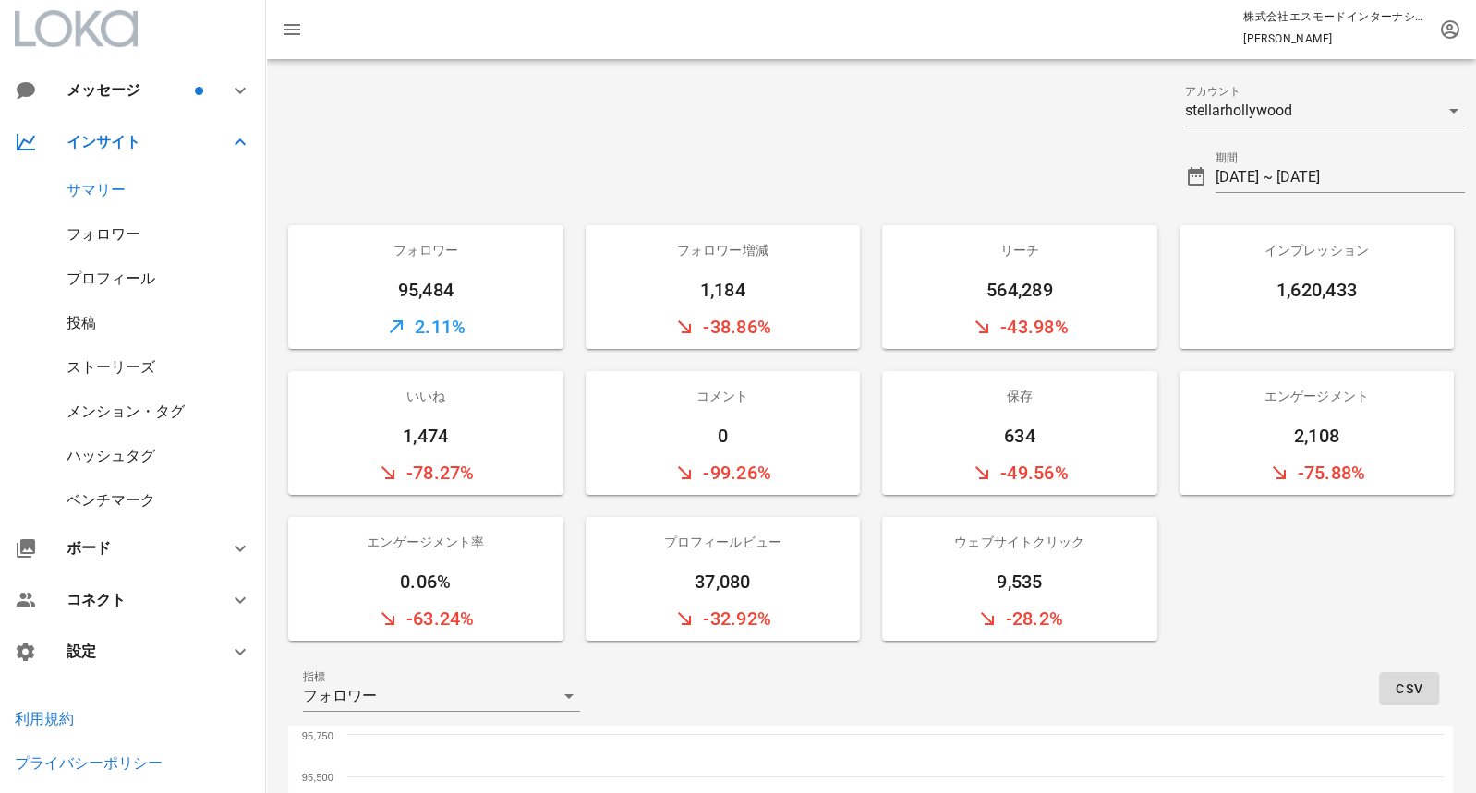
click at [1420, 691] on span "CSV" at bounding box center [1409, 689] width 29 height 15
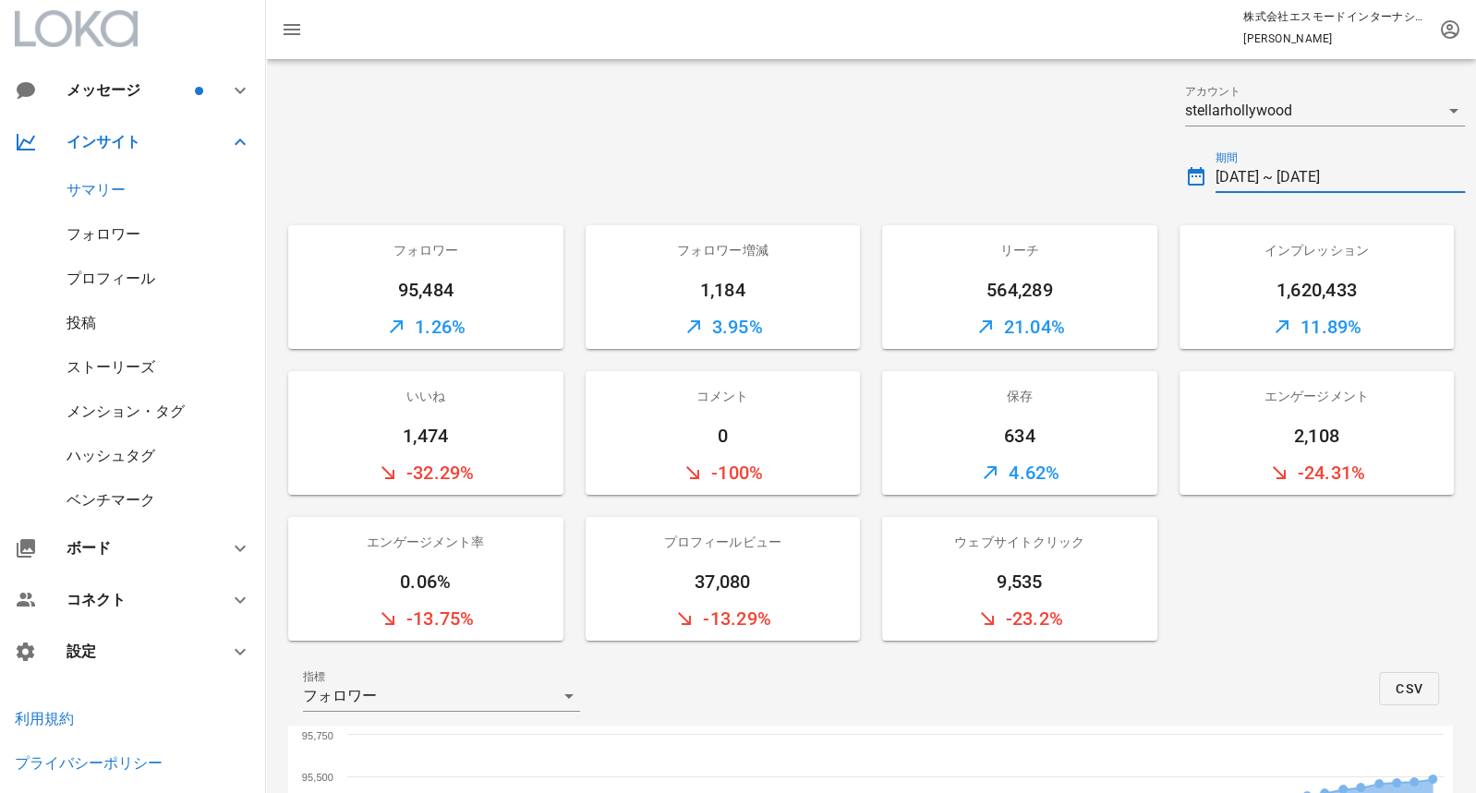
click at [1303, 174] on input "2025-04-01 ~ 2025-05-31" at bounding box center [1341, 178] width 250 height 30
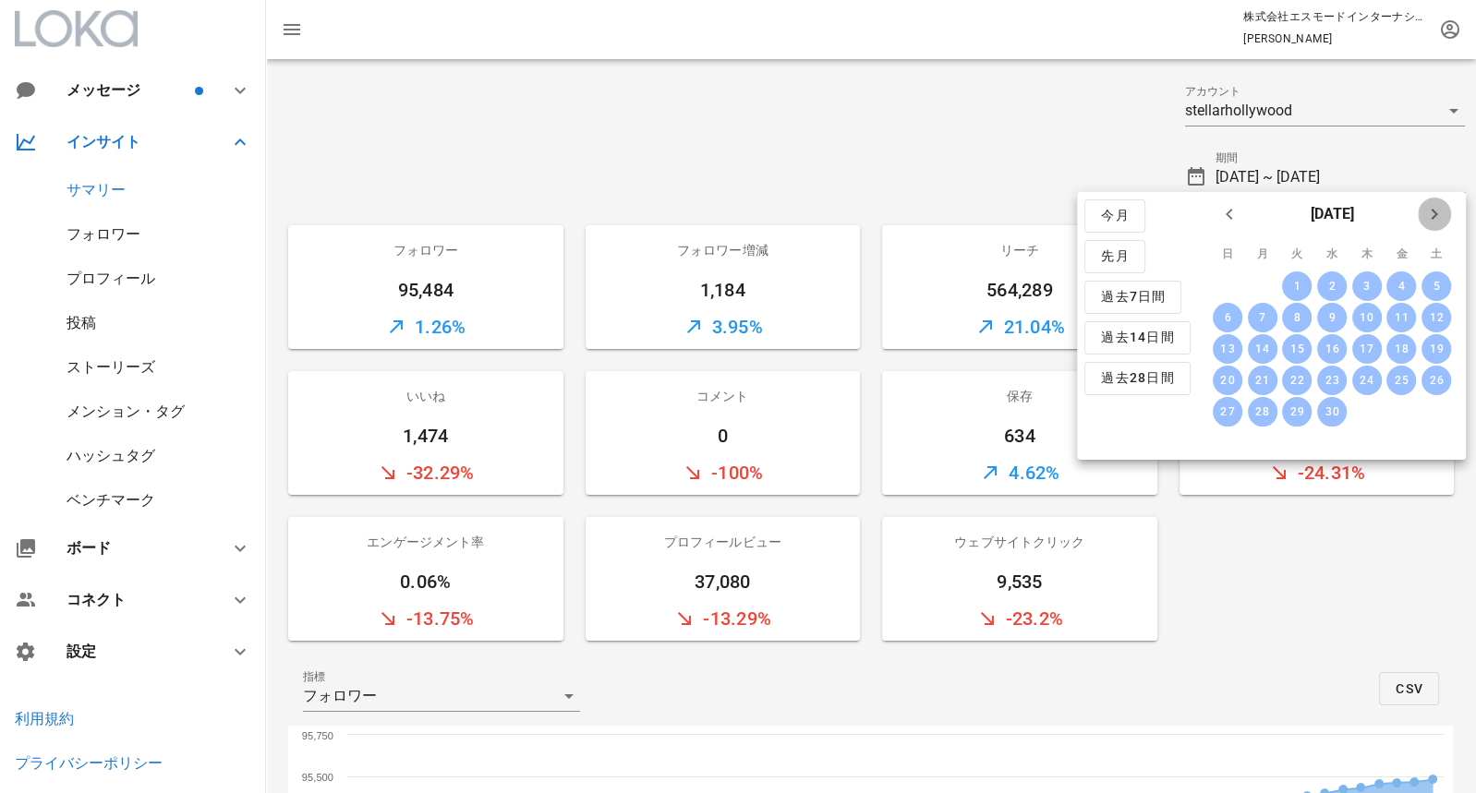
click at [1429, 214] on icon "来月" at bounding box center [1434, 214] width 22 height 22
click at [1430, 215] on icon "来月" at bounding box center [1434, 214] width 22 height 22
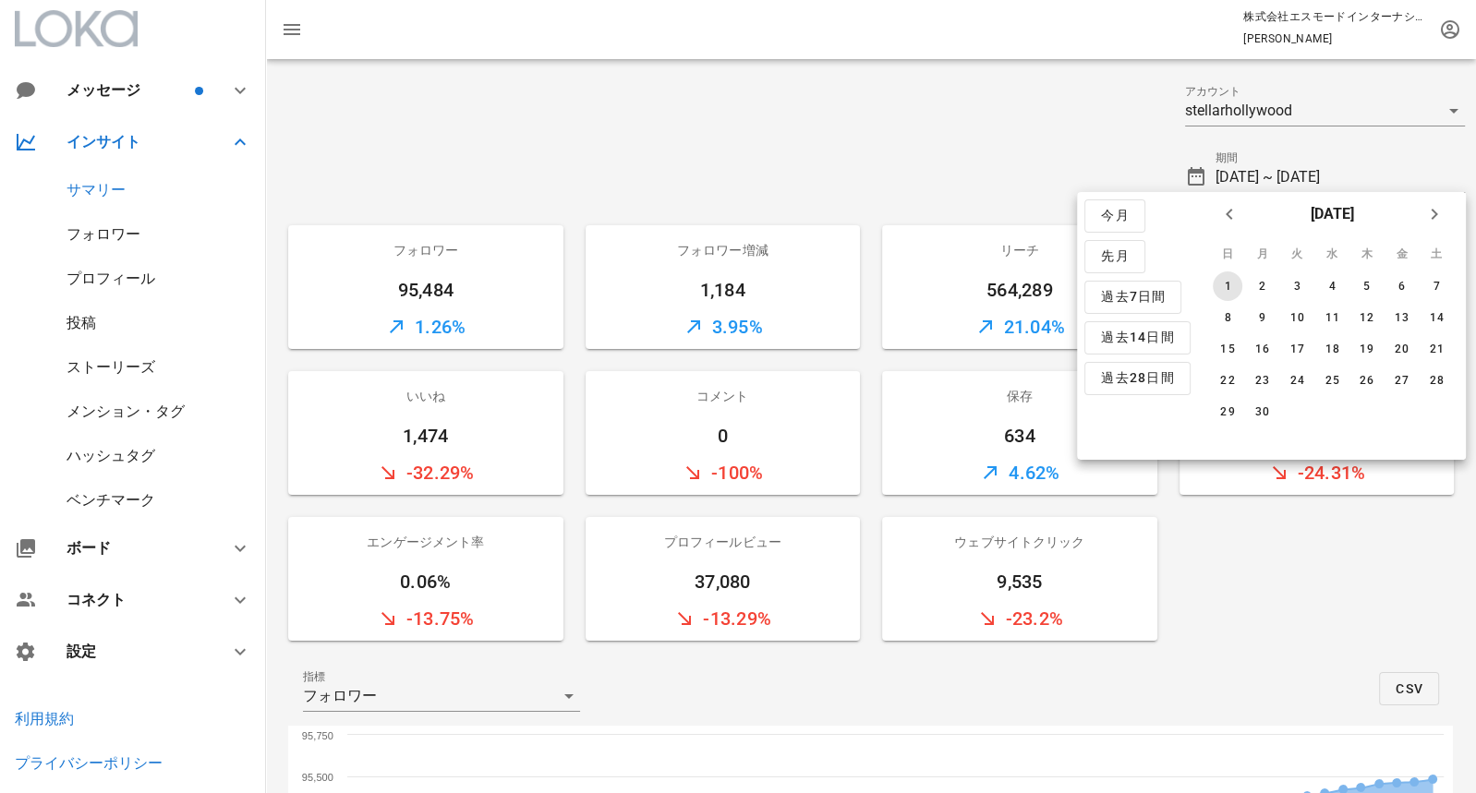
click at [1235, 281] on div "1" at bounding box center [1228, 286] width 30 height 13
click at [1443, 222] on icon "来月" at bounding box center [1434, 214] width 22 height 22
click at [1374, 417] on button "31" at bounding box center [1366, 412] width 30 height 30
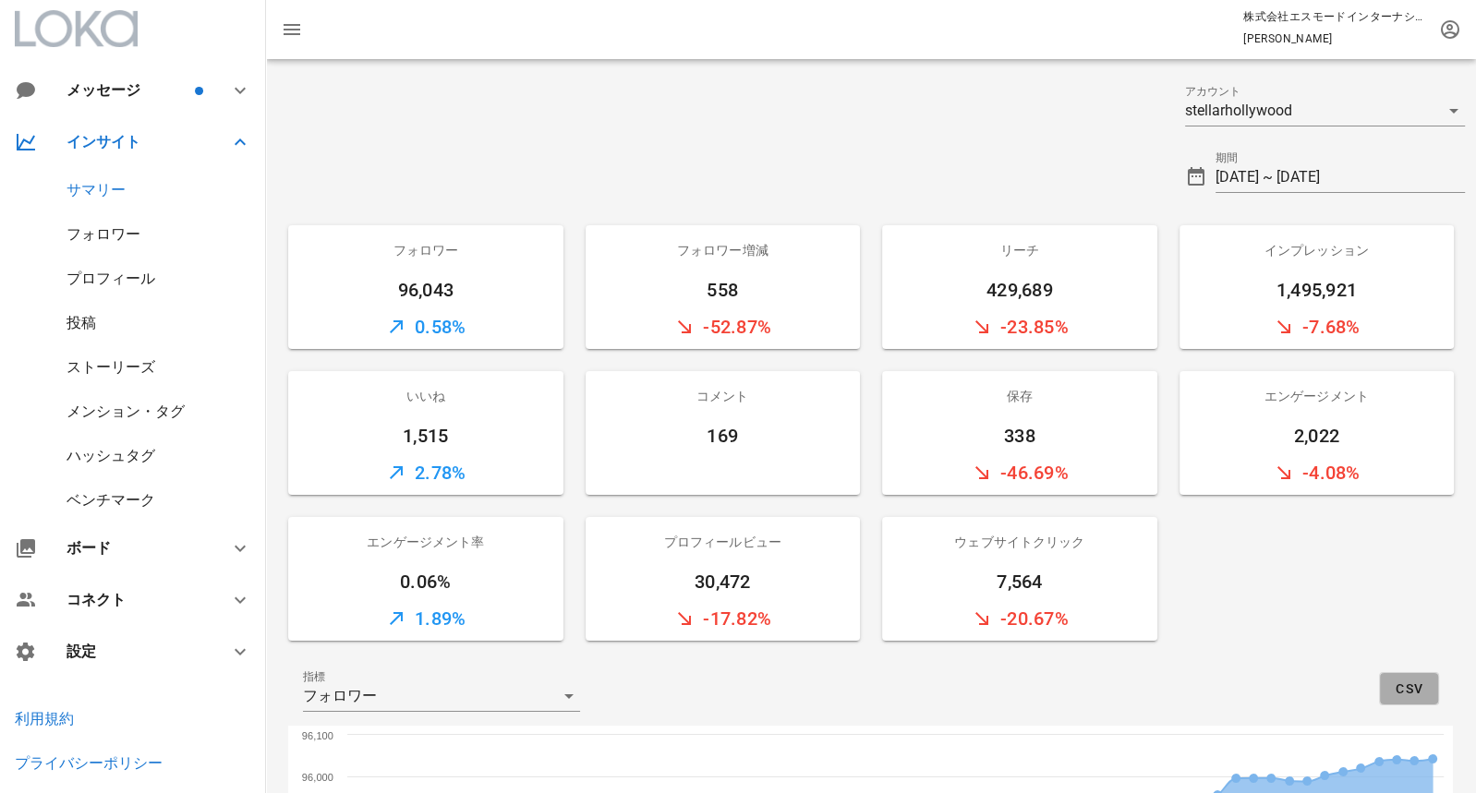
click at [1418, 682] on span "CSV" at bounding box center [1409, 689] width 29 height 15
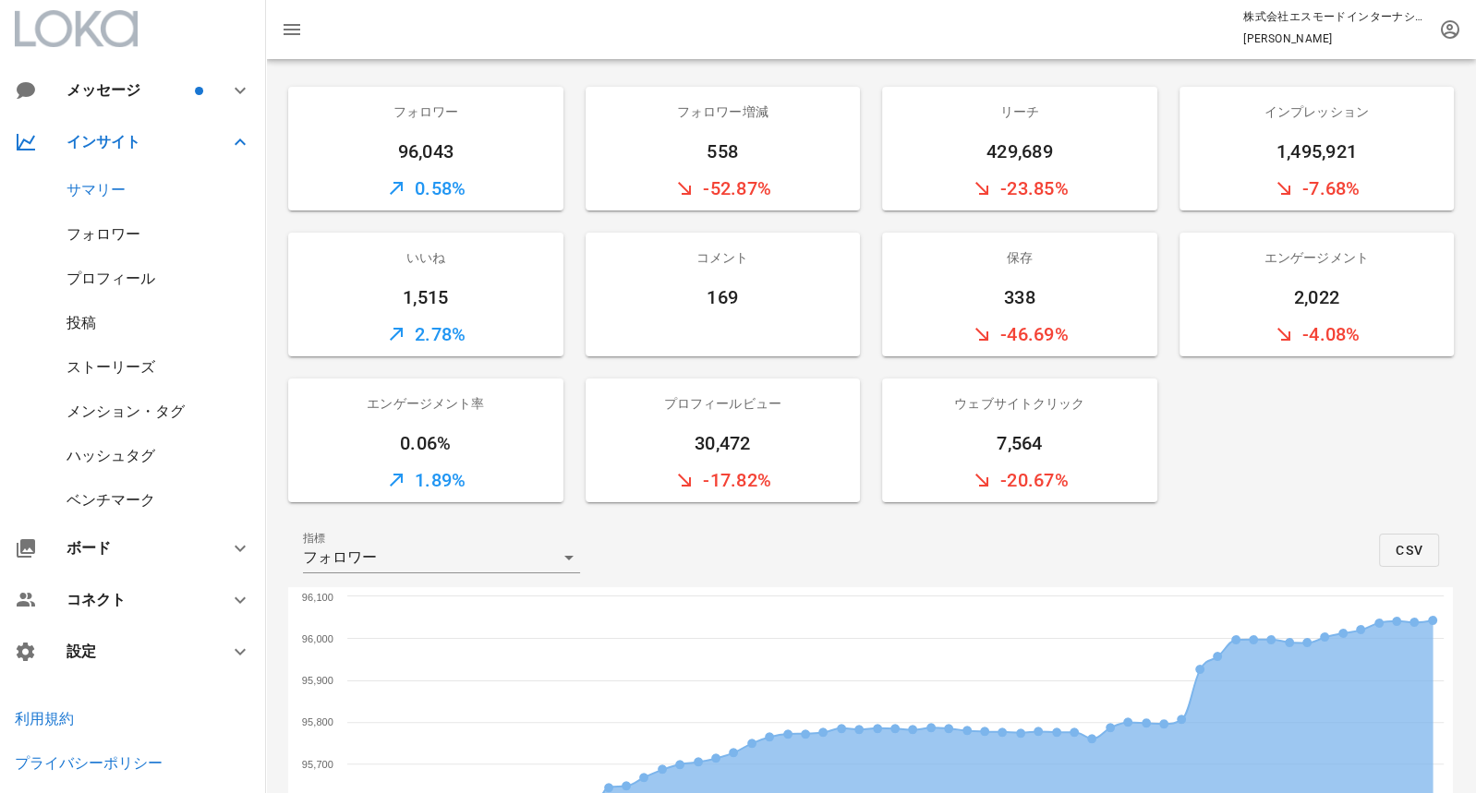
scroll to position [172, 0]
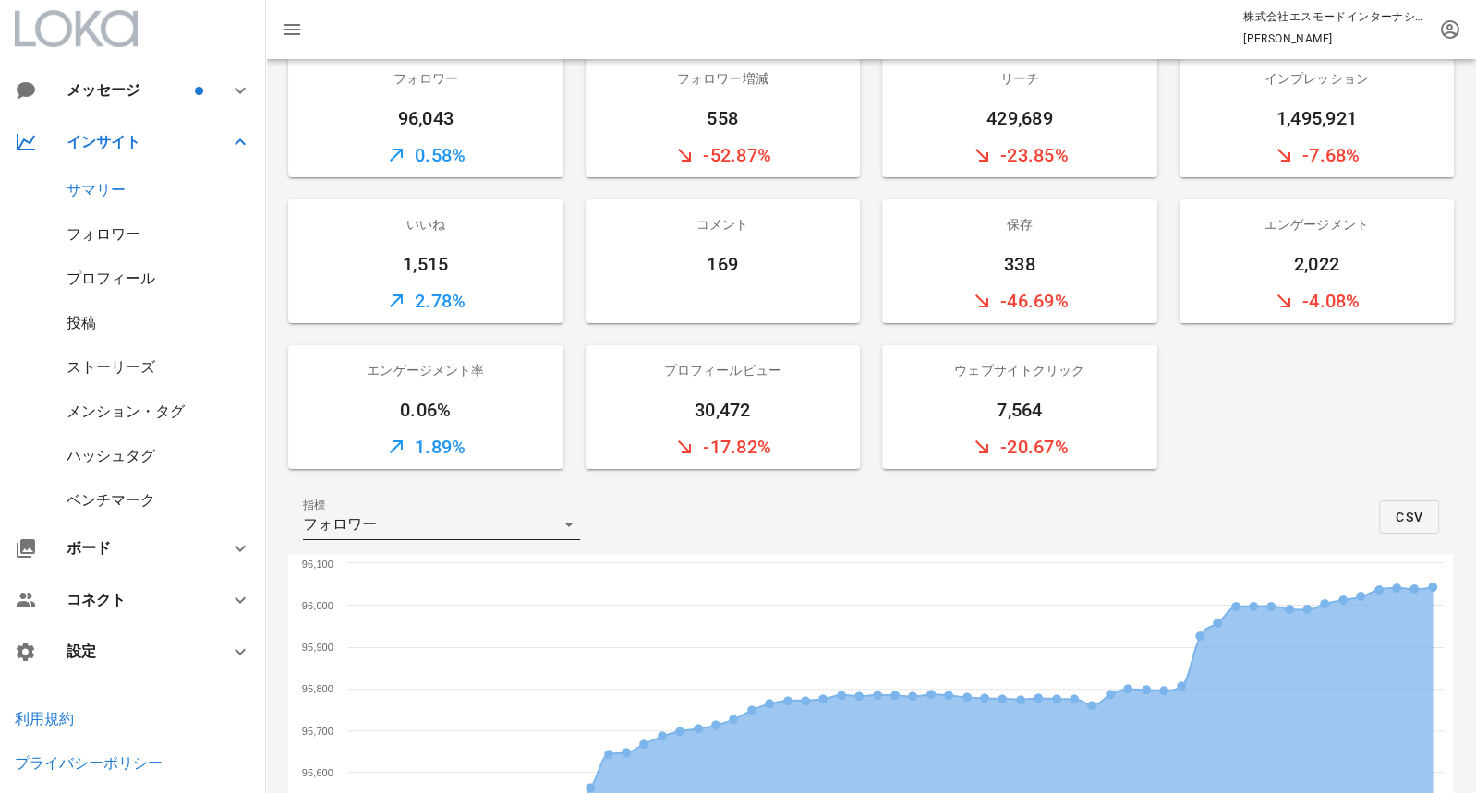
click at [559, 528] on icon at bounding box center [569, 525] width 22 height 22
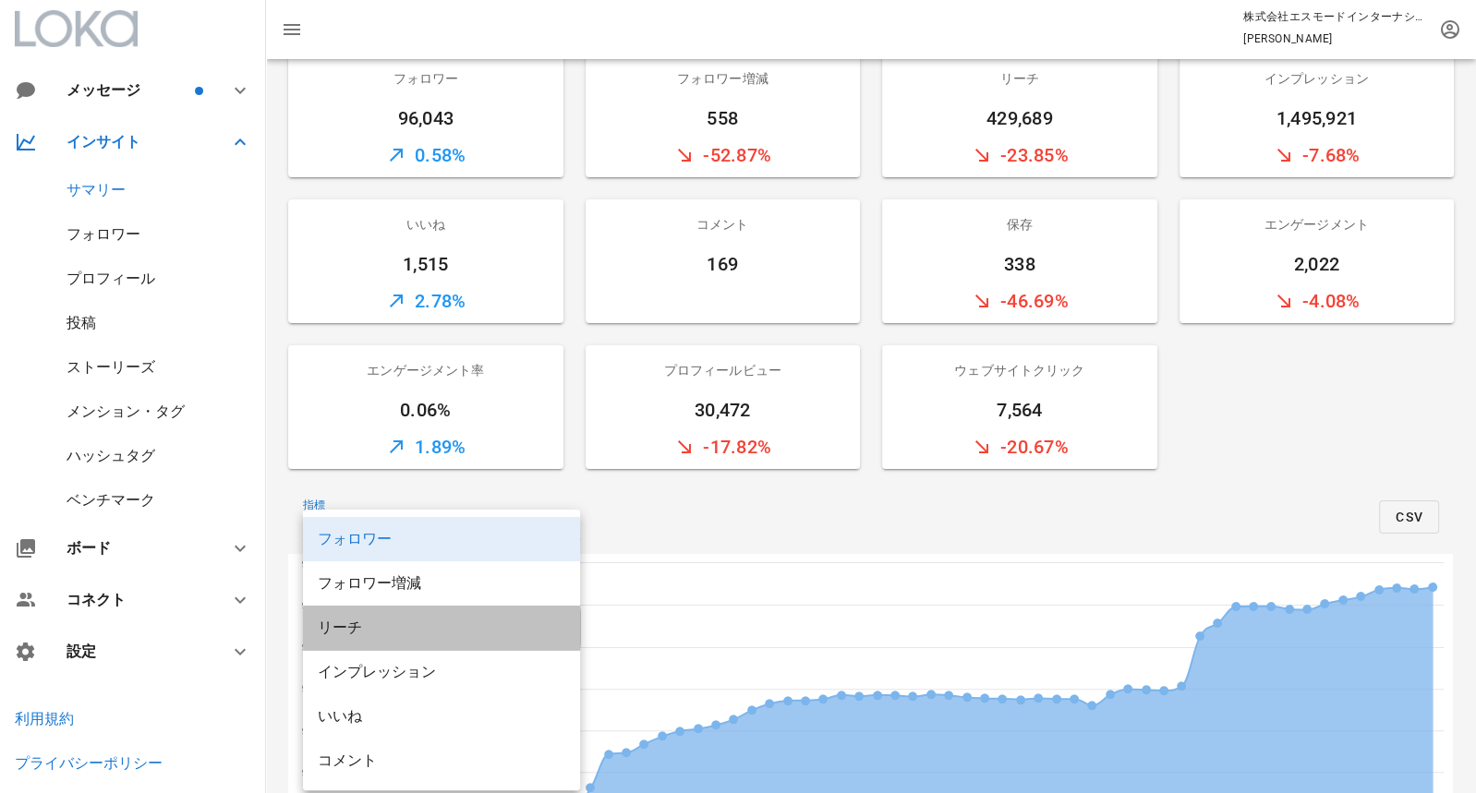
click at [490, 624] on div "リーチ" at bounding box center [442, 628] width 248 height 18
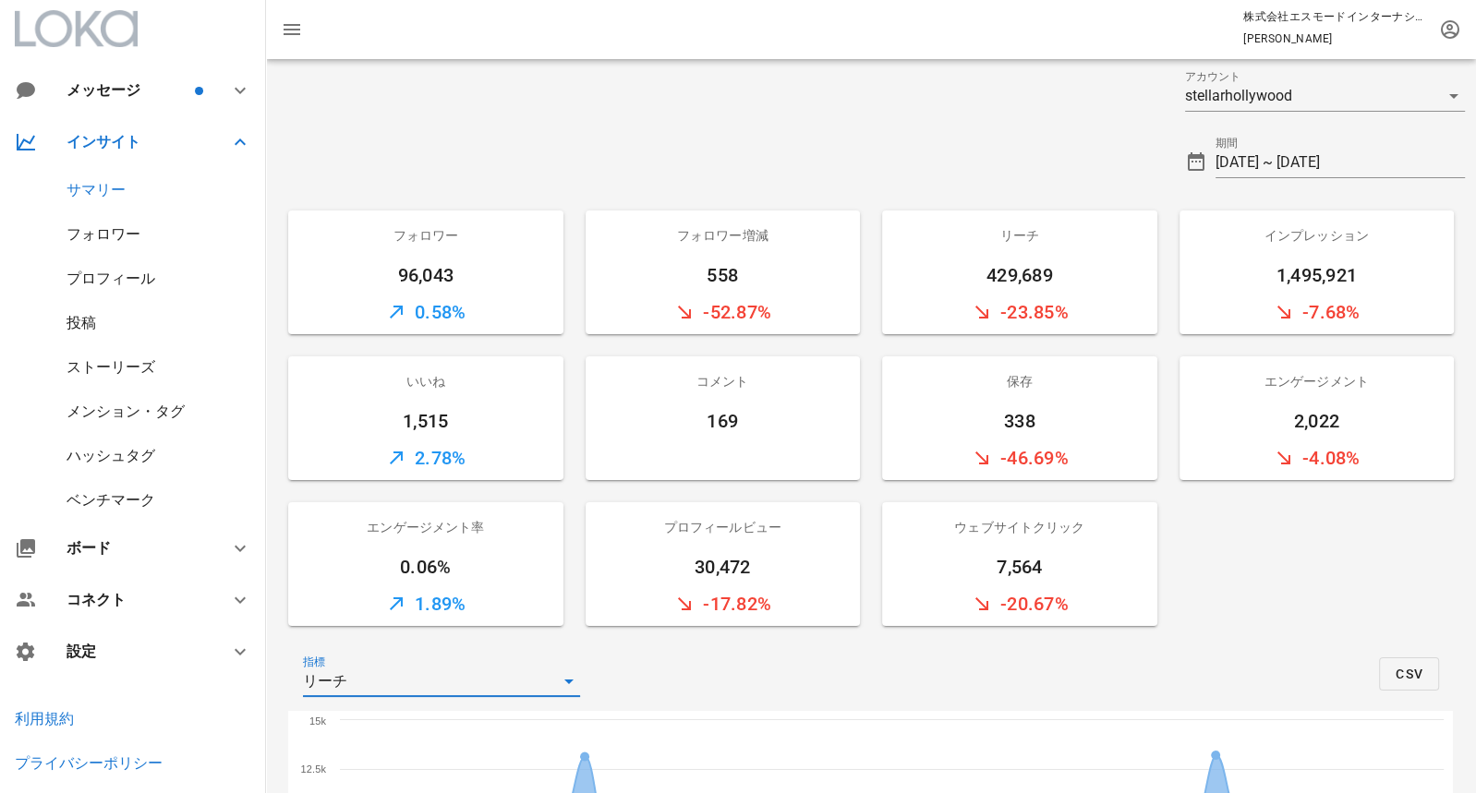
scroll to position [0, 0]
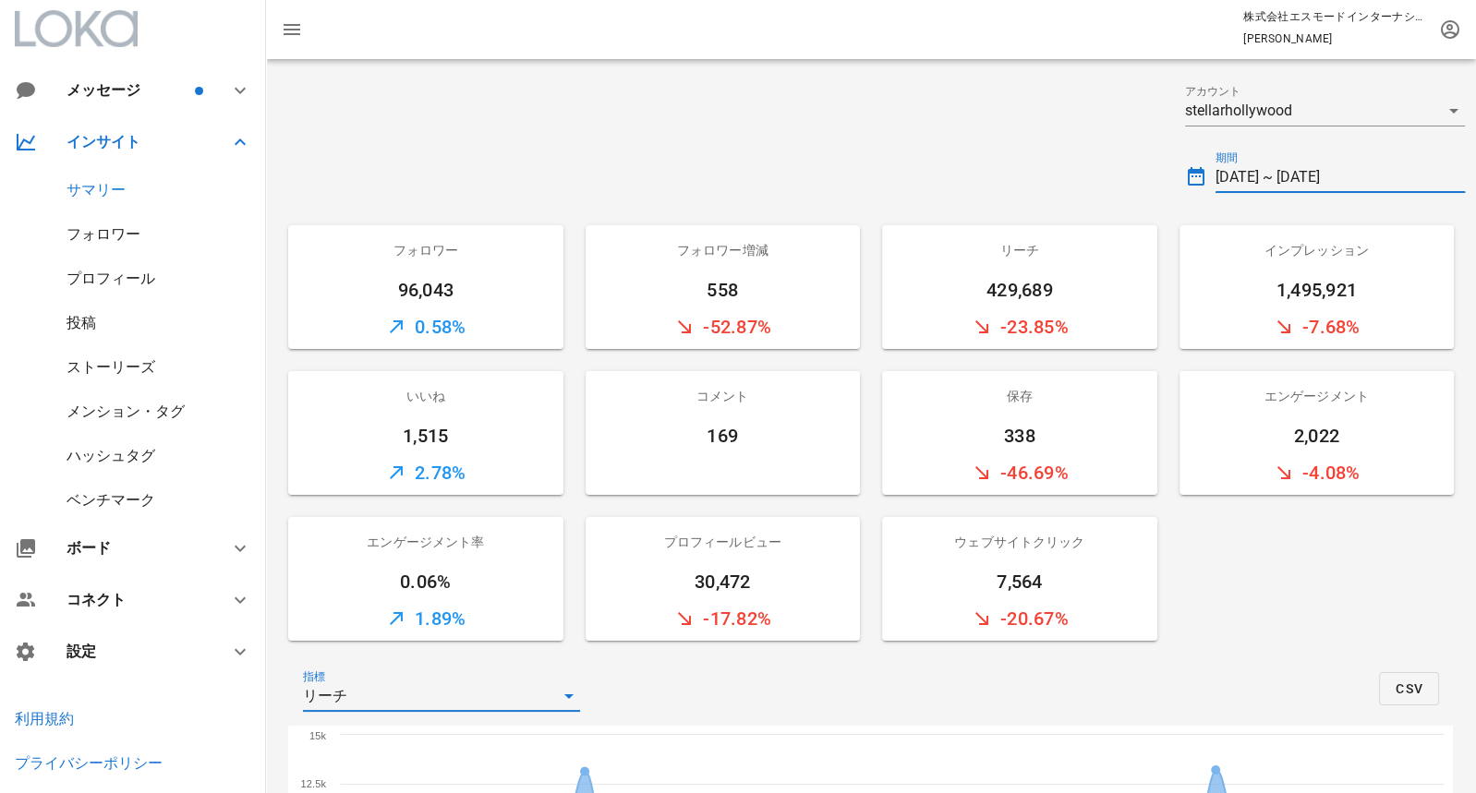
click at [1261, 168] on input "2025-06-01 ~ 2025-07-31" at bounding box center [1341, 178] width 250 height 30
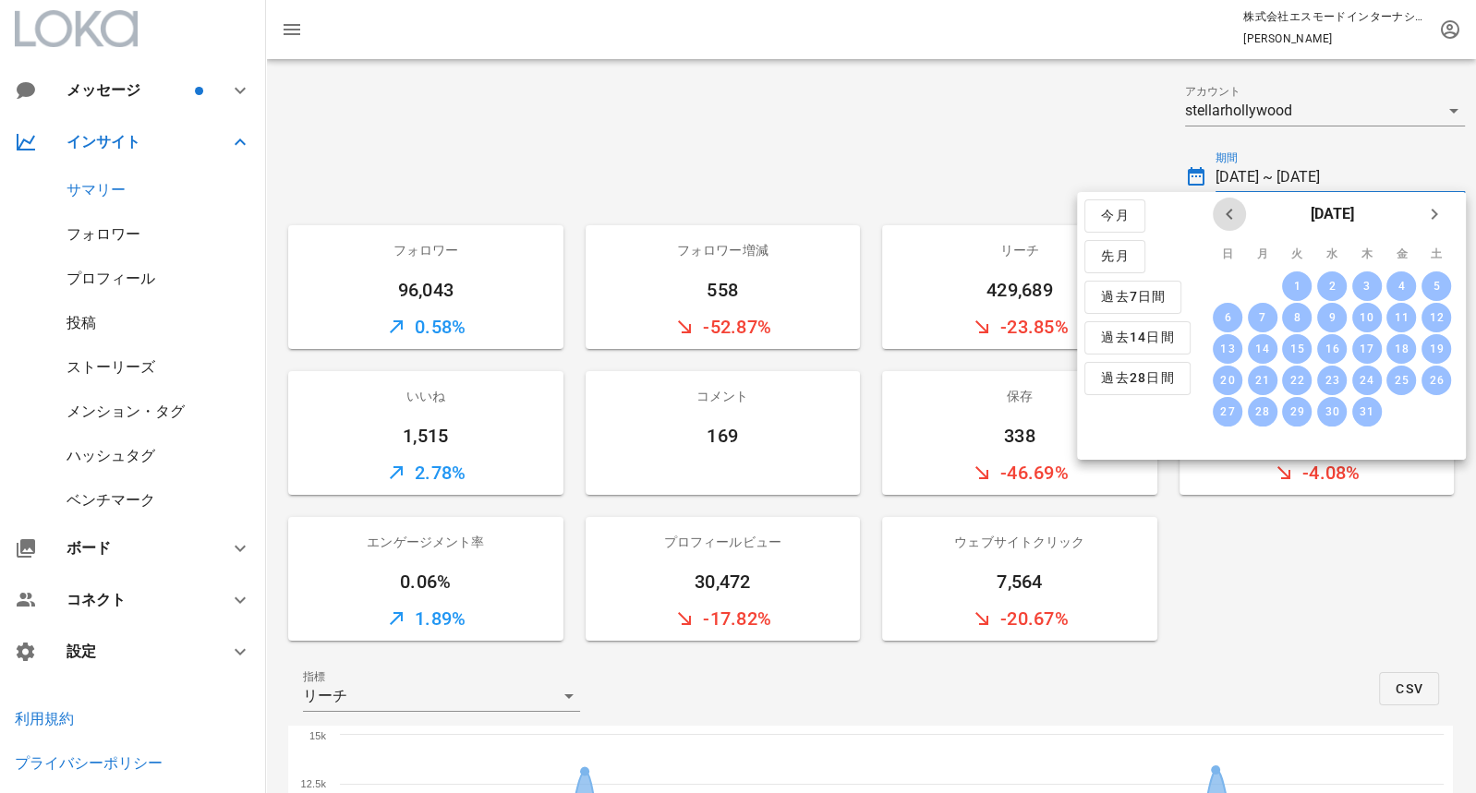
click at [1224, 213] on icon "前月" at bounding box center [1229, 214] width 22 height 22
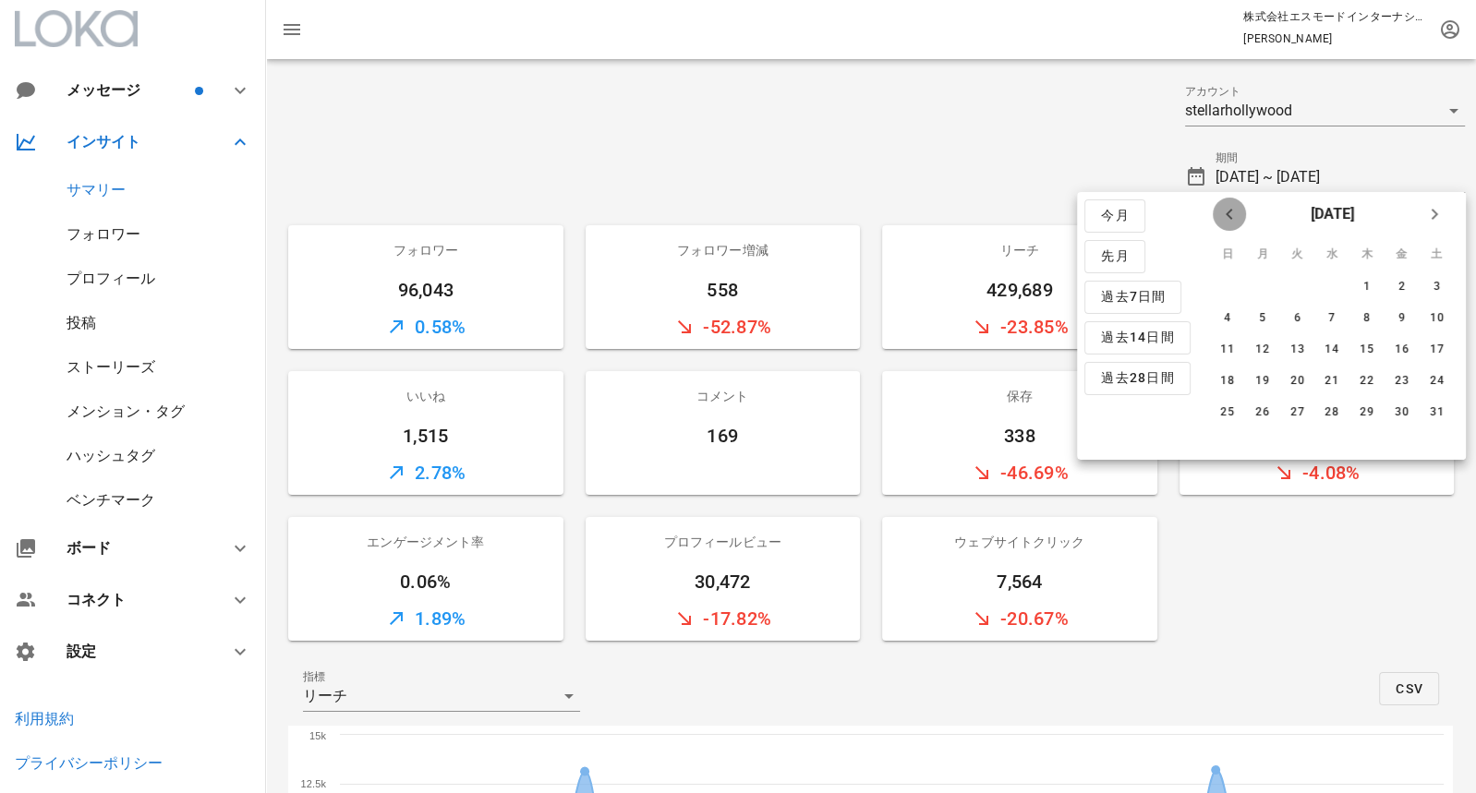
click at [1224, 213] on icon "前月" at bounding box center [1229, 214] width 22 height 22
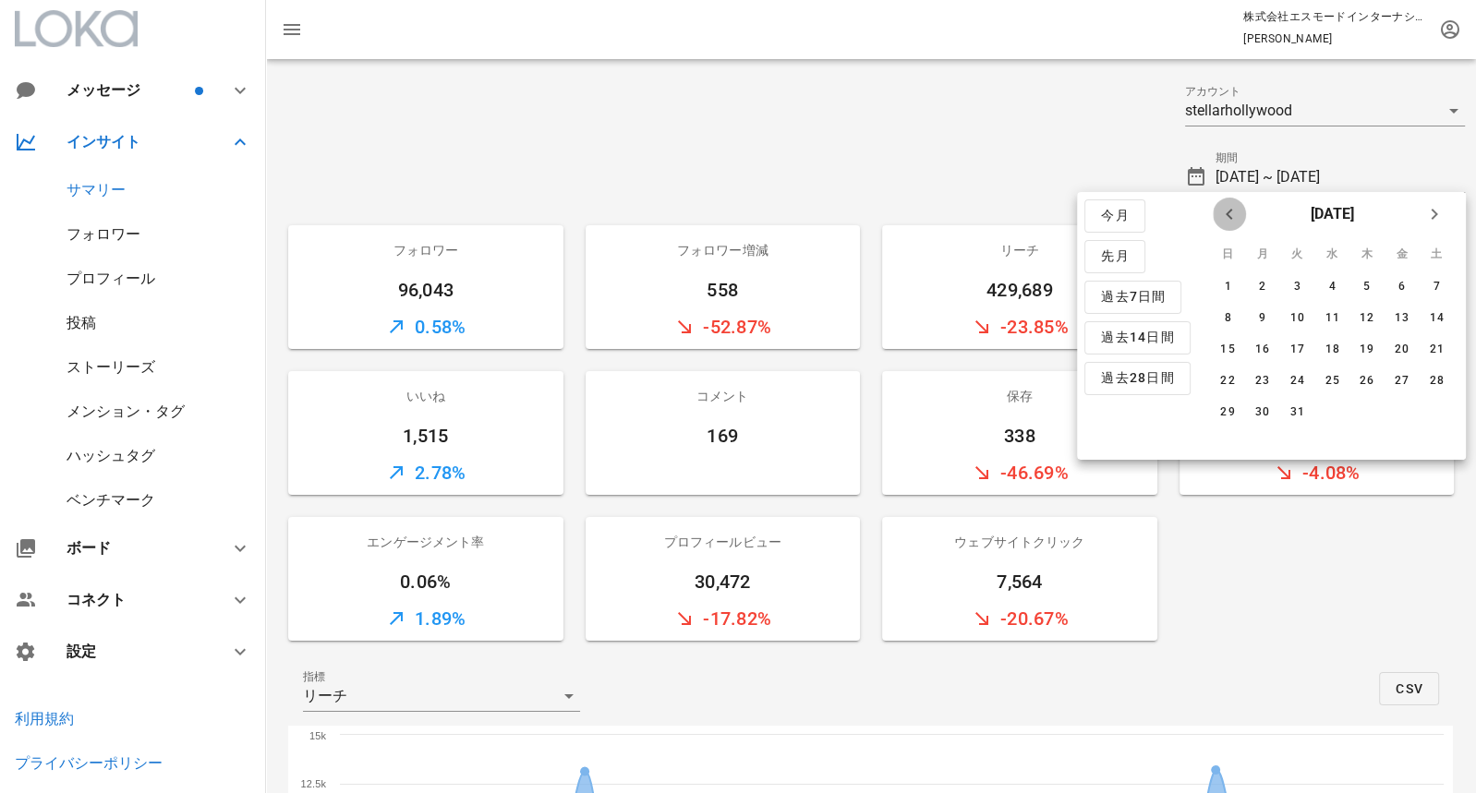
click at [1224, 213] on icon "前月" at bounding box center [1229, 214] width 22 height 22
click at [1432, 280] on div "5" at bounding box center [1437, 286] width 30 height 13
type input "2024-10-05 ~ 2024-10-05"
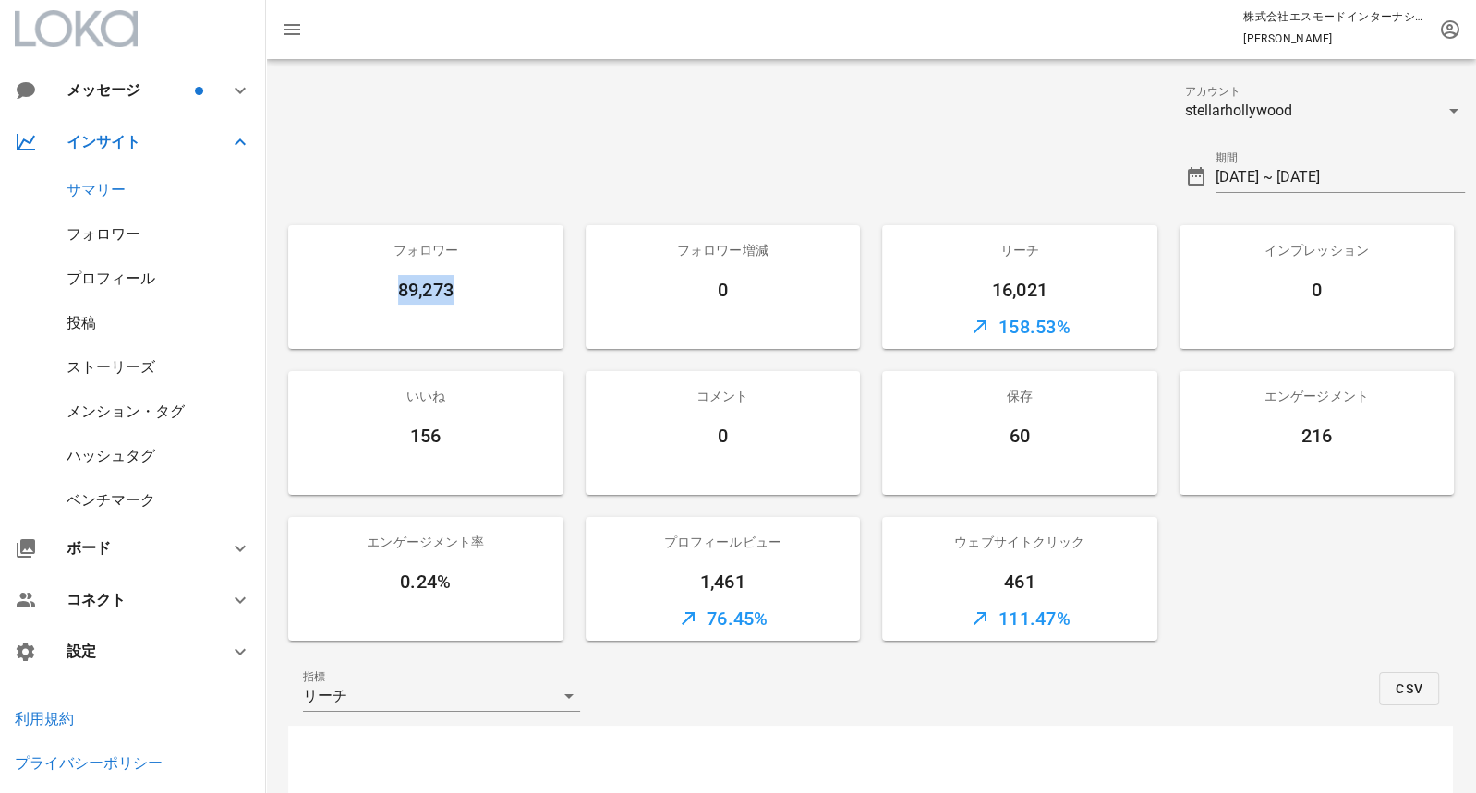
drag, startPoint x: 485, startPoint y: 283, endPoint x: 399, endPoint y: 277, distance: 86.1
click at [399, 278] on div "89,273" at bounding box center [425, 290] width 275 height 30
copy div "89,273"
drag, startPoint x: 982, startPoint y: 285, endPoint x: 1063, endPoint y: 283, distance: 81.3
click at [1064, 284] on div "16,021" at bounding box center [1019, 290] width 275 height 30
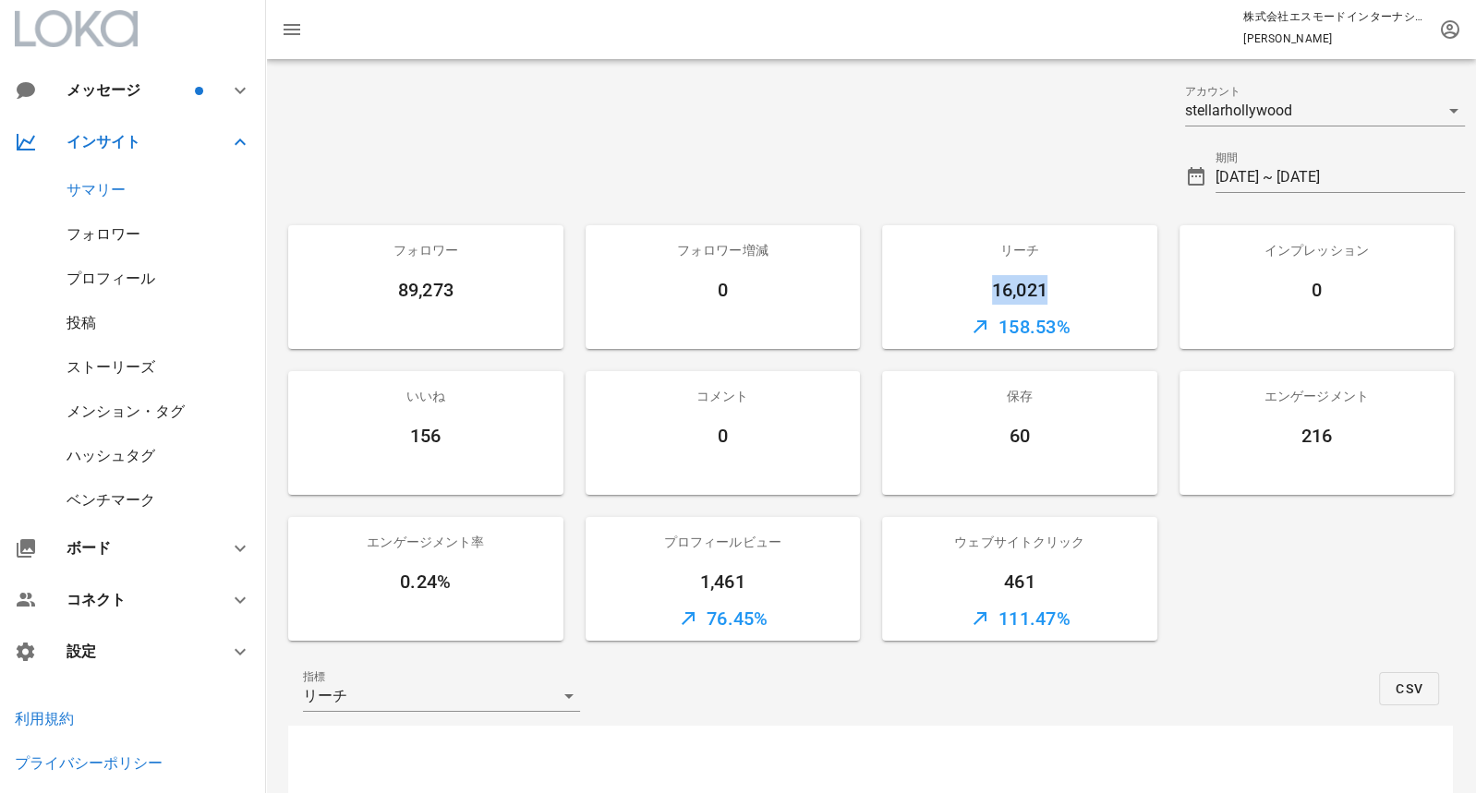
copy div "16,021"
drag, startPoint x: 992, startPoint y: 584, endPoint x: 1073, endPoint y: 582, distance: 81.3
click at [1073, 583] on div "461" at bounding box center [1019, 582] width 275 height 30
copy div "461"
drag, startPoint x: 814, startPoint y: 595, endPoint x: 697, endPoint y: 587, distance: 116.6
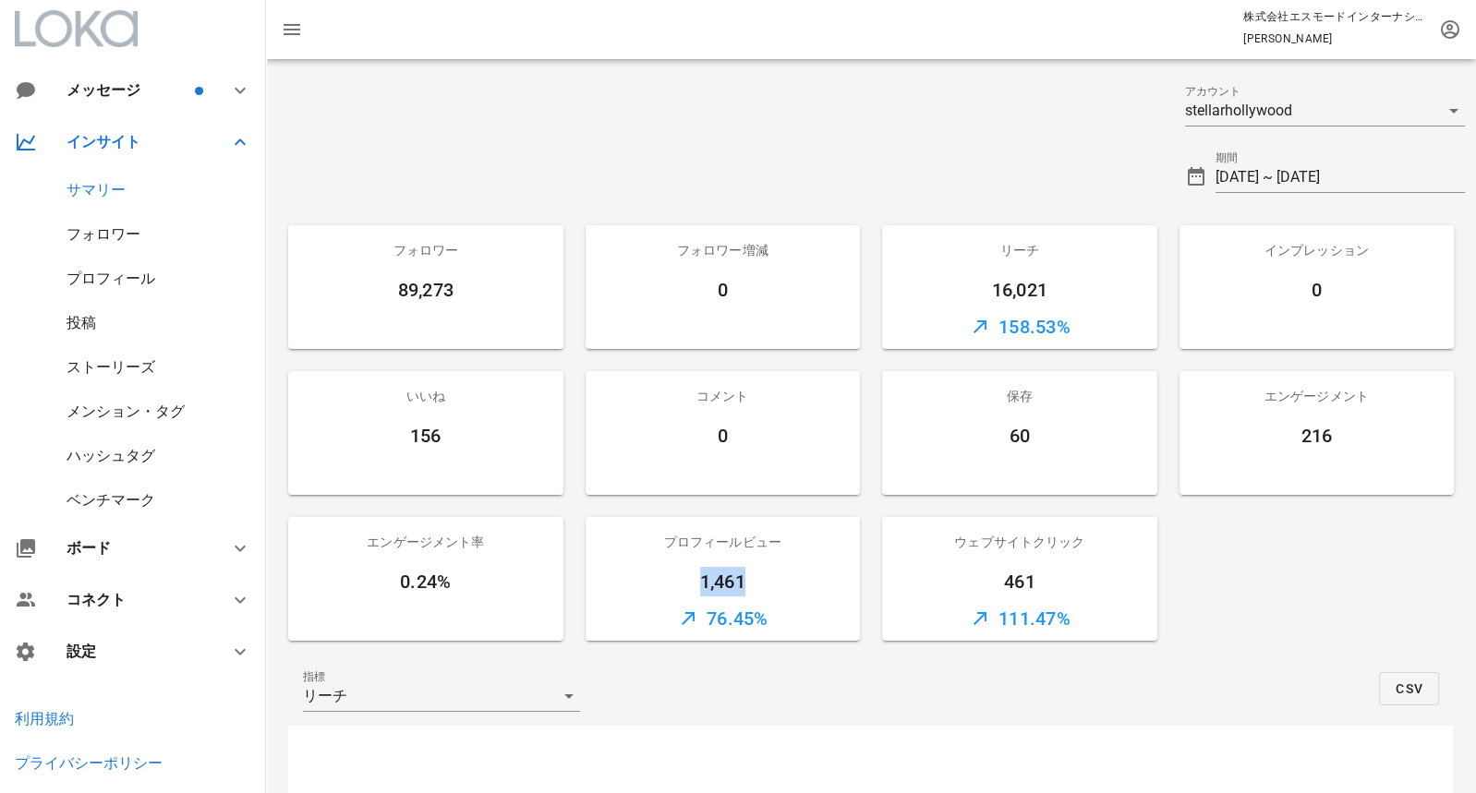
click at [697, 587] on div "1,461" at bounding box center [723, 582] width 275 height 30
copy div "1,461"
drag, startPoint x: 1362, startPoint y: 440, endPoint x: 1263, endPoint y: 440, distance: 99.8
click at [1263, 440] on div "216" at bounding box center [1317, 436] width 275 height 30
copy div "216"
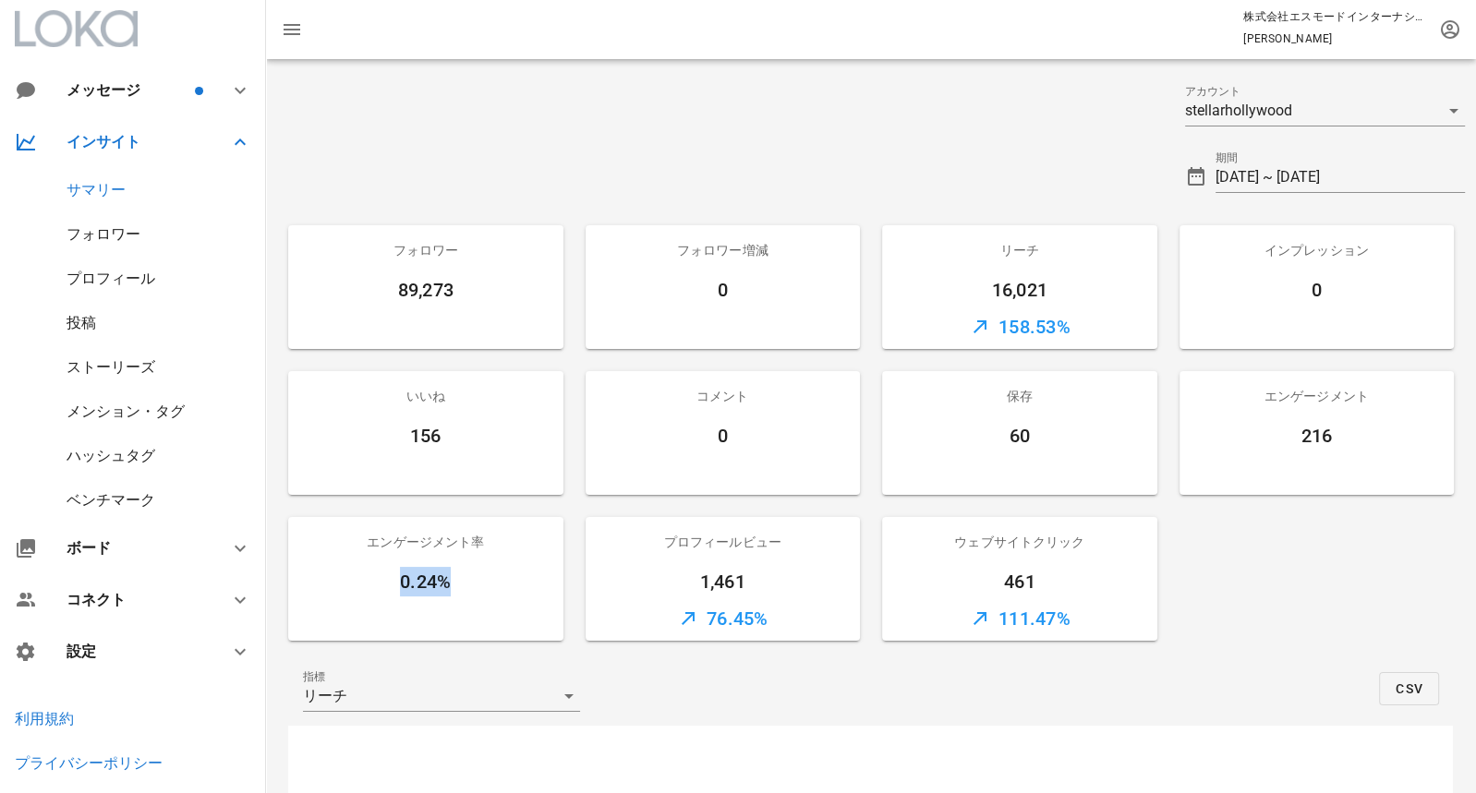
drag, startPoint x: 488, startPoint y: 581, endPoint x: 388, endPoint y: 581, distance: 99.8
click at [388, 581] on div "0.24%" at bounding box center [425, 582] width 275 height 30
copy div "0.24%"
drag, startPoint x: 1057, startPoint y: 448, endPoint x: 962, endPoint y: 447, distance: 95.1
click at [963, 448] on div "60" at bounding box center [1019, 436] width 275 height 30
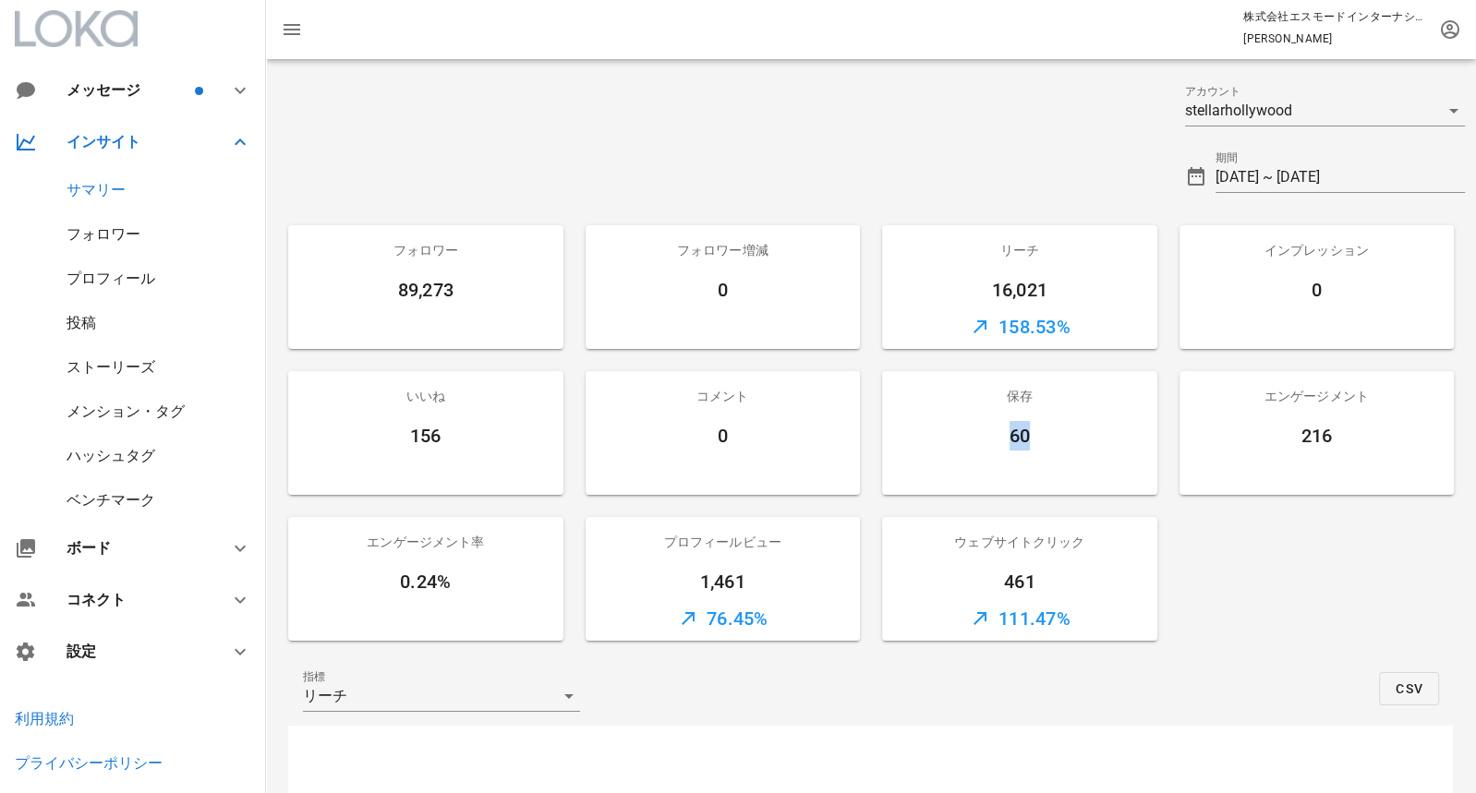
copy div "60"
drag, startPoint x: 457, startPoint y: 436, endPoint x: 399, endPoint y: 436, distance: 58.2
click at [399, 436] on div "156" at bounding box center [425, 436] width 275 height 30
copy div "156"
